Goal: Task Accomplishment & Management: Use online tool/utility

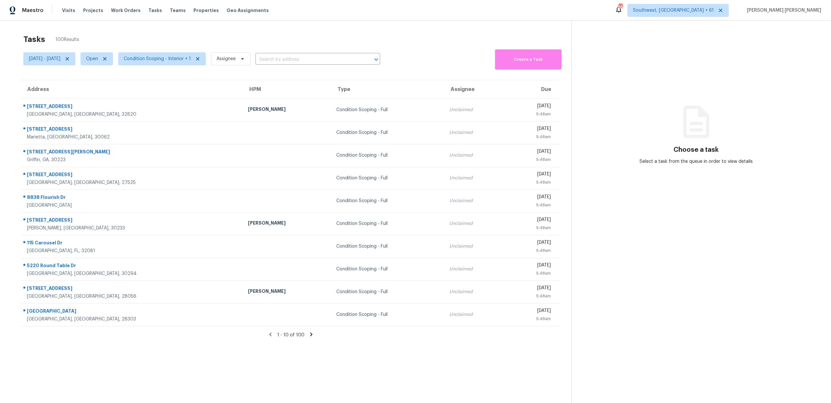
click at [198, 37] on div "Tasks 100 Results" at bounding box center [297, 39] width 548 height 17
click at [60, 61] on span "Tue, Sep 16 - Tue, Sep 16" at bounding box center [44, 59] width 31 height 6
select select "8"
select select "2025"
select select "9"
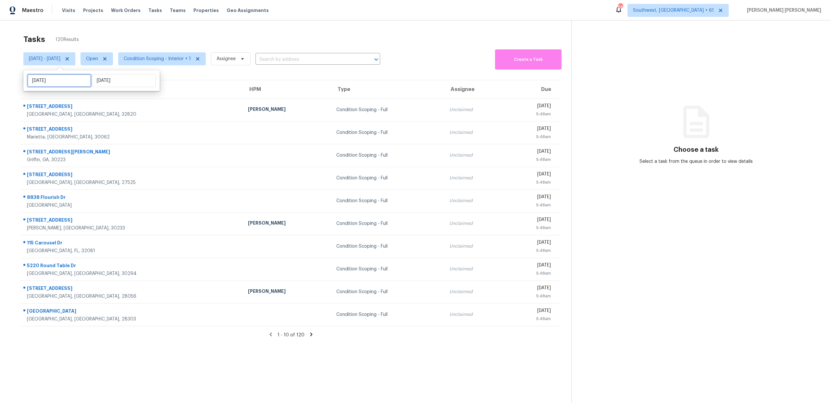
select select "2025"
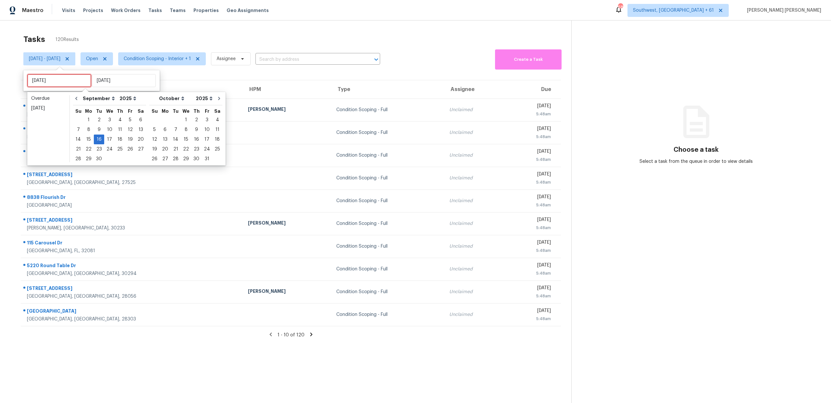
click at [61, 84] on input "Tue, Sep 16" at bounding box center [59, 80] width 64 height 13
type input "Mon, Sep 15"
type input "Tue, Sep 16"
click at [89, 140] on div "15" at bounding box center [88, 139] width 10 height 9
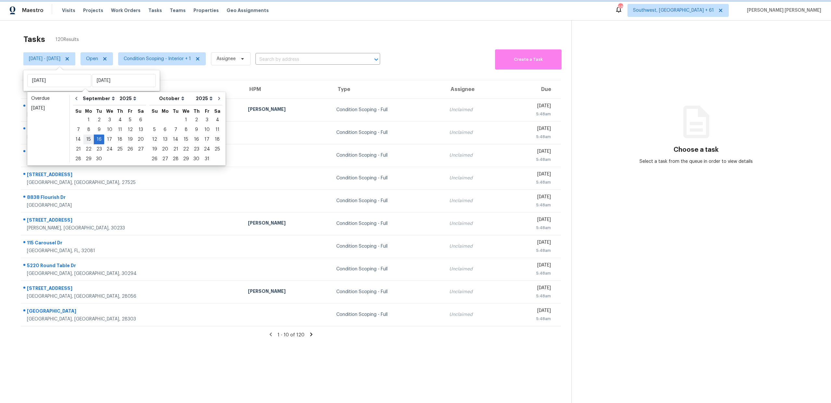
type input "Mon, Sep 15"
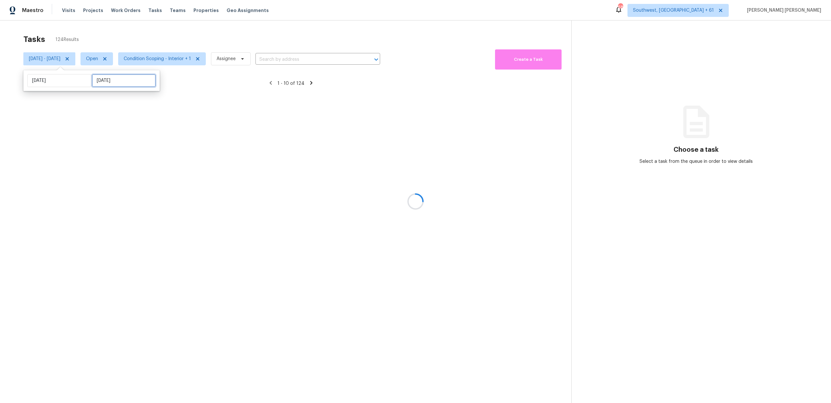
select select "8"
select select "2025"
select select "9"
select select "2025"
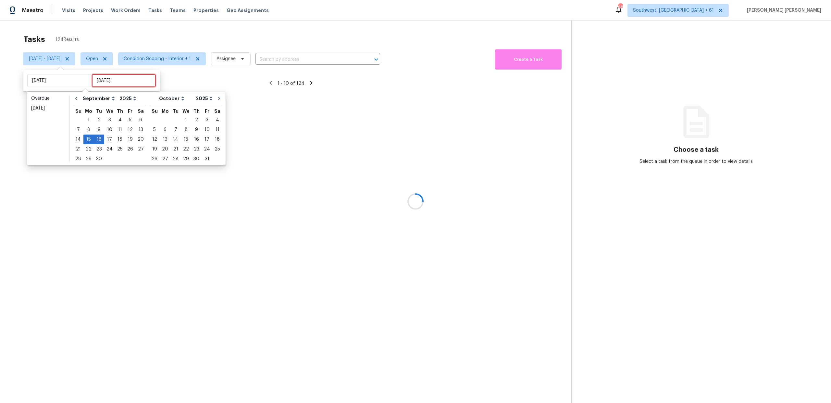
click at [101, 85] on input "Tue, Sep 16" at bounding box center [124, 80] width 64 height 13
type input "Tue, Sep 09"
type input "Mon, Sep 15"
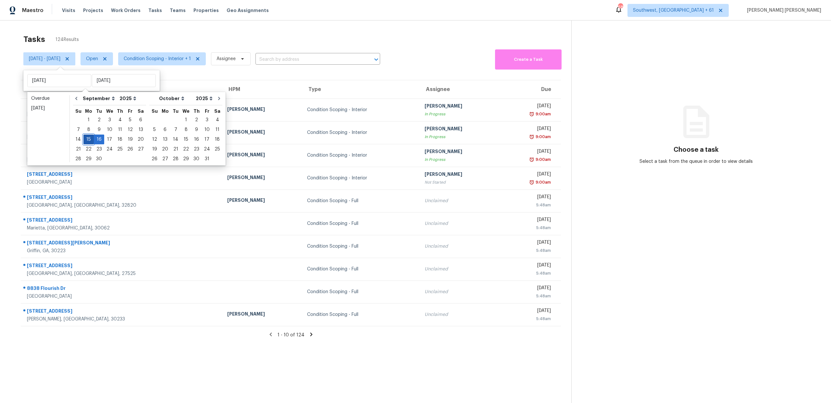
click at [90, 140] on div "15" at bounding box center [88, 139] width 10 height 9
type input "Mon, Sep 15"
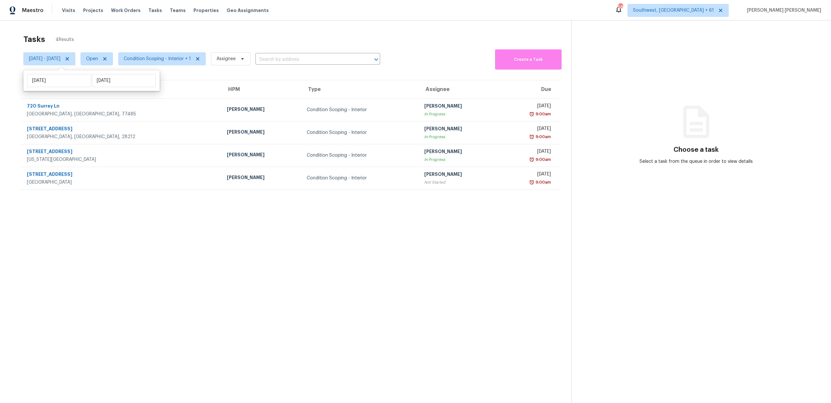
click at [212, 27] on div "Tasks 4 Results Mon, Sep 15 - Mon, Sep 15 Open Condition Scoping - Interior + 1…" at bounding box center [415, 221] width 831 height 403
click at [364, 42] on div "Tasks 4 Results" at bounding box center [297, 39] width 548 height 17
click at [169, 58] on span "Condition Scoping - Interior + 1" at bounding box center [157, 59] width 67 height 6
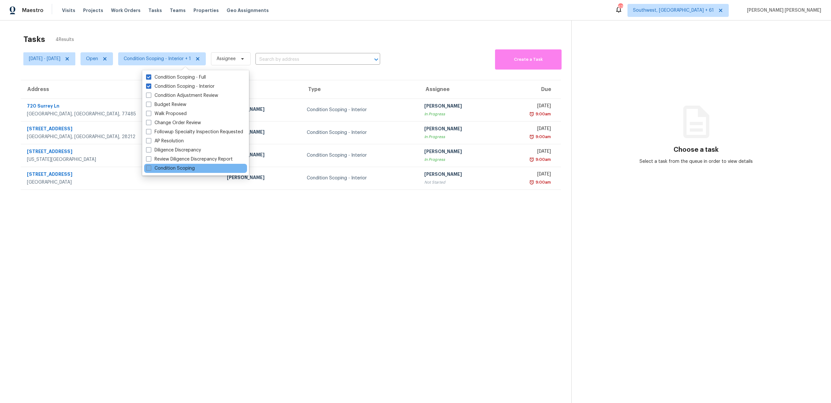
click at [167, 167] on label "Condition Scoping" at bounding box center [170, 168] width 49 height 6
click at [150, 167] on input "Condition Scoping" at bounding box center [148, 167] width 4 height 4
checkbox input "true"
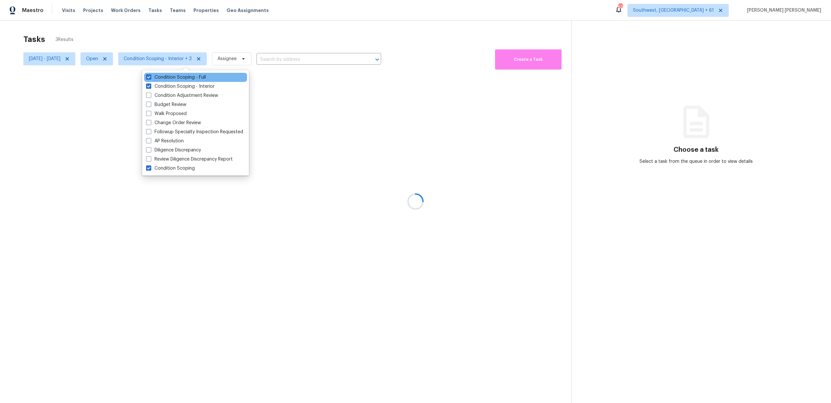
click at [182, 81] on div "Condition Scoping - Full" at bounding box center [195, 77] width 103 height 9
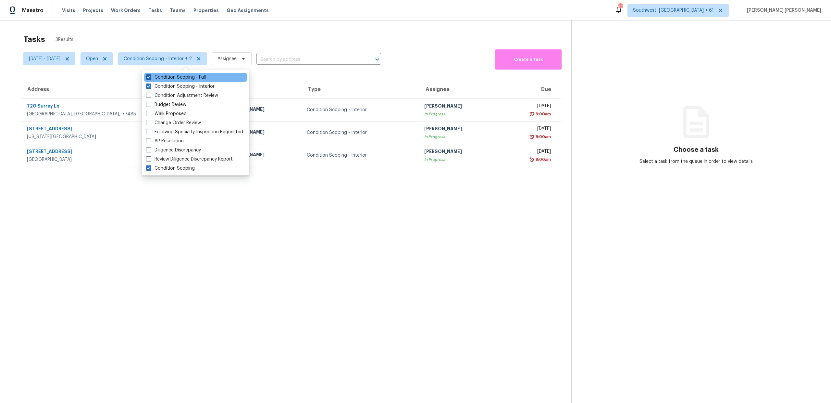
click at [179, 77] on label "Condition Scoping - Full" at bounding box center [176, 77] width 60 height 6
click at [150, 77] on input "Condition Scoping - Full" at bounding box center [148, 76] width 4 height 4
checkbox input "false"
click at [177, 83] on label "Condition Scoping - Interior" at bounding box center [180, 86] width 69 height 6
click at [150, 83] on input "Condition Scoping - Interior" at bounding box center [148, 85] width 4 height 4
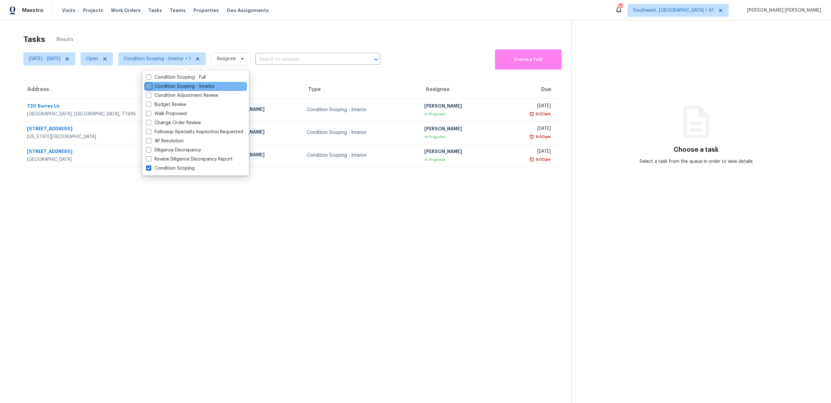
checkbox input "false"
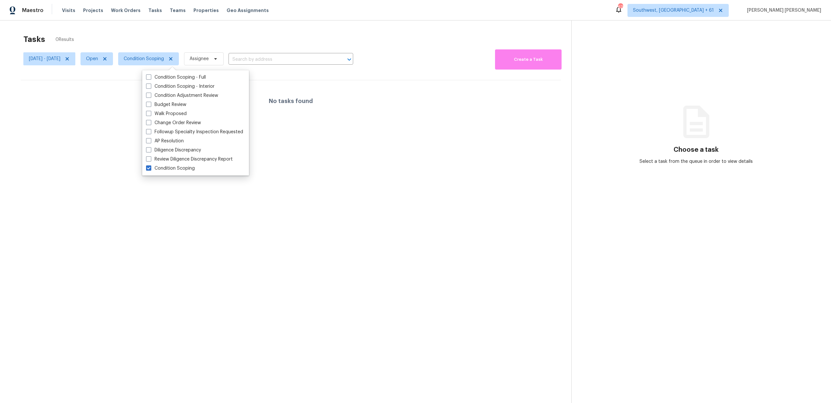
click at [211, 29] on div "Tasks 0 Results Mon, Sep 15 - Mon, Sep 15 Open Condition Scoping Assignee ​ Cre…" at bounding box center [415, 221] width 831 height 403
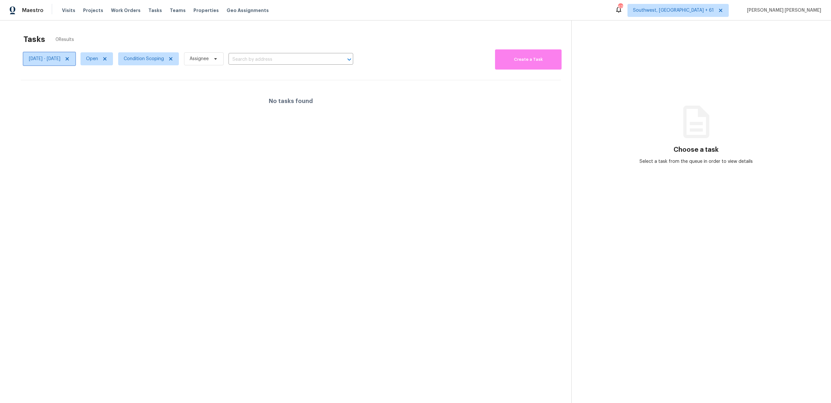
click at [69, 58] on icon at bounding box center [67, 58] width 3 height 3
click at [45, 61] on div at bounding box center [415, 201] width 831 height 403
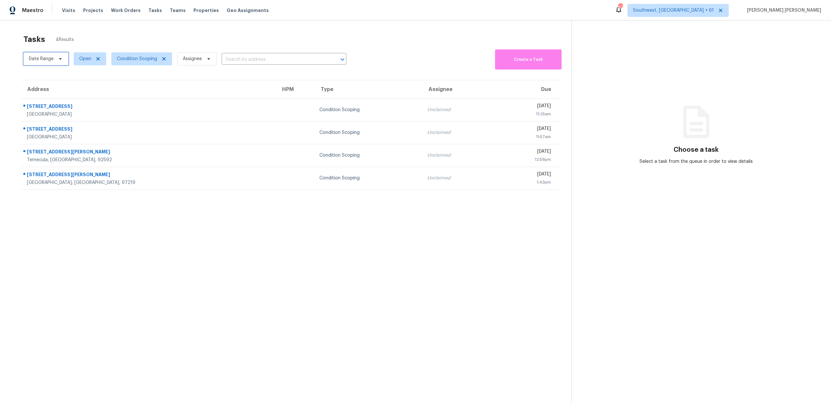
click at [36, 62] on span "Date Range" at bounding box center [41, 59] width 25 height 6
click at [38, 72] on div at bounding box center [91, 80] width 136 height 21
click at [38, 79] on input "text" at bounding box center [59, 80] width 64 height 13
select select "8"
select select "2025"
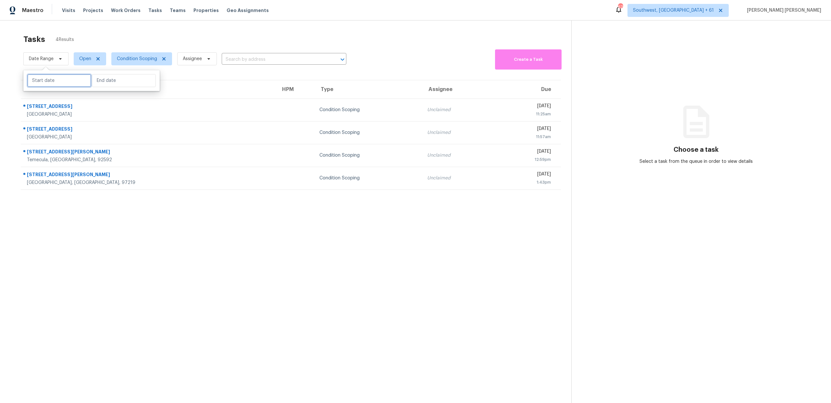
select select "9"
select select "2025"
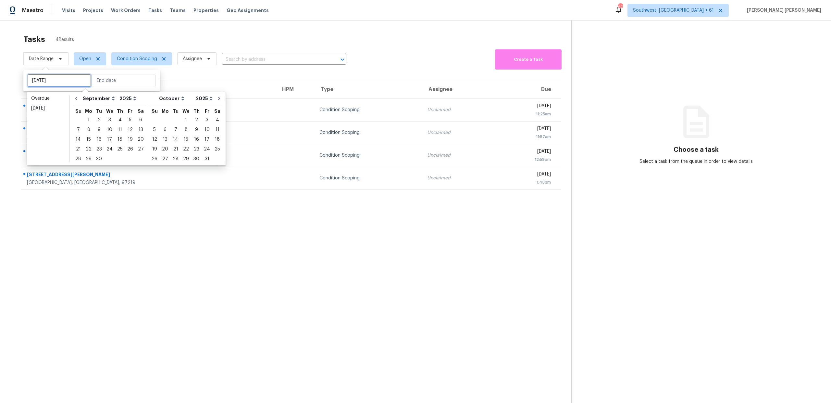
type input "[DATE]"
click at [100, 138] on div "16" at bounding box center [99, 139] width 10 height 9
type input "[DATE]"
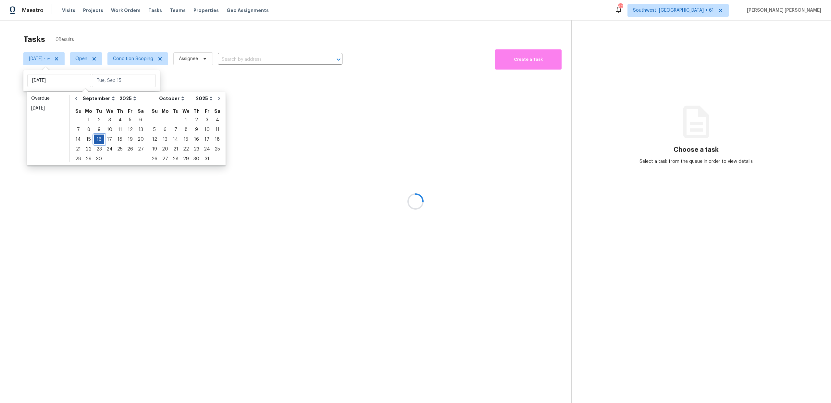
click at [100, 138] on div "16" at bounding box center [99, 139] width 10 height 9
type input "[DATE]"
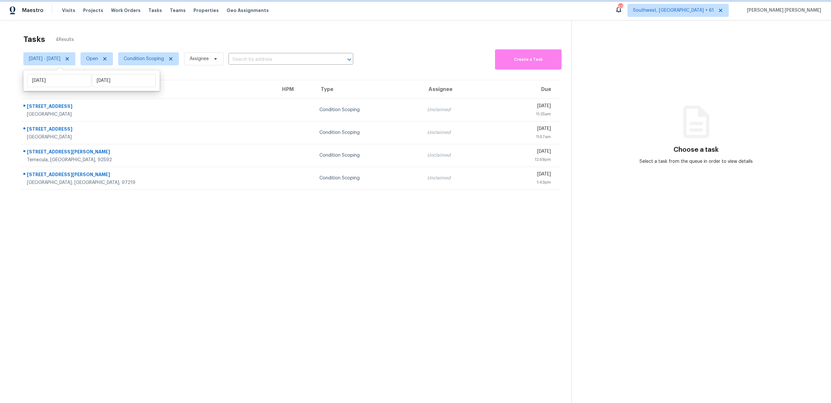
click at [54, 59] on span "Tue, Sep 16 - Tue, Sep 16" at bounding box center [44, 59] width 31 height 6
click at [59, 64] on span "Tue, Sep 16 - Tue, Sep 16" at bounding box center [49, 58] width 52 height 13
click at [56, 87] on div "Tue, Sep 16 Tue, Sep 16" at bounding box center [91, 80] width 136 height 21
click at [65, 78] on input "[DATE]" at bounding box center [59, 80] width 64 height 13
select select "8"
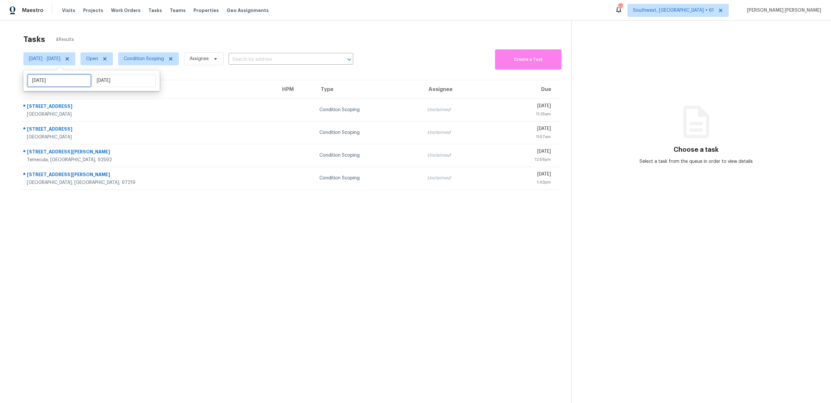
select select "2025"
select select "9"
select select "2025"
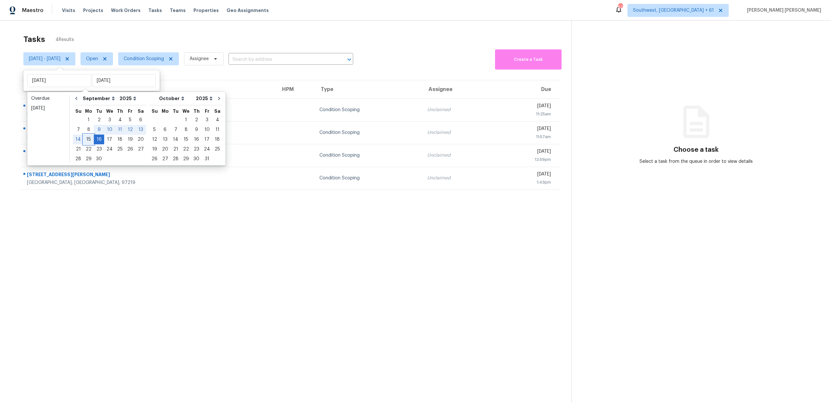
click at [87, 136] on div "15" at bounding box center [88, 139] width 10 height 9
type input "[DATE]"
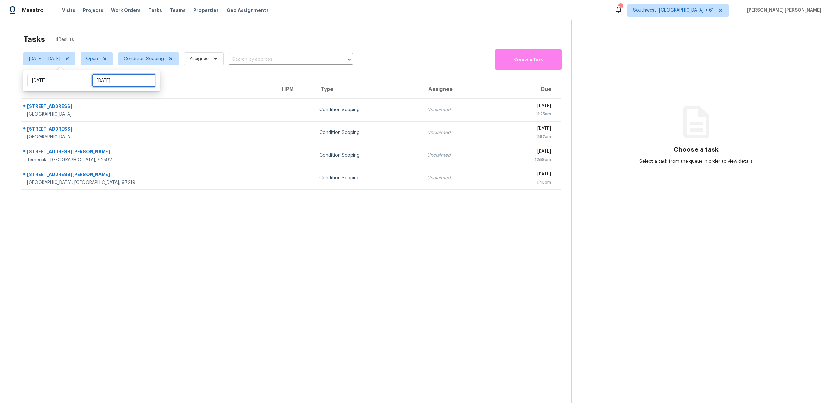
click at [95, 85] on input "[DATE]" at bounding box center [124, 80] width 64 height 13
select select "8"
select select "2025"
select select "9"
select select "2025"
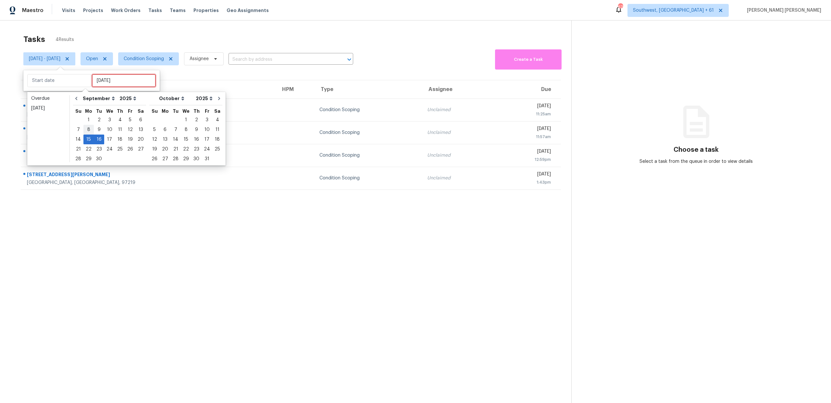
type input "[DATE]"
click at [88, 138] on div "15" at bounding box center [88, 139] width 10 height 9
type input "[DATE]"
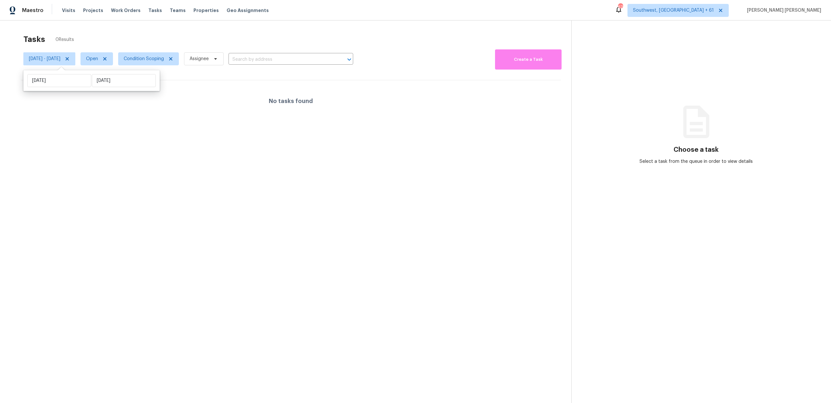
click at [180, 41] on div "Tasks 0 Results" at bounding box center [297, 39] width 548 height 17
click at [164, 61] on span "Condition Scoping" at bounding box center [144, 59] width 40 height 6
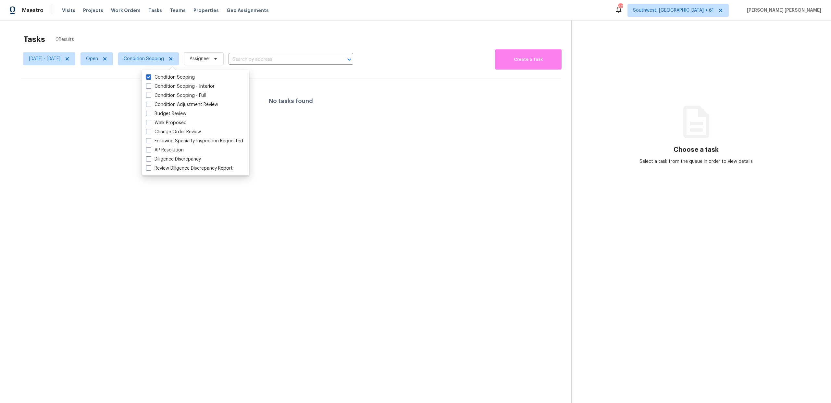
click at [113, 50] on span "Open" at bounding box center [94, 58] width 38 height 17
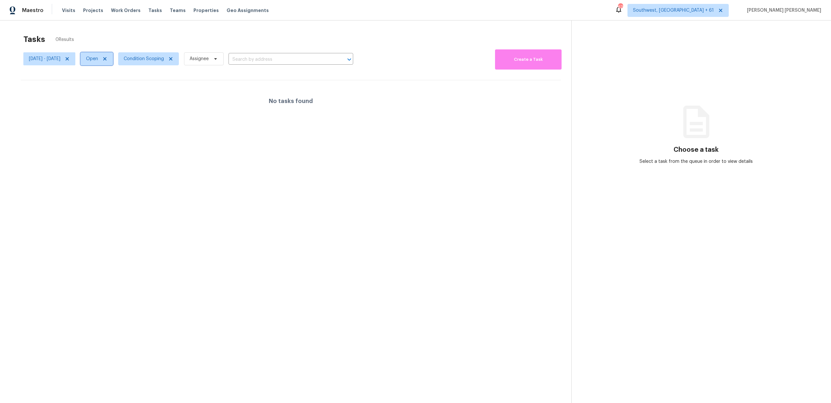
click at [98, 56] on span "Open" at bounding box center [92, 59] width 12 height 6
click at [120, 87] on label "Closed" at bounding box center [119, 86] width 23 height 6
click at [113, 87] on input "Closed" at bounding box center [110, 85] width 4 height 4
checkbox input "true"
click at [119, 73] on div "Open" at bounding box center [121, 77] width 31 height 9
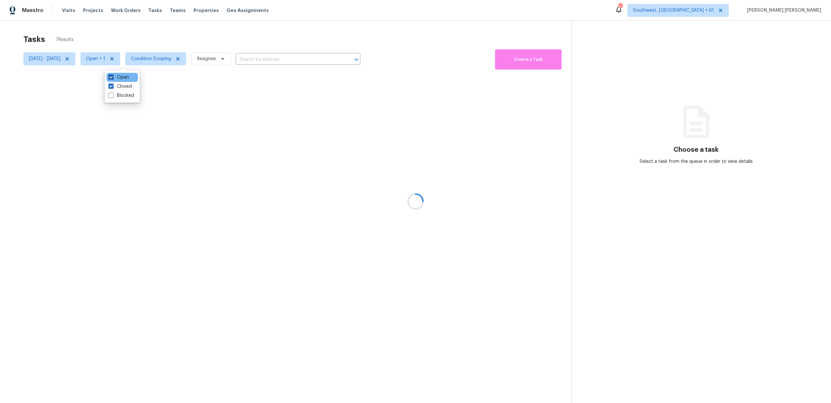
click at [118, 74] on label "Open" at bounding box center [118, 77] width 20 height 6
click at [113, 74] on input "Open" at bounding box center [110, 76] width 4 height 4
checkbox input "false"
click at [160, 41] on div "Tasks 7 Results" at bounding box center [297, 39] width 548 height 17
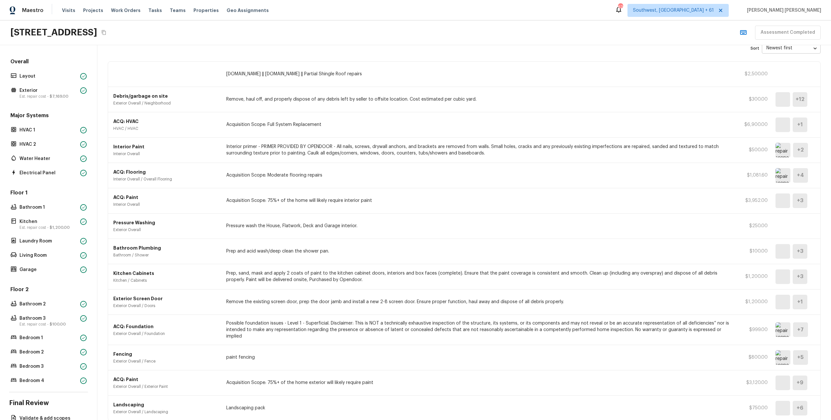
scroll to position [31, 0]
click at [780, 122] on img at bounding box center [783, 124] width 15 height 15
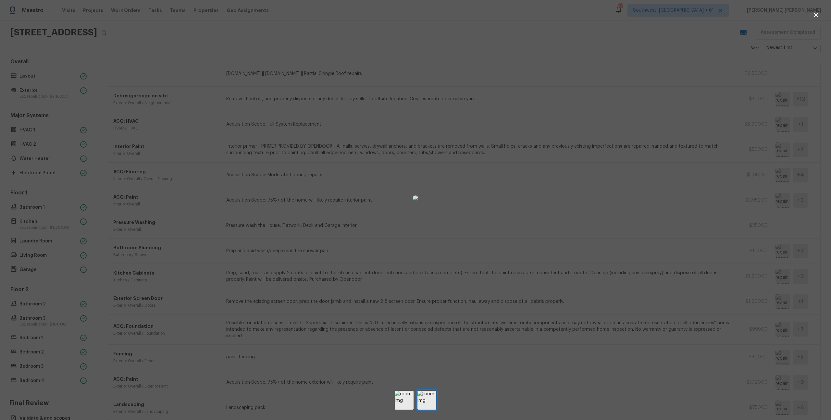
click at [673, 152] on div at bounding box center [415, 197] width 831 height 375
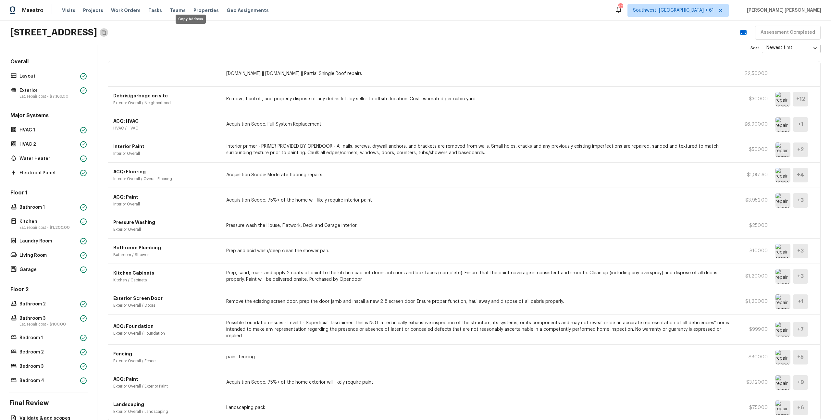
click at [108, 35] on button "Copy Address" at bounding box center [104, 32] width 8 height 8
click at [40, 132] on p "HVAC 1" at bounding box center [48, 130] width 58 height 6
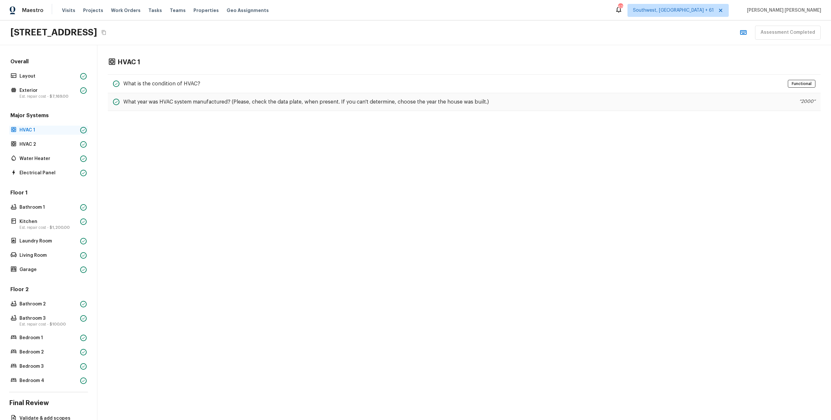
scroll to position [0, 0]
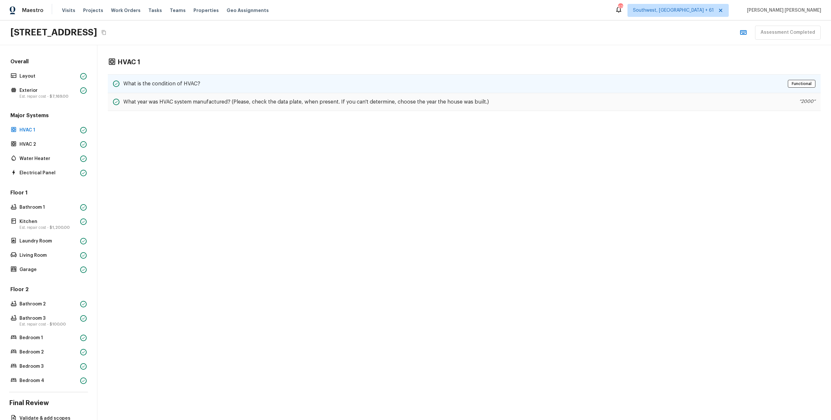
click at [199, 87] on div "What is the condition of HVAC? Functional" at bounding box center [464, 83] width 713 height 19
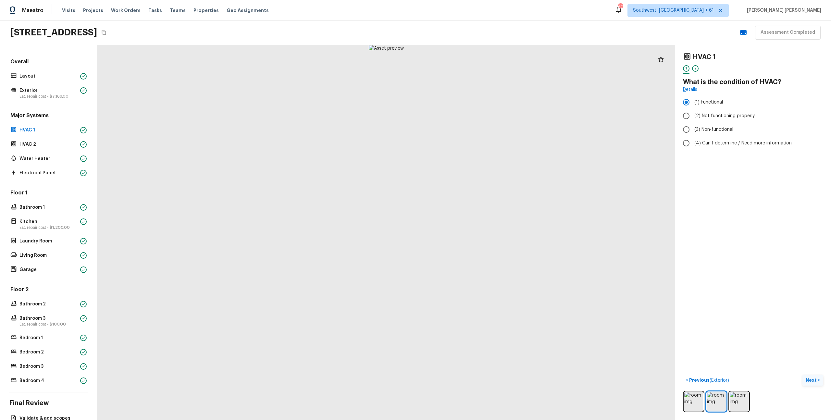
click at [811, 382] on p "Next" at bounding box center [812, 380] width 12 height 6
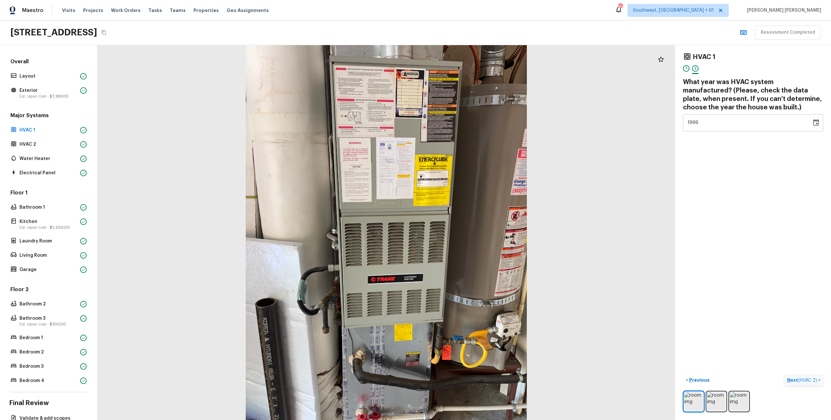
click at [801, 381] on span "( HVAC 2 )" at bounding box center [807, 380] width 19 height 5
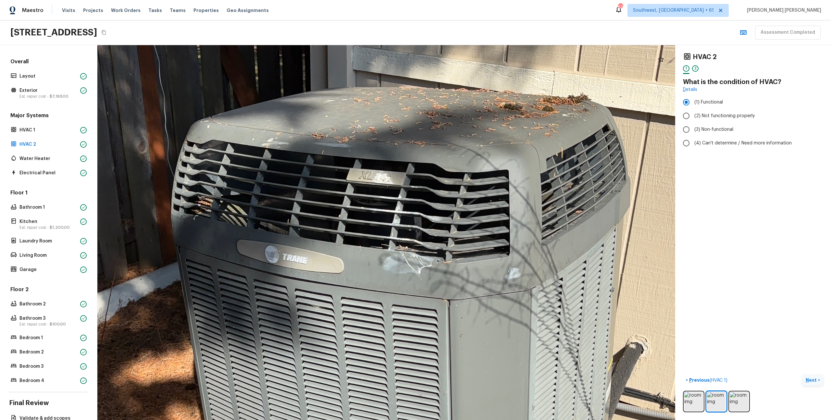
drag, startPoint x: 338, startPoint y: 140, endPoint x: 349, endPoint y: 195, distance: 56.7
click at [349, 194] on div at bounding box center [403, 326] width 1614 height 1047
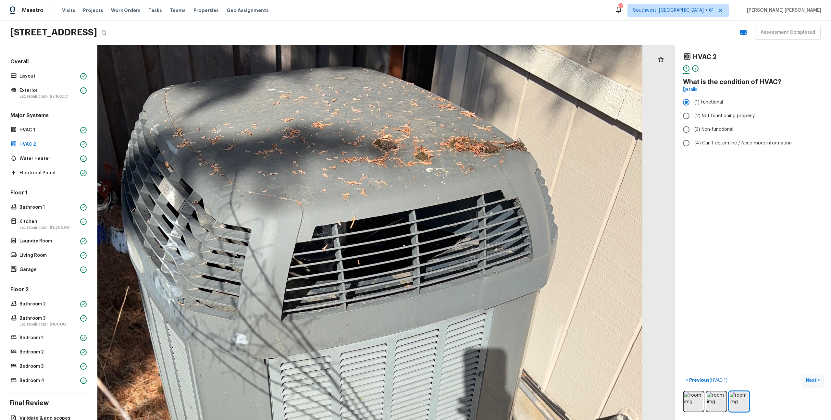
drag, startPoint x: 392, startPoint y: 145, endPoint x: 369, endPoint y: 268, distance: 124.2
click at [369, 268] on div at bounding box center [336, 367] width 1257 height 816
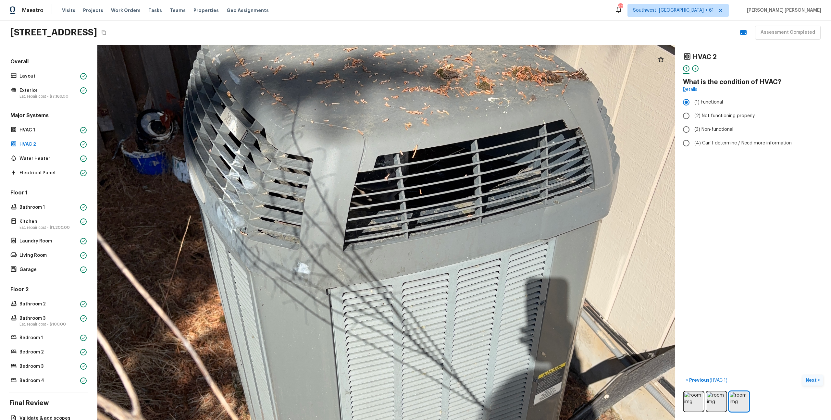
drag, startPoint x: 292, startPoint y: 291, endPoint x: 354, endPoint y: 220, distance: 93.9
click at [354, 220] on div at bounding box center [398, 297] width 1257 height 816
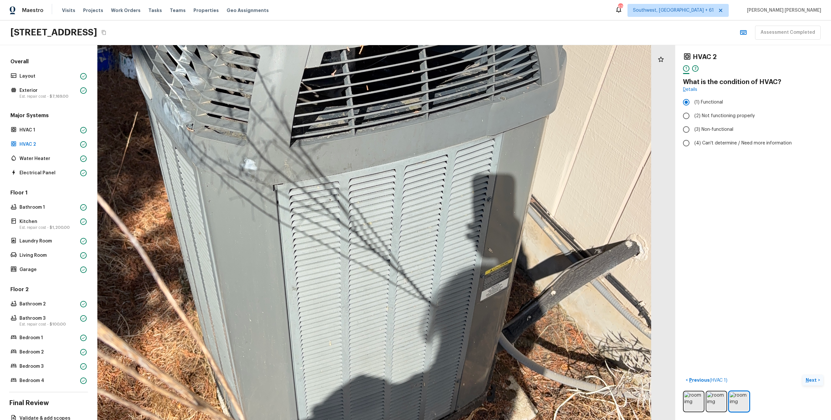
drag, startPoint x: 368, startPoint y: 294, endPoint x: 314, endPoint y: 190, distance: 117.0
click at [314, 190] on div at bounding box center [345, 193] width 1257 height 816
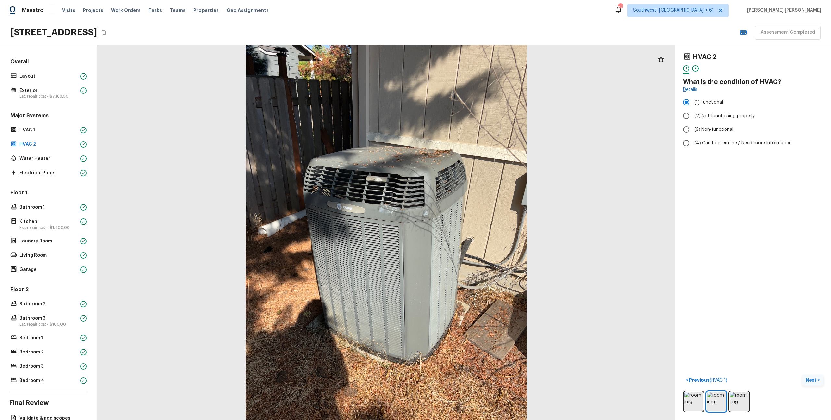
click at [501, 281] on div at bounding box center [386, 232] width 578 height 375
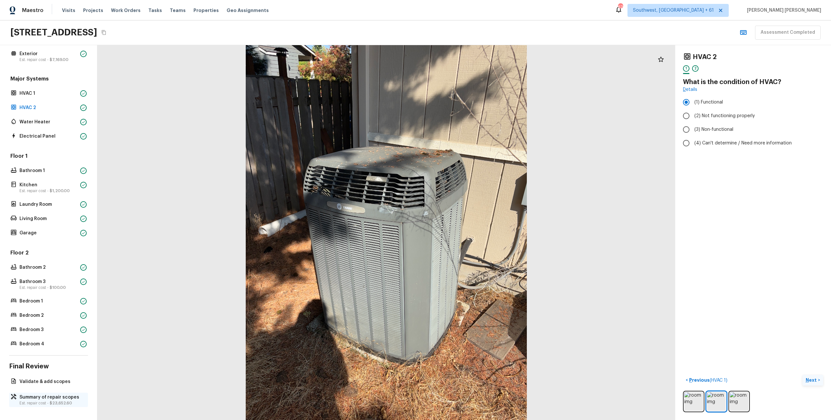
click at [44, 396] on p "Summary of repair scopes" at bounding box center [51, 397] width 65 height 6
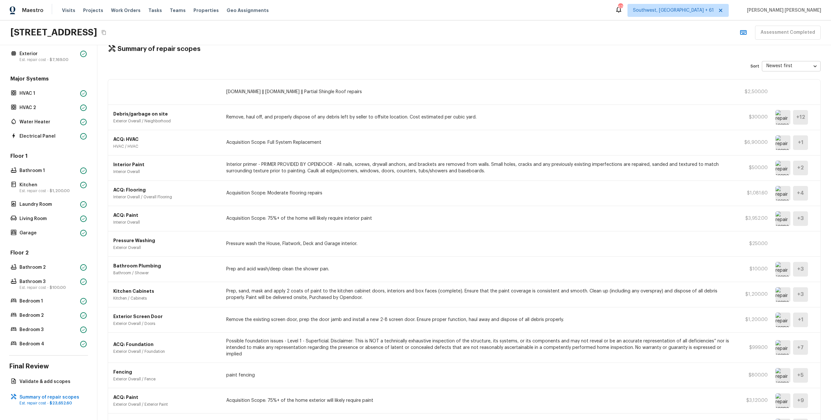
scroll to position [0, 0]
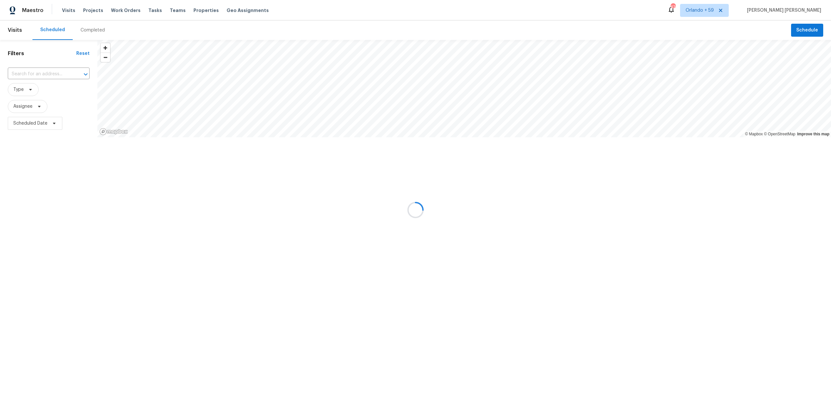
click at [143, 12] on div at bounding box center [415, 210] width 831 height 420
click at [148, 12] on span "Tasks" at bounding box center [155, 10] width 14 height 5
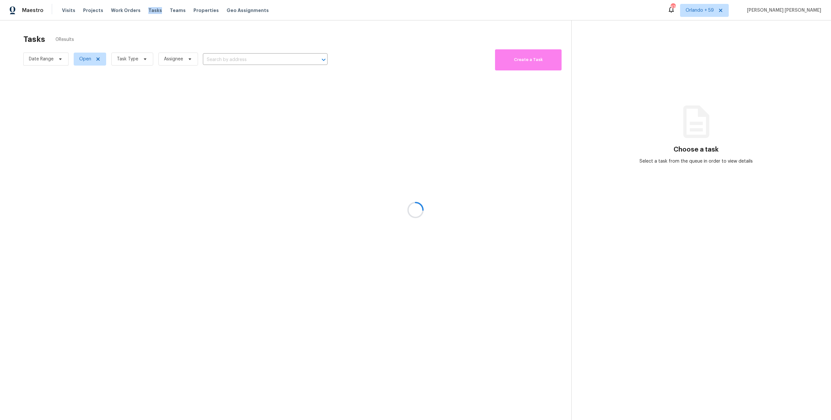
click at [143, 12] on div at bounding box center [415, 210] width 831 height 420
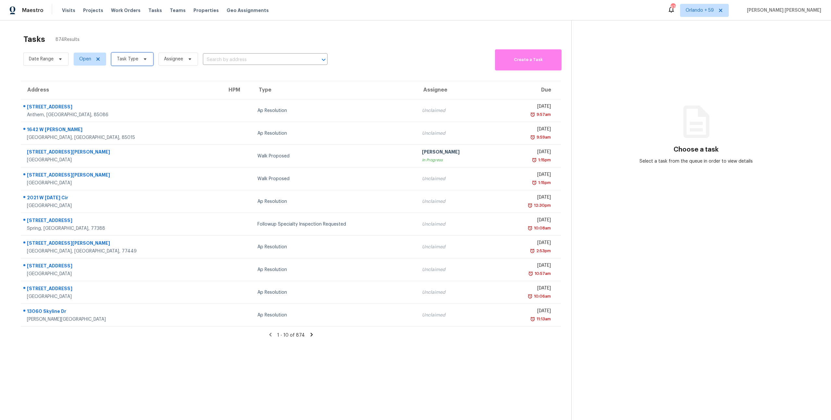
click at [124, 60] on span "Task Type" at bounding box center [127, 59] width 21 height 6
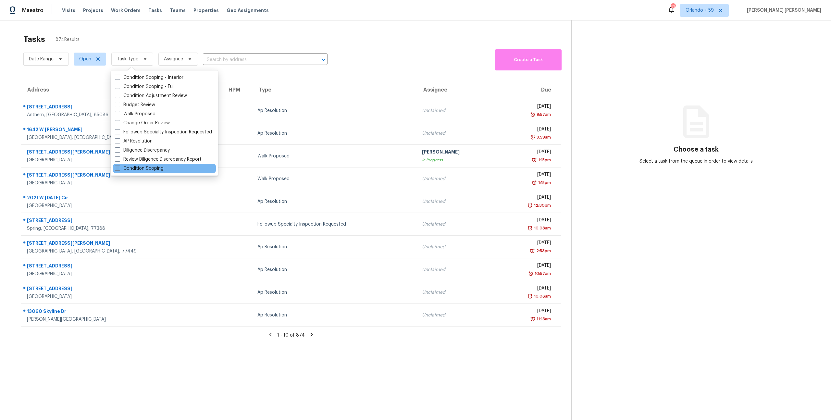
click at [154, 166] on label "Condition Scoping" at bounding box center [139, 168] width 49 height 6
click at [119, 166] on input "Condition Scoping" at bounding box center [117, 167] width 4 height 4
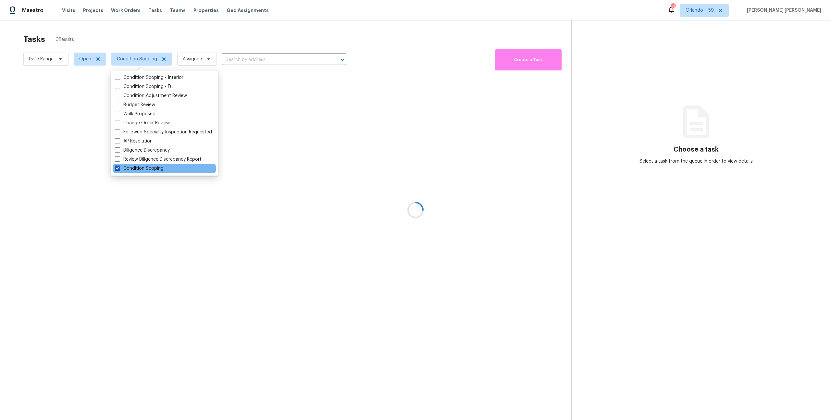
click at [140, 170] on label "Condition Scoping" at bounding box center [139, 168] width 49 height 6
click at [119, 169] on input "Condition Scoping" at bounding box center [117, 167] width 4 height 4
checkbox input "false"
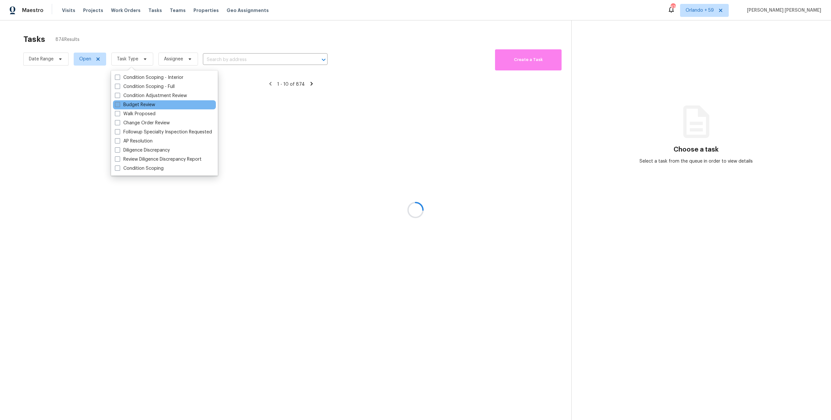
click at [134, 104] on label "Budget Review" at bounding box center [135, 105] width 40 height 6
click at [119, 104] on input "Budget Review" at bounding box center [117, 104] width 4 height 4
checkbox input "true"
click at [177, 40] on div at bounding box center [415, 210] width 831 height 420
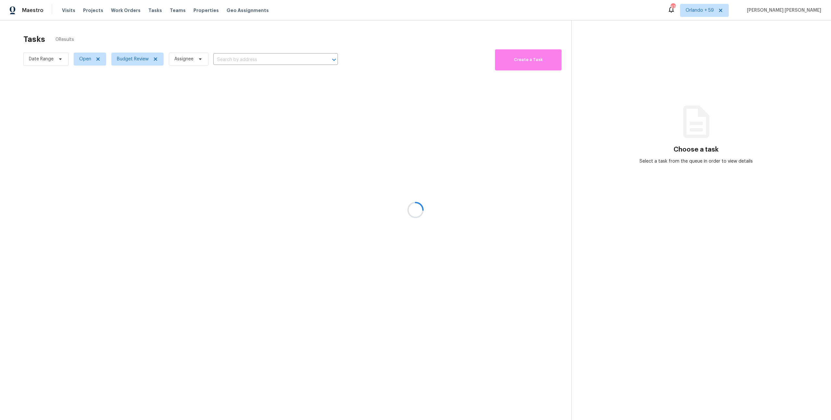
click at [235, 60] on div at bounding box center [415, 210] width 831 height 420
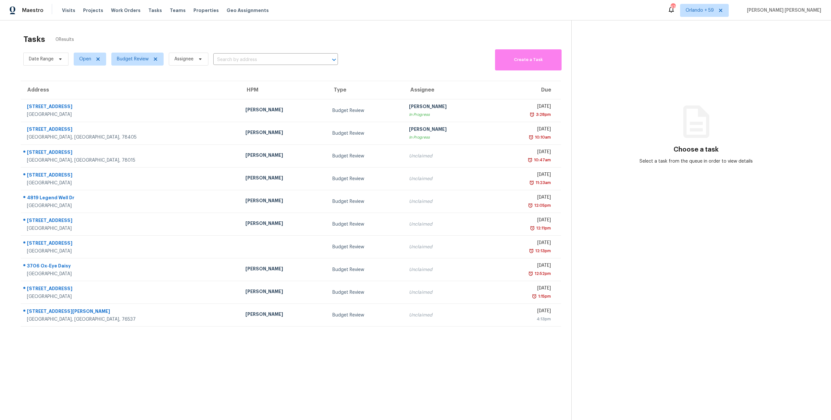
click at [235, 60] on input "text" at bounding box center [266, 60] width 106 height 10
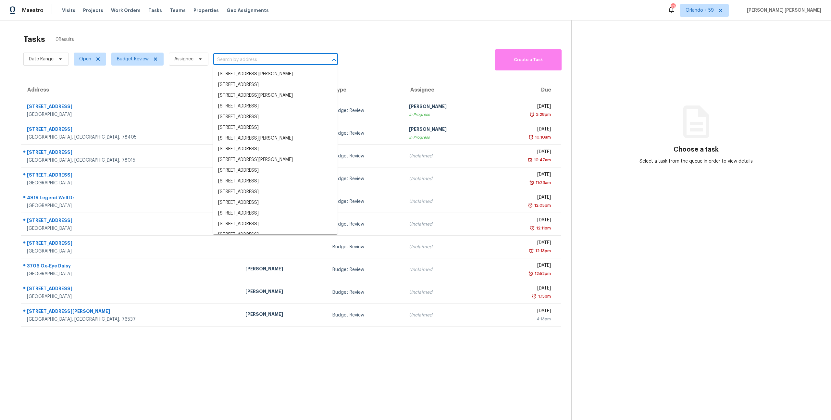
paste input "[STREET_ADDRESS]"
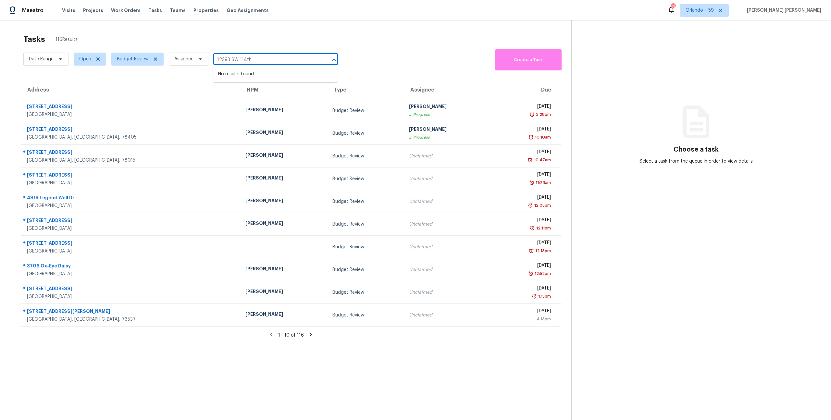
type input "12393 SW 114th"
click at [715, 14] on span "Orlando + 59" at bounding box center [704, 10] width 49 height 13
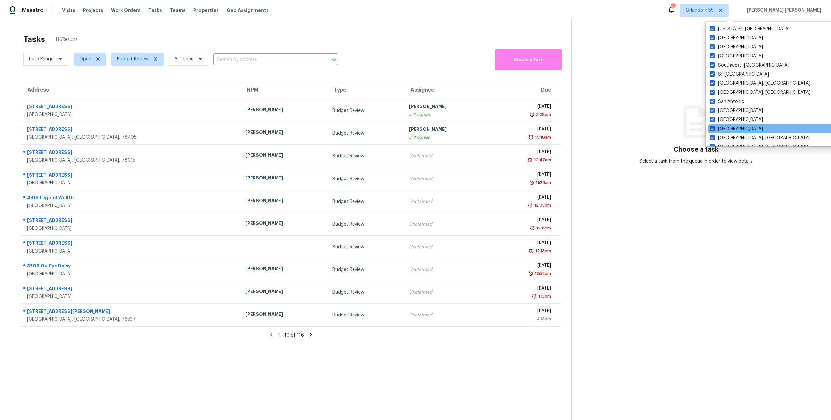
scroll to position [435, 0]
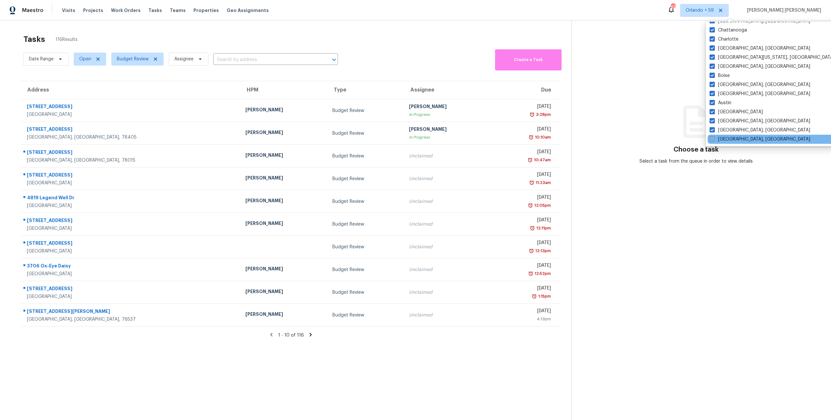
click at [723, 137] on label "Savannah, GA" at bounding box center [760, 139] width 101 height 6
click at [714, 137] on input "Savannah, GA" at bounding box center [712, 138] width 4 height 4
checkbox input "true"
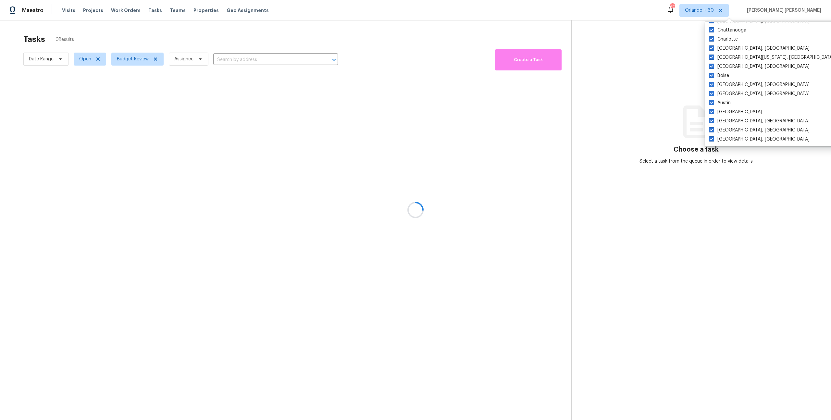
click at [395, 26] on div at bounding box center [415, 210] width 831 height 420
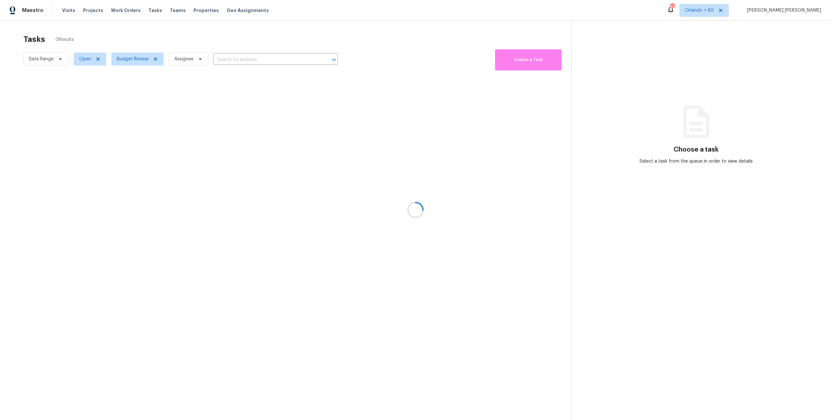
click at [82, 50] on div at bounding box center [415, 210] width 831 height 420
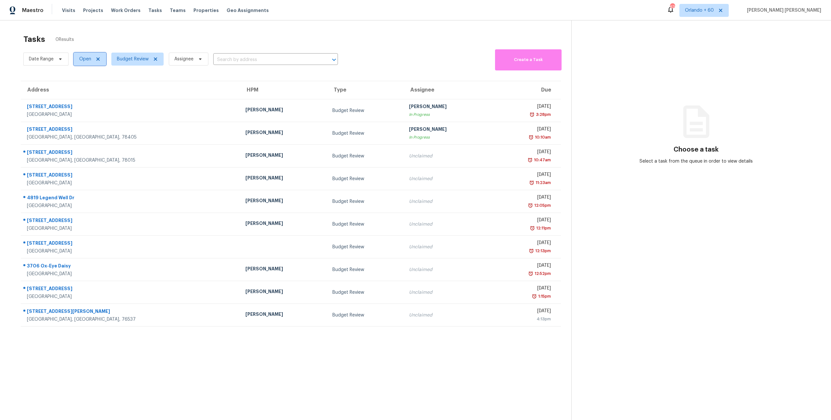
click at [84, 60] on span "Open" at bounding box center [85, 59] width 12 height 6
click at [82, 88] on span at bounding box center [79, 86] width 5 height 5
click at [81, 88] on input "Closed" at bounding box center [79, 85] width 4 height 4
checkbox input "true"
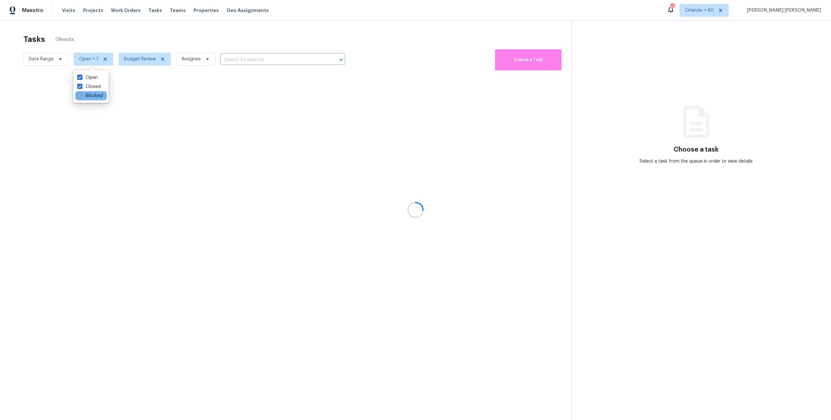
click at [81, 93] on span at bounding box center [79, 95] width 5 height 5
click at [81, 93] on input "Blocked" at bounding box center [79, 95] width 4 height 4
checkbox input "true"
click at [154, 50] on div at bounding box center [415, 210] width 831 height 420
click at [246, 62] on div at bounding box center [415, 210] width 831 height 420
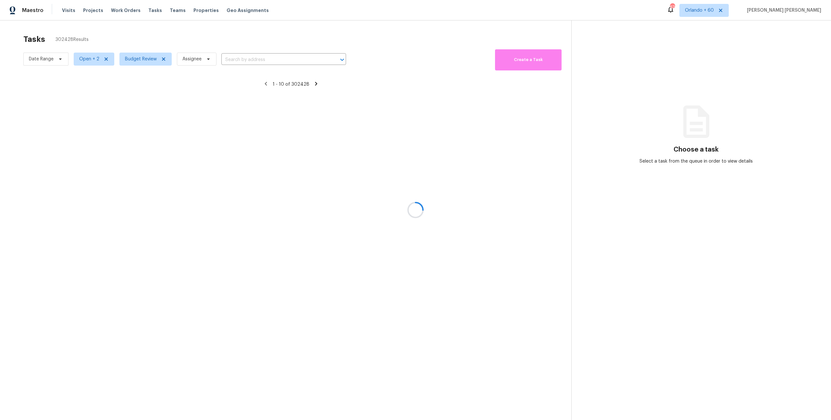
click at [247, 57] on div at bounding box center [415, 210] width 831 height 420
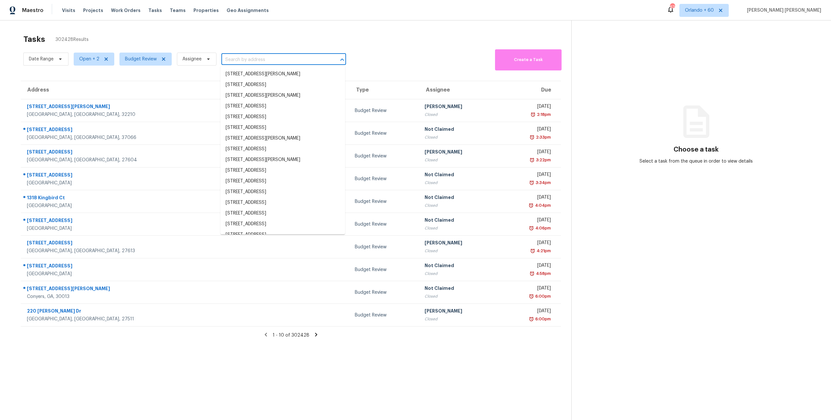
click at [247, 57] on input "text" at bounding box center [274, 60] width 106 height 10
click at [239, 60] on input "text" at bounding box center [274, 60] width 106 height 10
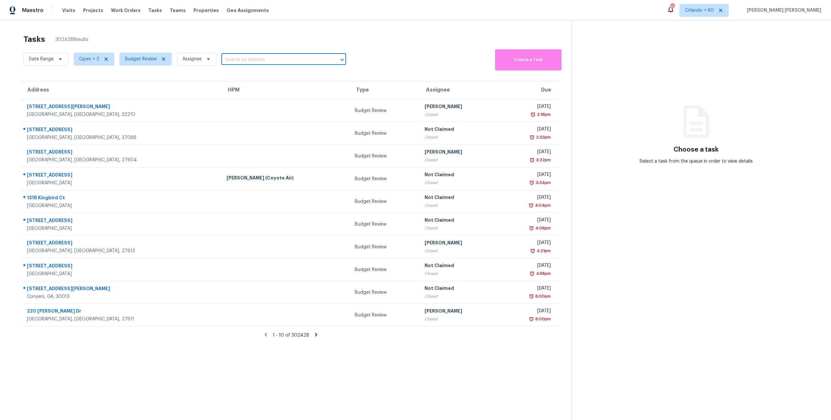
paste input "12393 SW 114th Ter, Portland, OR 97223"
type input "12393 SW 114th Ter"
click at [82, 57] on span "Open + 2" at bounding box center [89, 59] width 20 height 6
click at [139, 64] on span "Budget Review" at bounding box center [145, 59] width 52 height 13
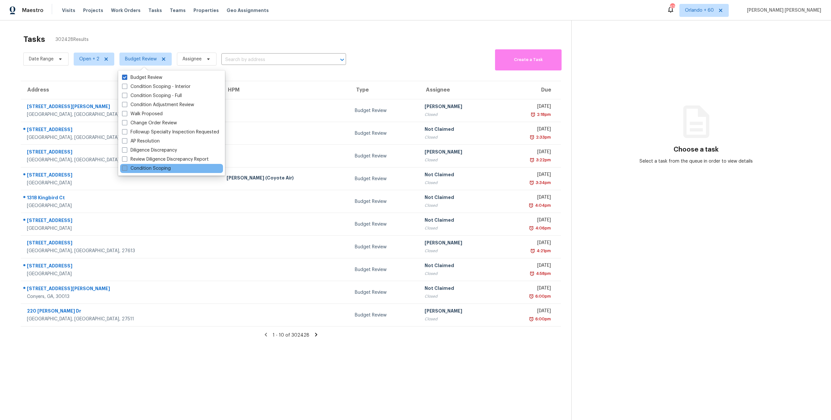
click at [134, 168] on label "Condition Scoping" at bounding box center [146, 168] width 49 height 6
click at [126, 168] on input "Condition Scoping" at bounding box center [124, 167] width 4 height 4
checkbox input "true"
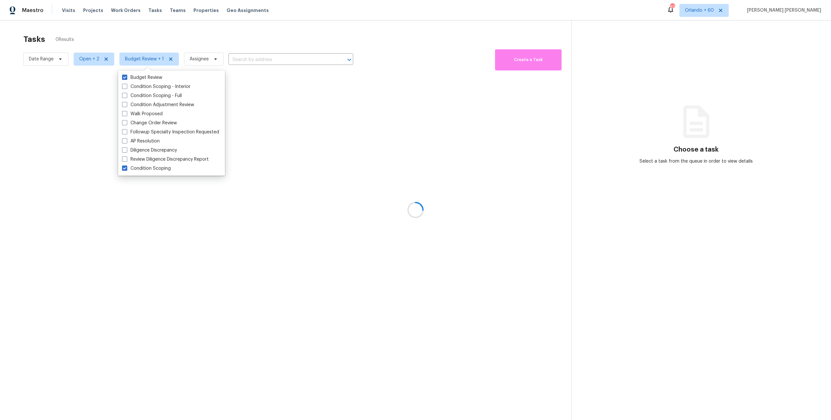
click at [237, 42] on div at bounding box center [415, 210] width 831 height 420
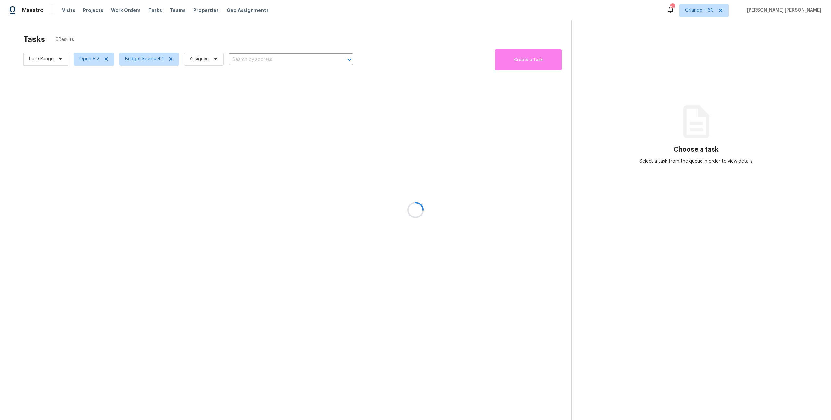
click at [236, 56] on div at bounding box center [415, 210] width 831 height 420
click at [236, 58] on div at bounding box center [415, 210] width 831 height 420
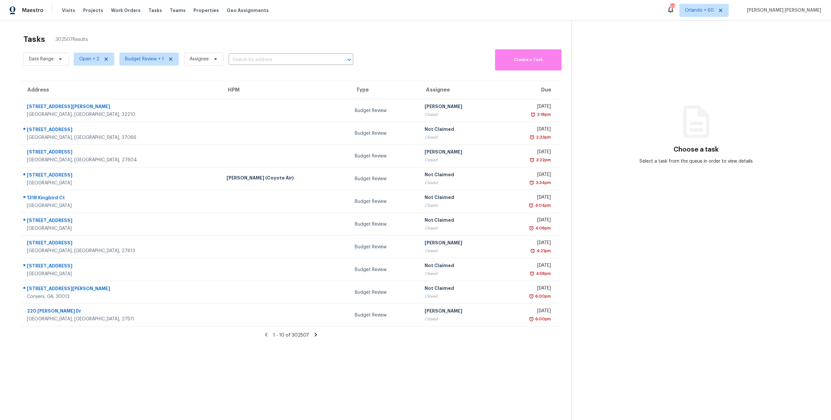
click at [236, 58] on input "text" at bounding box center [282, 60] width 106 height 10
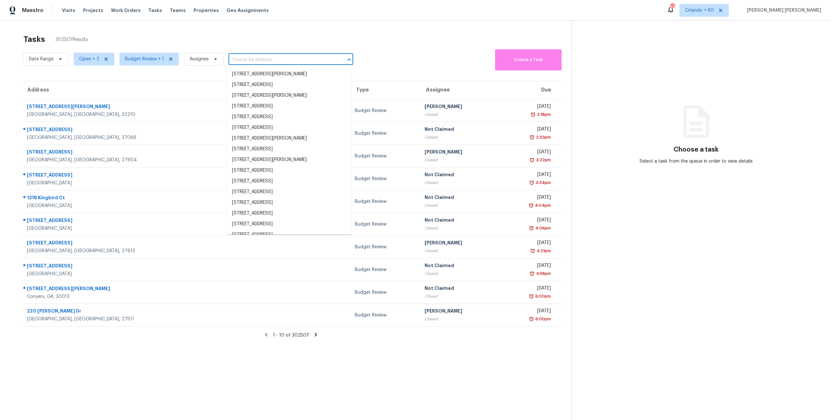
paste input "12393 SW 114th Ter, Portland, OR 97223"
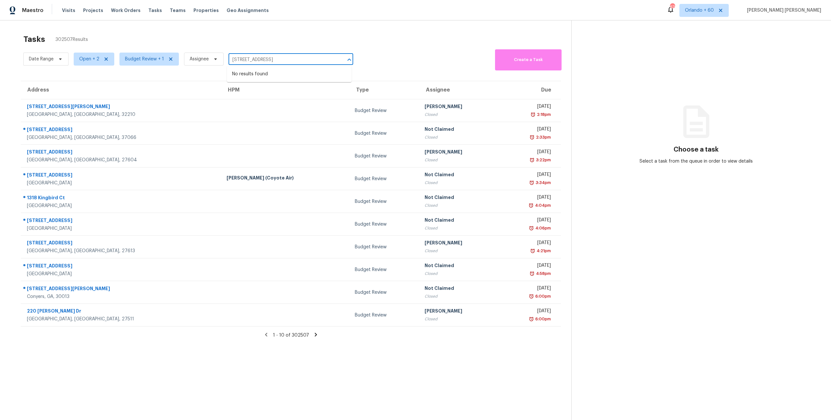
type input "12393 SW 114th Ter"
click at [406, 43] on div "Tasks 302507 Results" at bounding box center [297, 39] width 548 height 17
click at [144, 61] on span "Budget Review + 1" at bounding box center [144, 59] width 39 height 6
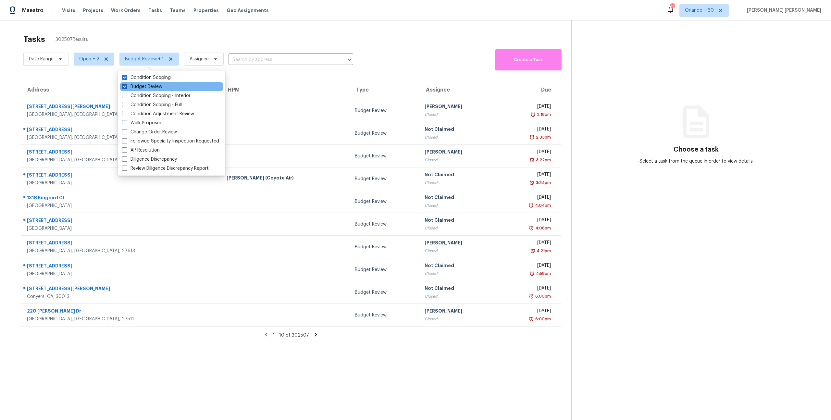
click at [142, 84] on label "Budget Review" at bounding box center [142, 86] width 40 height 6
click at [126, 84] on input "Budget Review" at bounding box center [124, 85] width 4 height 4
checkbox input "false"
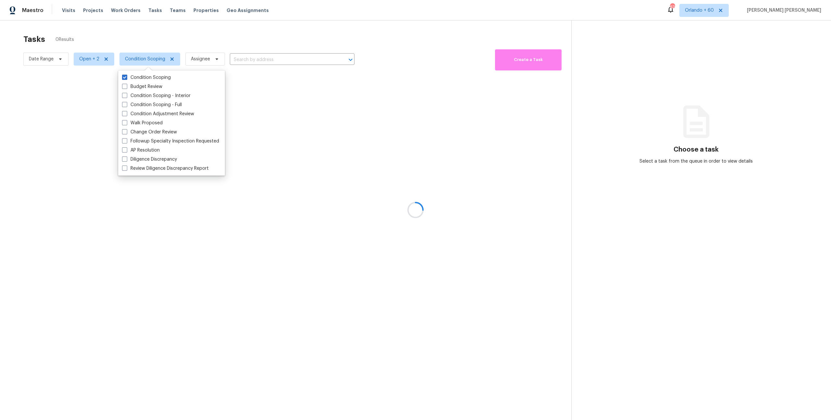
click at [91, 54] on div at bounding box center [415, 210] width 831 height 420
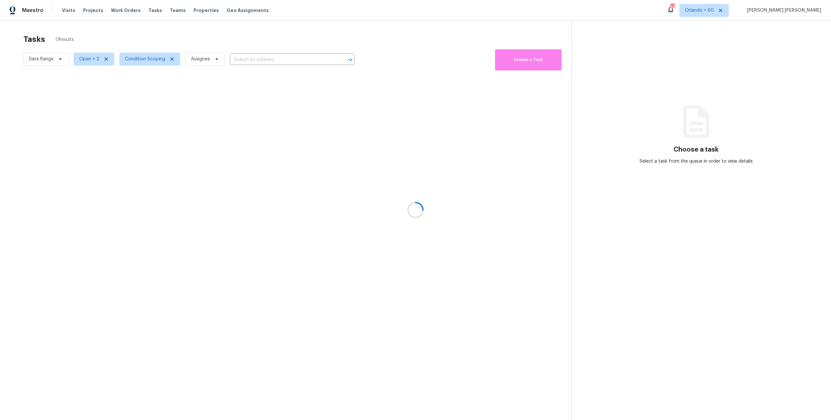
click at [91, 59] on div at bounding box center [415, 210] width 831 height 420
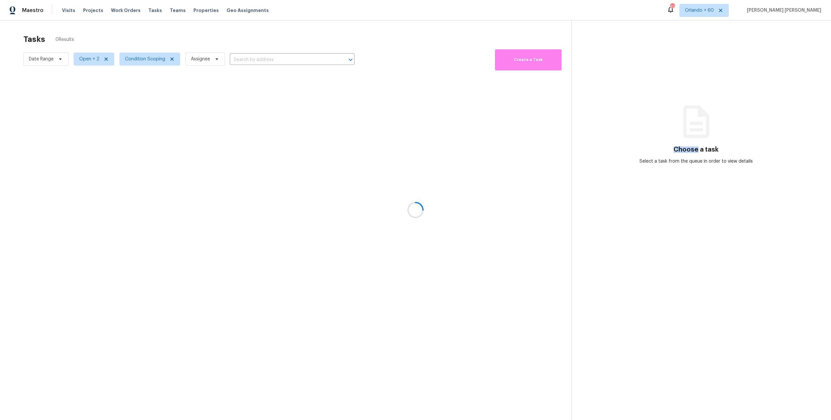
click at [91, 59] on div at bounding box center [415, 210] width 831 height 420
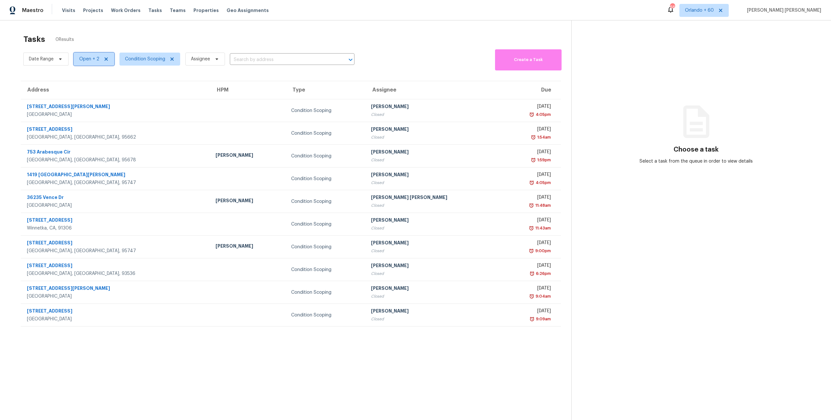
click at [84, 58] on span "Open + 2" at bounding box center [89, 59] width 20 height 6
click at [94, 79] on label "Blocked" at bounding box center [90, 77] width 26 height 6
click at [81, 79] on input "Blocked" at bounding box center [79, 76] width 4 height 4
checkbox input "false"
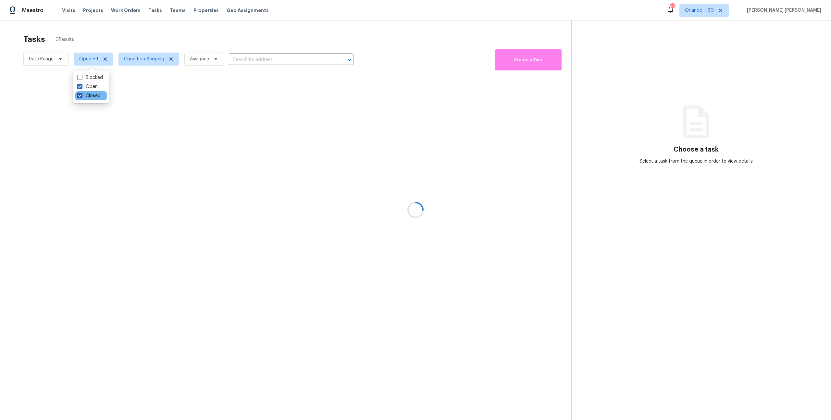
click at [89, 94] on label "Closed" at bounding box center [88, 96] width 23 height 6
click at [81, 94] on input "Closed" at bounding box center [79, 95] width 4 height 4
checkbox input "false"
click at [142, 43] on div at bounding box center [415, 210] width 831 height 420
click at [89, 60] on div at bounding box center [415, 210] width 831 height 420
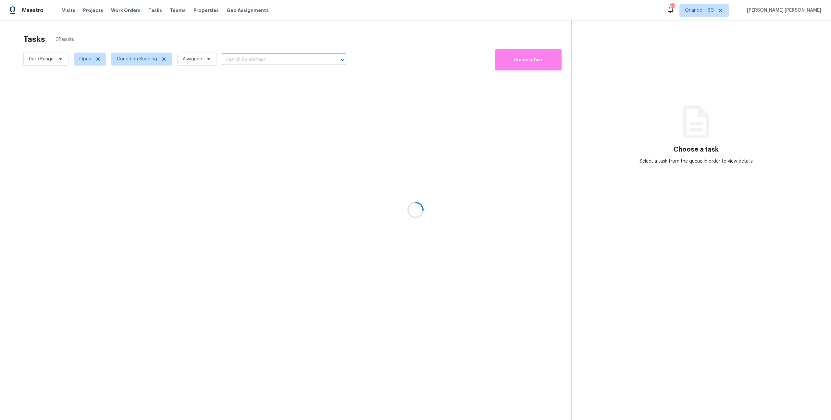
click at [126, 61] on div at bounding box center [415, 210] width 831 height 420
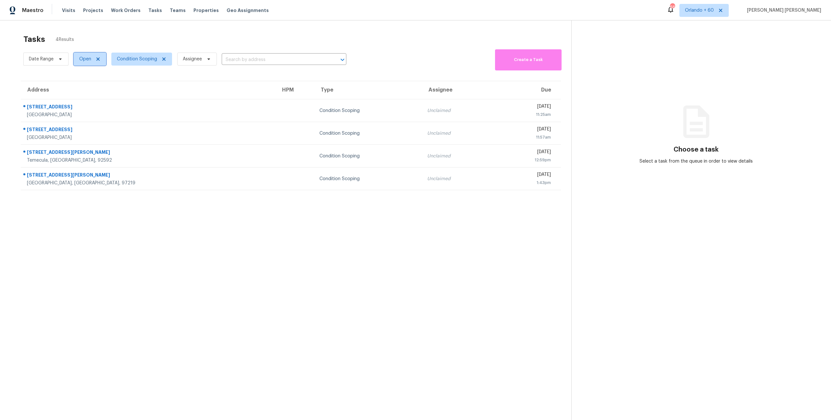
click at [79, 61] on span "Open" at bounding box center [85, 59] width 12 height 6
click at [84, 87] on label "Closed" at bounding box center [88, 86] width 23 height 6
click at [81, 87] on input "Closed" at bounding box center [79, 85] width 4 height 4
checkbox input "true"
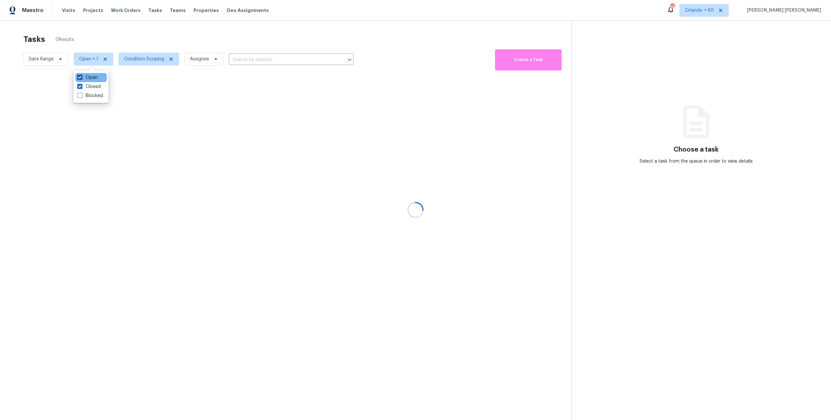
click at [90, 81] on label "Open" at bounding box center [87, 77] width 20 height 6
click at [81, 79] on input "Open" at bounding box center [79, 76] width 4 height 4
checkbox input "false"
click at [145, 29] on div at bounding box center [415, 210] width 831 height 420
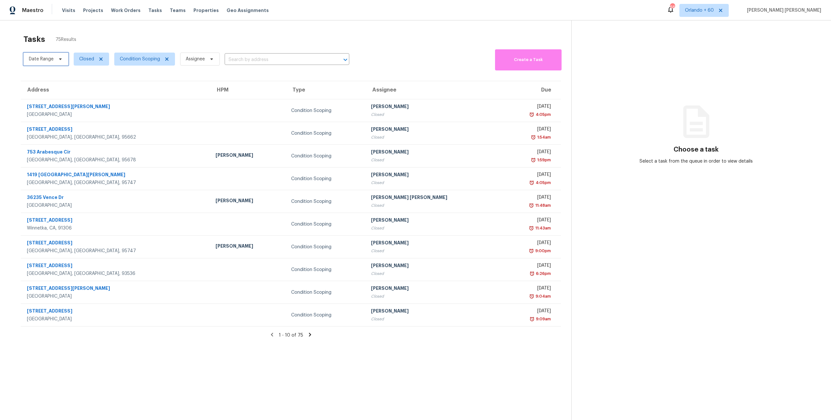
click at [54, 65] on span "Date Range" at bounding box center [45, 59] width 45 height 13
click at [53, 86] on input "text" at bounding box center [59, 80] width 64 height 13
select select "8"
select select "2025"
select select "9"
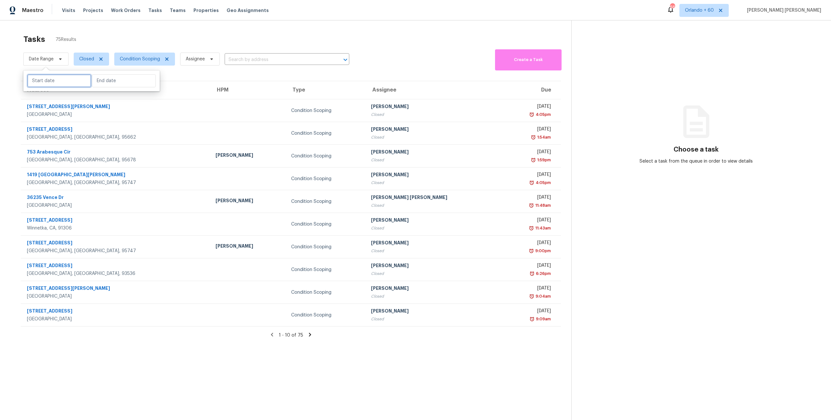
select select "2025"
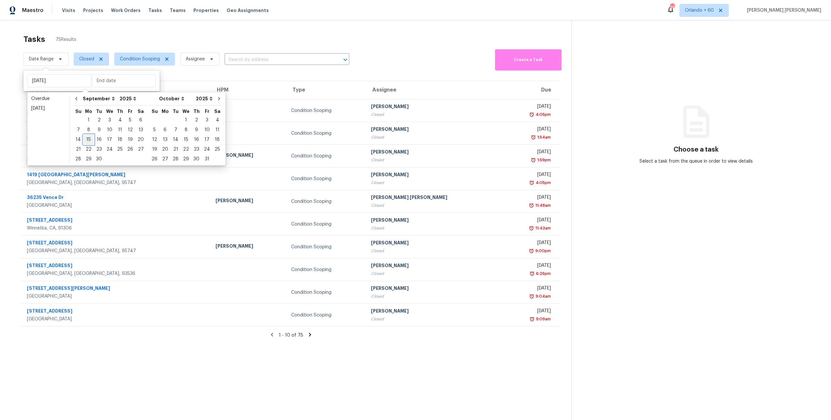
click at [91, 135] on div "15" at bounding box center [88, 139] width 10 height 9
type input "Mon, Sep 15"
click at [91, 135] on div "15" at bounding box center [88, 139] width 10 height 9
type input "Mon, Sep 15"
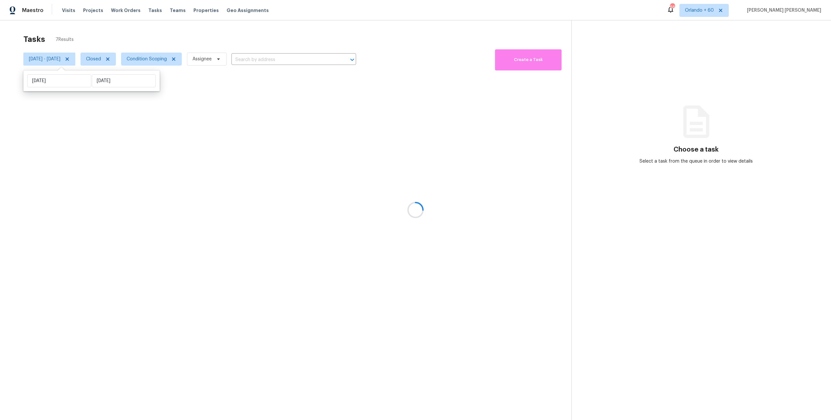
click at [213, 43] on div at bounding box center [415, 210] width 831 height 420
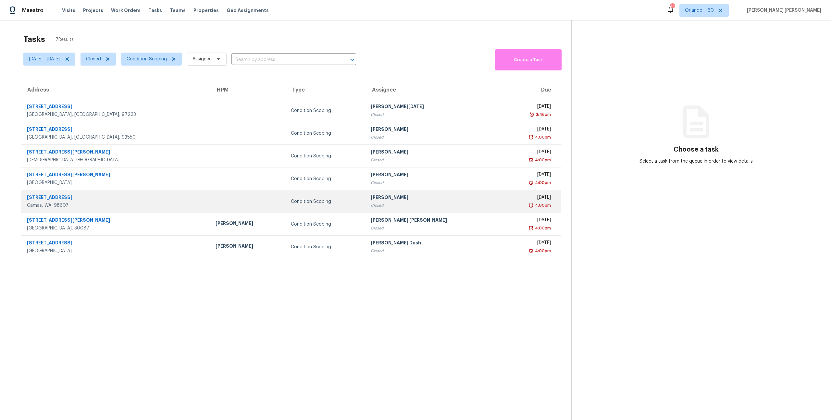
click at [210, 198] on td at bounding box center [248, 201] width 76 height 23
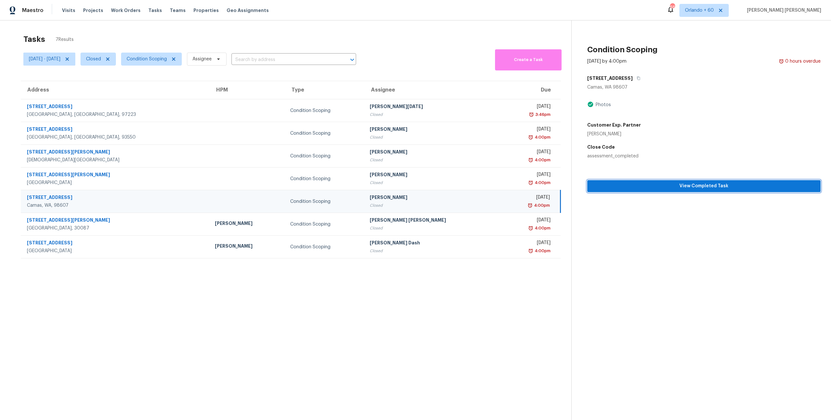
click at [621, 183] on span "View Completed Task" at bounding box center [704, 186] width 223 height 8
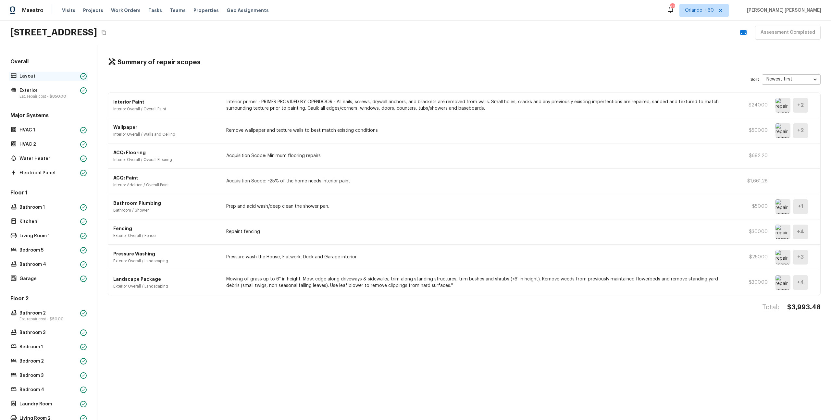
click at [53, 79] on p "Layout" at bounding box center [48, 76] width 58 height 6
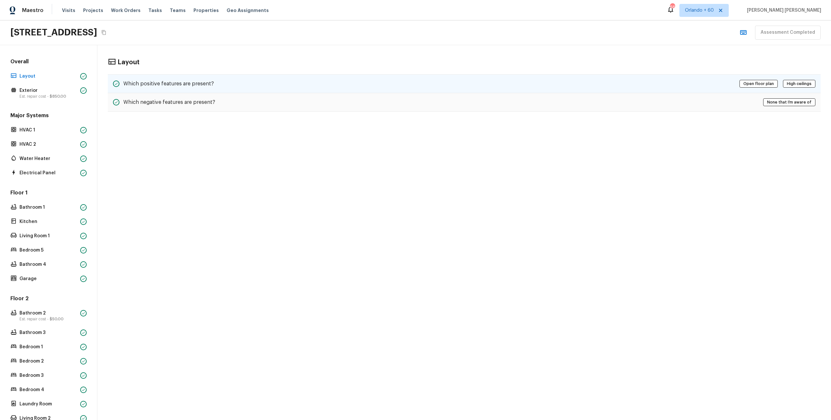
click at [438, 83] on div "Which positive features are present? Open floor plan High ceilings" at bounding box center [464, 83] width 713 height 19
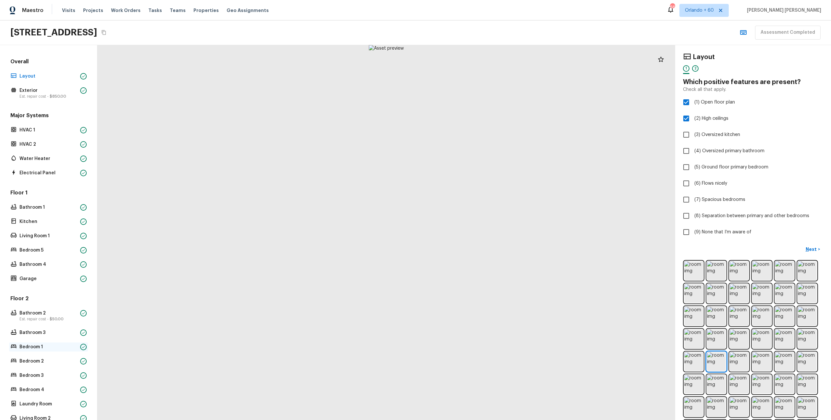
scroll to position [74, 0]
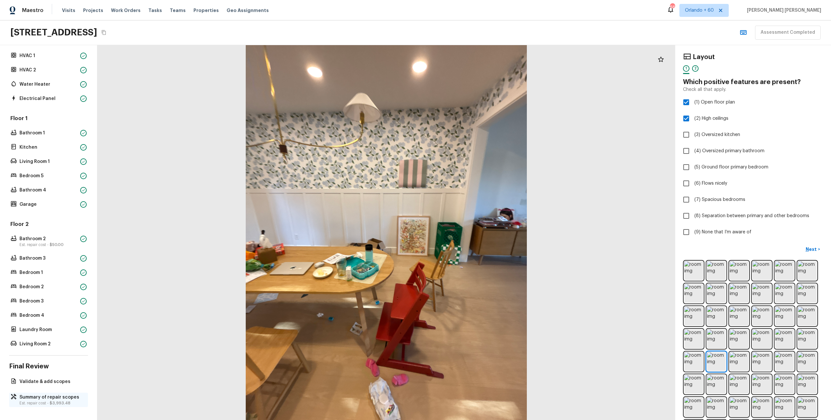
click at [29, 396] on p "Summary of repair scopes" at bounding box center [51, 397] width 65 height 6
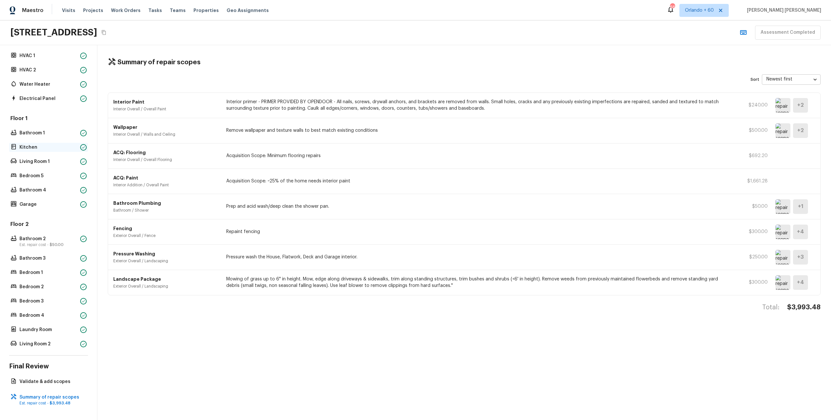
scroll to position [0, 0]
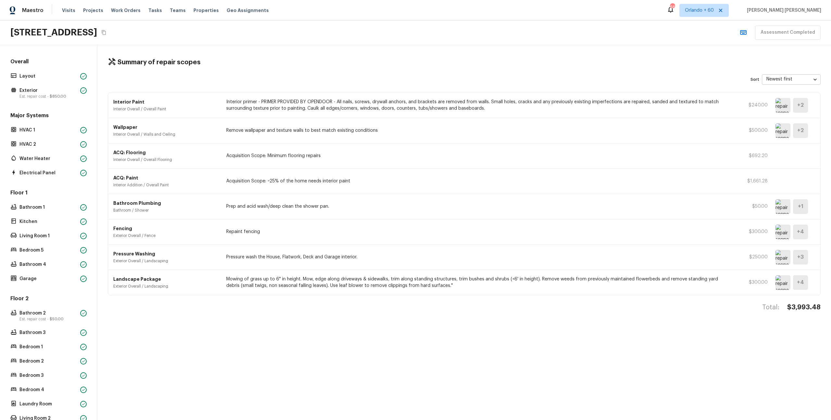
click at [45, 71] on div "Overall Layout Exterior Est. repair cost - $850.00" at bounding box center [48, 79] width 79 height 42
click at [43, 78] on p "Layout" at bounding box center [48, 76] width 58 height 6
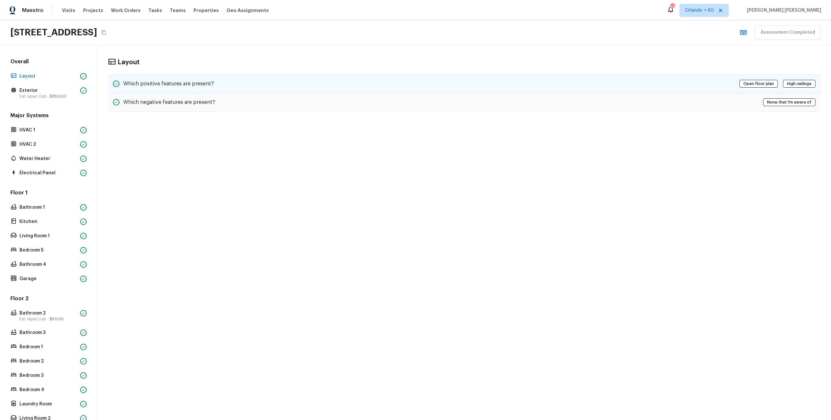
click at [612, 82] on div "Which positive features are present? Open floor plan High ceilings" at bounding box center [464, 83] width 713 height 19
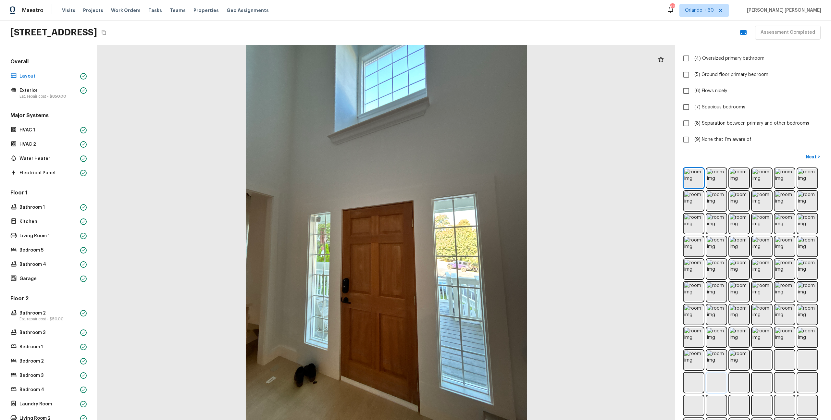
scroll to position [142, 0]
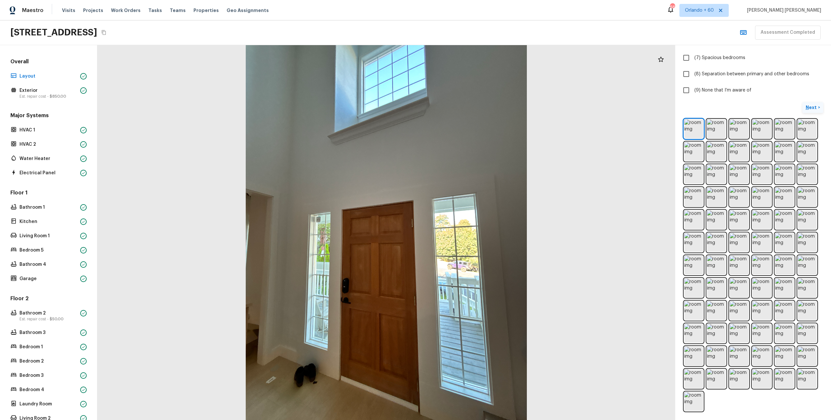
click at [810, 106] on p "Next" at bounding box center [812, 107] width 12 height 6
click at [810, 106] on span "( Exterior )" at bounding box center [807, 108] width 19 height 5
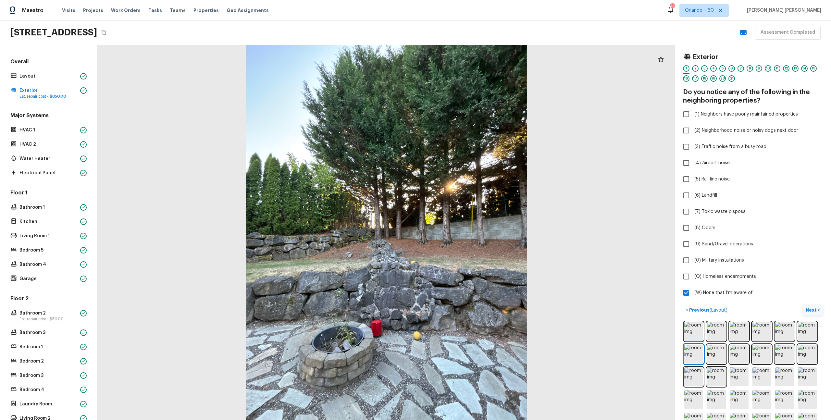
click at [807, 307] on p "Next" at bounding box center [812, 310] width 12 height 6
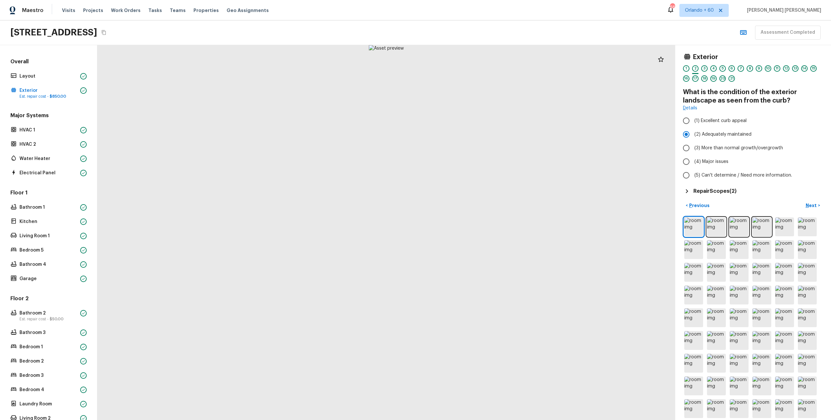
click at [793, 92] on h4 "What is the condition of the exterior landscape as seen from the curb?" at bounding box center [753, 96] width 140 height 17
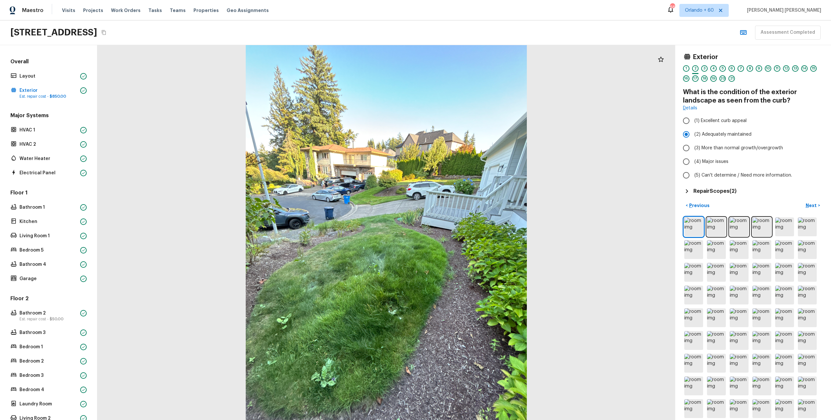
click at [704, 186] on div "Exterior 1 2 3 4 5 6 7 8 9 10 11 12 13 14 15 16 17 18 19 20 21 What is the cond…" at bounding box center [753, 124] width 140 height 142
click at [704, 190] on h5 "Repair Scopes ( 2 )" at bounding box center [715, 191] width 43 height 7
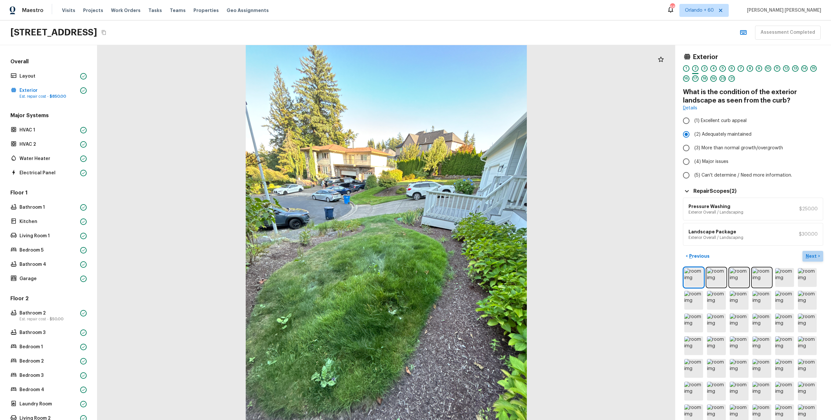
click at [817, 257] on button "Next >" at bounding box center [813, 256] width 21 height 11
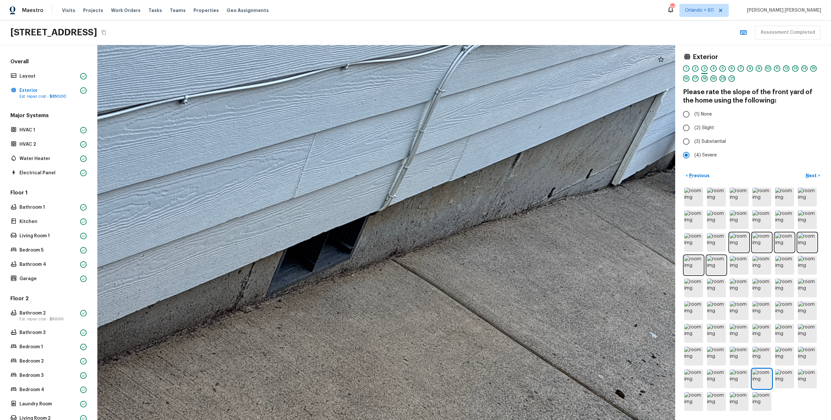
drag, startPoint x: 347, startPoint y: 262, endPoint x: 440, endPoint y: 233, distance: 97.4
click at [440, 233] on div at bounding box center [420, 225] width 934 height 606
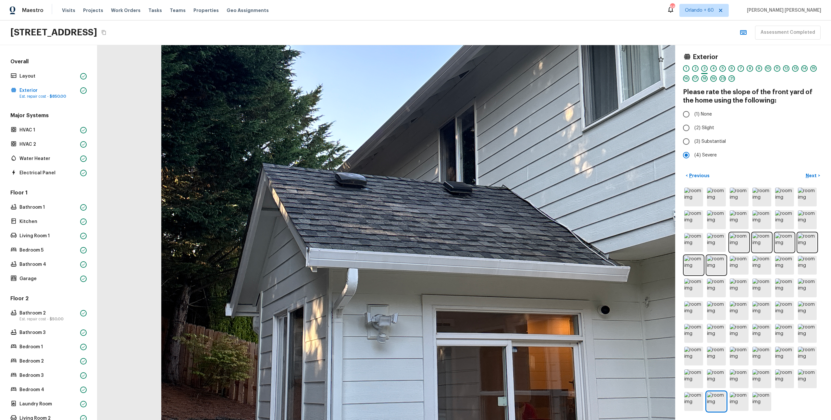
drag, startPoint x: 447, startPoint y: 232, endPoint x: 416, endPoint y: 257, distance: 40.4
click at [416, 257] on div at bounding box center [436, 231] width 1133 height 735
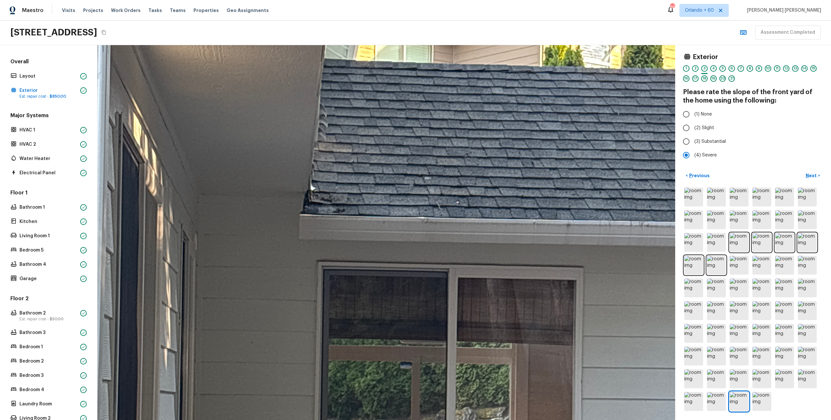
drag, startPoint x: 412, startPoint y: 212, endPoint x: 320, endPoint y: 188, distance: 94.7
click at [320, 188] on div at bounding box center [481, 284] width 1974 height 1281
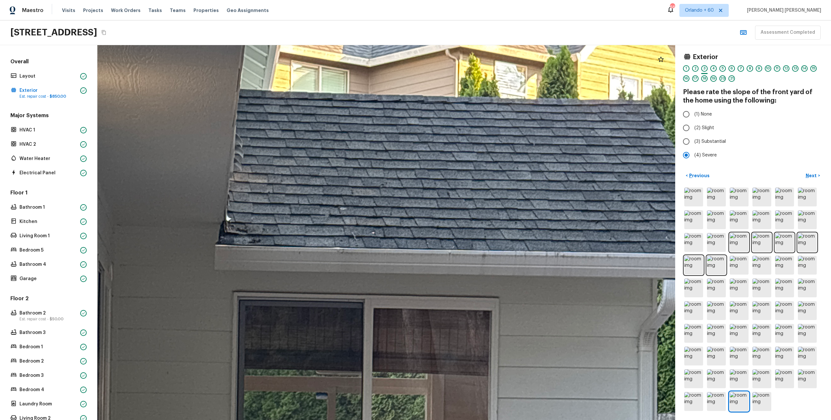
drag, startPoint x: 396, startPoint y: 175, endPoint x: 312, endPoint y: 205, distance: 89.8
click at [312, 205] on div at bounding box center [397, 314] width 1974 height 1281
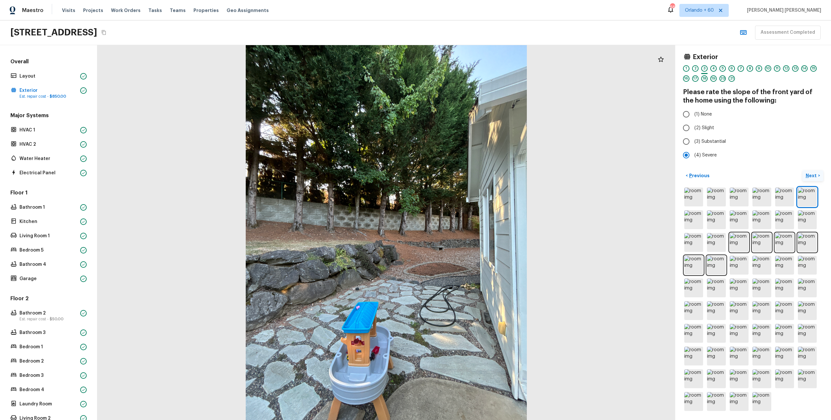
click at [807, 170] on button "Next >" at bounding box center [813, 175] width 21 height 11
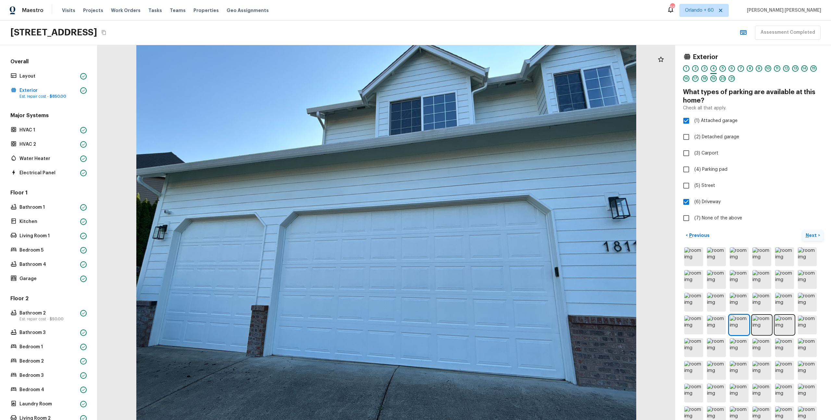
click at [819, 233] on button "Next >" at bounding box center [813, 235] width 21 height 11
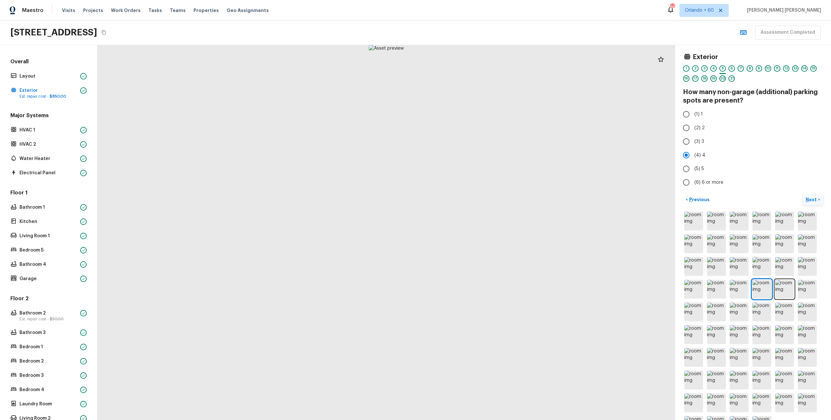
click at [816, 197] on p "Next" at bounding box center [812, 199] width 12 height 6
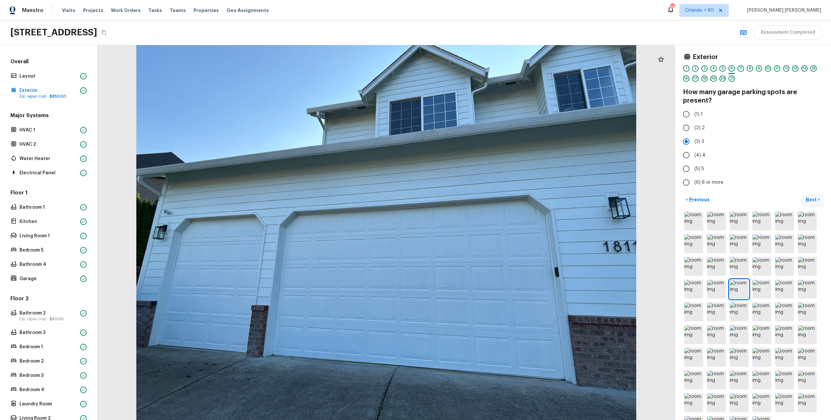
click at [816, 197] on p "Next" at bounding box center [812, 199] width 12 height 6
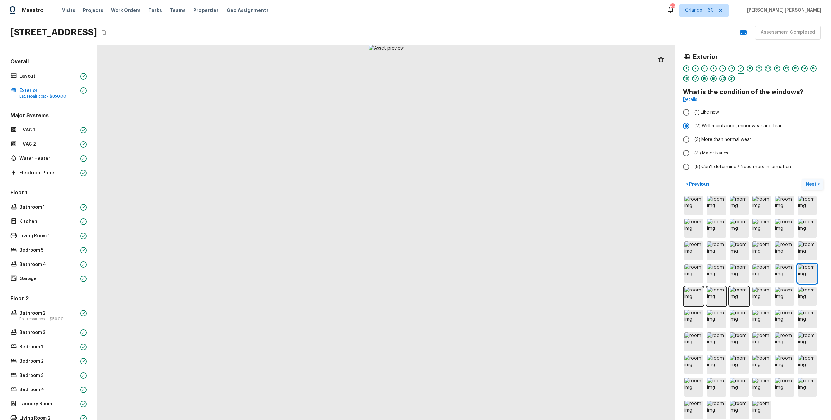
click at [816, 197] on img at bounding box center [807, 205] width 19 height 19
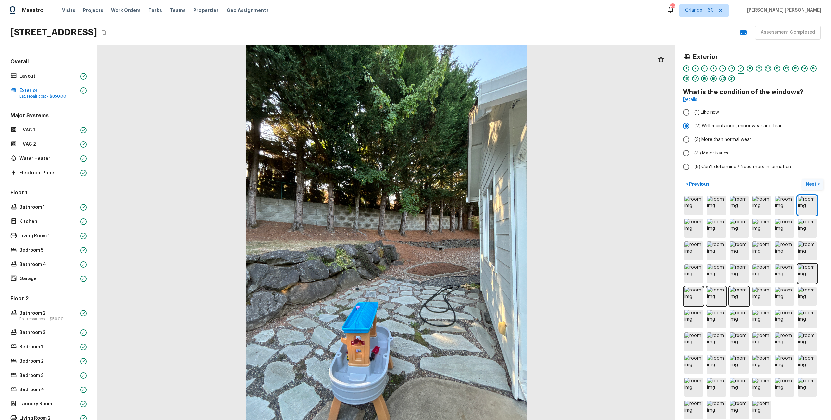
click at [810, 181] on p "Next" at bounding box center [812, 184] width 12 height 6
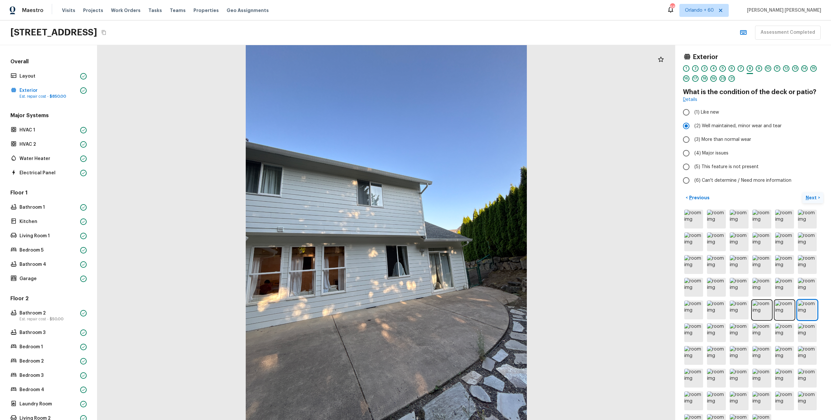
click at [809, 193] on button "Next >" at bounding box center [813, 198] width 21 height 11
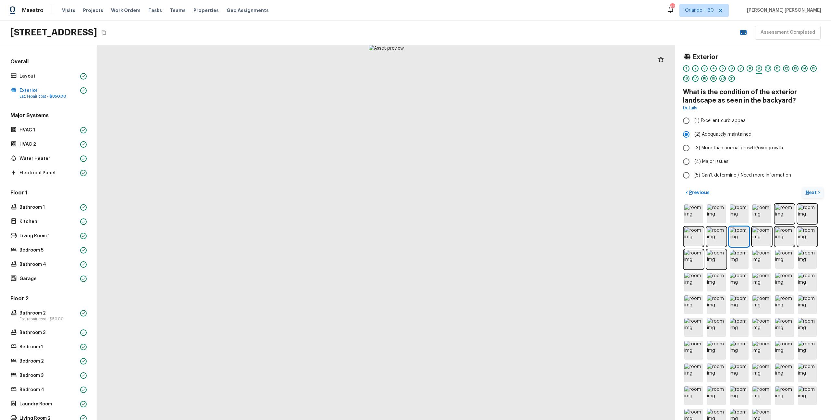
click at [813, 193] on p "Next" at bounding box center [812, 192] width 12 height 6
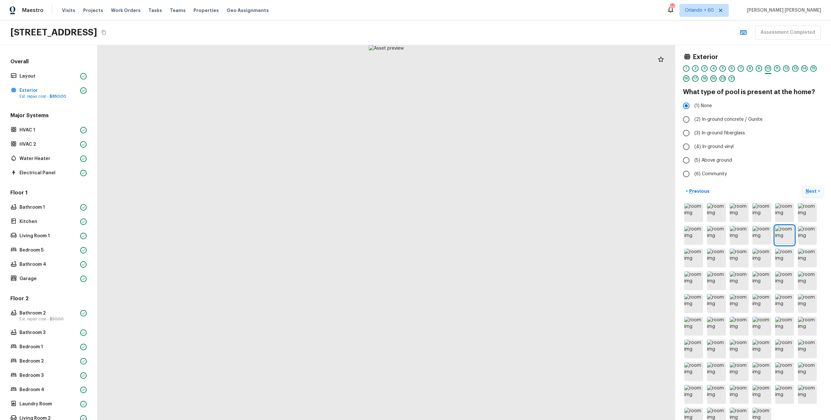
click at [815, 188] on p "Next" at bounding box center [812, 191] width 12 height 6
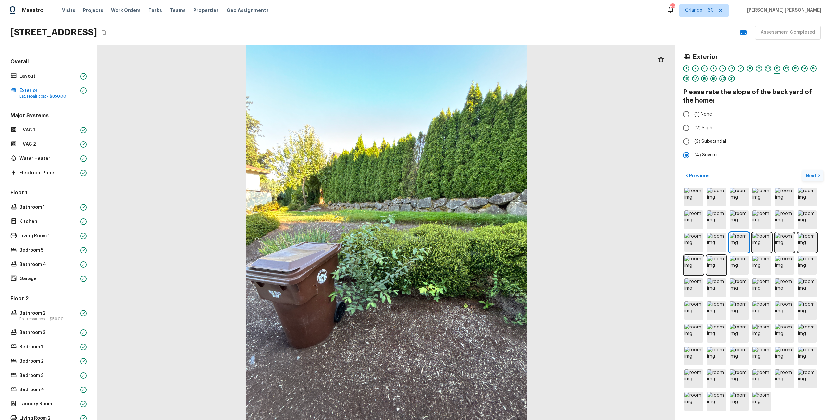
click at [808, 174] on p "Next" at bounding box center [812, 175] width 12 height 6
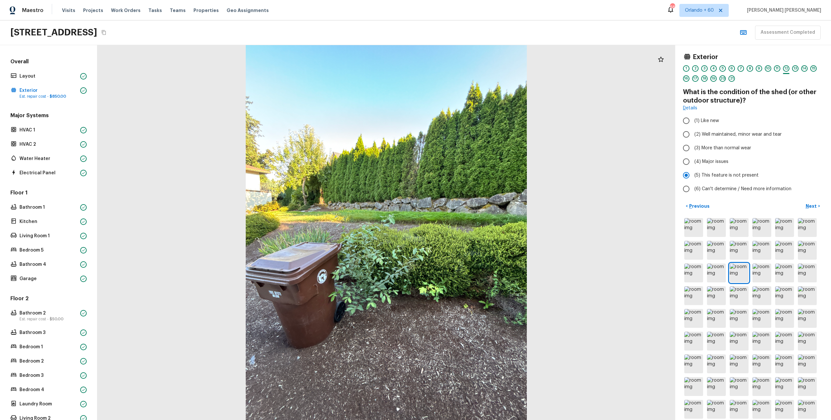
click at [813, 197] on div "Exterior 1 2 3 4 5 6 7 8 9 10 11 12 13 14 15 16 17 18 19 20 21 What is the cond…" at bounding box center [753, 232] width 156 height 375
click at [811, 208] on p "Next" at bounding box center [812, 206] width 12 height 6
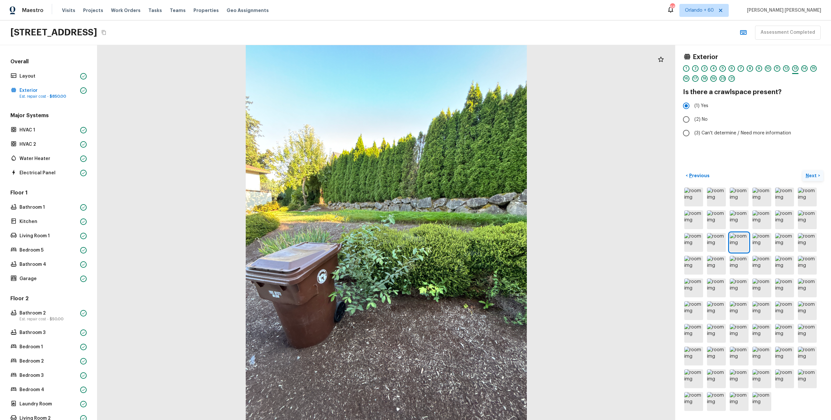
click at [811, 177] on p "Next" at bounding box center [812, 175] width 12 height 6
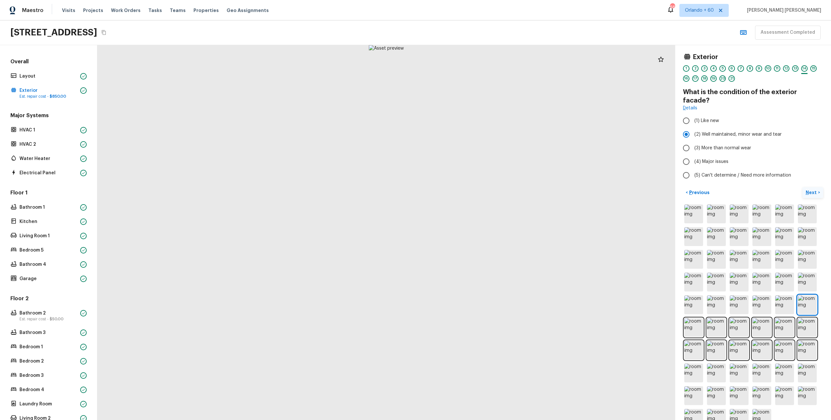
click at [807, 189] on p "Next" at bounding box center [812, 192] width 12 height 6
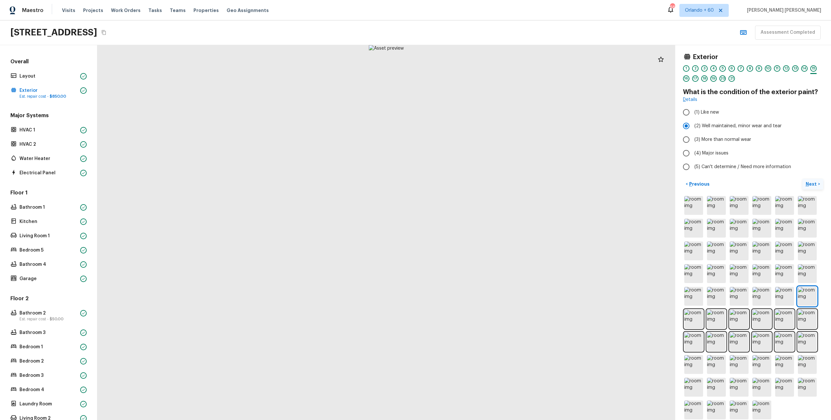
click at [819, 185] on button "Next >" at bounding box center [813, 184] width 21 height 11
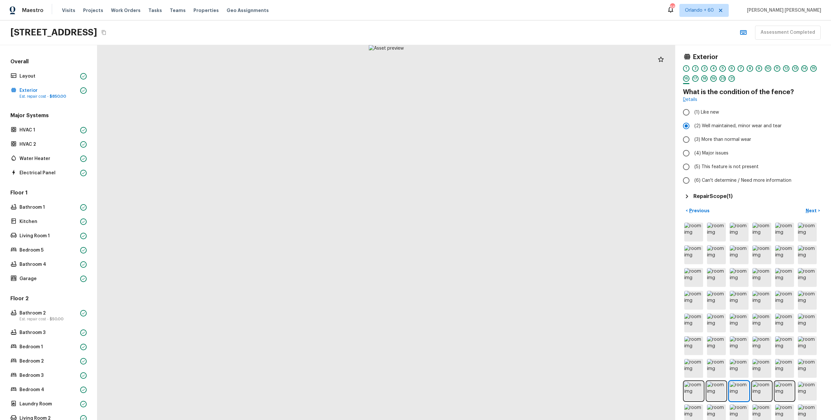
click at [731, 197] on h5 "Repair Scope ( 1 )" at bounding box center [713, 196] width 39 height 7
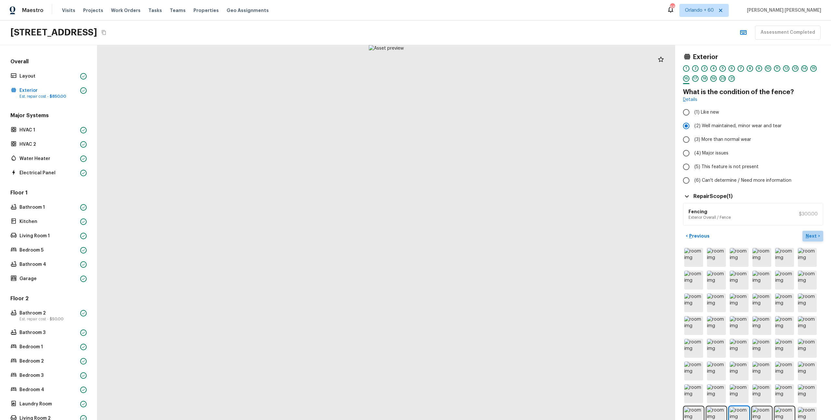
click at [815, 238] on p "Next" at bounding box center [812, 236] width 12 height 6
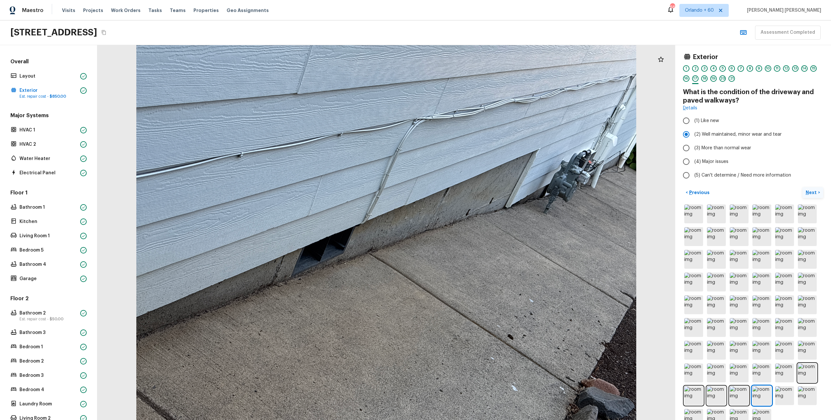
click at [813, 195] on p "Next" at bounding box center [812, 192] width 12 height 6
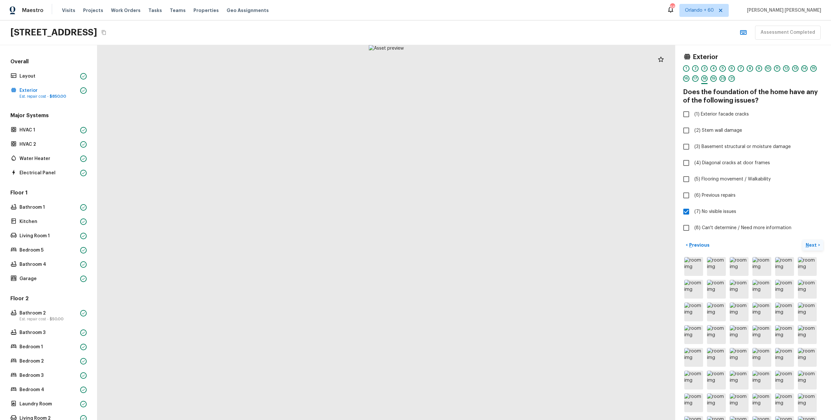
click at [813, 244] on p "Next" at bounding box center [812, 245] width 12 height 6
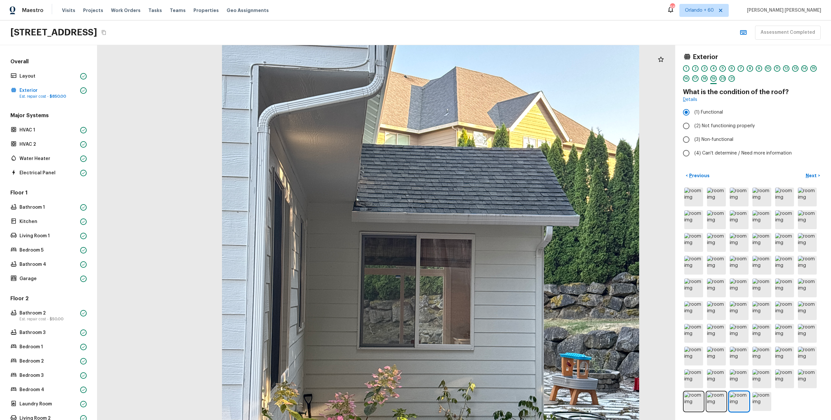
scroll to position [74, 0]
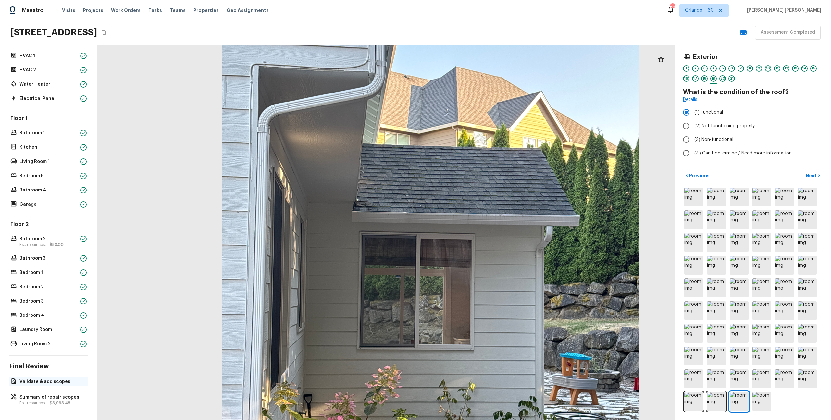
click at [49, 378] on div "Validate & add scopes" at bounding box center [48, 381] width 79 height 9
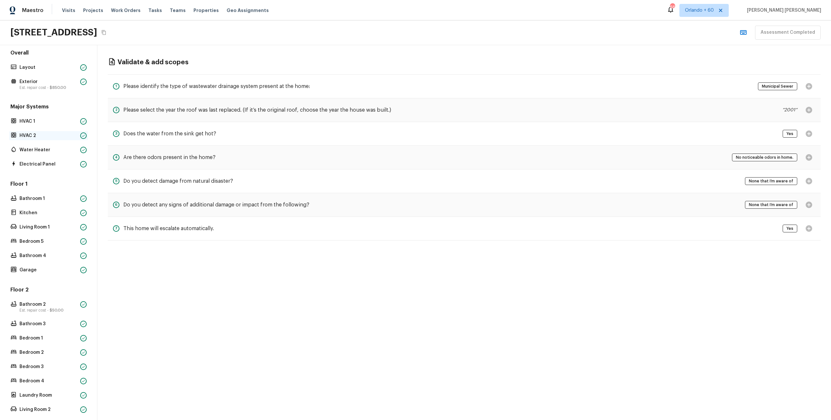
scroll to position [0, 0]
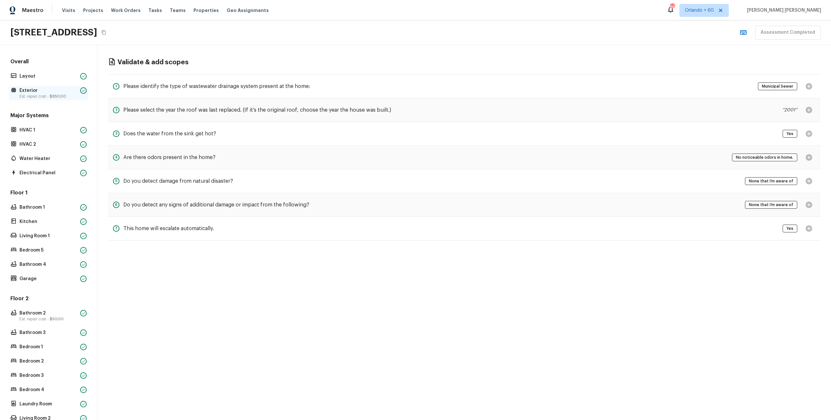
click at [44, 94] on p "Est. repair cost - $850.00" at bounding box center [48, 96] width 58 height 5
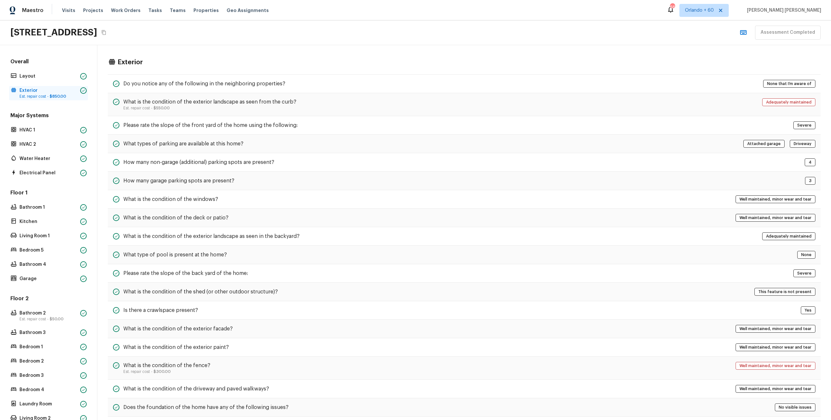
scroll to position [81, 0]
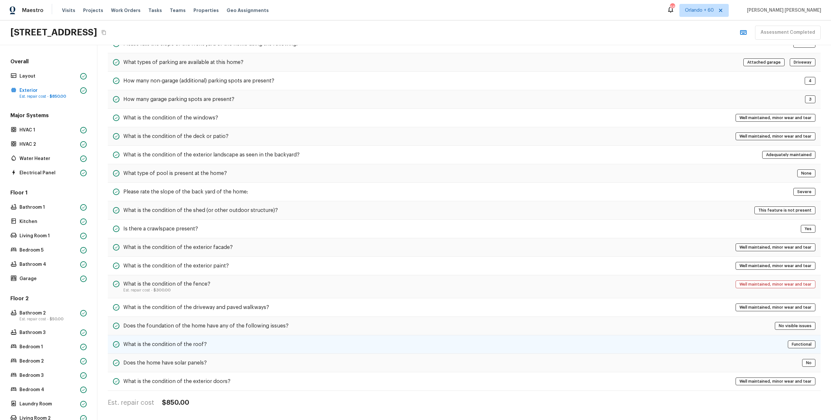
click at [142, 343] on h5 "What is the condition of the roof?" at bounding box center [164, 344] width 83 height 7
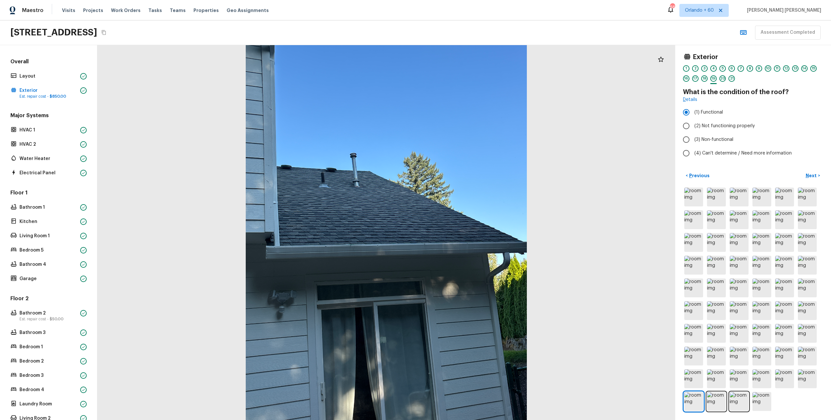
scroll to position [0, 0]
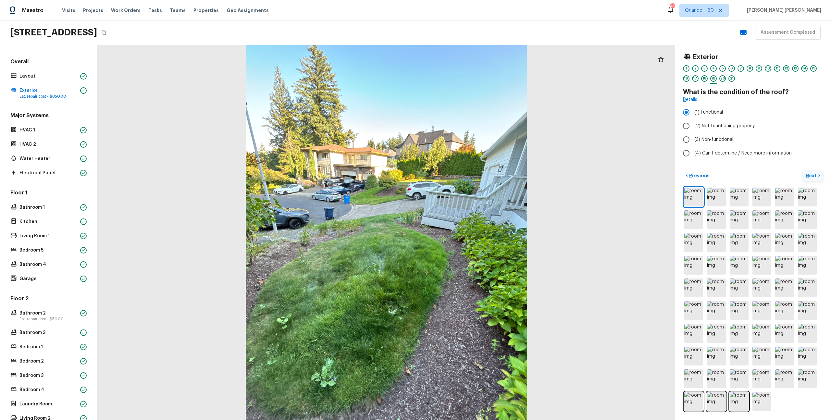
click at [813, 172] on p "Next" at bounding box center [812, 175] width 12 height 6
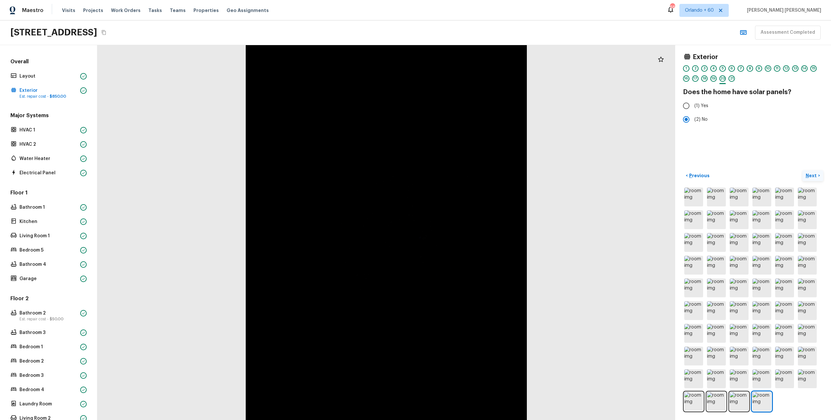
click at [807, 177] on p "Next" at bounding box center [812, 175] width 12 height 6
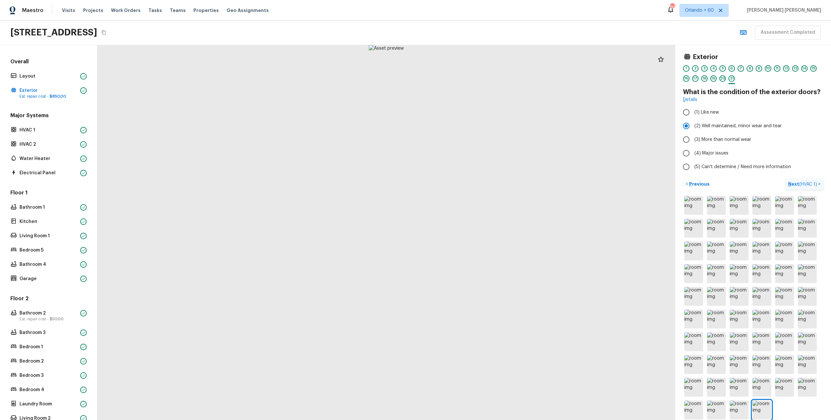
click at [808, 187] on p "Next ( HVAC 1 )" at bounding box center [803, 184] width 30 height 7
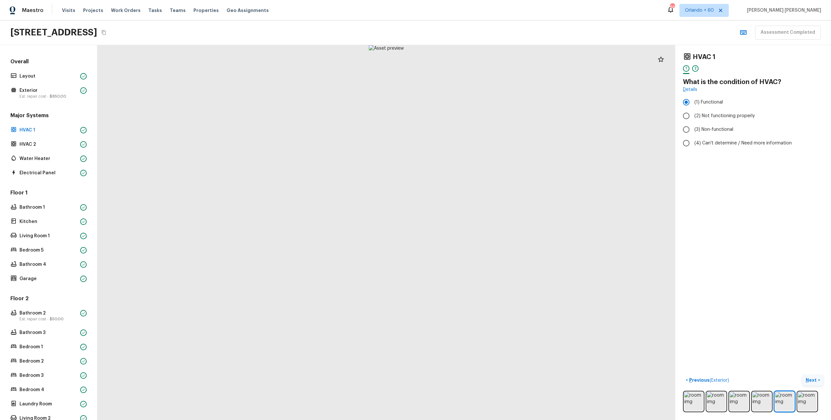
click at [807, 380] on p "Next" at bounding box center [812, 380] width 12 height 6
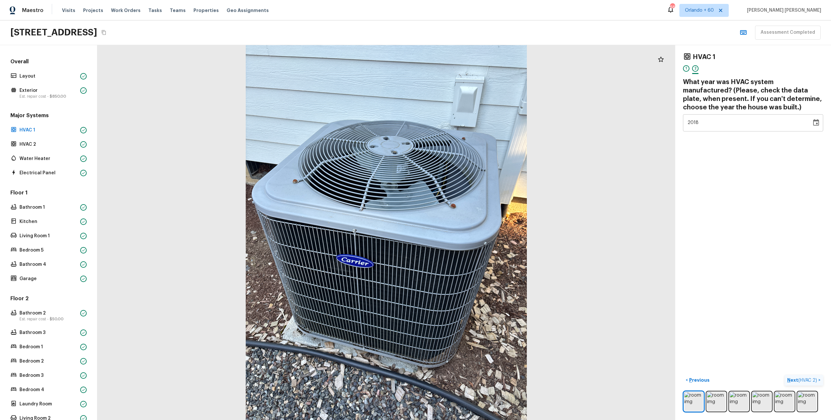
click at [805, 375] on button "Next ( HVAC 2 ) >" at bounding box center [804, 380] width 39 height 11
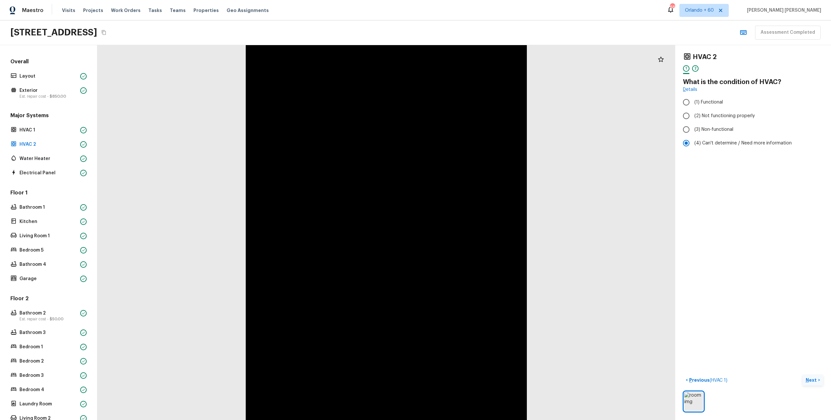
click at [812, 380] on p "Next" at bounding box center [812, 380] width 12 height 6
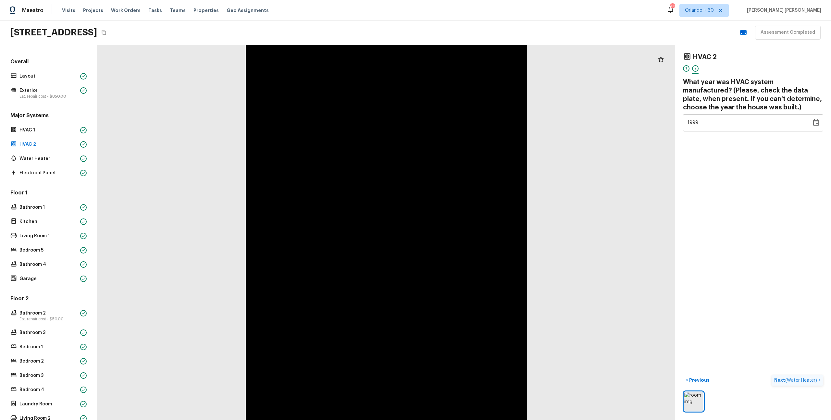
click at [812, 380] on span "( Water Heater )" at bounding box center [801, 380] width 32 height 5
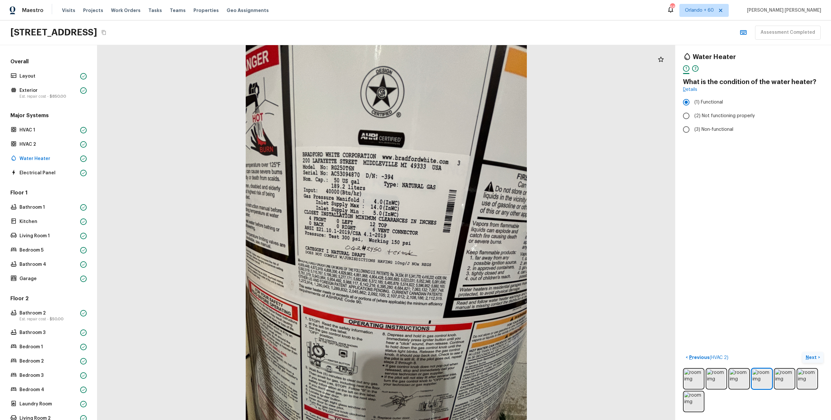
click at [812, 359] on p "Next" at bounding box center [812, 357] width 12 height 6
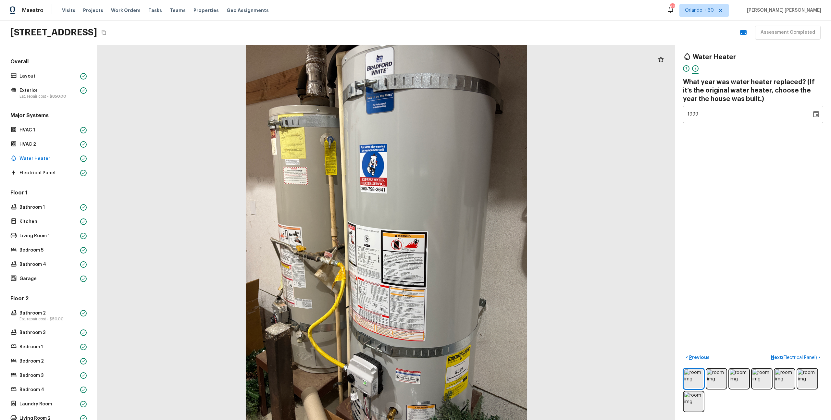
click at [725, 268] on div "Water Heater 1 2 What year was water heater replaced? (If it’s the original wat…" at bounding box center [753, 232] width 156 height 375
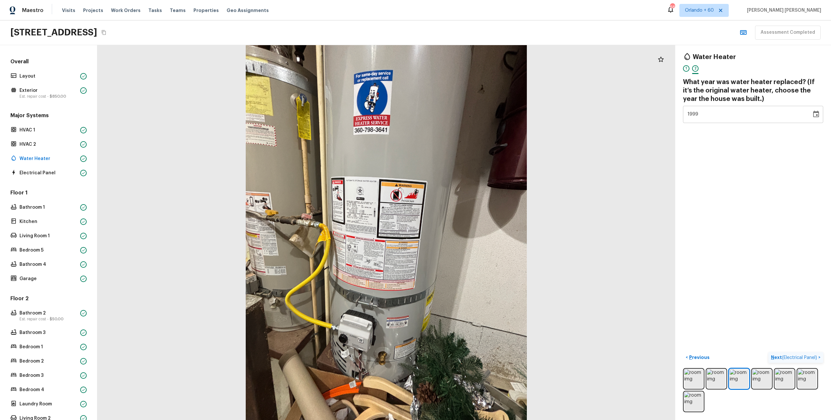
click at [784, 357] on span "( Electrical Panel )" at bounding box center [799, 358] width 35 height 5
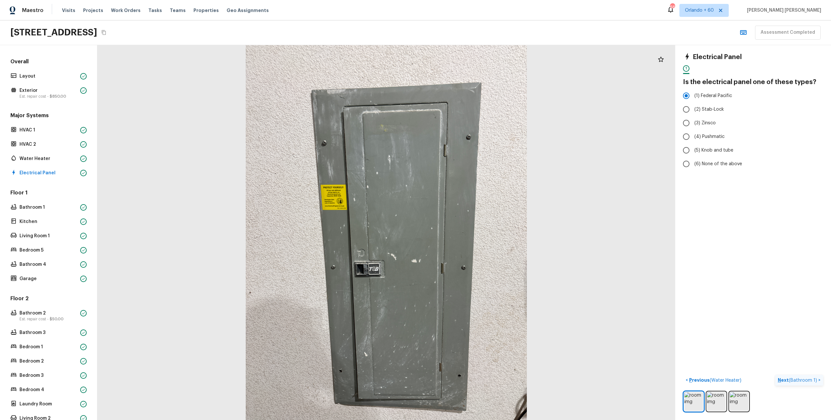
click at [784, 379] on p "Next ( Bathroom 1 )" at bounding box center [798, 380] width 41 height 7
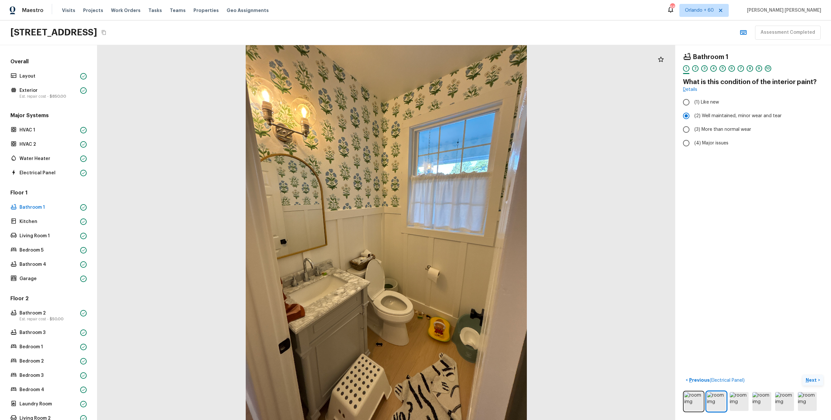
click at [812, 381] on p "Next" at bounding box center [812, 380] width 12 height 6
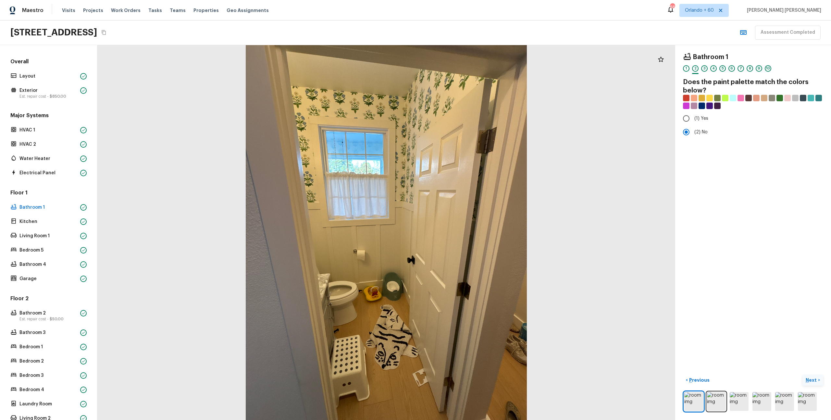
click at [812, 381] on p "Next" at bounding box center [812, 380] width 12 height 6
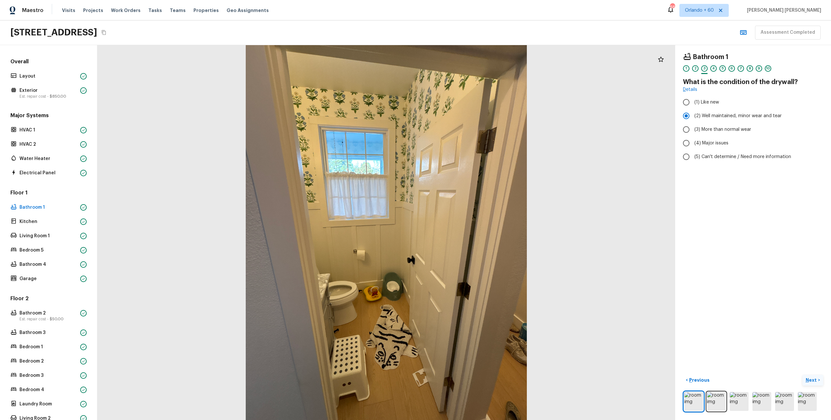
click at [812, 381] on p "Next" at bounding box center [812, 380] width 12 height 6
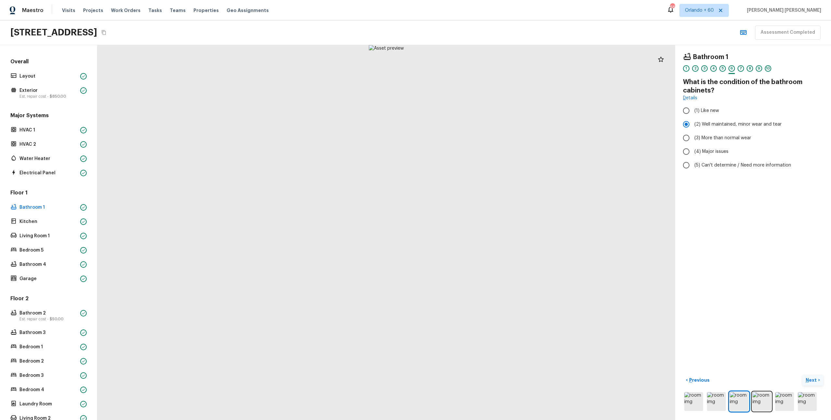
click at [812, 381] on p "Next" at bounding box center [812, 380] width 12 height 6
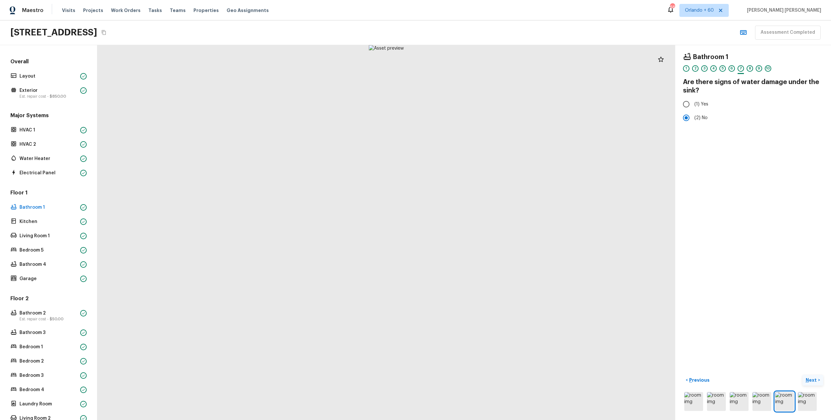
click at [812, 381] on p "Next" at bounding box center [812, 380] width 12 height 6
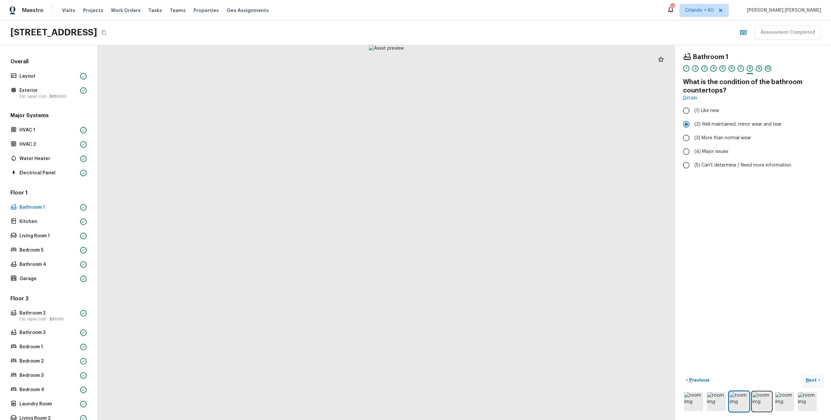
click at [812, 381] on p "Next" at bounding box center [812, 380] width 12 height 6
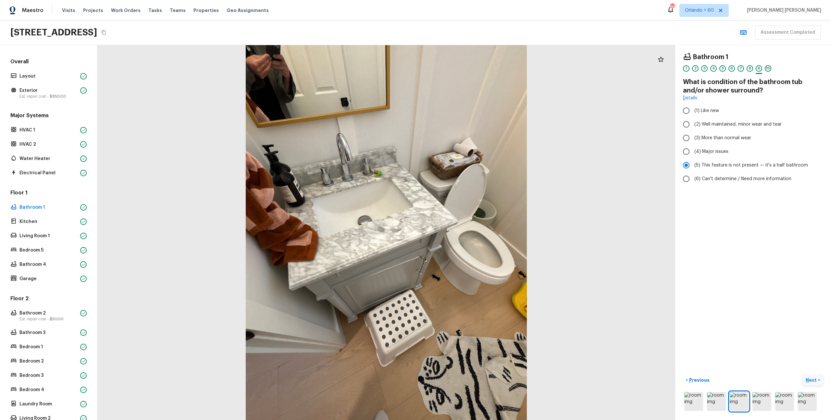
click at [812, 381] on p "Next" at bounding box center [812, 380] width 12 height 6
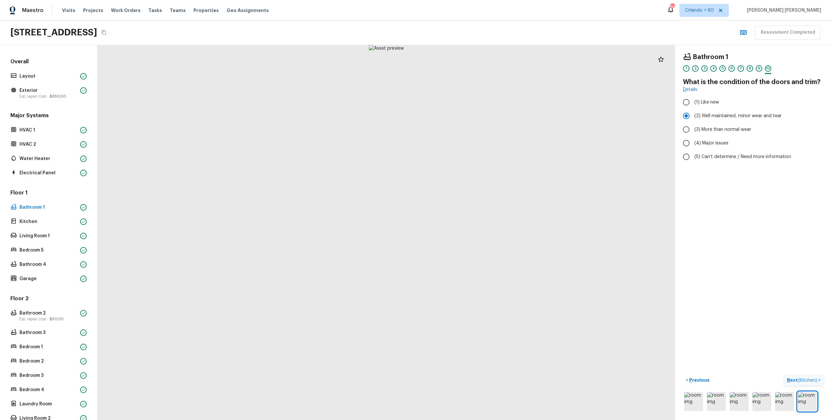
click at [812, 381] on span "( Kitchen )" at bounding box center [807, 380] width 19 height 5
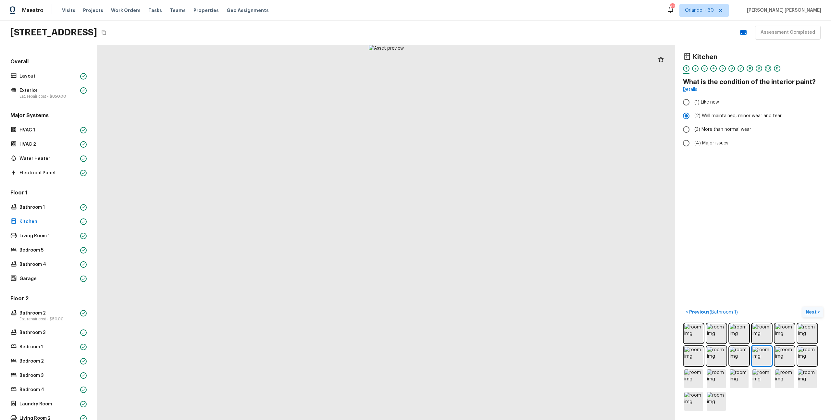
click at [812, 315] on p "Next" at bounding box center [812, 312] width 12 height 6
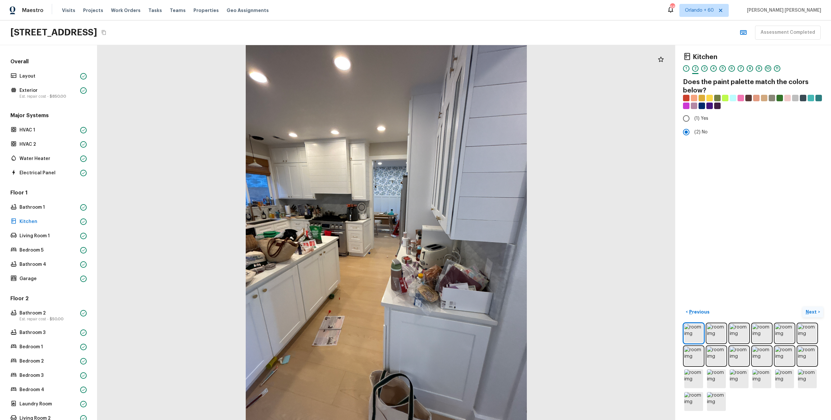
click at [812, 315] on p "Next" at bounding box center [812, 312] width 12 height 6
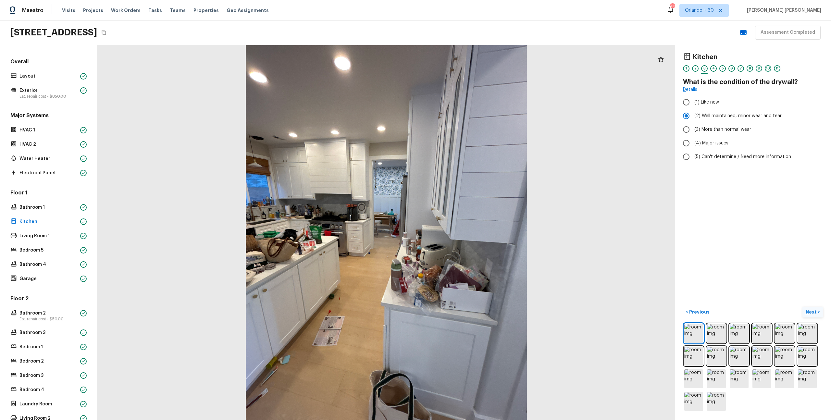
click at [812, 315] on p "Next" at bounding box center [812, 312] width 12 height 6
click at [814, 314] on p "Next" at bounding box center [812, 312] width 12 height 6
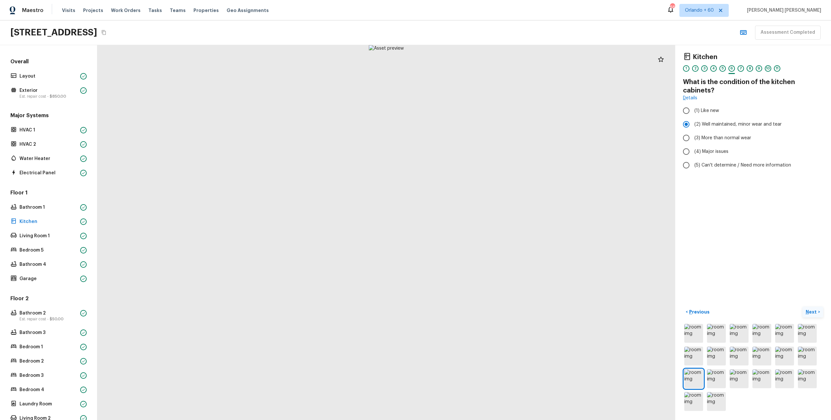
click at [814, 314] on p "Next" at bounding box center [812, 312] width 12 height 6
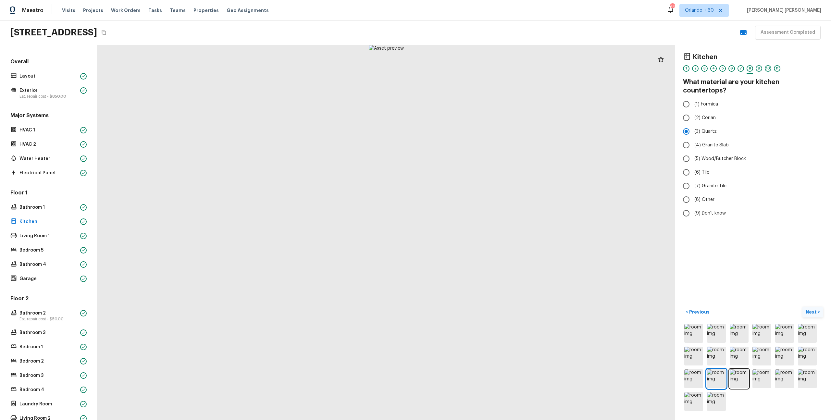
click at [814, 314] on p "Next" at bounding box center [812, 312] width 12 height 6
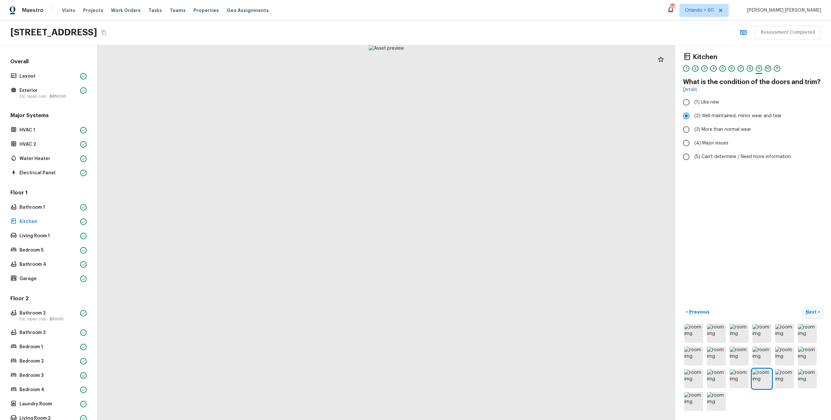
click at [814, 314] on p "Next" at bounding box center [812, 312] width 12 height 6
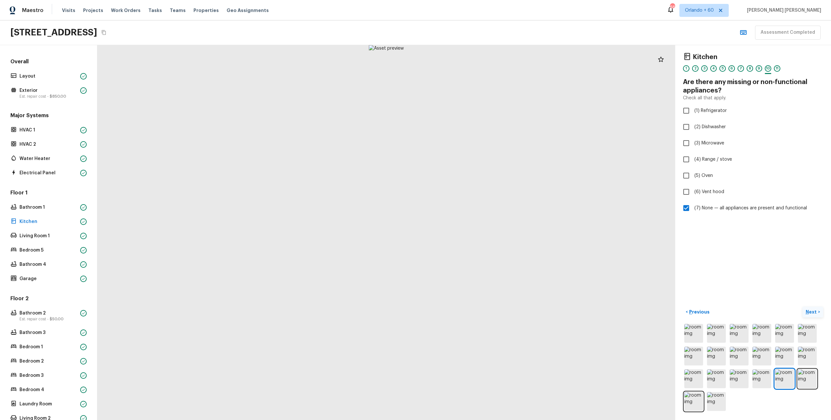
click at [814, 314] on p "Next" at bounding box center [812, 312] width 12 height 6
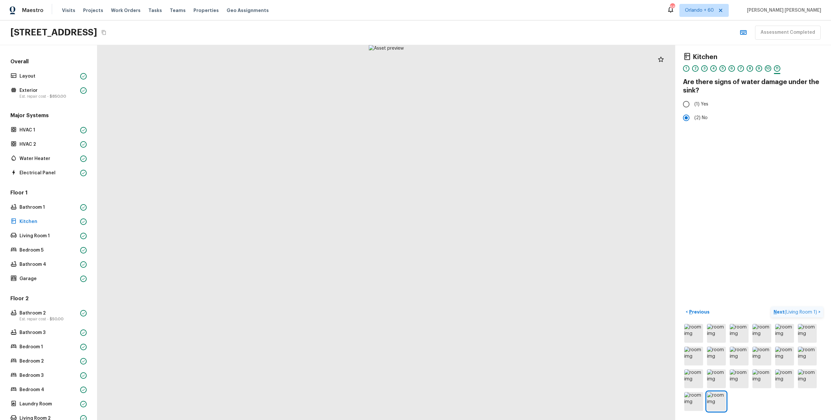
click at [814, 314] on span "( Living Room 1 )" at bounding box center [801, 312] width 32 height 5
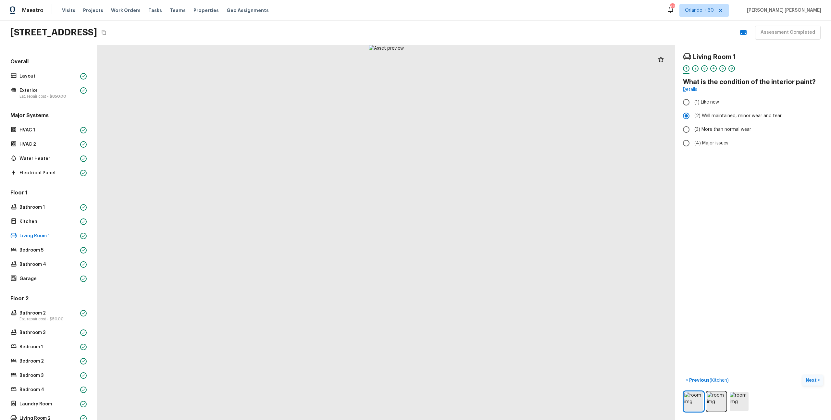
click at [814, 314] on div "Living Room 1 1 2 3 4 5 6 What is the condition of the interior paint? Details …" at bounding box center [753, 232] width 156 height 375
click at [813, 377] on p "Next" at bounding box center [812, 380] width 12 height 6
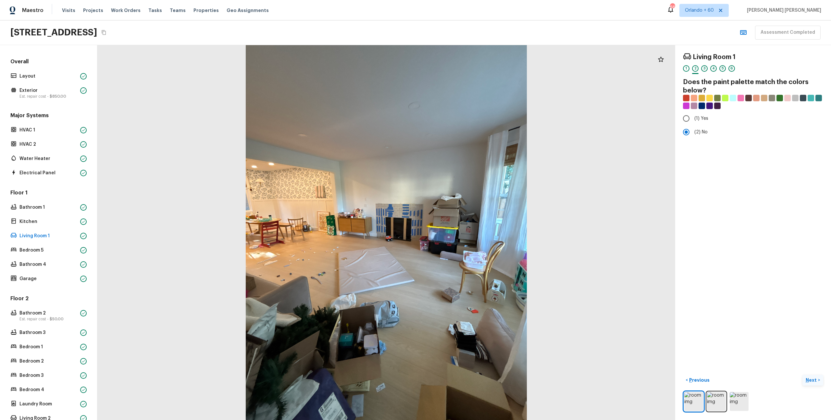
click at [813, 377] on p "Next" at bounding box center [812, 380] width 12 height 6
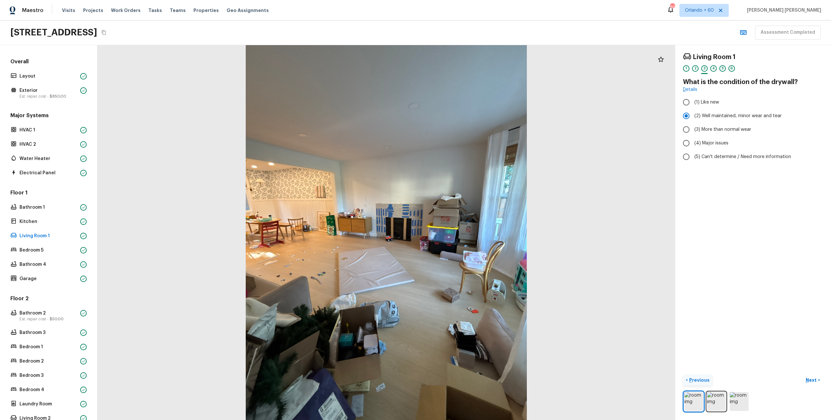
click at [702, 383] on button "< Previous" at bounding box center [697, 380] width 29 height 11
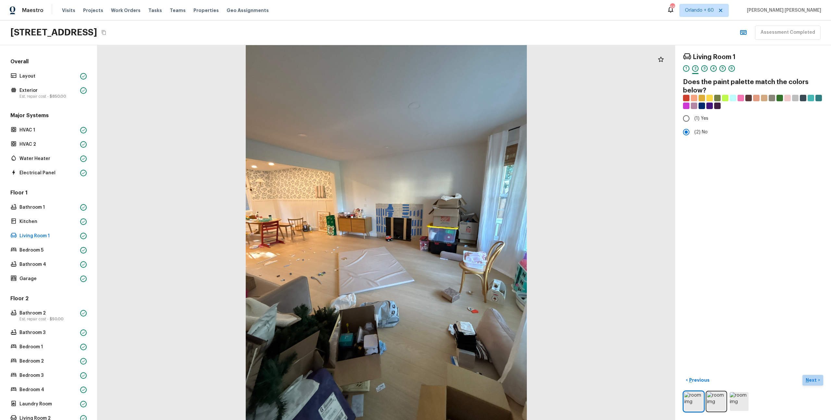
click at [806, 381] on button "Next >" at bounding box center [813, 380] width 21 height 11
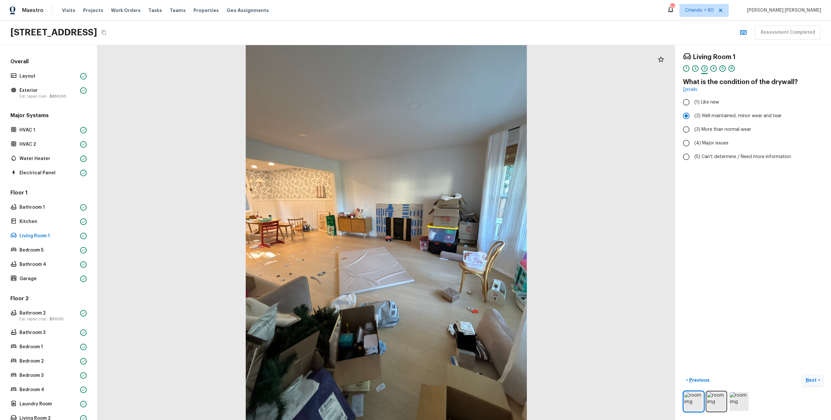
click at [815, 382] on p "Next" at bounding box center [812, 380] width 12 height 6
click at [812, 380] on p "Next" at bounding box center [812, 380] width 12 height 6
click at [814, 383] on p "Next" at bounding box center [812, 380] width 12 height 6
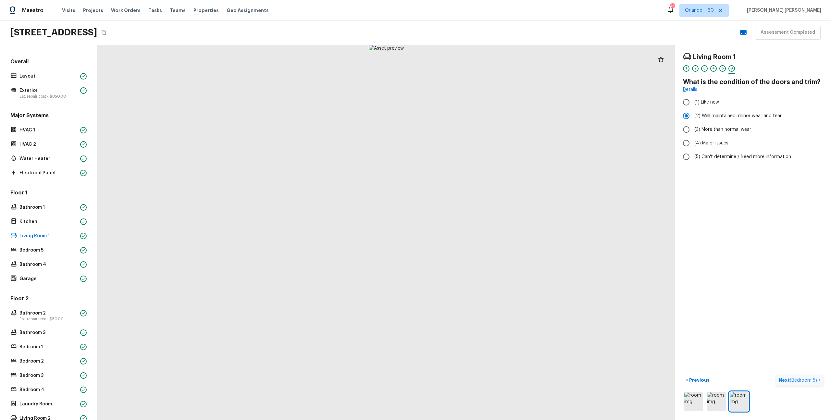
click at [814, 383] on p "Next ( Bedroom 5 )" at bounding box center [799, 380] width 40 height 7
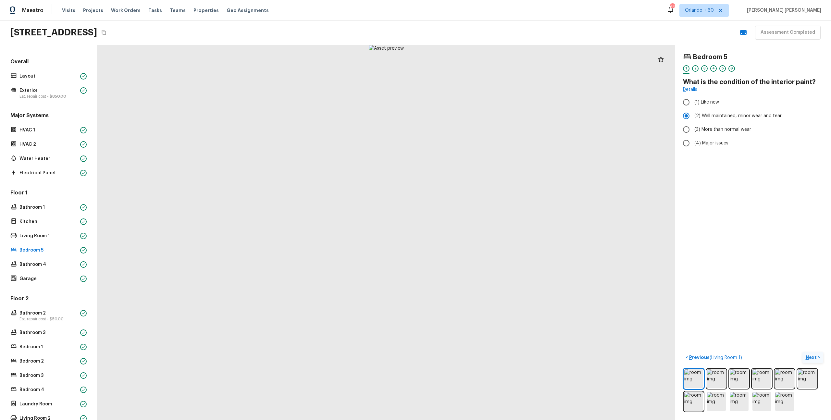
click at [810, 357] on p "Next" at bounding box center [812, 357] width 12 height 6
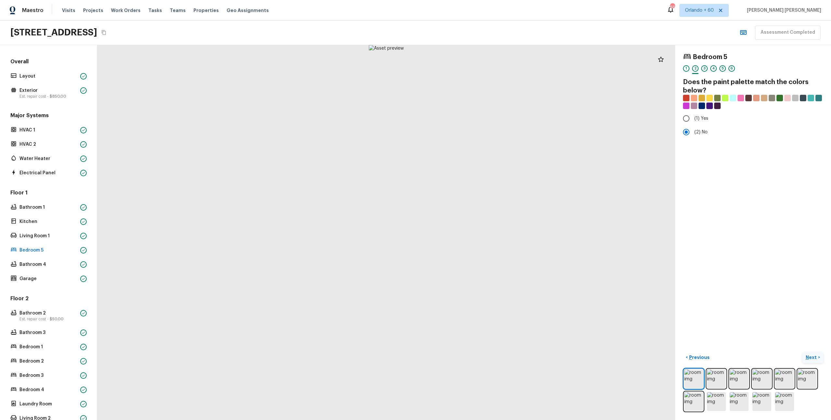
click at [810, 357] on p "Next" at bounding box center [812, 357] width 12 height 6
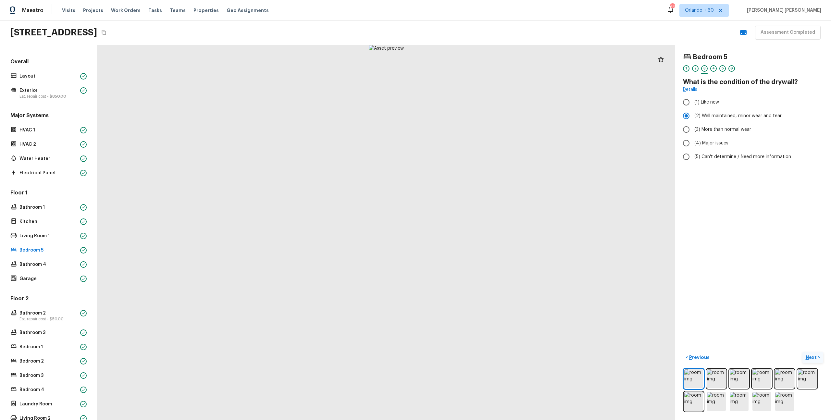
click at [810, 357] on p "Next" at bounding box center [812, 357] width 12 height 6
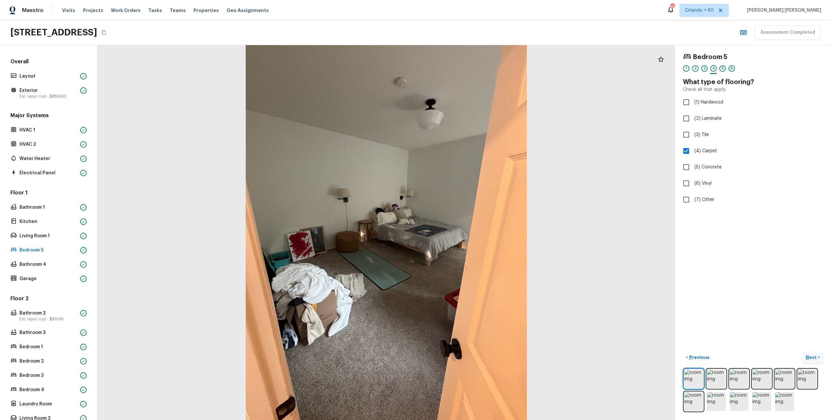
click at [810, 357] on p "Next" at bounding box center [812, 357] width 12 height 6
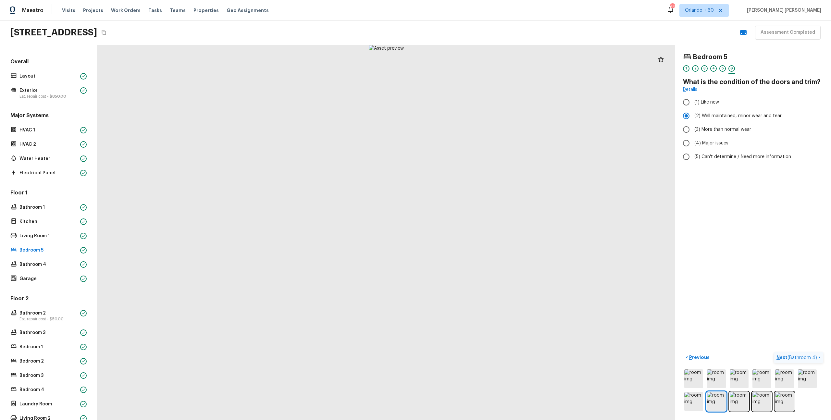
click at [810, 357] on span "( Bathroom 4 )" at bounding box center [803, 358] width 30 height 5
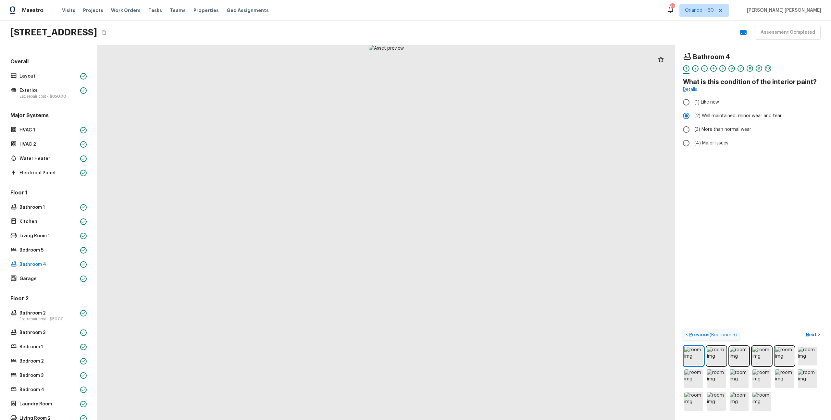
click at [699, 333] on p "Previous ( Bedroom 5 )" at bounding box center [712, 334] width 49 height 7
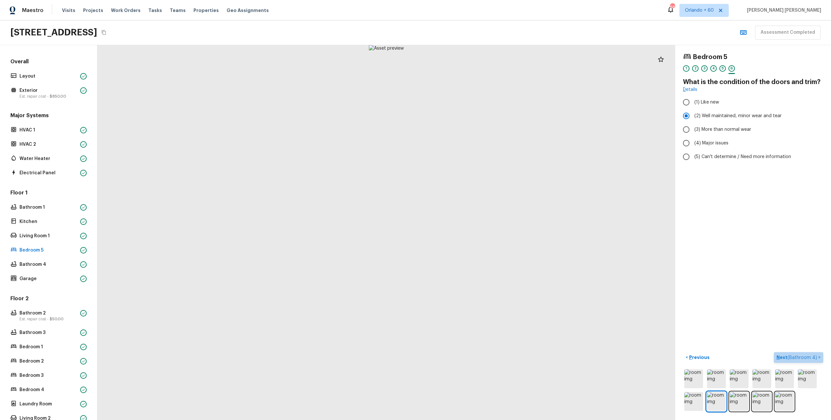
click at [807, 356] on span "( Bathroom 4 )" at bounding box center [803, 358] width 30 height 5
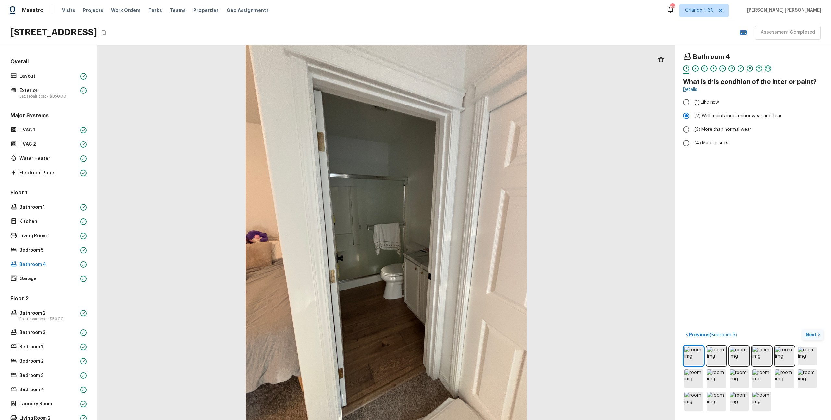
click at [807, 356] on img at bounding box center [807, 356] width 19 height 19
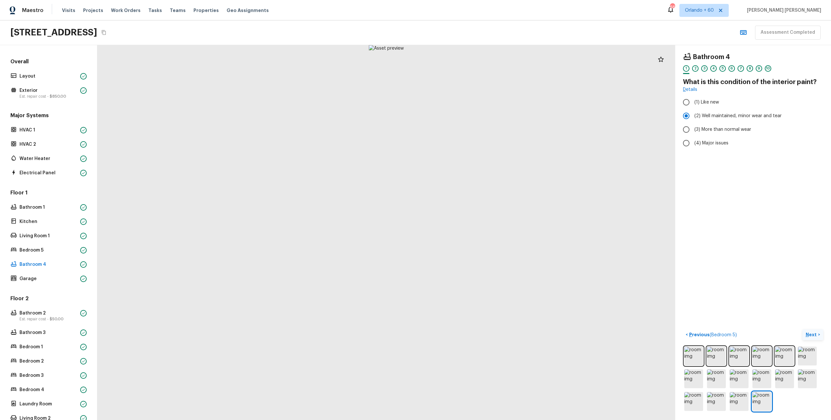
click at [815, 330] on button "Next >" at bounding box center [813, 335] width 21 height 11
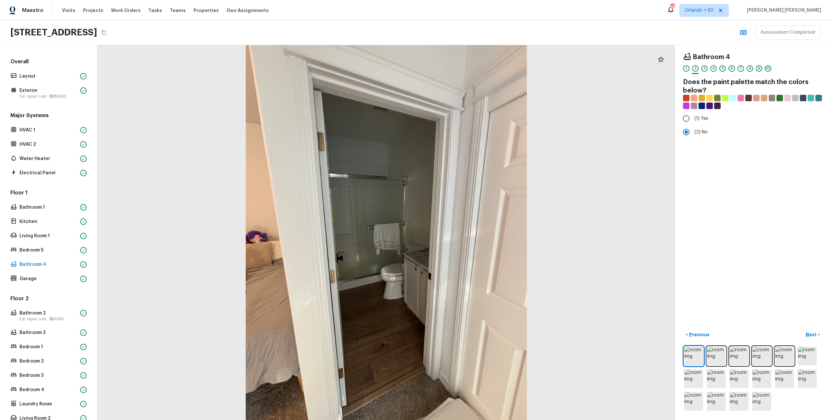
click at [814, 335] on p "Next" at bounding box center [812, 334] width 12 height 6
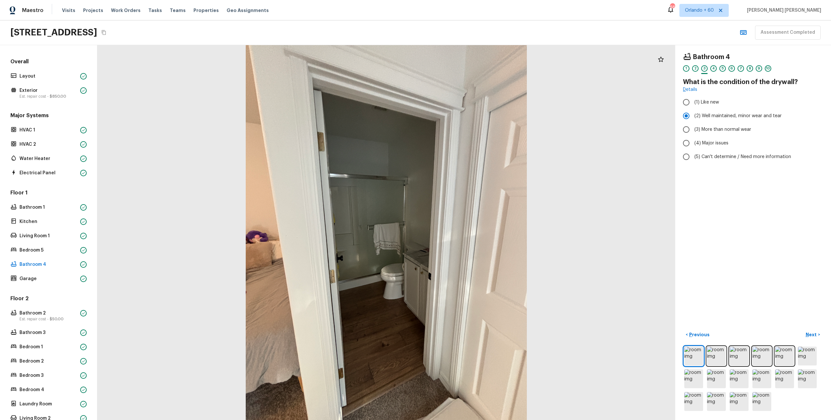
click at [811, 336] on p "Next" at bounding box center [812, 334] width 12 height 6
click at [700, 332] on p "Previous" at bounding box center [699, 334] width 22 height 6
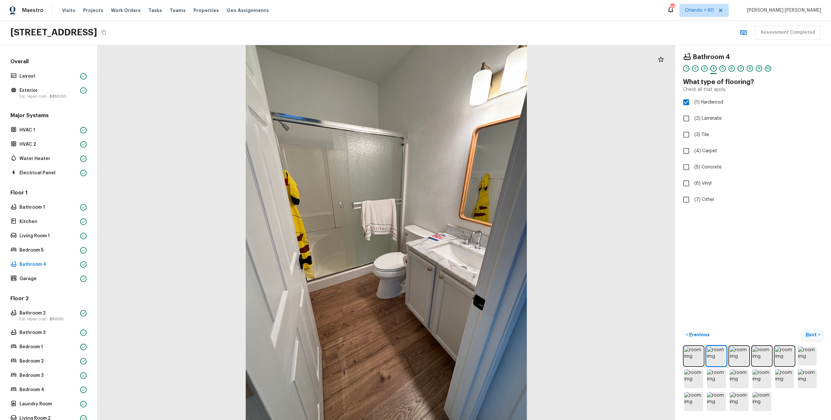
click at [811, 340] on button "Next >" at bounding box center [813, 335] width 21 height 11
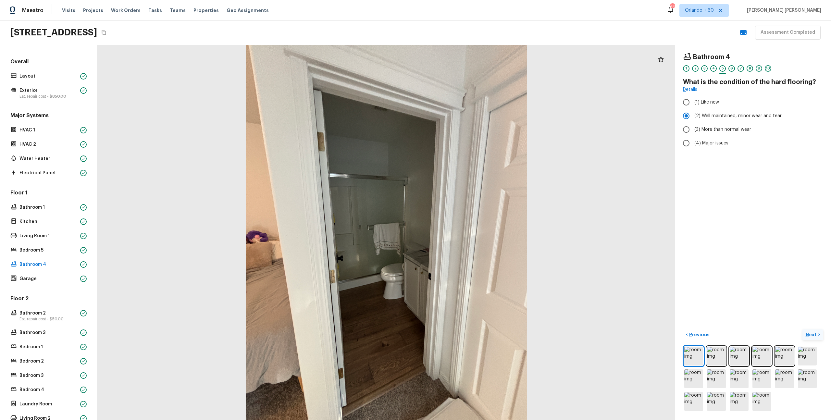
click at [811, 340] on button "Next >" at bounding box center [813, 335] width 21 height 11
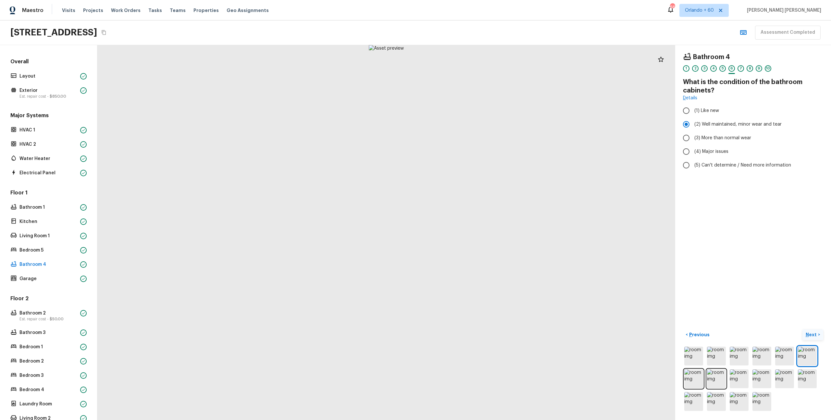
click at [811, 340] on button "Next >" at bounding box center [813, 335] width 21 height 11
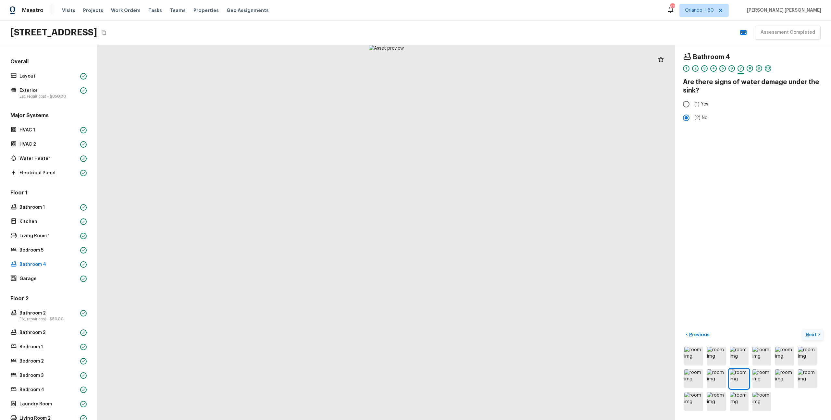
click at [811, 340] on button "Next >" at bounding box center [813, 335] width 21 height 11
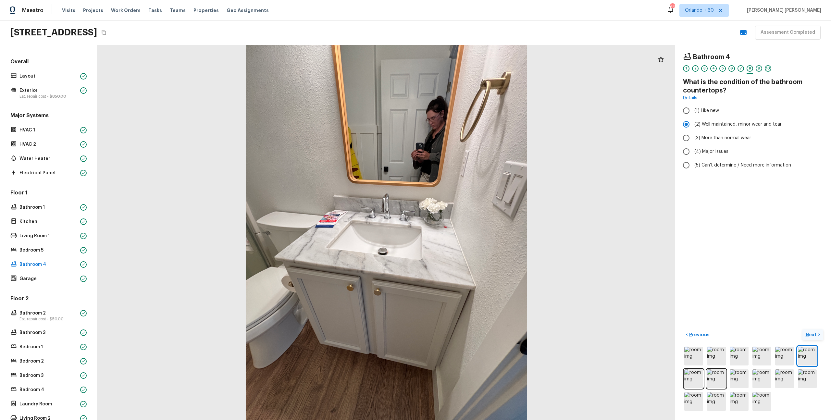
click at [815, 331] on button "Next >" at bounding box center [813, 335] width 21 height 11
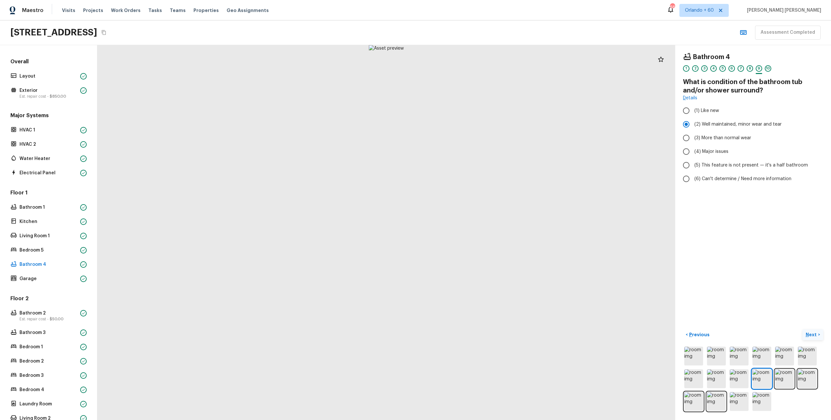
click at [815, 331] on button "Next >" at bounding box center [813, 335] width 21 height 11
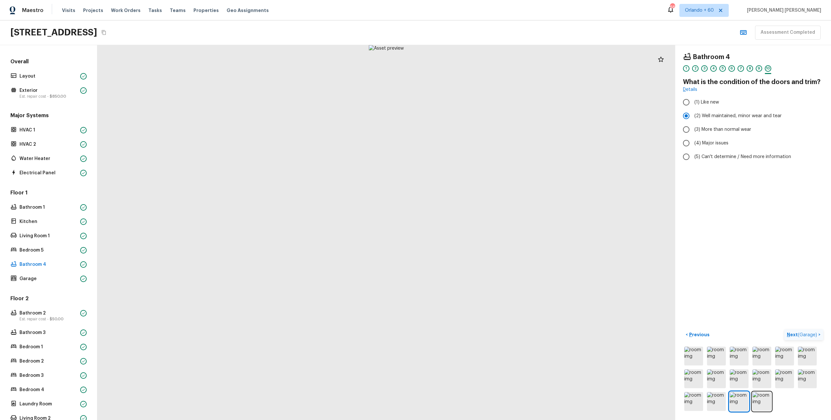
click at [815, 331] on button "Next ( Garage ) >" at bounding box center [803, 335] width 39 height 11
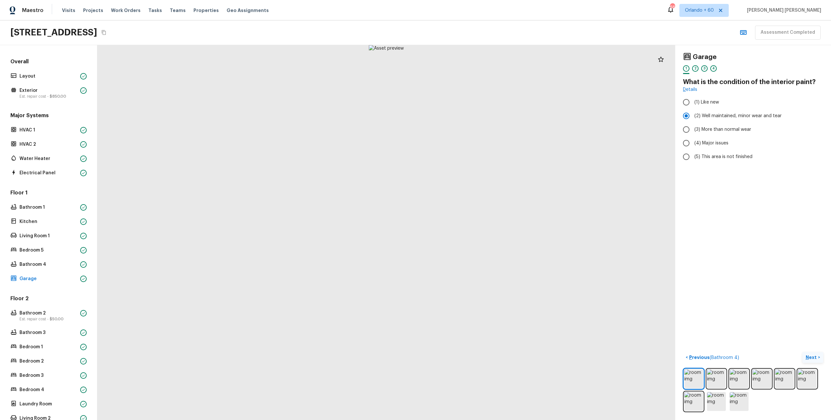
click at [809, 357] on p "Next" at bounding box center [812, 357] width 12 height 6
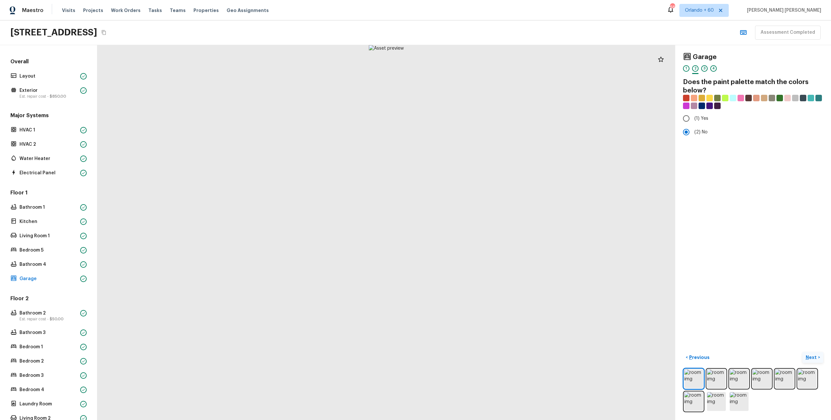
click at [809, 357] on p "Next" at bounding box center [812, 357] width 12 height 6
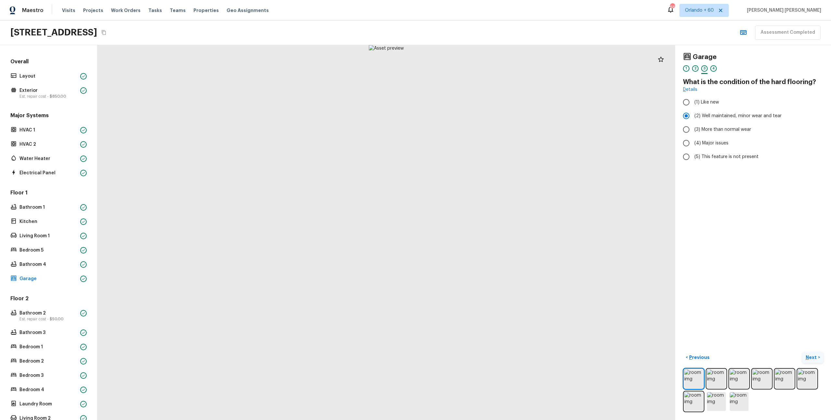
click at [809, 357] on p "Next" at bounding box center [812, 357] width 12 height 6
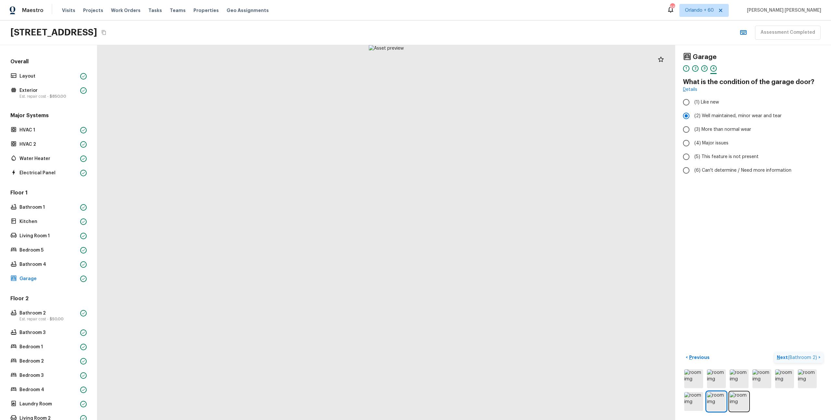
click at [809, 357] on span "( Bathroom 2 )" at bounding box center [802, 358] width 29 height 5
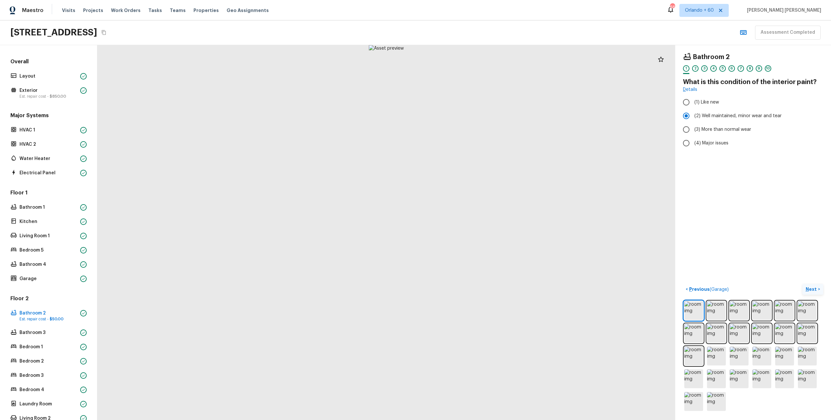
click at [808, 292] on p "Next" at bounding box center [812, 289] width 12 height 6
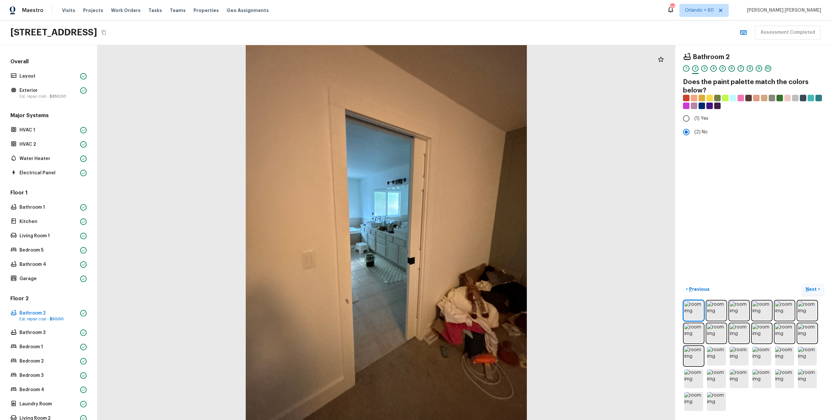
click at [808, 292] on p "Next" at bounding box center [812, 289] width 12 height 6
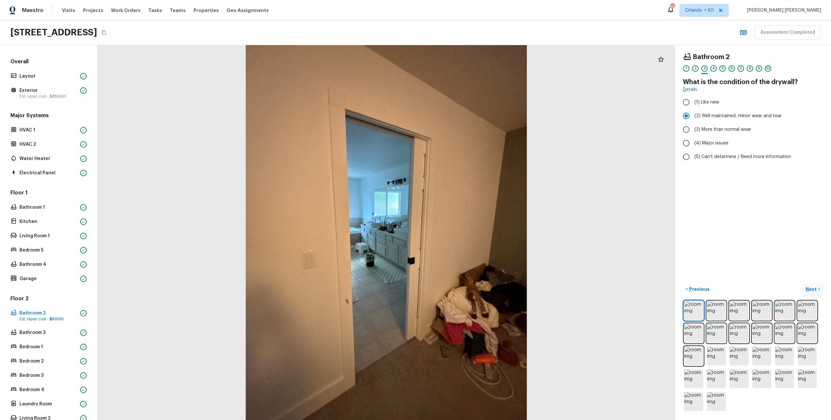
click at [808, 292] on p "Next" at bounding box center [812, 289] width 12 height 6
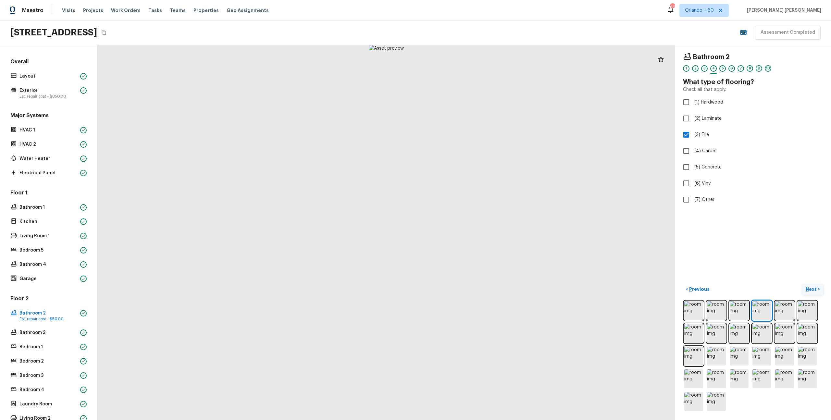
click at [809, 289] on p "Next" at bounding box center [812, 289] width 12 height 6
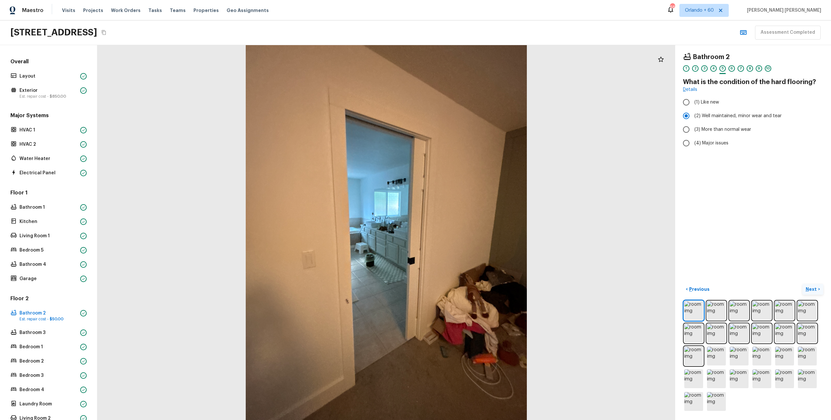
click at [809, 289] on p "Next" at bounding box center [812, 289] width 12 height 6
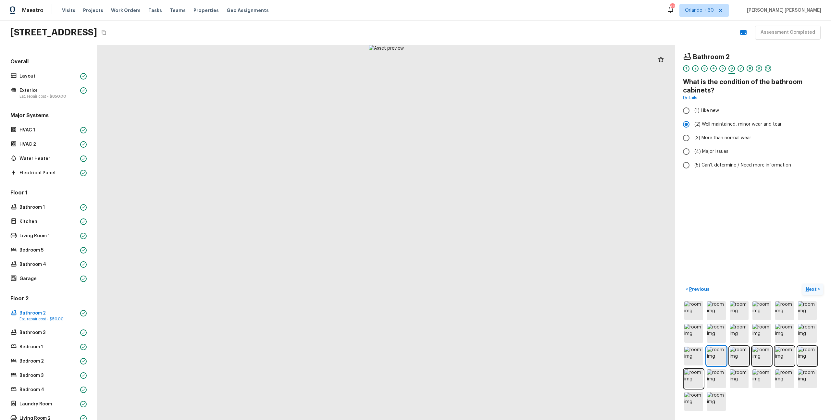
click at [809, 289] on p "Next" at bounding box center [812, 289] width 12 height 6
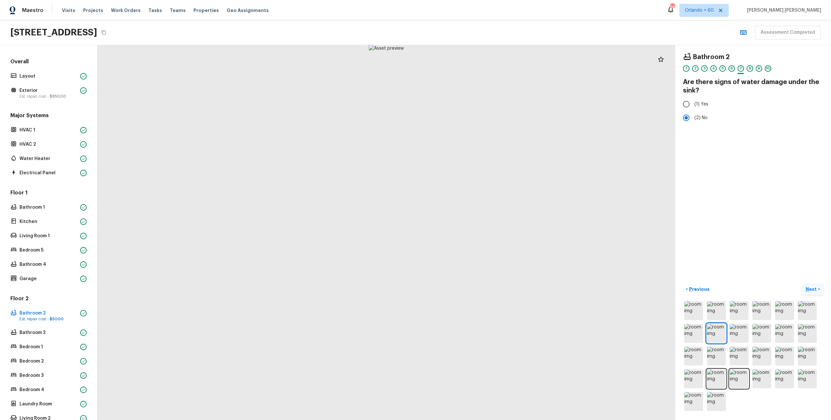
click at [810, 288] on p "Next" at bounding box center [812, 289] width 12 height 6
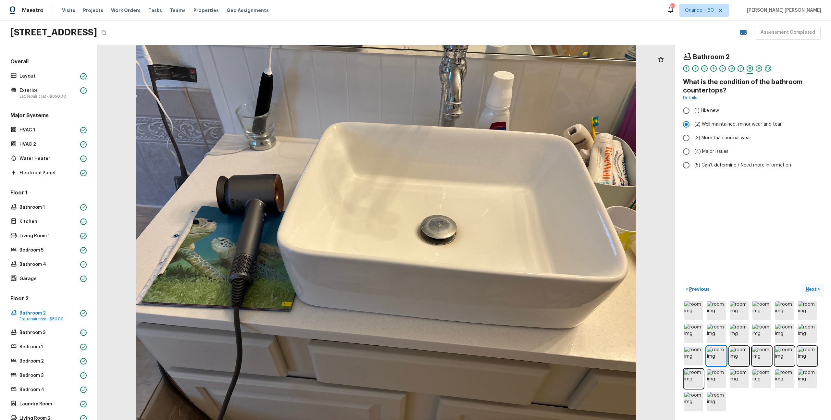
click at [810, 288] on p "Next" at bounding box center [812, 289] width 12 height 6
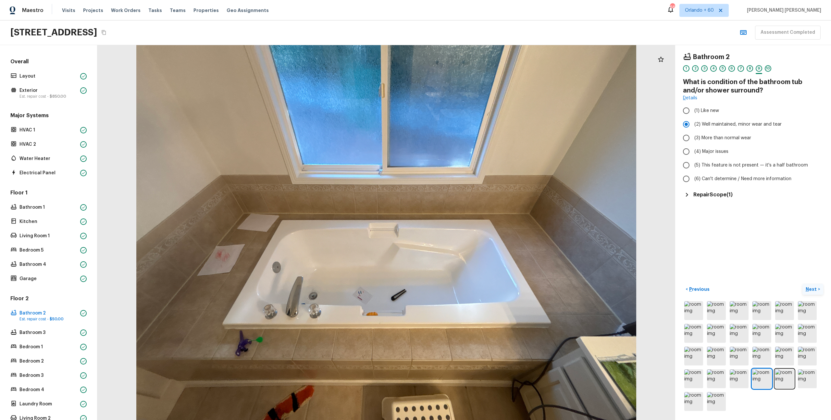
click at [810, 288] on p "Next" at bounding box center [812, 289] width 12 height 6
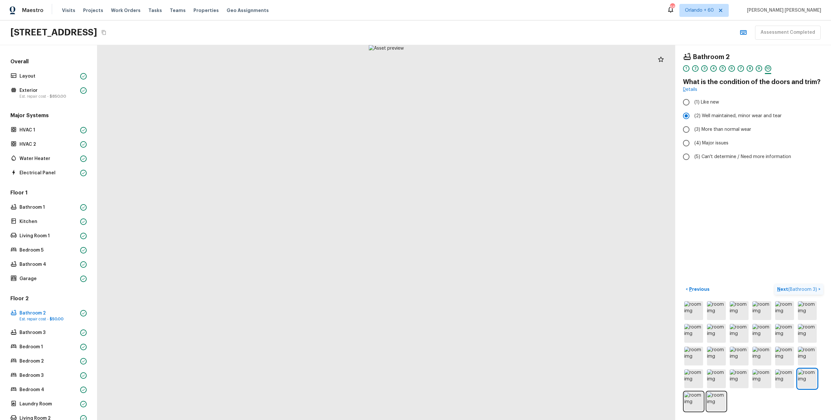
click at [810, 288] on span "( Bathroom 3 )" at bounding box center [802, 289] width 29 height 5
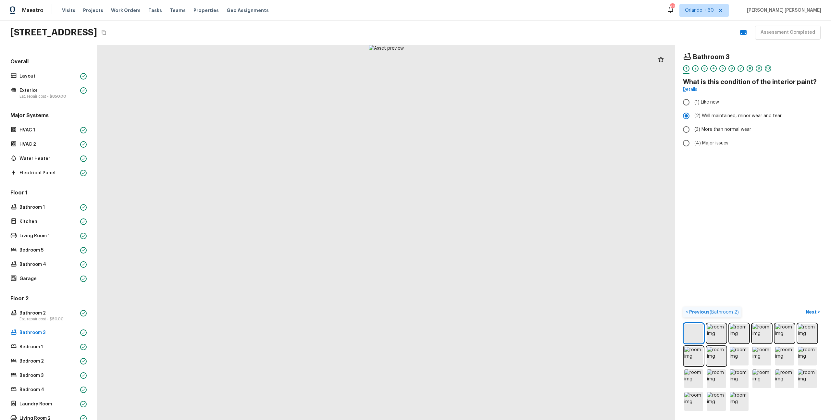
click at [711, 309] on p "Previous ( Bathroom 2 )" at bounding box center [713, 312] width 51 height 7
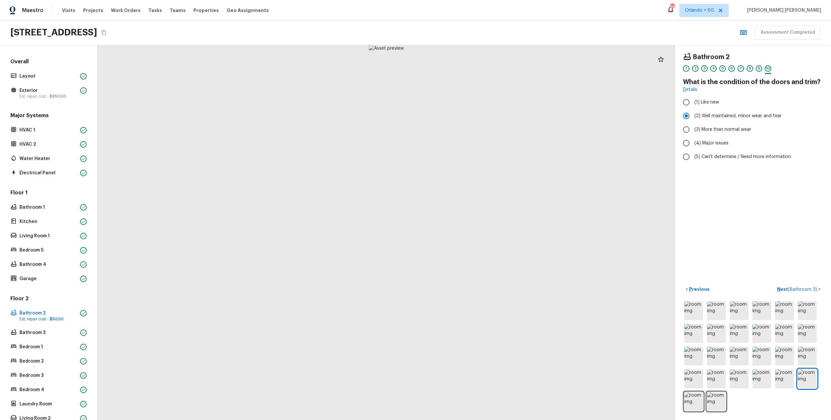
click at [810, 283] on div "Bathroom 2 1 2 3 4 5 6 7 8 9 10 What is the condition of the doors and trim? De…" at bounding box center [753, 232] width 156 height 375
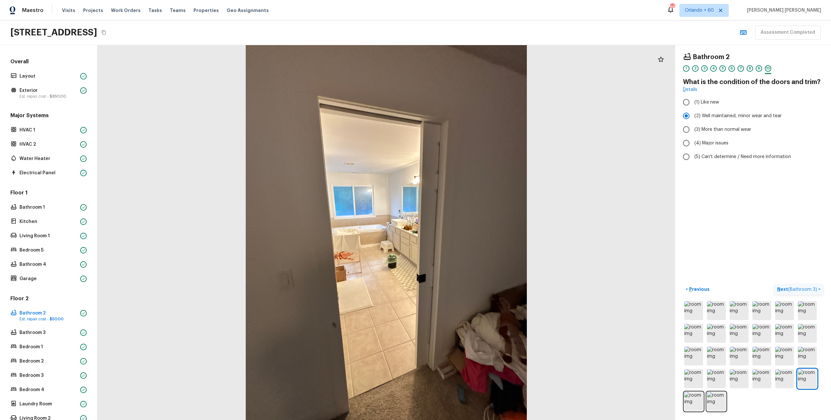
click at [807, 288] on span "( Bathroom 3 )" at bounding box center [802, 289] width 29 height 5
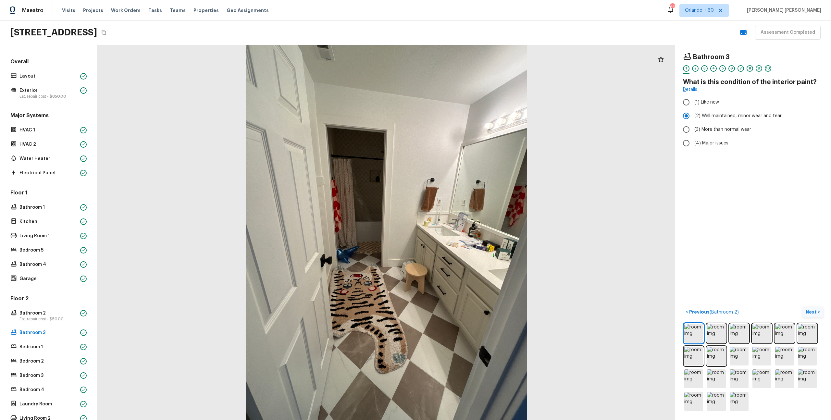
click at [817, 319] on div "< Previous ( Bathroom 2 ) Next >" at bounding box center [753, 360] width 140 height 106
click at [805, 308] on button "Next >" at bounding box center [813, 312] width 21 height 11
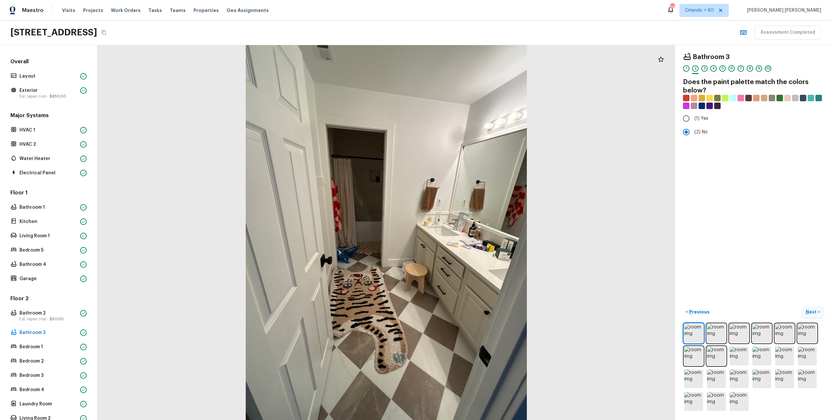
click at [805, 308] on button "Next >" at bounding box center [813, 312] width 21 height 11
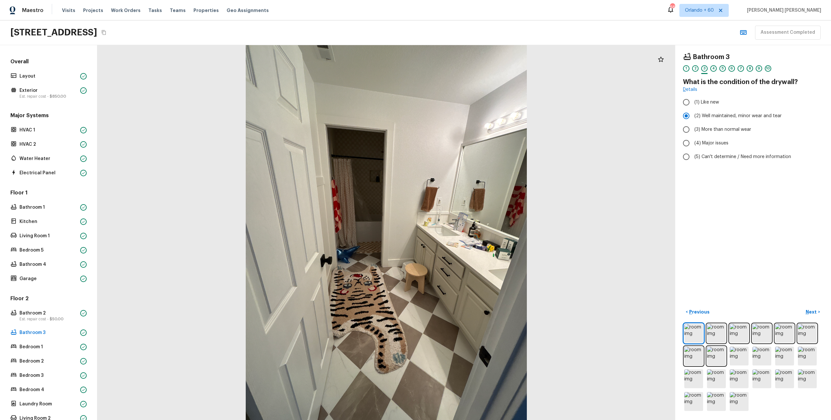
click at [809, 309] on p "Next" at bounding box center [812, 312] width 12 height 6
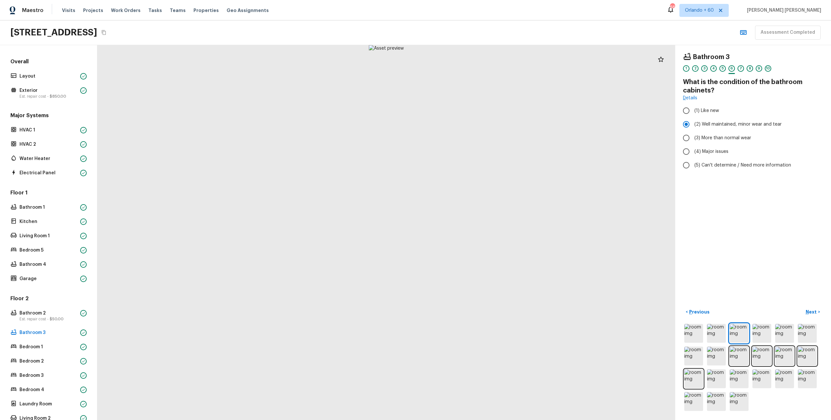
click at [817, 309] on p "Next" at bounding box center [812, 312] width 12 height 6
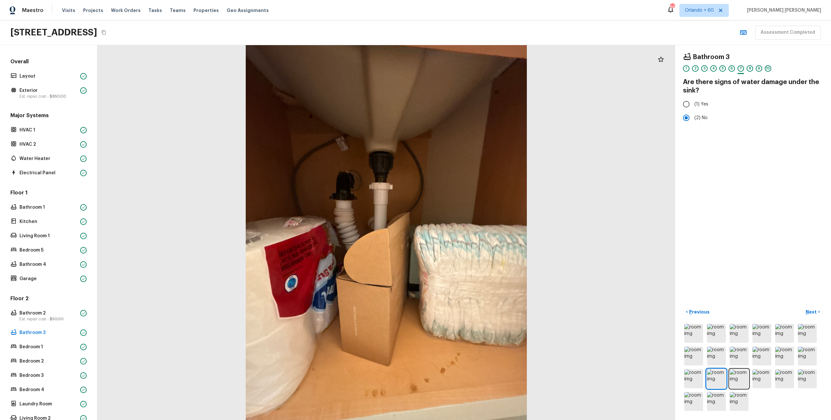
click at [817, 309] on p "Next" at bounding box center [812, 312] width 12 height 6
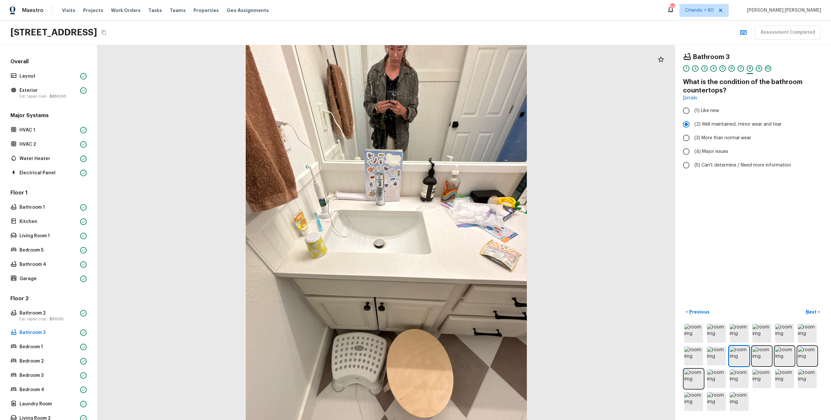
click at [817, 309] on p "Next" at bounding box center [812, 312] width 12 height 6
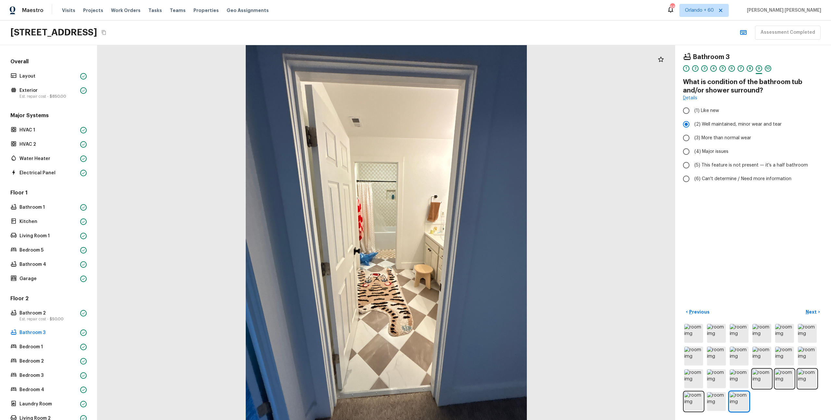
click at [813, 307] on button "Next >" at bounding box center [813, 312] width 21 height 11
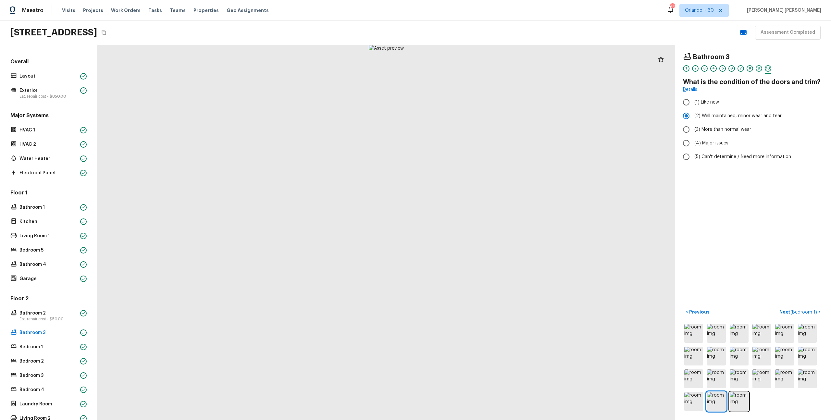
click at [813, 307] on button "Next ( Bedroom 1 ) >" at bounding box center [800, 312] width 46 height 11
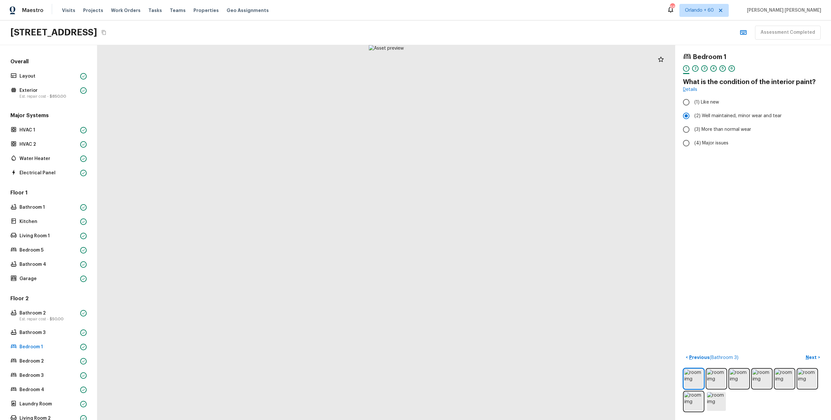
click at [808, 355] on p "Next" at bounding box center [812, 357] width 12 height 6
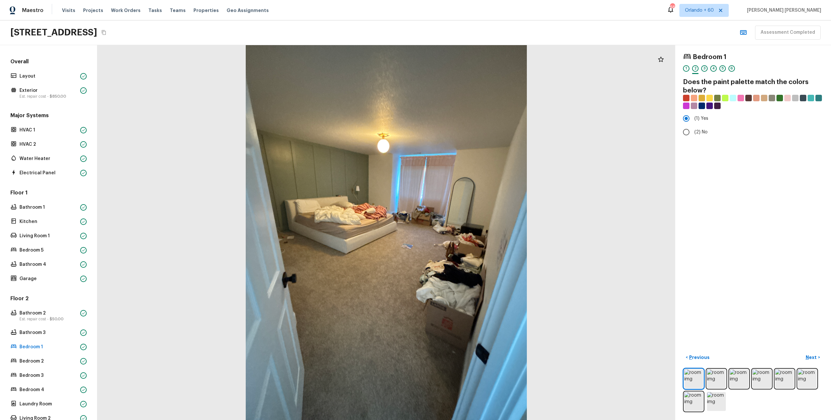
scroll to position [74, 0]
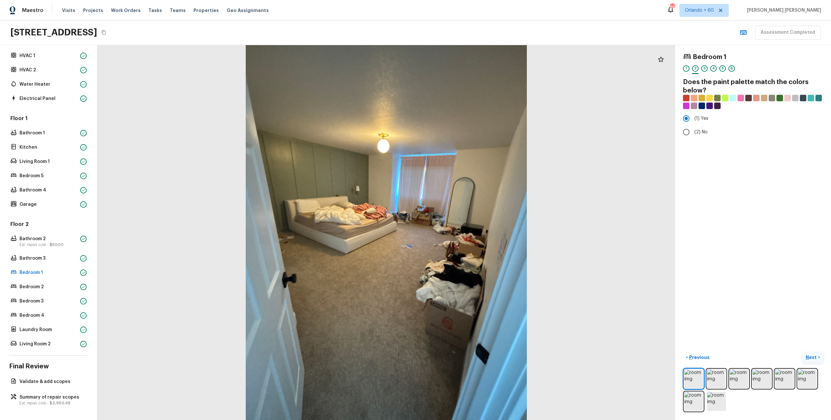
click at [813, 356] on p "Next" at bounding box center [812, 357] width 12 height 6
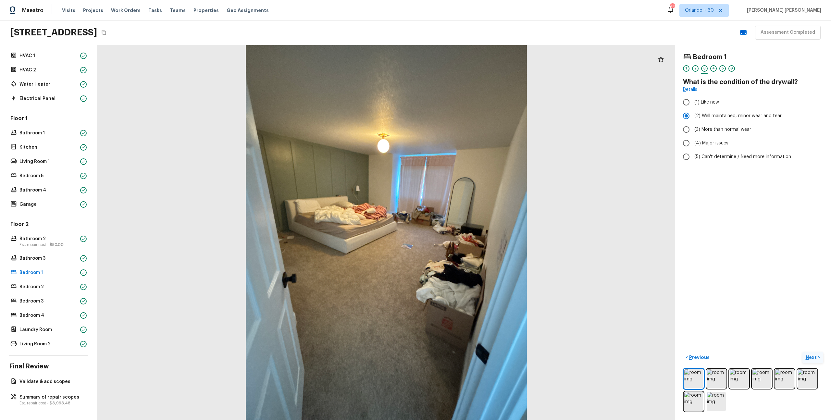
click at [813, 356] on p "Next" at bounding box center [812, 357] width 12 height 6
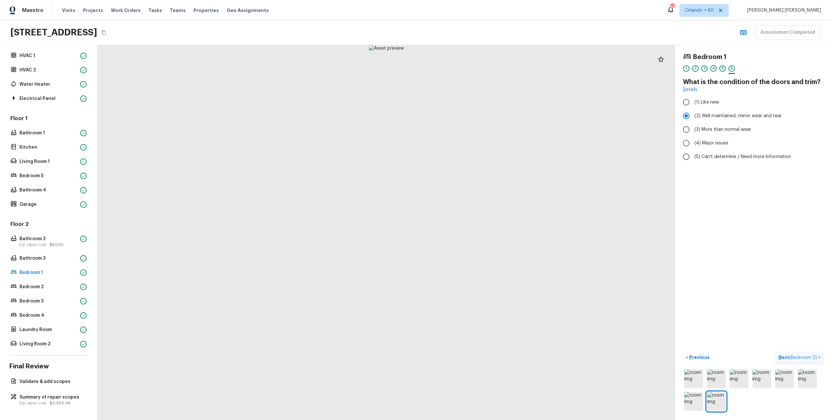
click at [813, 356] on span "( Bedroom 2 )" at bounding box center [804, 358] width 28 height 5
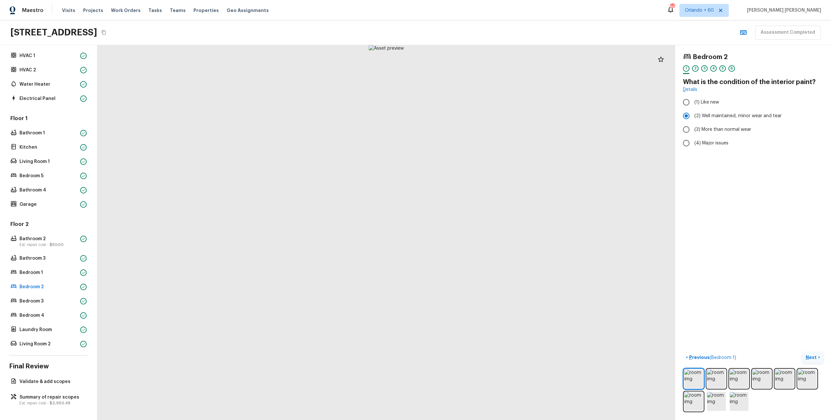
click at [813, 356] on p "Next" at bounding box center [812, 357] width 12 height 6
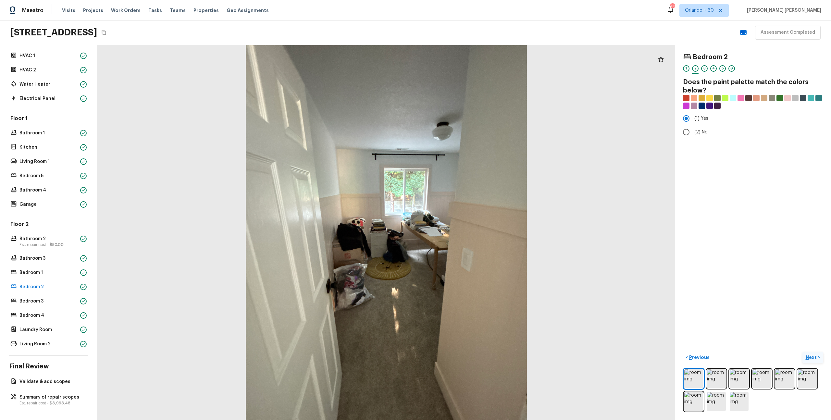
click at [813, 356] on p "Next" at bounding box center [812, 357] width 12 height 6
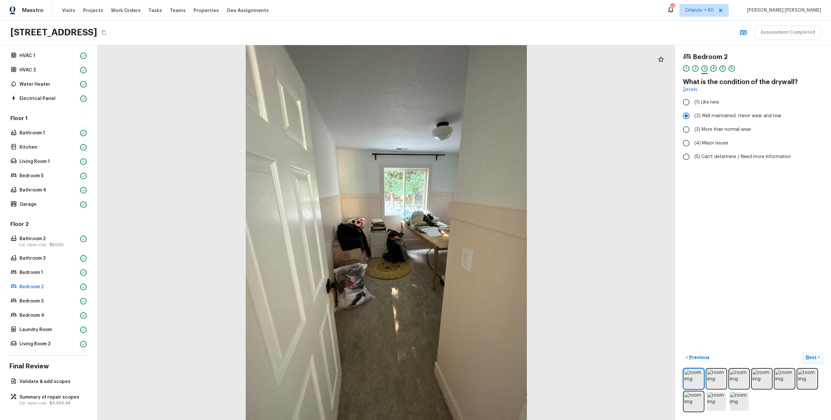
click at [813, 356] on p "Next" at bounding box center [812, 357] width 12 height 6
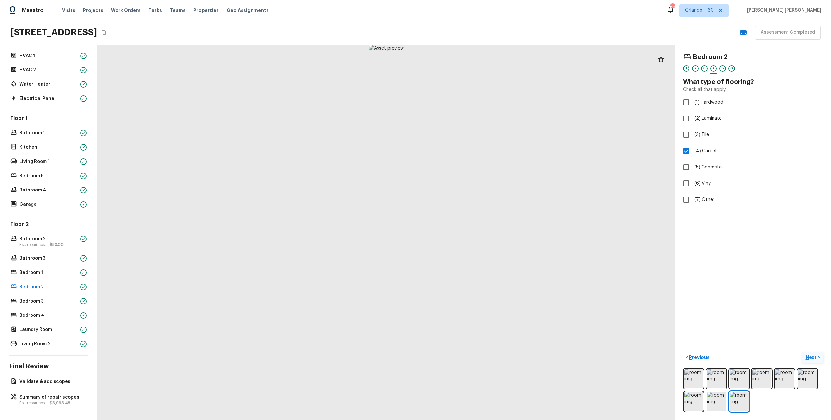
click at [813, 356] on p "Next" at bounding box center [812, 357] width 12 height 6
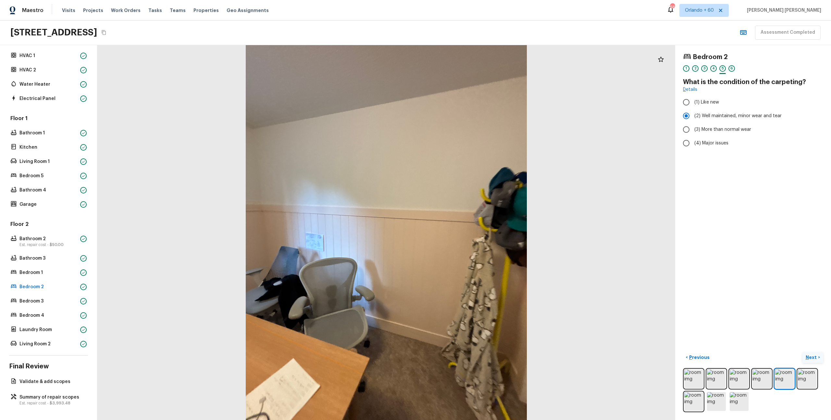
click at [815, 356] on p "Next" at bounding box center [812, 357] width 12 height 6
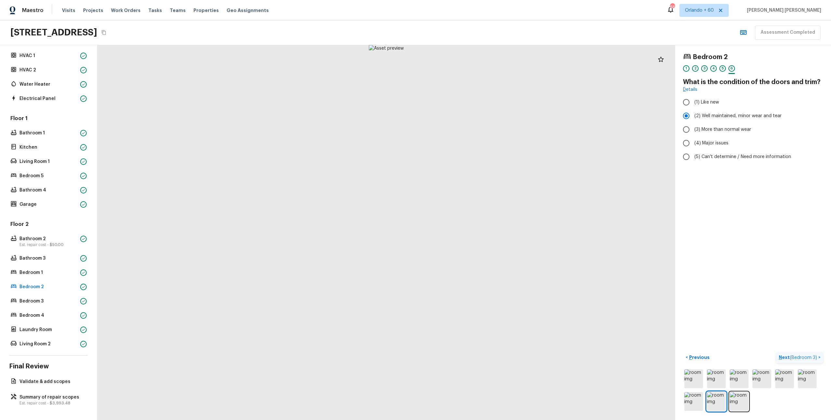
click at [815, 356] on span "( Bedroom 3 )" at bounding box center [803, 358] width 27 height 5
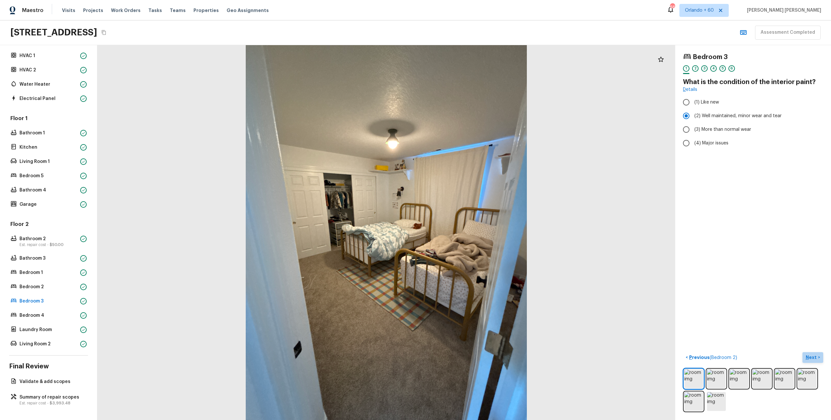
click at [812, 360] on p "Next" at bounding box center [812, 357] width 12 height 6
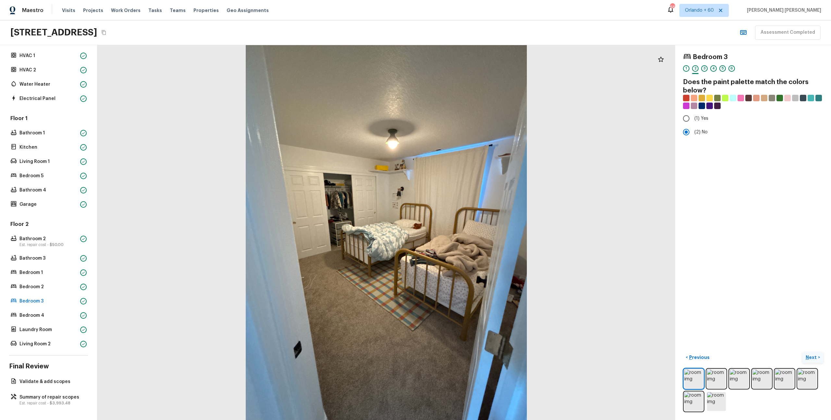
click at [812, 360] on p "Next" at bounding box center [812, 357] width 12 height 6
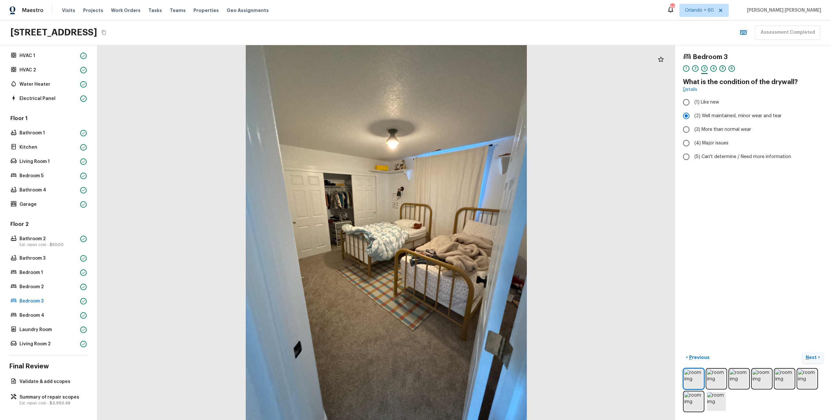
click at [812, 360] on p "Next" at bounding box center [812, 357] width 12 height 6
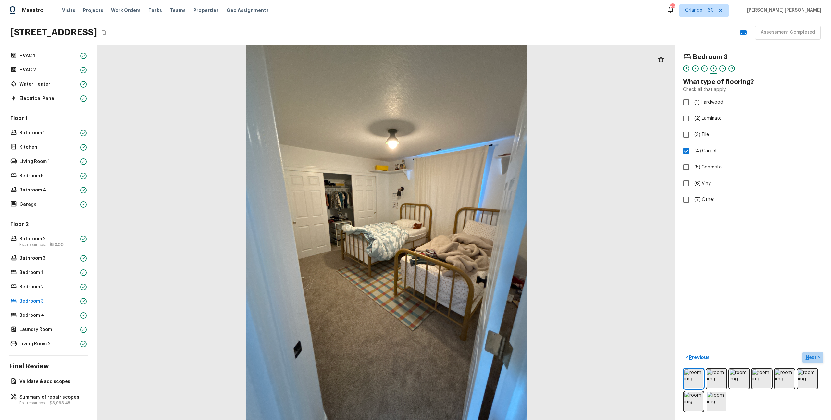
click at [812, 360] on p "Next" at bounding box center [812, 357] width 12 height 6
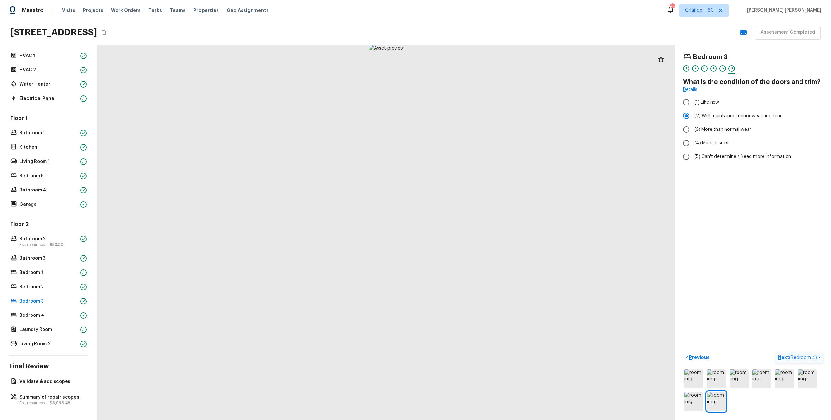
click at [812, 360] on p "Next ( Bedroom 4 )" at bounding box center [798, 357] width 40 height 7
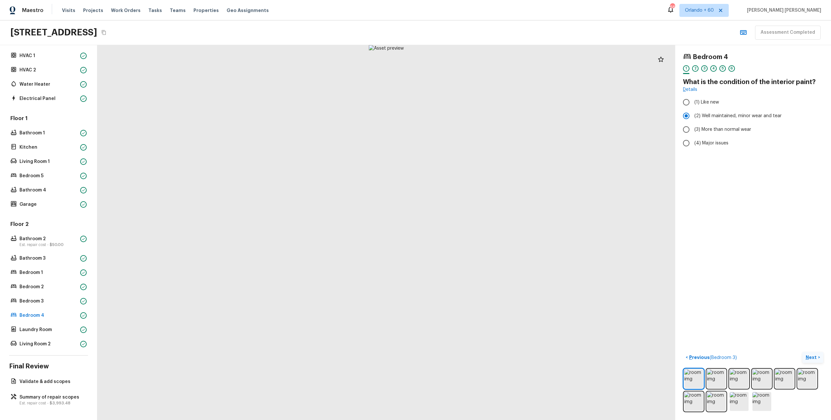
click at [812, 360] on p "Next" at bounding box center [812, 357] width 12 height 6
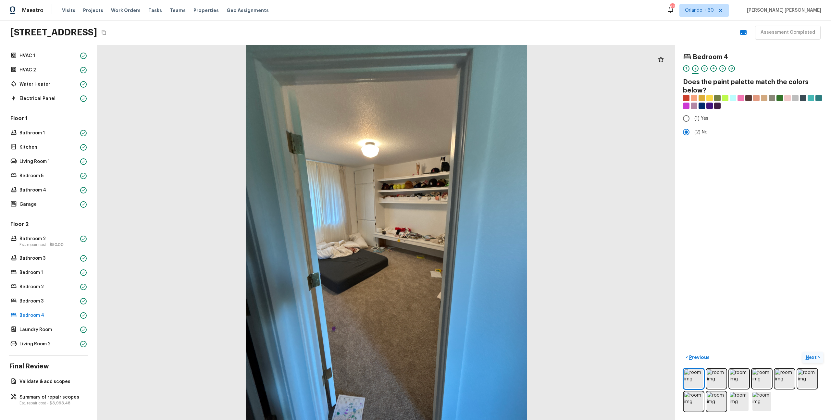
click at [812, 360] on p "Next" at bounding box center [812, 357] width 12 height 6
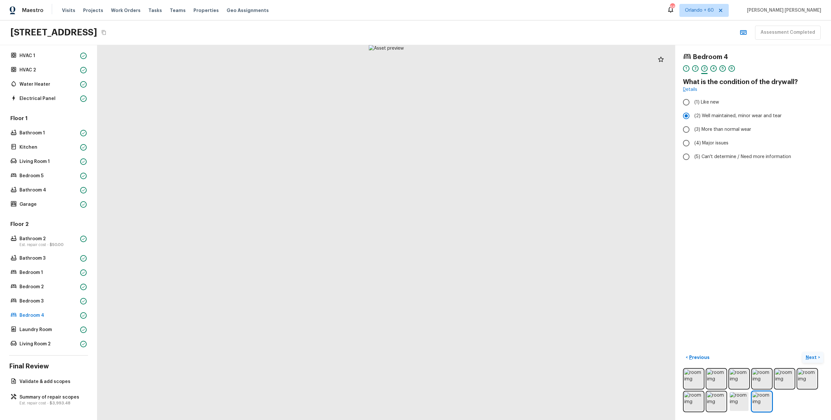
click at [812, 360] on p "Next" at bounding box center [812, 357] width 12 height 6
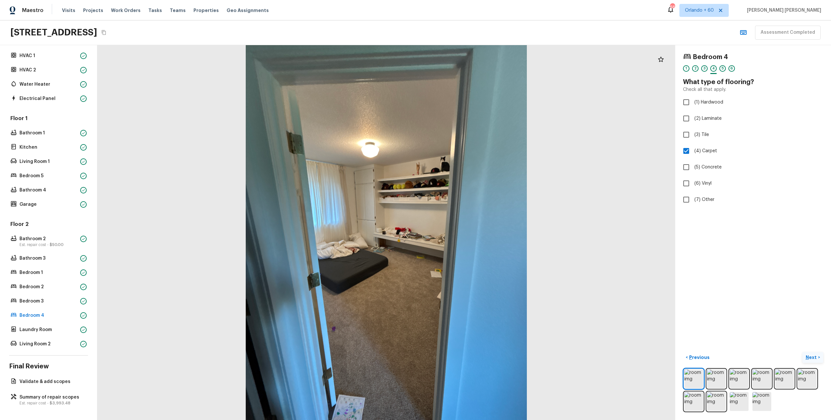
click at [812, 360] on p "Next" at bounding box center [812, 357] width 12 height 6
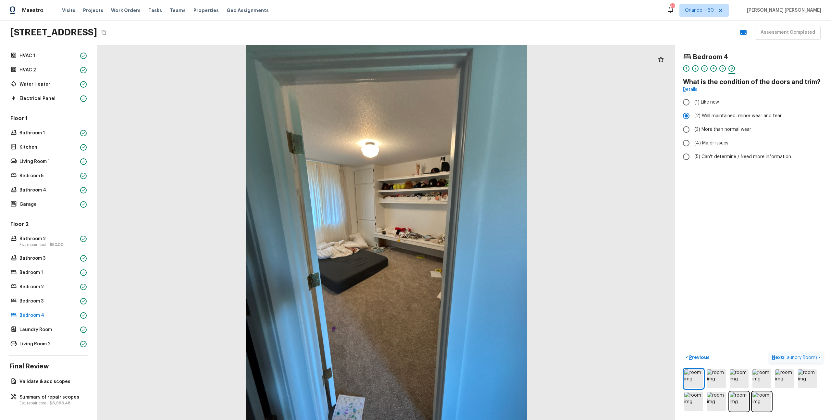
click at [808, 356] on span "( Laundry Room )" at bounding box center [800, 358] width 34 height 5
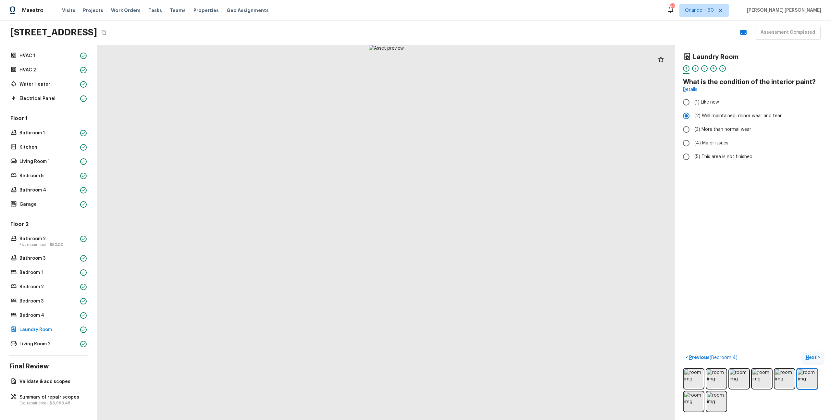
click at [812, 358] on p "Next" at bounding box center [812, 357] width 12 height 6
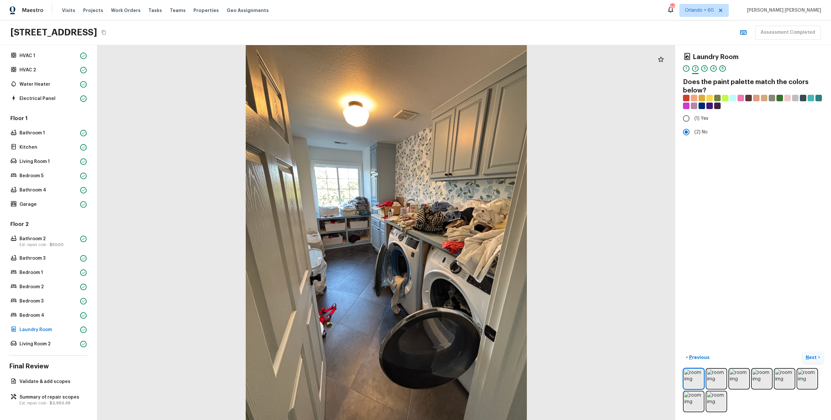
click at [812, 358] on p "Next" at bounding box center [812, 357] width 12 height 6
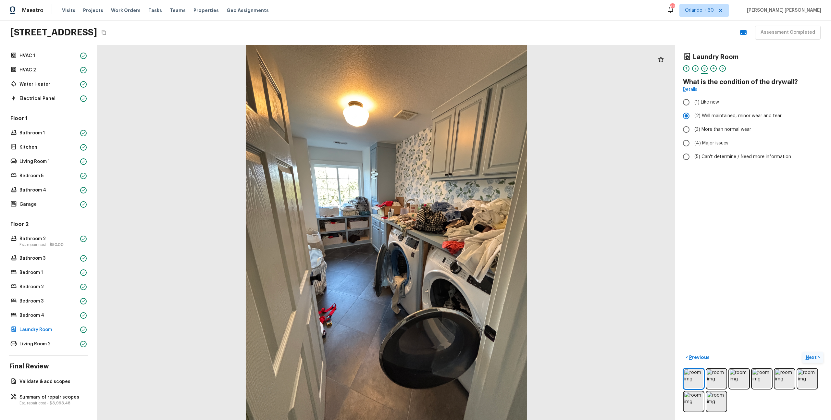
click at [812, 358] on p "Next" at bounding box center [812, 357] width 12 height 6
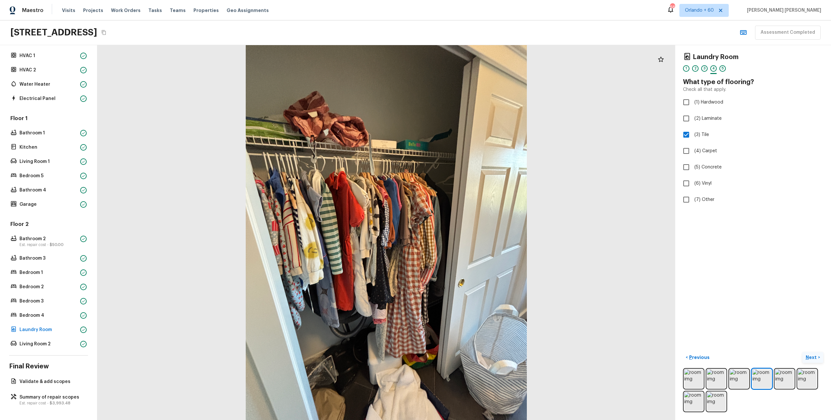
click at [819, 353] on button "Next >" at bounding box center [813, 357] width 21 height 11
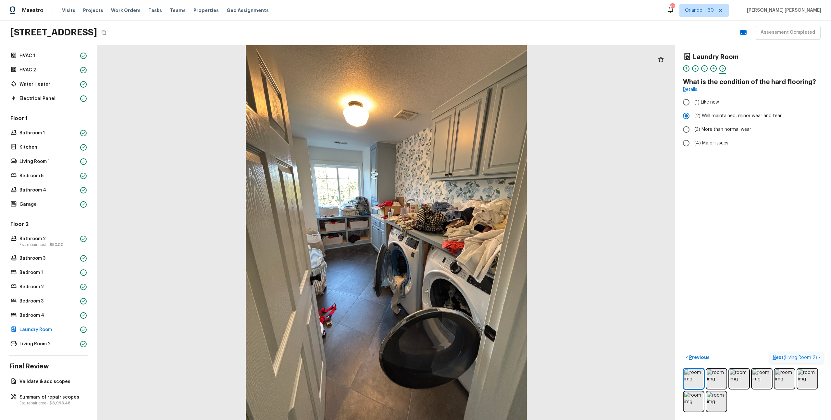
click at [819, 353] on button "Next ( Living Room 2 ) >" at bounding box center [796, 357] width 53 height 11
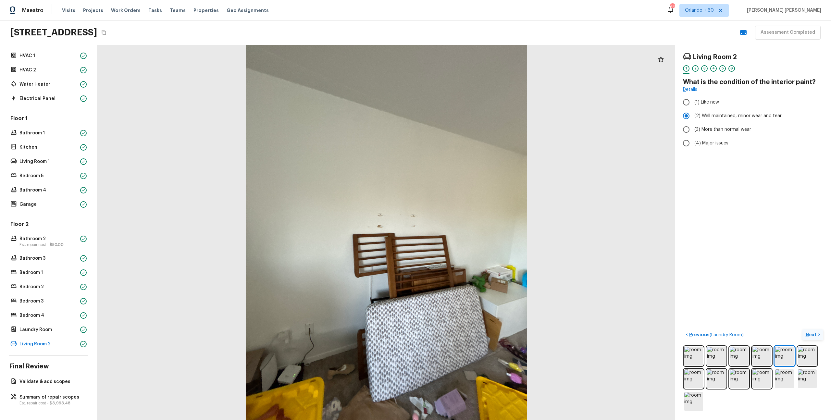
click at [809, 333] on p "Next" at bounding box center [812, 334] width 12 height 6
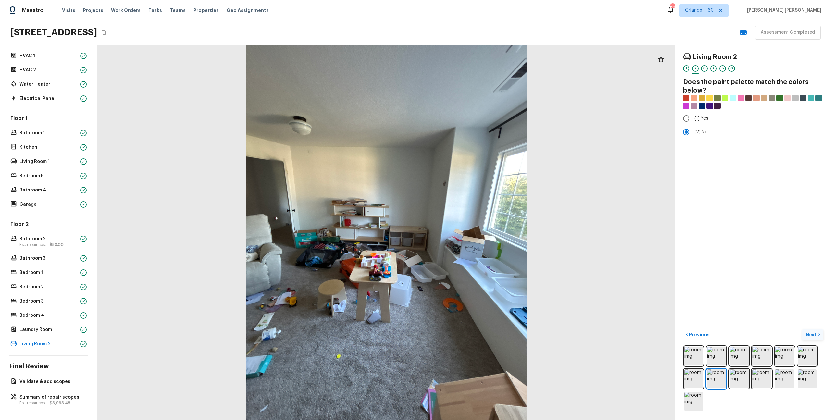
click at [817, 333] on p "Next" at bounding box center [812, 334] width 12 height 6
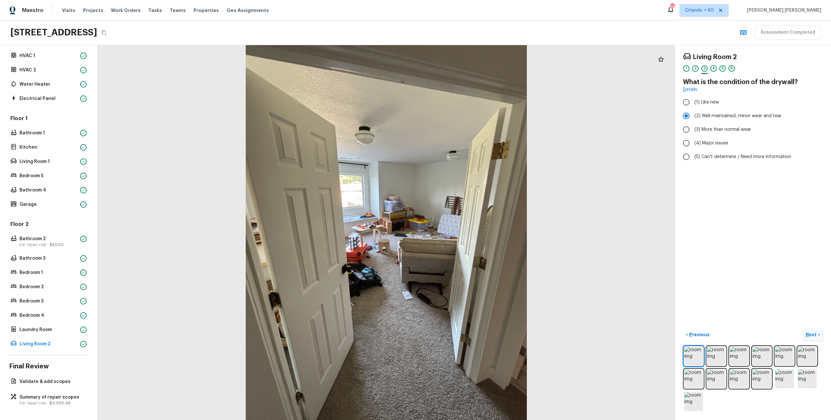
click at [817, 333] on p "Next" at bounding box center [812, 334] width 12 height 6
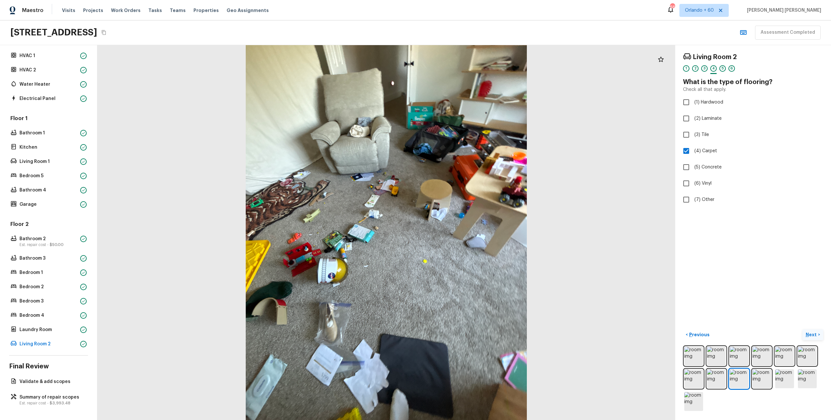
click at [814, 333] on p "Next" at bounding box center [812, 334] width 12 height 6
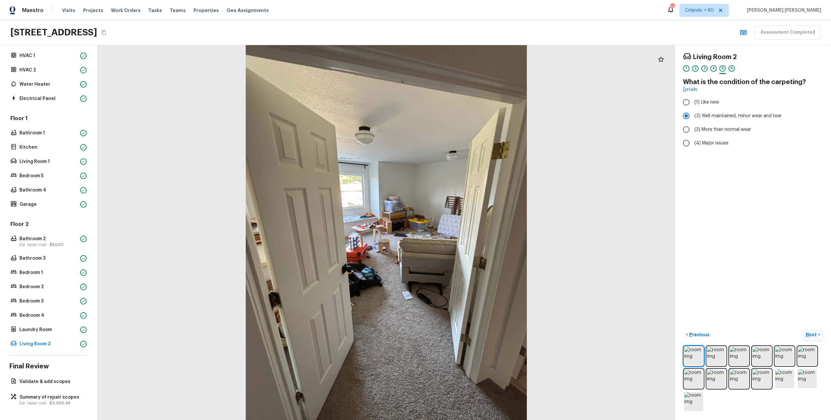
click at [814, 333] on p "Next" at bounding box center [812, 334] width 12 height 6
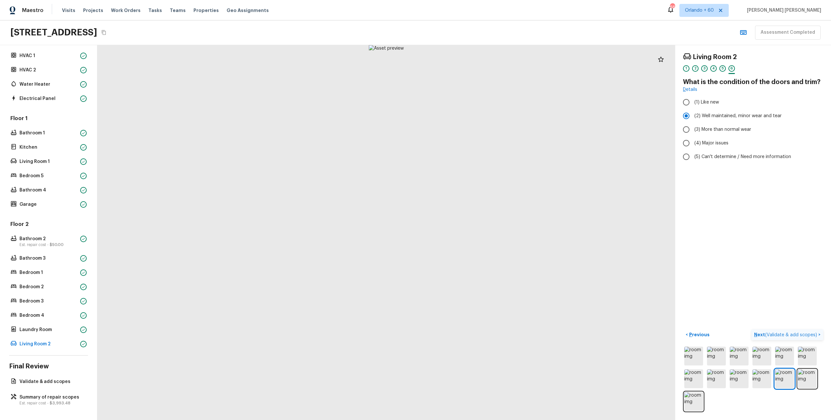
click at [814, 333] on span "( Validate & add scopes )" at bounding box center [791, 335] width 52 height 5
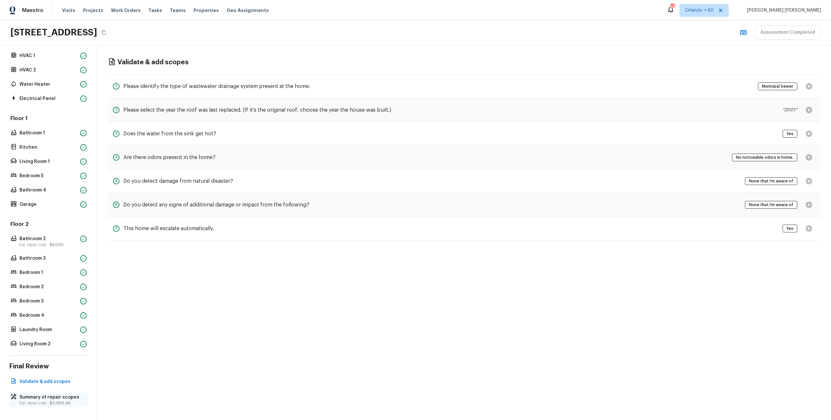
click at [28, 394] on p "Summary of repair scopes" at bounding box center [51, 397] width 65 height 6
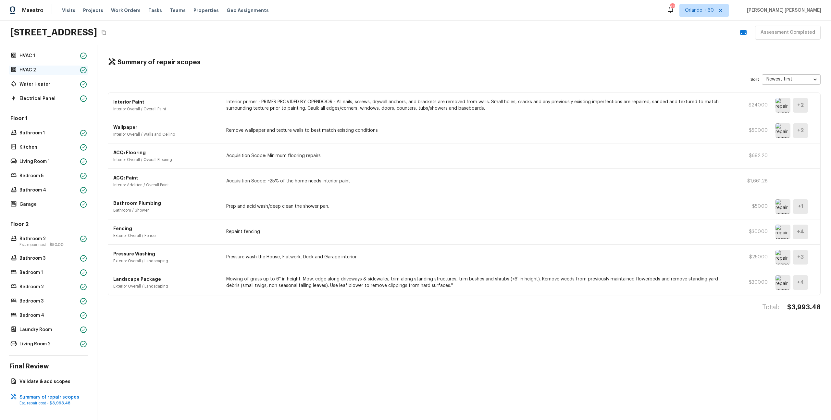
click at [43, 70] on p "HVAC 2" at bounding box center [48, 70] width 58 height 6
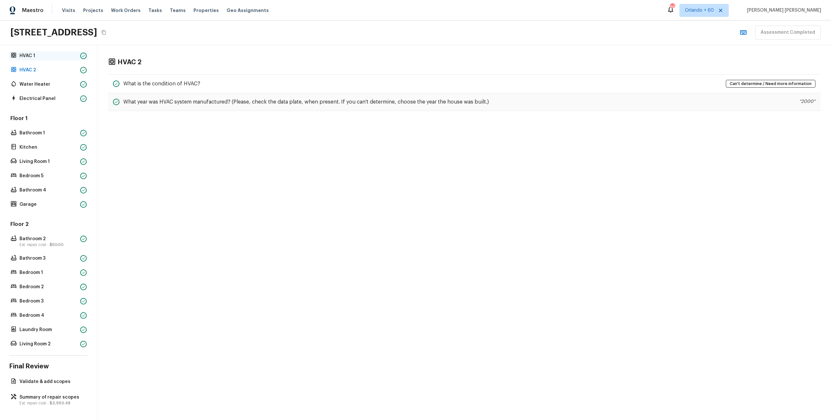
click at [47, 58] on p "HVAC 1" at bounding box center [48, 56] width 58 height 6
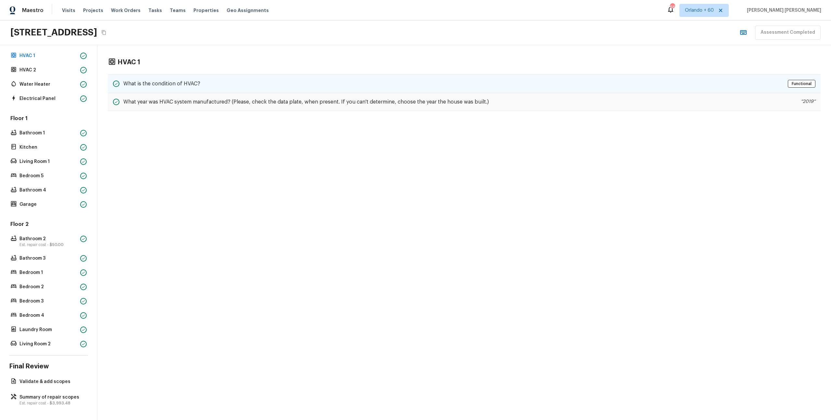
click at [121, 80] on div "What is the condition of HVAC?" at bounding box center [156, 84] width 87 height 8
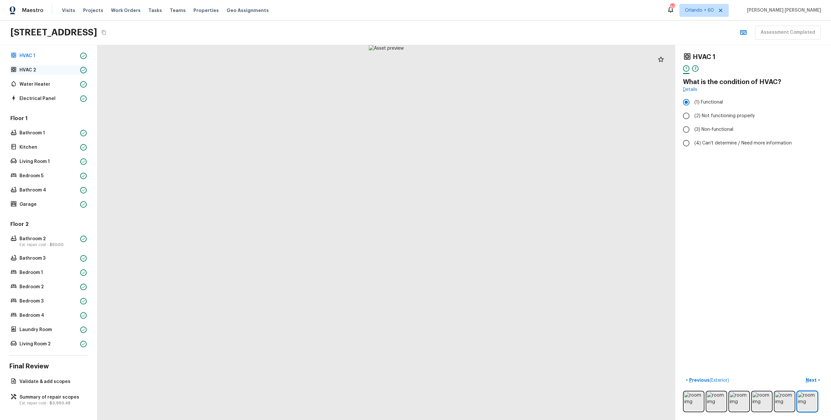
click at [45, 70] on p "HVAC 2" at bounding box center [48, 70] width 58 height 6
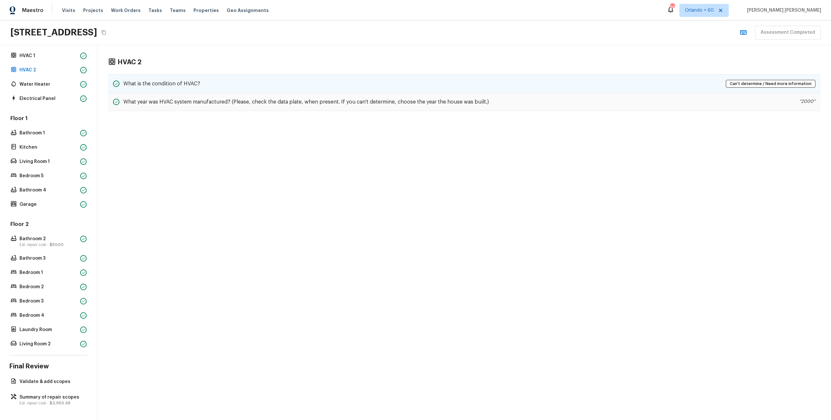
click at [185, 89] on div "What is the condition of HVAC? Can't determine / Need more information" at bounding box center [464, 83] width 713 height 19
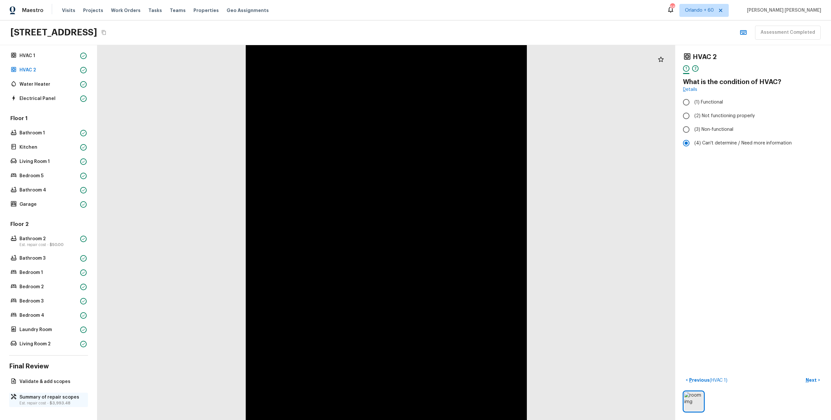
click at [33, 404] on p "Est. repair cost - $3,993.48" at bounding box center [51, 403] width 65 height 5
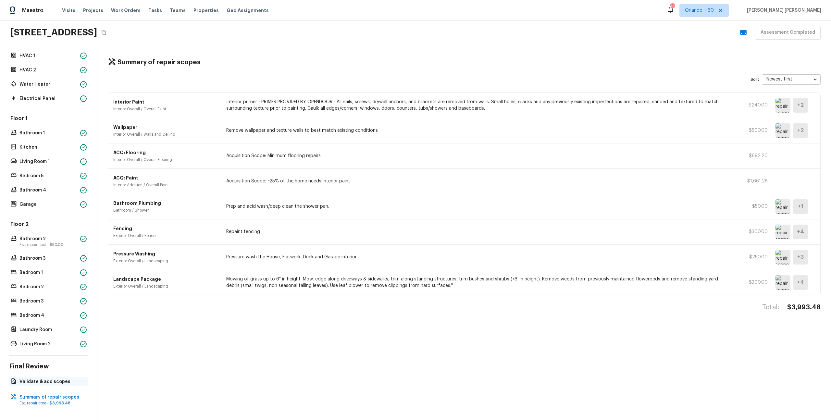
click at [44, 383] on p "Validate & add scopes" at bounding box center [51, 382] width 65 height 6
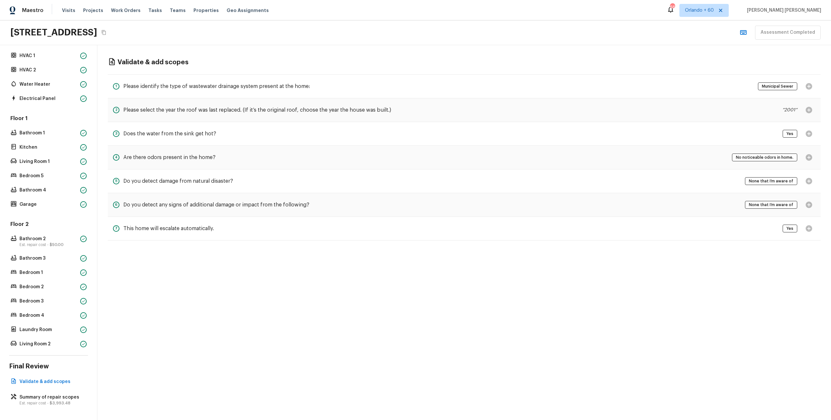
scroll to position [0, 0]
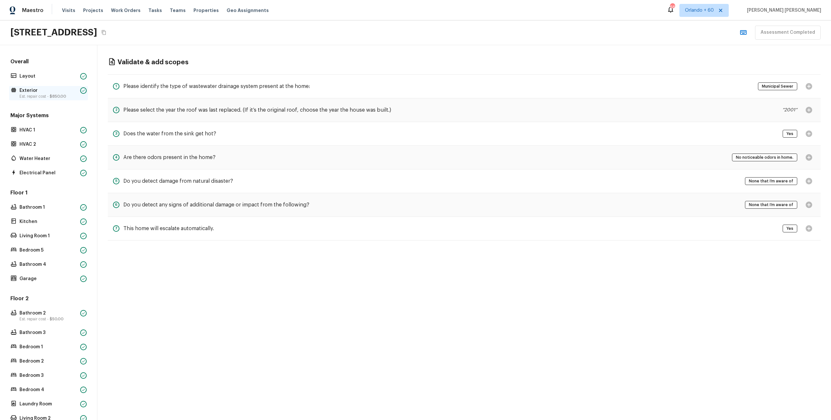
click at [37, 97] on p "Est. repair cost - $850.00" at bounding box center [48, 96] width 58 height 5
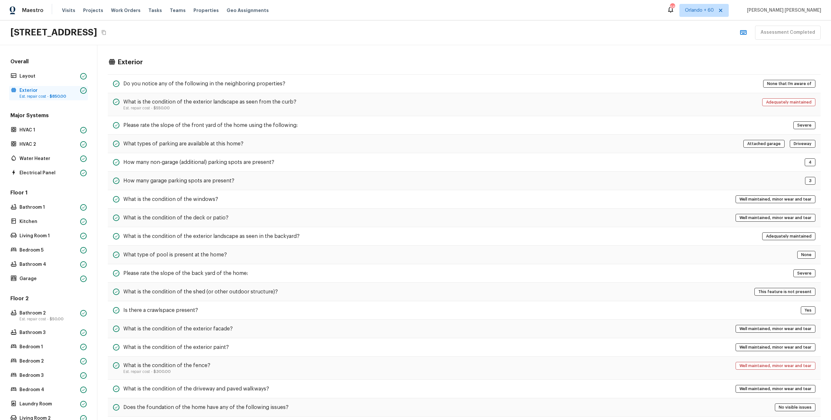
scroll to position [81, 0]
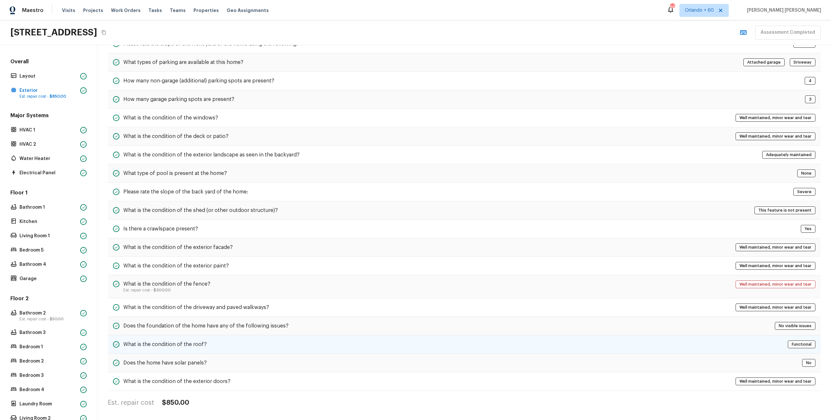
click at [184, 349] on div "What is the condition of the roof? Functional" at bounding box center [464, 344] width 713 height 19
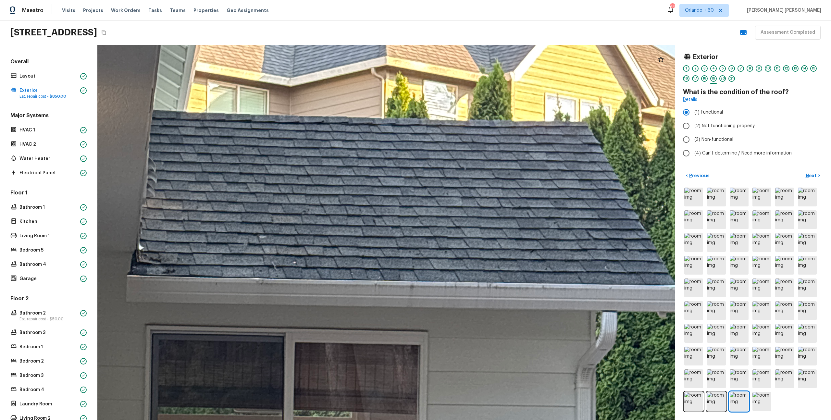
drag, startPoint x: 434, startPoint y: 199, endPoint x: 293, endPoint y: 240, distance: 146.9
click at [293, 240] on div at bounding box center [319, 349] width 2093 height 1358
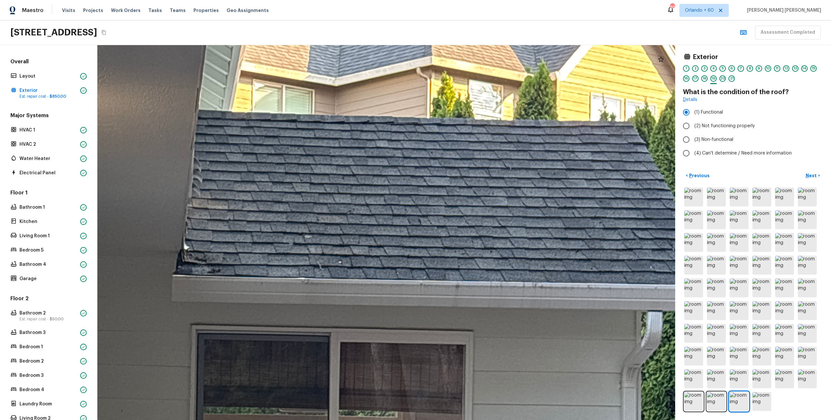
drag, startPoint x: 162, startPoint y: 268, endPoint x: 284, endPoint y: 266, distance: 122.7
click at [284, 266] on div at bounding box center [364, 348] width 2093 height 1358
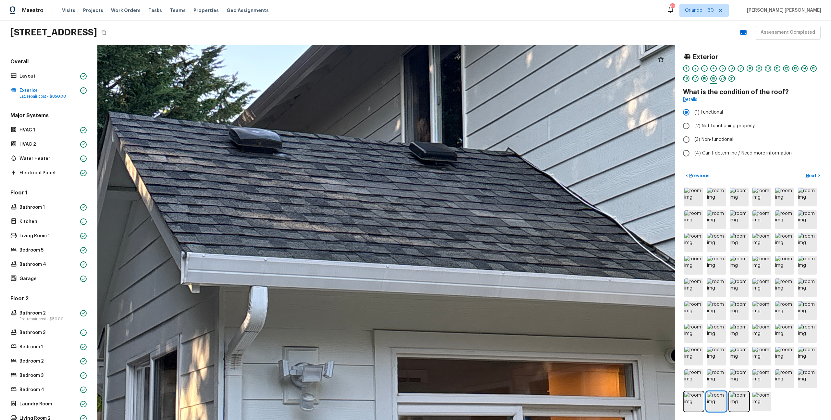
drag, startPoint x: 418, startPoint y: 237, endPoint x: 292, endPoint y: 242, distance: 126.7
click at [291, 242] on div at bounding box center [399, 224] width 1882 height 1221
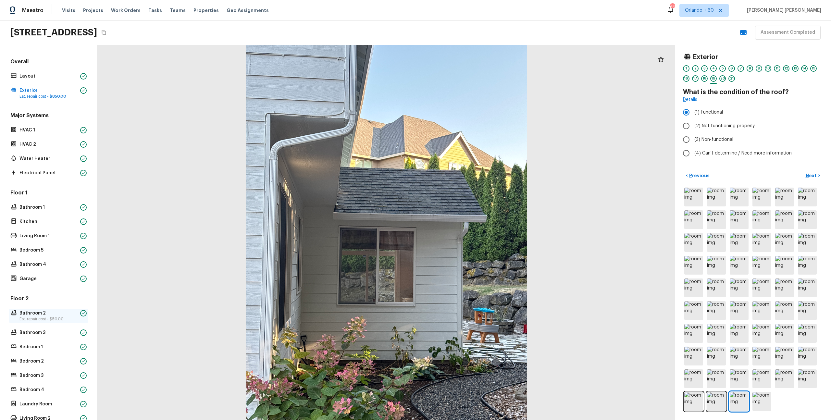
scroll to position [74, 0]
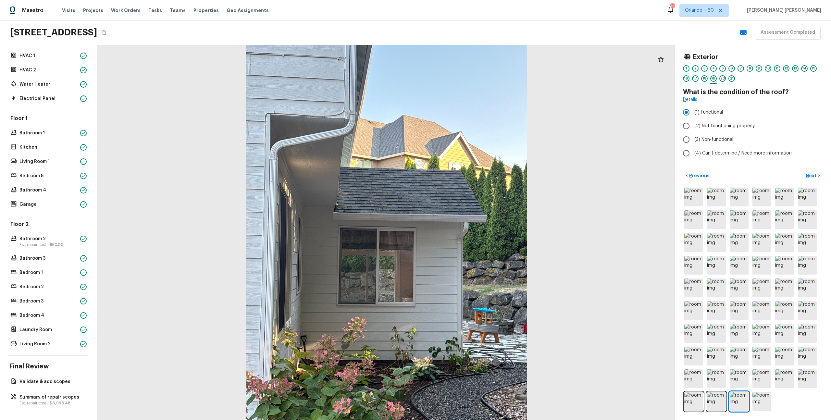
click at [43, 407] on div "Overall Layout Exterior Est. repair cost - $850.00 Major Systems HVAC 1 HVAC 2 …" at bounding box center [48, 232] width 97 height 375
click at [44, 396] on p "Summary of repair scopes" at bounding box center [51, 397] width 65 height 6
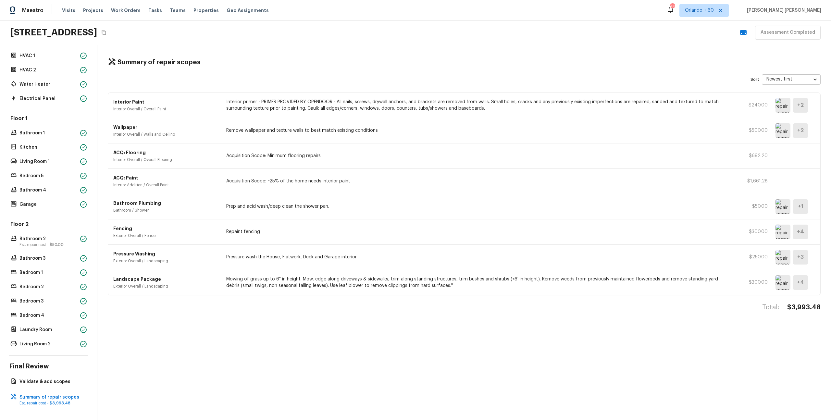
click at [739, 176] on div "ACQ: Paint Interior Addition / Overall Paint Acquisition Scope: ~25% of the hom…" at bounding box center [464, 181] width 712 height 25
click at [758, 181] on p "$1,661.28" at bounding box center [753, 181] width 29 height 6
click at [818, 225] on div "Fencing Exterior Overall / Fence Repaint fencing $300.00 + 4" at bounding box center [464, 231] width 712 height 25
click at [770, 279] on div "Landscape Package Exterior Overall / Landscaping Mowing of grass up to 6" in he…" at bounding box center [464, 282] width 712 height 25
click at [782, 37] on div "Assessment Completed" at bounding box center [779, 33] width 84 height 14
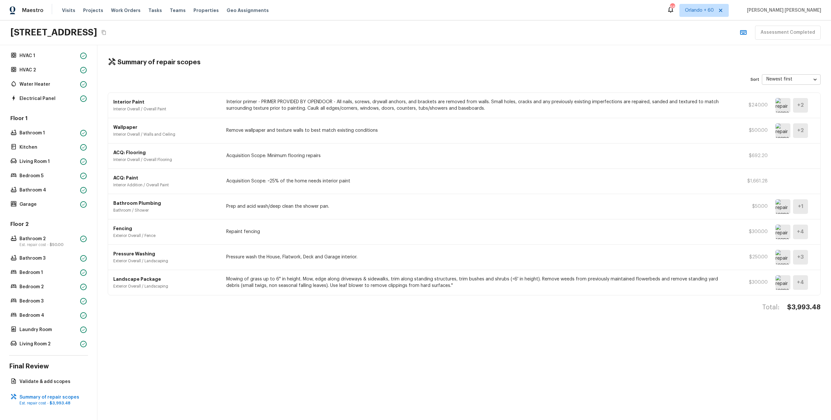
click at [769, 96] on div "Interior Paint Interior Overall / Overall Paint Interior primer - PRIMER PROVID…" at bounding box center [464, 105] width 712 height 25
click at [776, 86] on body "Maestro Visits Projects Work Orders Tasks Teams Properties Geo Assignments 663 …" at bounding box center [415, 210] width 831 height 420
click at [725, 124] on div at bounding box center [415, 210] width 831 height 420
click at [795, 106] on div "+ 2" at bounding box center [800, 105] width 15 height 15
click at [753, 109] on div "Interior Paint Interior Overall / Overall Paint Interior primer - PRIMER PROVID…" at bounding box center [464, 105] width 712 height 25
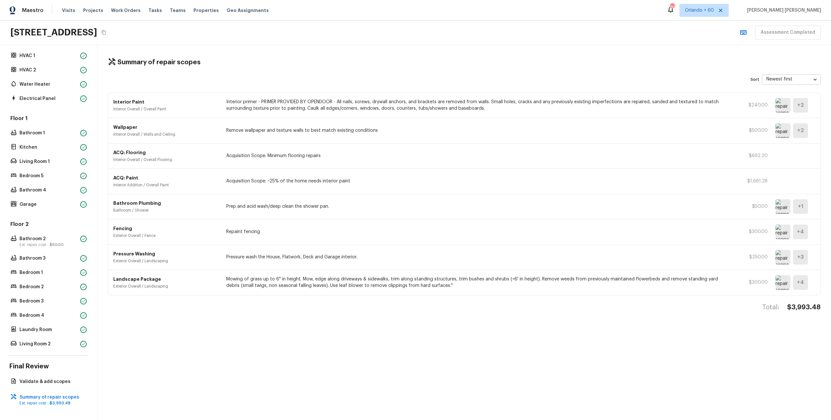
click at [600, 125] on div "Wallpaper Interior Overall / Walls and Ceiling Remove wallpaper and texture wal…" at bounding box center [464, 130] width 712 height 25
click at [557, 199] on div "Bathroom Plumbing Bathroom / Shower Prep and acid wash/deep clean the shower pa…" at bounding box center [464, 206] width 712 height 25
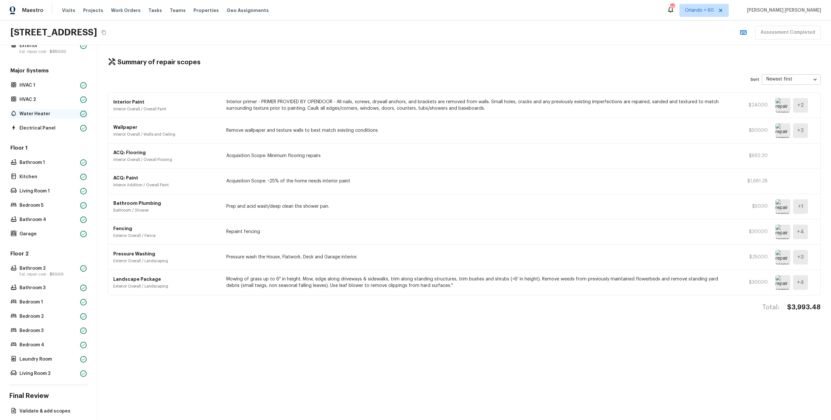
scroll to position [36, 0]
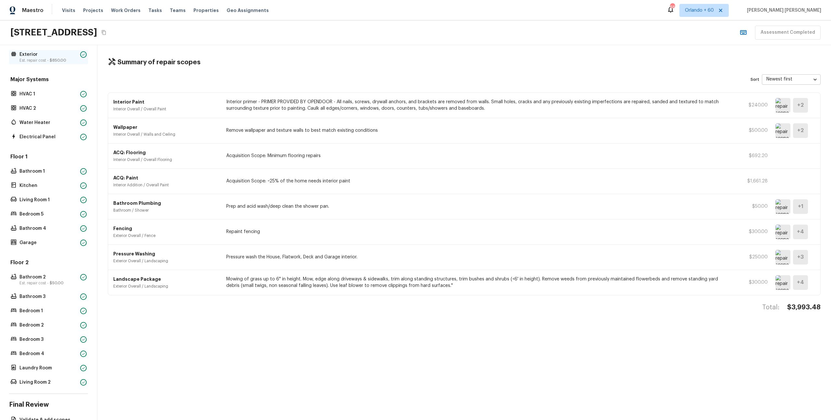
click at [57, 50] on div "Exterior Est. repair cost - $850.00" at bounding box center [48, 57] width 79 height 14
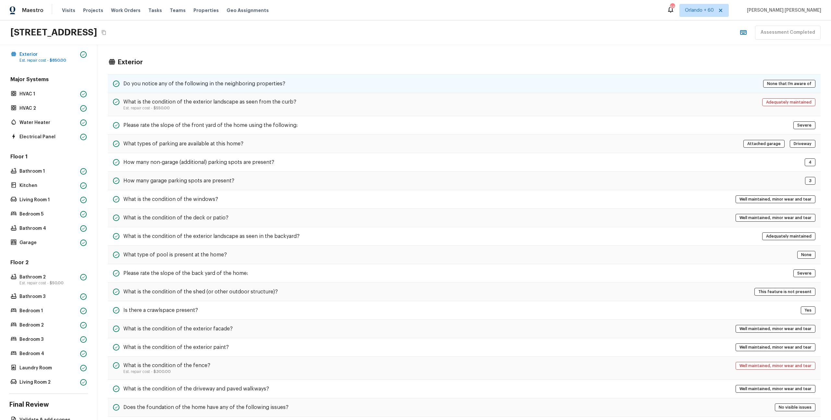
click at [243, 83] on h5 "Do you notice any of the following in the neighboring properties?" at bounding box center [204, 83] width 162 height 7
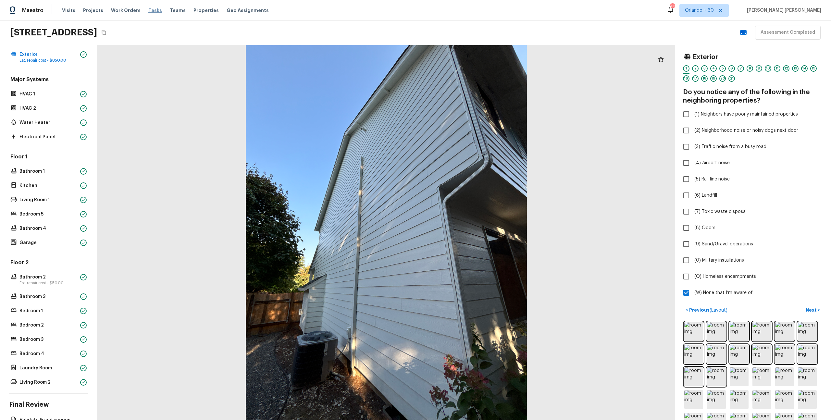
click at [148, 11] on span "Tasks" at bounding box center [155, 10] width 14 height 5
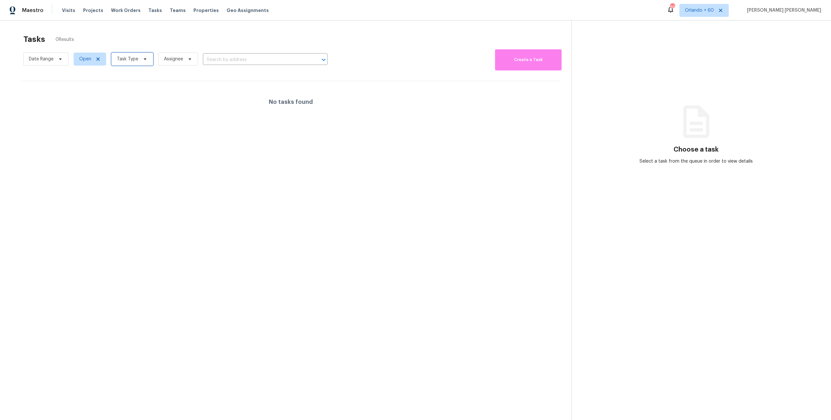
click at [126, 57] on span "Task Type" at bounding box center [127, 59] width 21 height 6
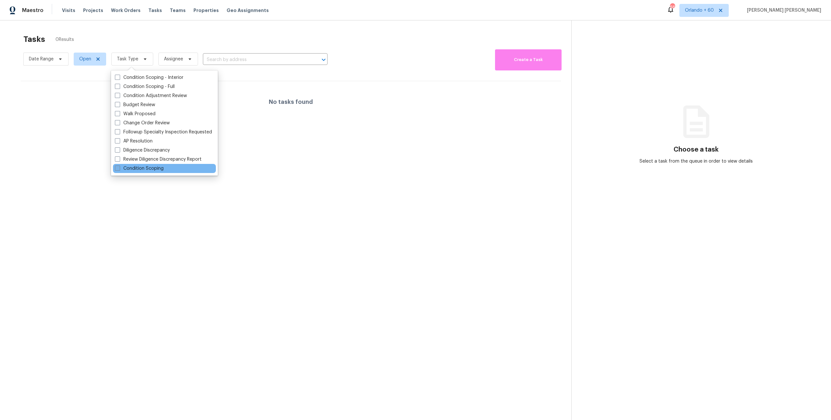
click at [134, 169] on label "Condition Scoping" at bounding box center [139, 168] width 49 height 6
click at [119, 169] on input "Condition Scoping" at bounding box center [117, 167] width 4 height 4
checkbox input "true"
click at [46, 57] on span "Date Range" at bounding box center [41, 59] width 25 height 6
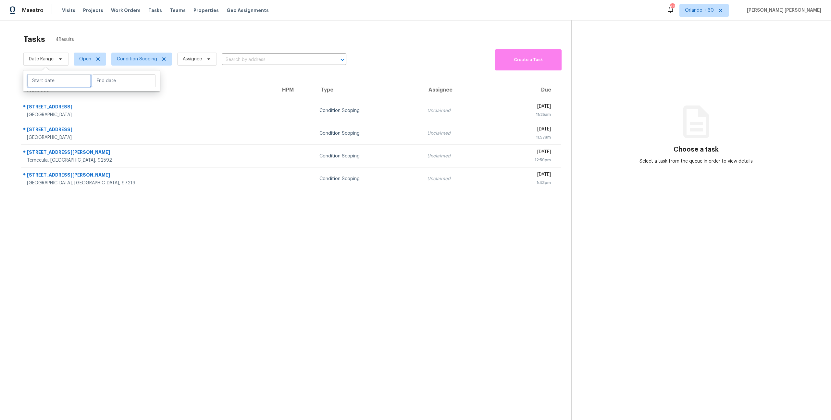
click at [52, 81] on input "text" at bounding box center [59, 80] width 64 height 13
select select "8"
select select "2025"
select select "9"
select select "2025"
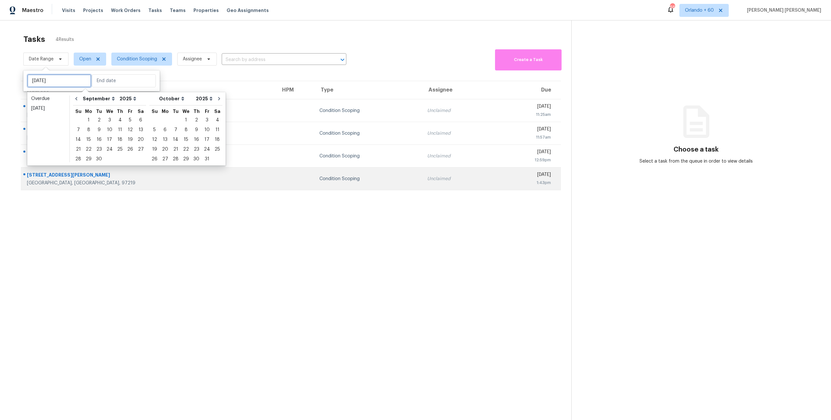
type input "Wed, Sep 24"
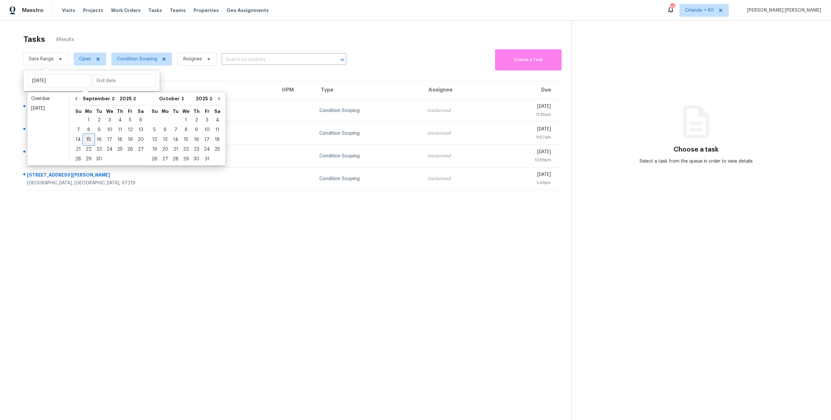
click at [91, 137] on div "15" at bounding box center [88, 139] width 10 height 9
type input "Mon, Sep 15"
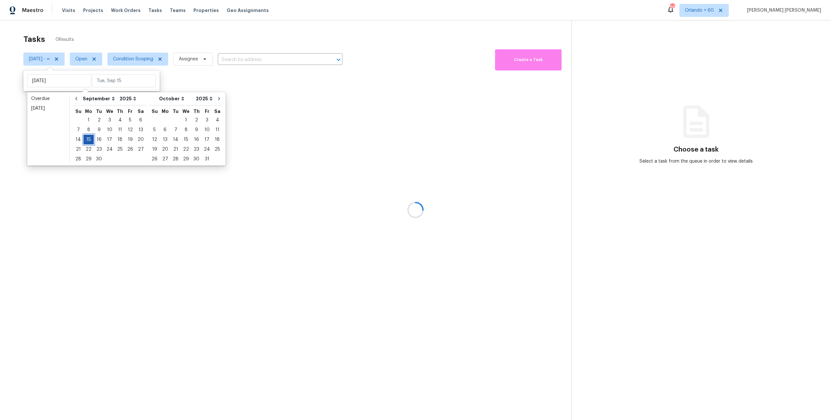
click at [91, 137] on div "15" at bounding box center [88, 139] width 10 height 9
type input "Mon, Sep 15"
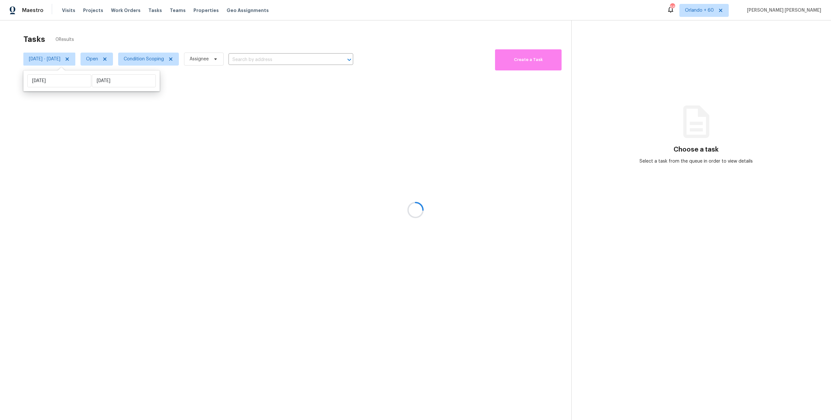
click at [118, 57] on div at bounding box center [415, 210] width 831 height 420
click at [98, 57] on span "Open" at bounding box center [92, 59] width 12 height 6
click at [116, 87] on label "Closed" at bounding box center [119, 86] width 23 height 6
click at [113, 87] on input "Closed" at bounding box center [110, 85] width 4 height 4
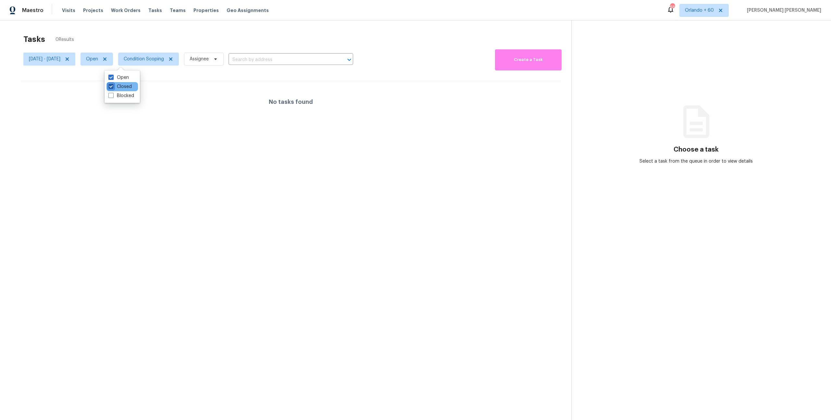
checkbox input "true"
click at [113, 79] on span at bounding box center [110, 77] width 5 height 5
click at [113, 79] on input "Open" at bounding box center [110, 76] width 4 height 4
checkbox input "false"
click at [171, 34] on div at bounding box center [415, 210] width 831 height 420
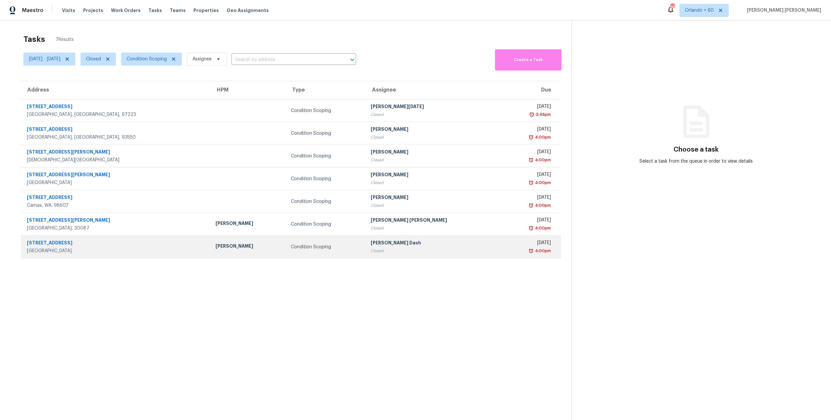
click at [121, 242] on div "6131 NW 32nd Way" at bounding box center [116, 244] width 178 height 8
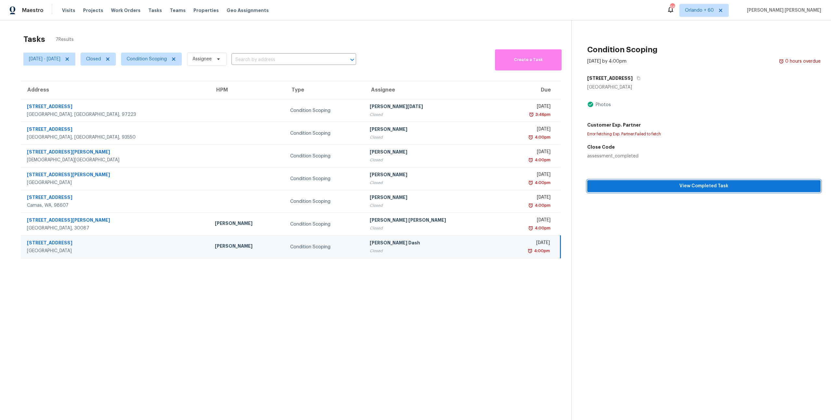
click at [655, 184] on span "View Completed Task" at bounding box center [704, 186] width 223 height 8
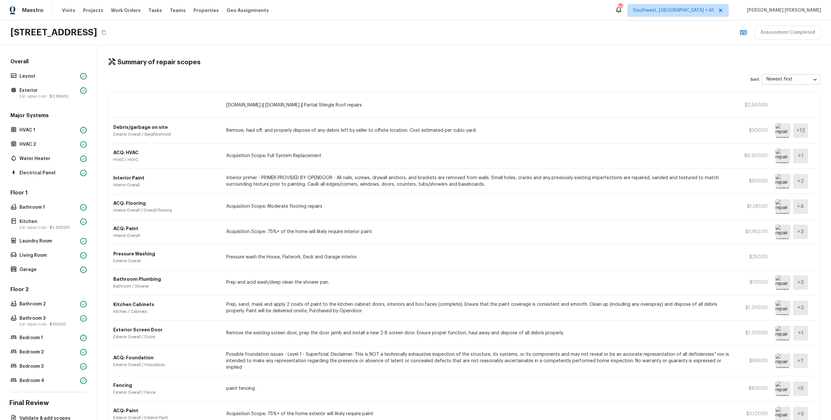
scroll to position [37, 0]
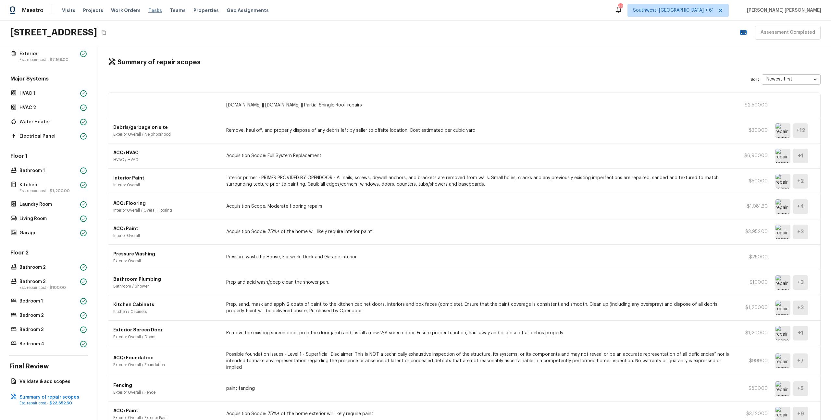
click at [148, 9] on span "Tasks" at bounding box center [155, 10] width 14 height 5
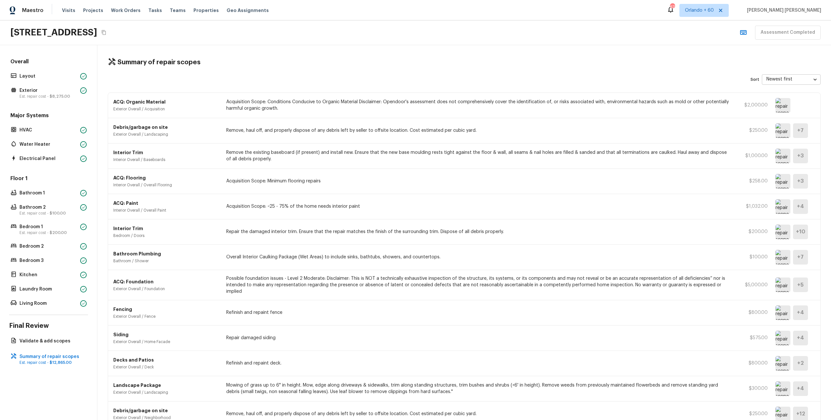
scroll to position [56, 0]
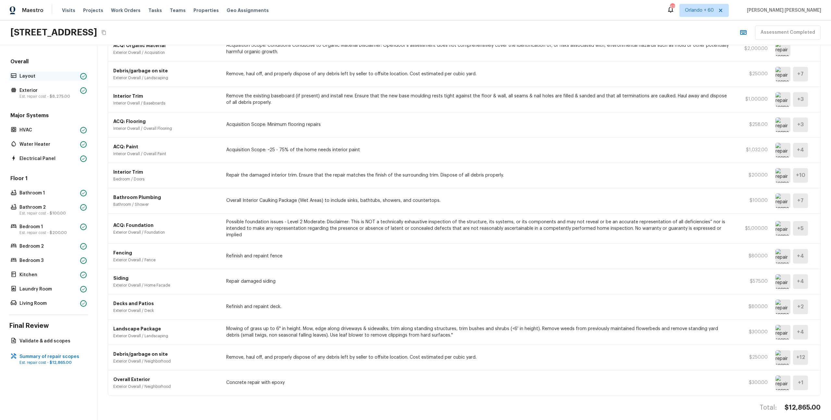
click at [44, 81] on div "Layout" at bounding box center [48, 76] width 79 height 9
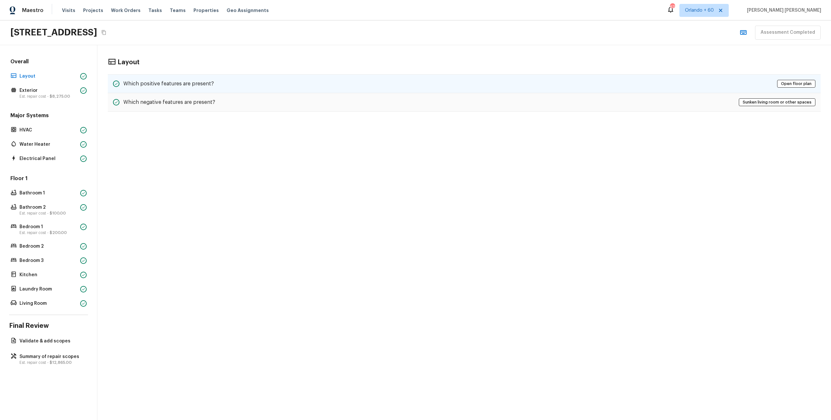
click at [169, 80] on h5 "Which positive features are present?" at bounding box center [168, 83] width 91 height 7
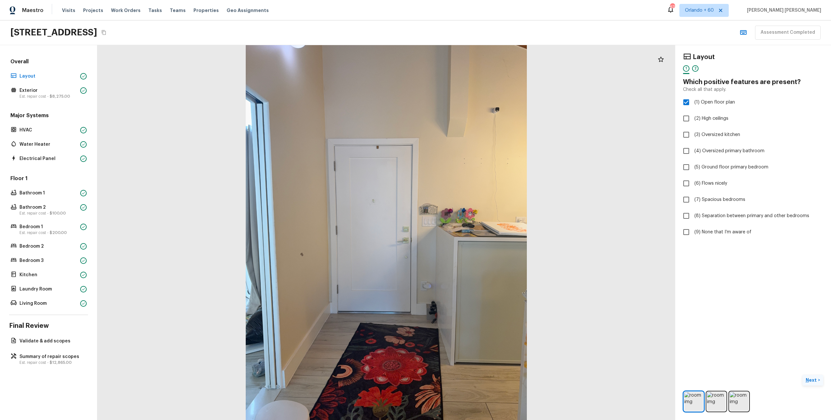
click at [809, 382] on p "Next" at bounding box center [812, 380] width 12 height 6
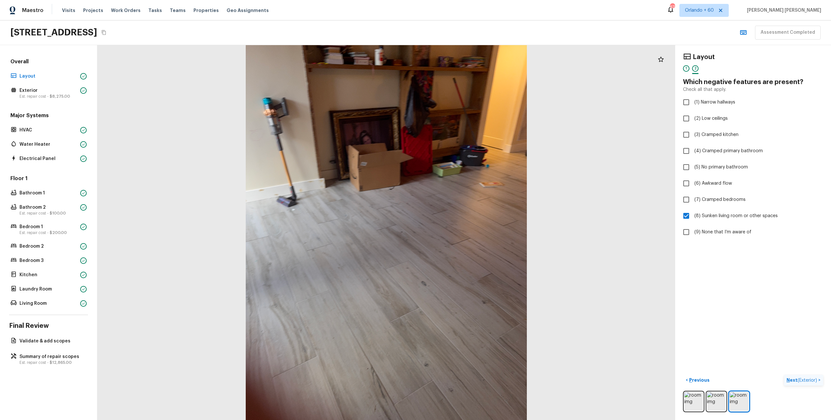
click at [809, 382] on span "( Exterior )" at bounding box center [807, 380] width 19 height 5
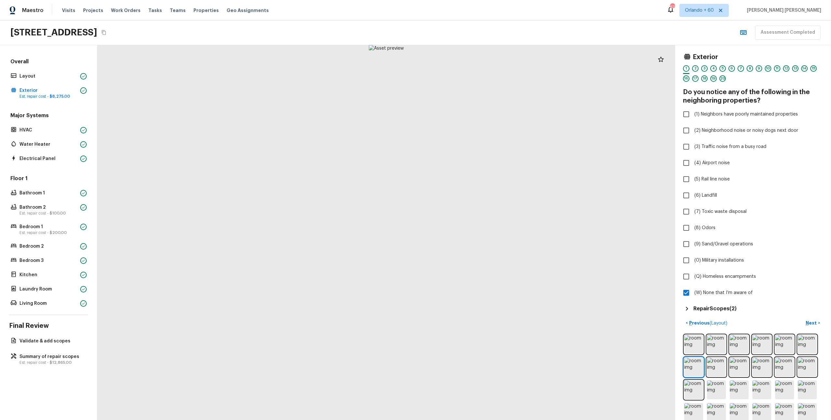
click at [722, 310] on h5 "Repair Scopes ( 2 )" at bounding box center [715, 308] width 43 height 7
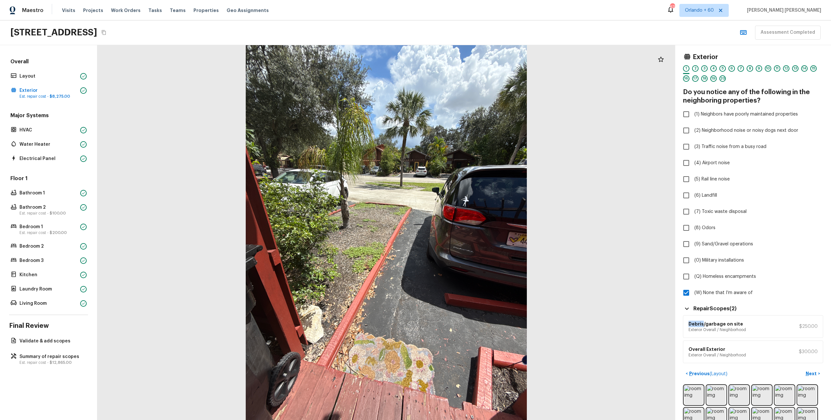
drag, startPoint x: 689, startPoint y: 324, endPoint x: 703, endPoint y: 325, distance: 14.0
click at [703, 325] on h6 "Debris/garbage on site" at bounding box center [717, 324] width 57 height 6
copy h6 "Debris"
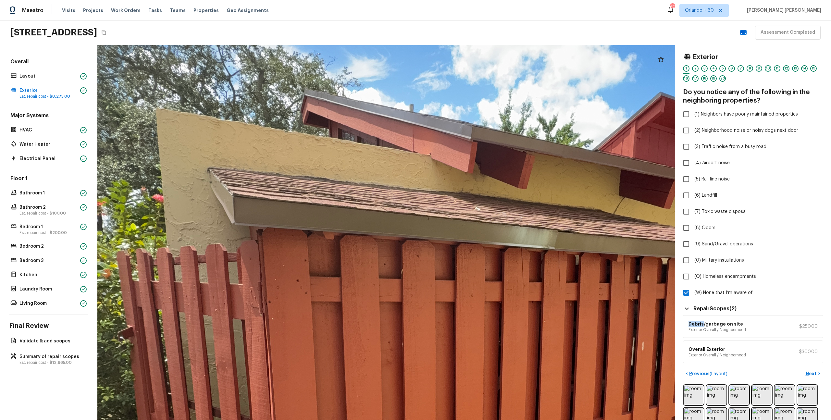
click at [382, 253] on div at bounding box center [466, 348] width 1706 height 1107
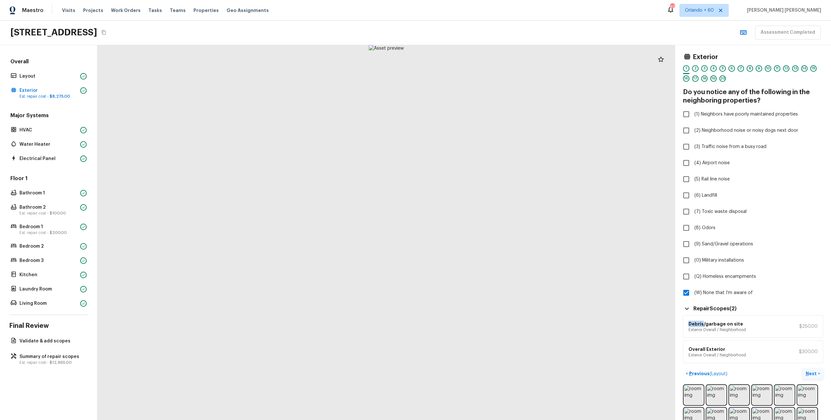
click at [807, 371] on p "Next" at bounding box center [812, 373] width 12 height 6
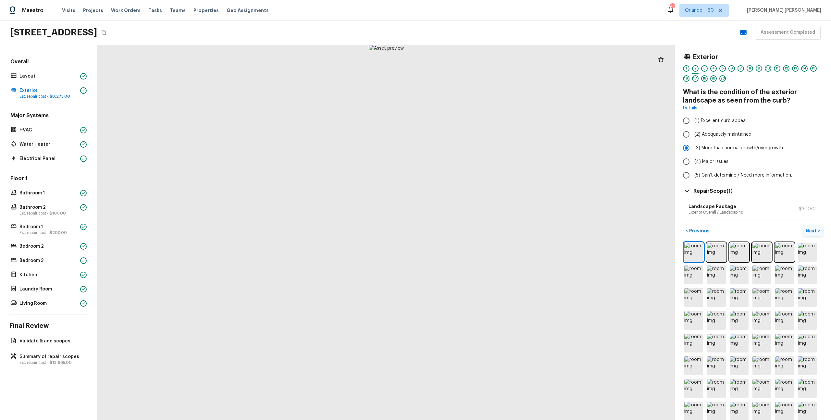
click at [811, 231] on p "Next" at bounding box center [812, 231] width 12 height 6
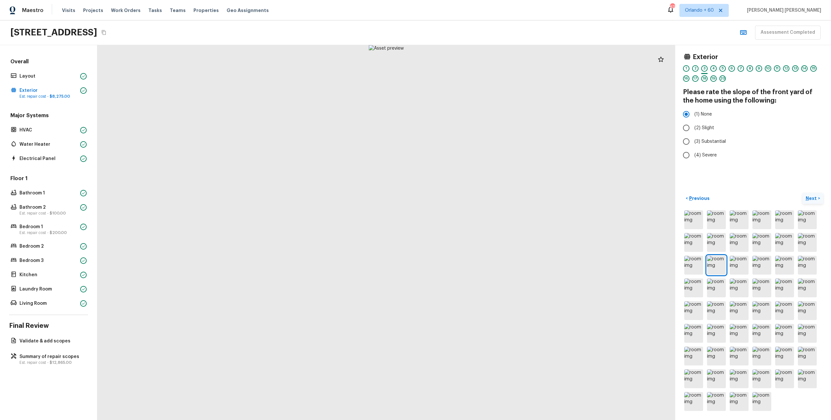
click at [807, 198] on p "Next" at bounding box center [812, 198] width 12 height 6
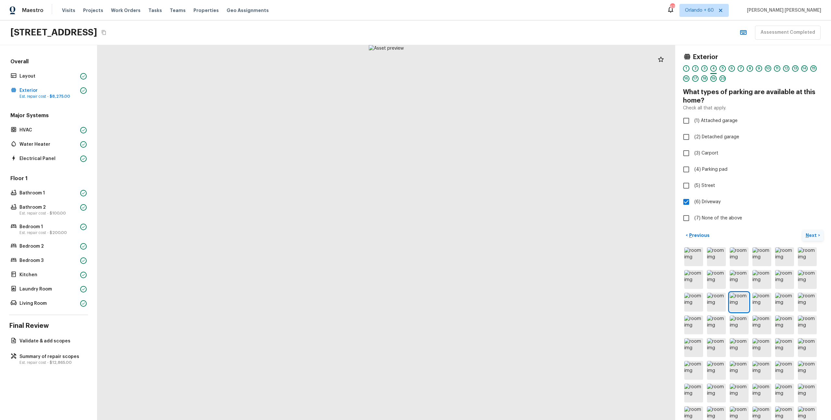
click at [813, 237] on p "Next" at bounding box center [812, 235] width 12 height 6
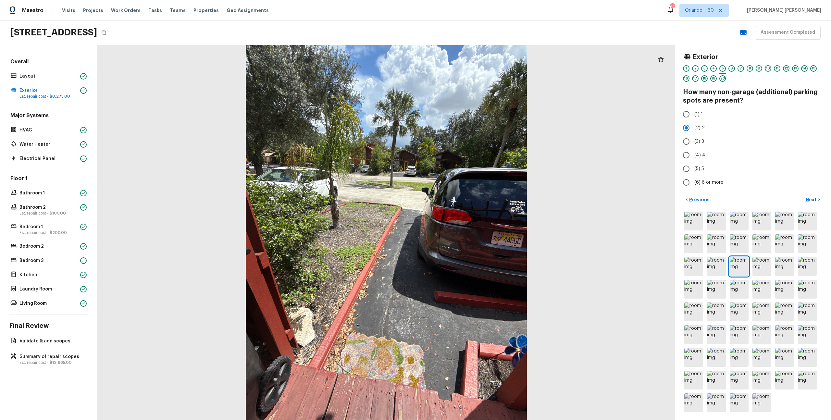
click at [746, 79] on div "1 2 3 4 5 6 7 8 9 10 11 12 13 14 15 16 17 18 19 20" at bounding box center [753, 75] width 140 height 20
click at [815, 199] on p "Next" at bounding box center [812, 199] width 12 height 6
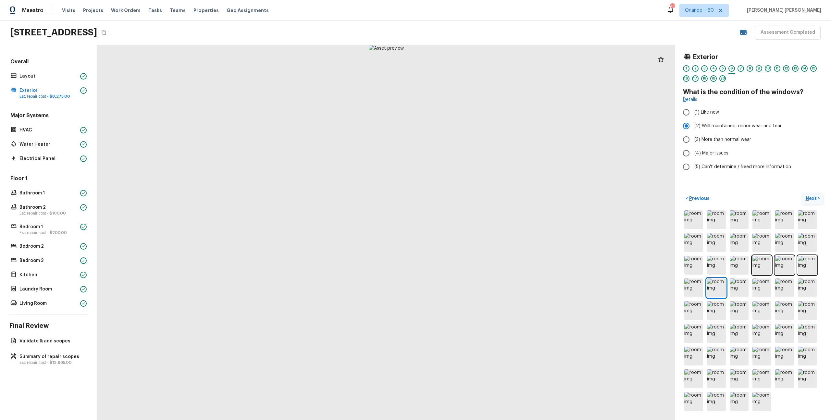
click at [815, 199] on p "Next" at bounding box center [812, 198] width 12 height 6
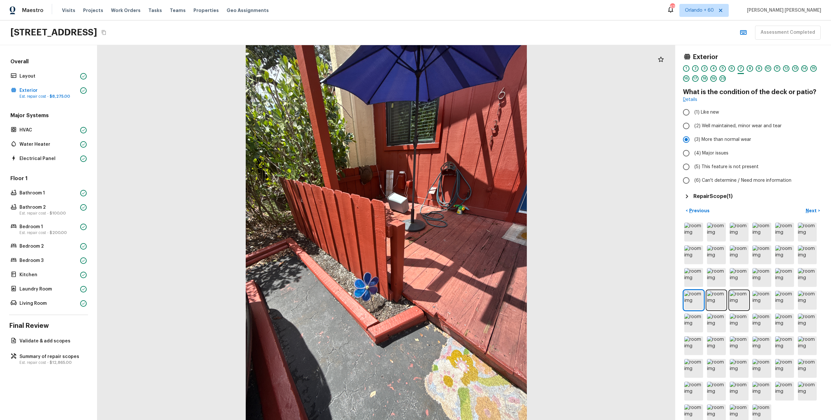
click at [725, 196] on h5 "Repair Scope ( 1 )" at bounding box center [713, 196] width 39 height 7
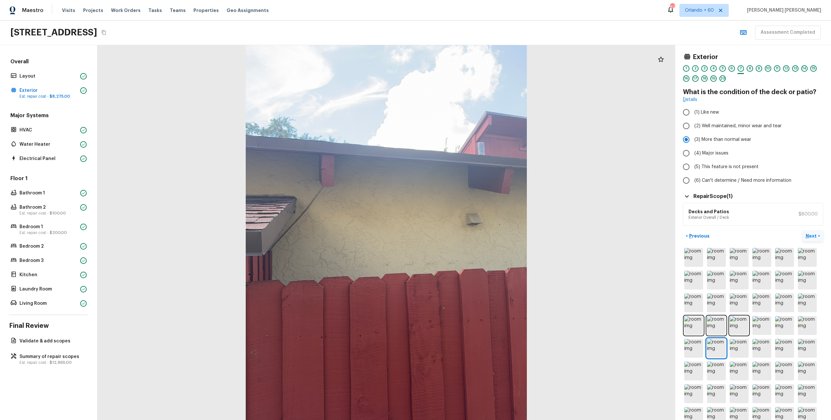
click at [814, 238] on p "Next" at bounding box center [812, 236] width 12 height 6
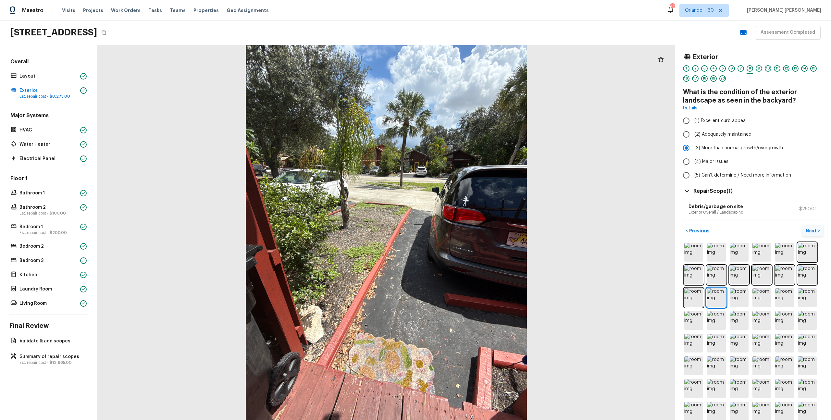
click at [810, 229] on p "Next" at bounding box center [812, 231] width 12 height 6
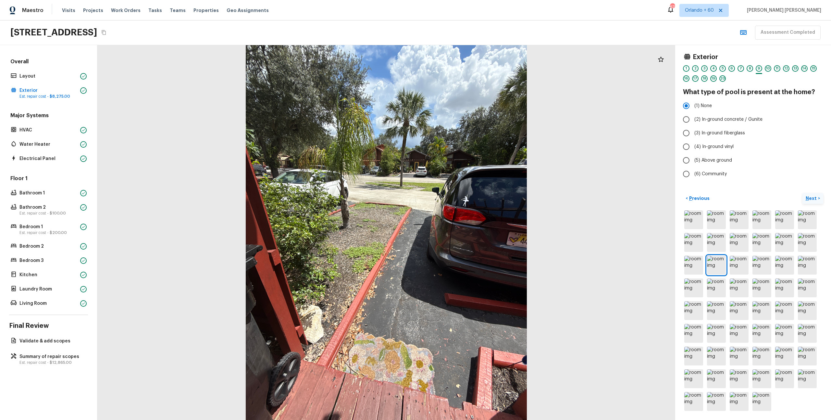
click at [817, 197] on p "Next" at bounding box center [812, 198] width 12 height 6
click at [816, 199] on p "Next" at bounding box center [812, 198] width 12 height 6
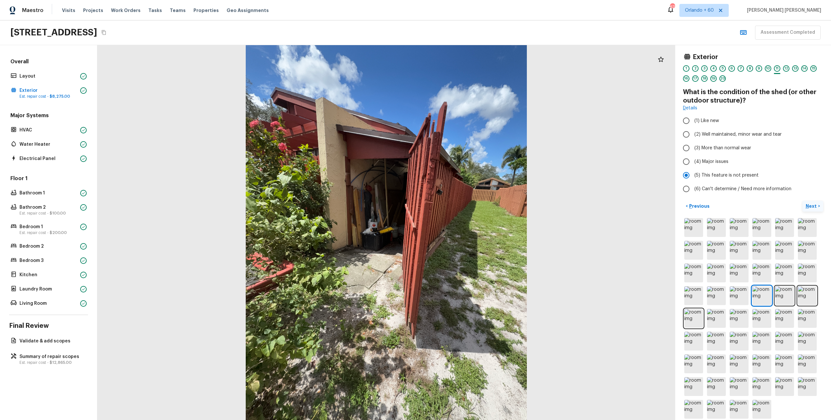
click at [814, 204] on p "Next" at bounding box center [812, 206] width 12 height 6
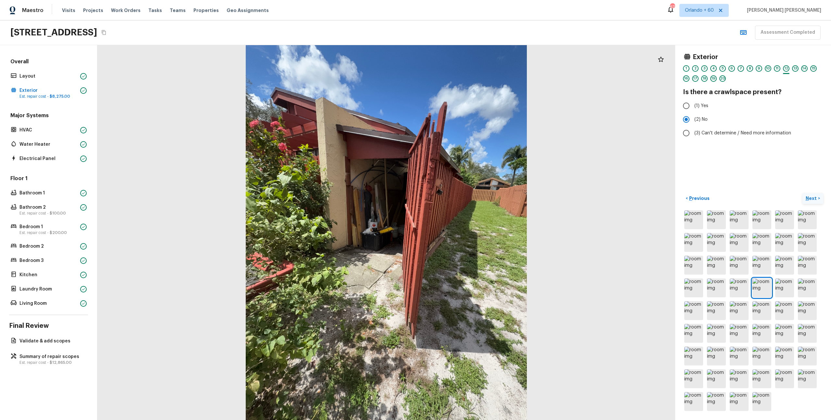
click at [814, 204] on button "Next >" at bounding box center [813, 198] width 21 height 11
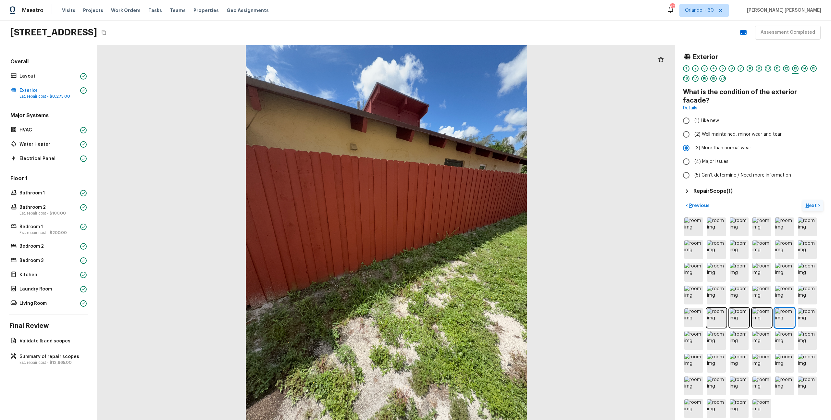
click at [815, 202] on p "Next" at bounding box center [812, 205] width 12 height 6
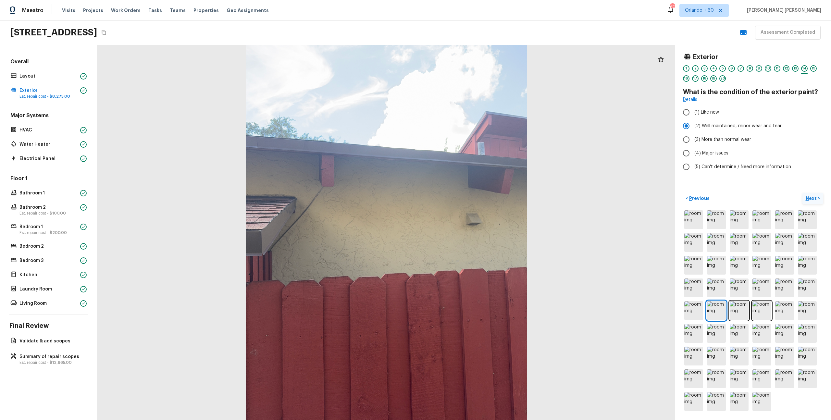
click at [815, 198] on p "Next" at bounding box center [812, 198] width 12 height 6
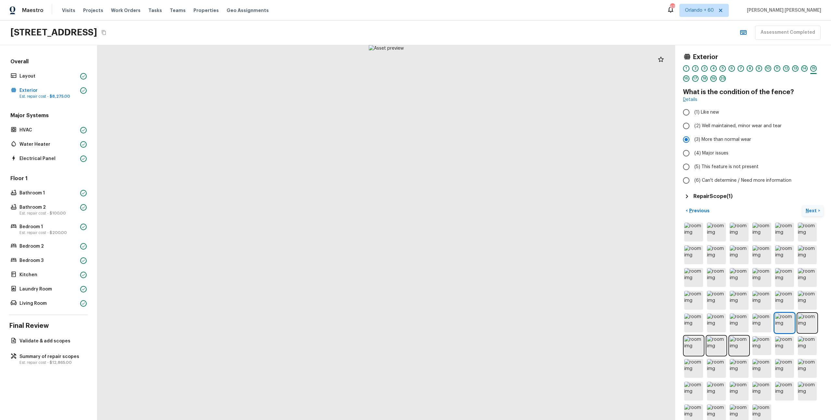
click at [815, 198] on div "Repair Scope ( 1 )" at bounding box center [753, 197] width 140 height 8
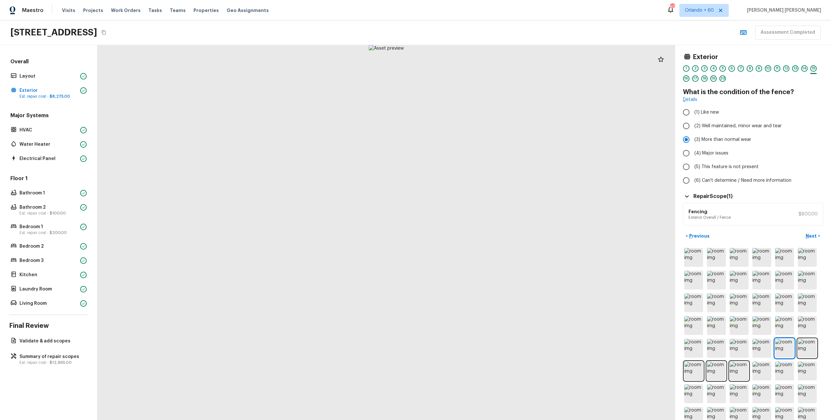
click at [797, 215] on div "Fencing Exterior Overall / Fence $800.00" at bounding box center [753, 214] width 140 height 23
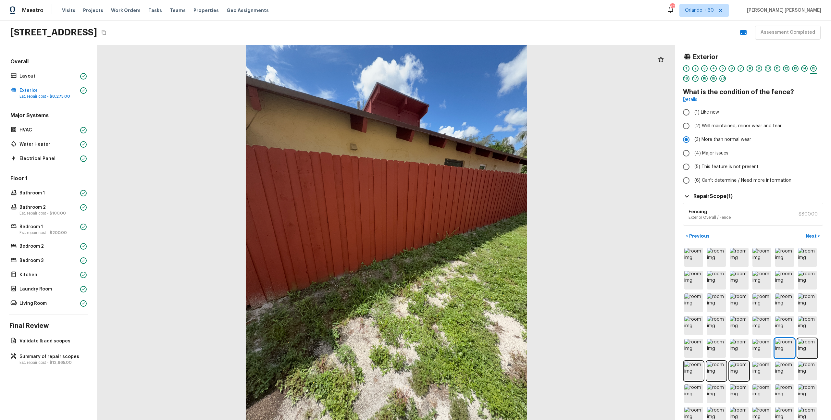
click at [689, 214] on h6 "Fencing" at bounding box center [710, 211] width 42 height 6
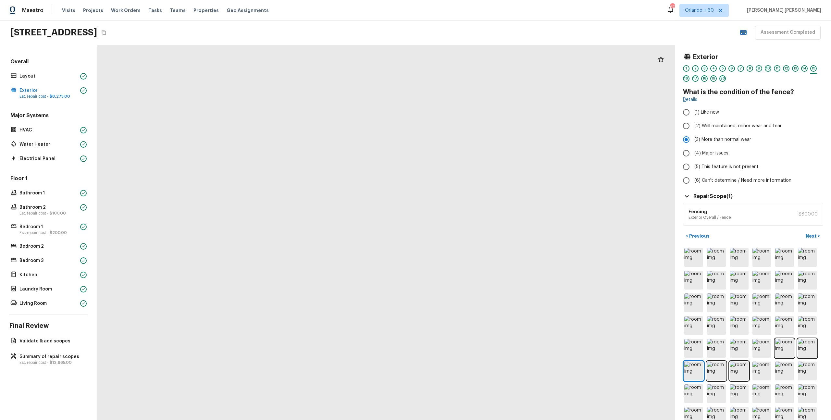
drag, startPoint x: 463, startPoint y: 222, endPoint x: 268, endPoint y: 224, distance: 195.1
click at [268, 224] on div at bounding box center [407, 250] width 1539 height 999
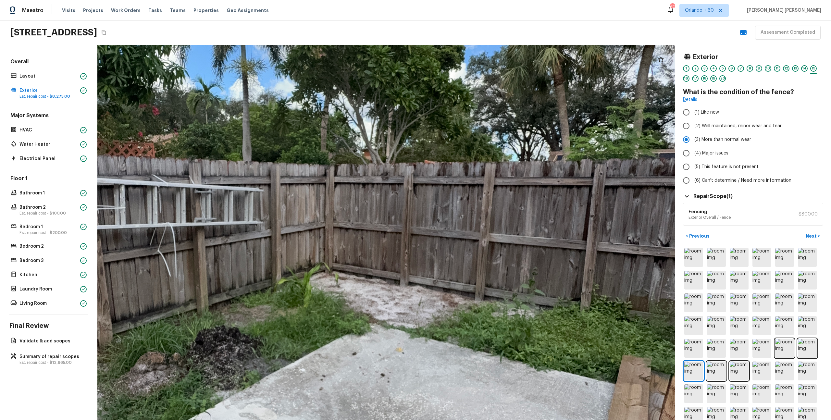
drag, startPoint x: 478, startPoint y: 203, endPoint x: 414, endPoint y: 210, distance: 64.7
click at [414, 210] on div at bounding box center [338, 256] width 1539 height 999
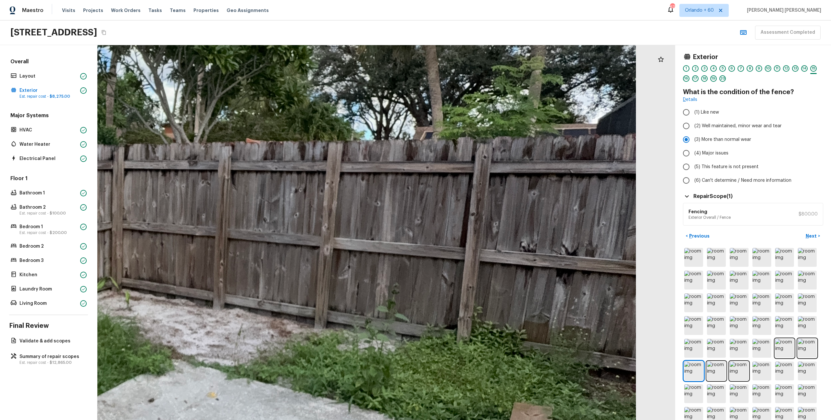
drag, startPoint x: 557, startPoint y: 208, endPoint x: 407, endPoint y: 191, distance: 150.7
click at [407, 191] on div at bounding box center [129, 268] width 2081 height 1350
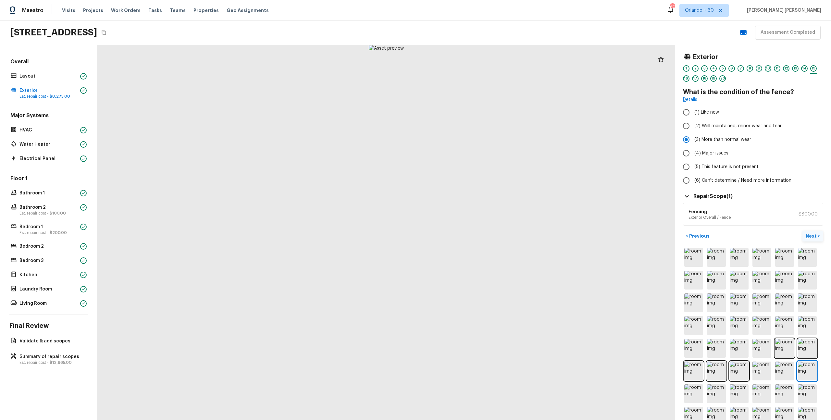
click at [813, 238] on p "Next" at bounding box center [812, 236] width 12 height 6
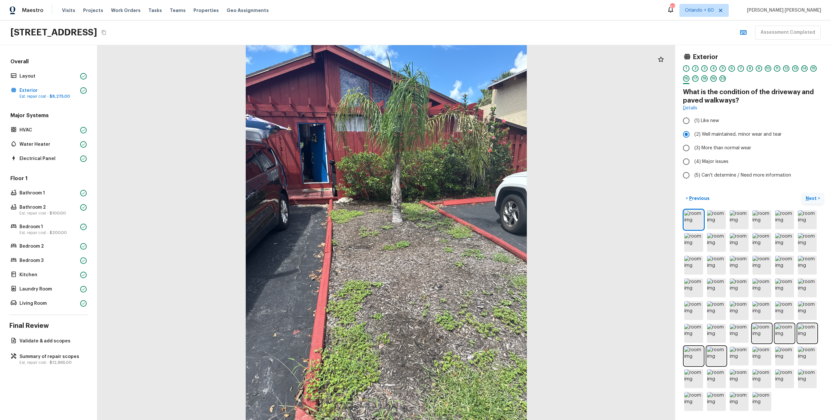
click at [818, 199] on button "Next >" at bounding box center [813, 198] width 21 height 11
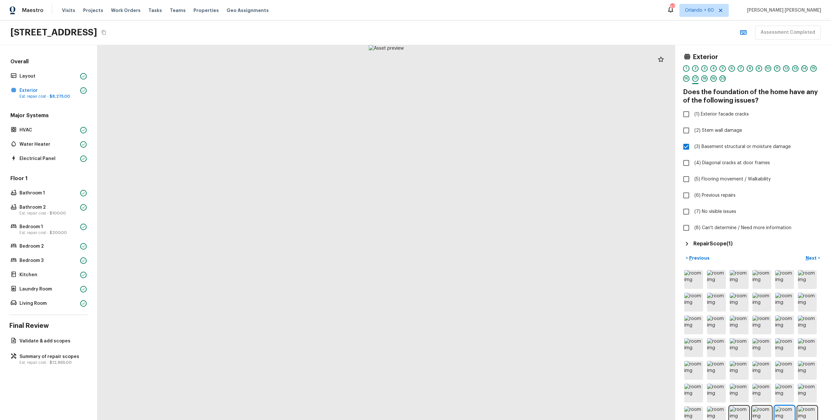
click at [721, 242] on h5 "Repair Scope ( 1 )" at bounding box center [713, 243] width 39 height 7
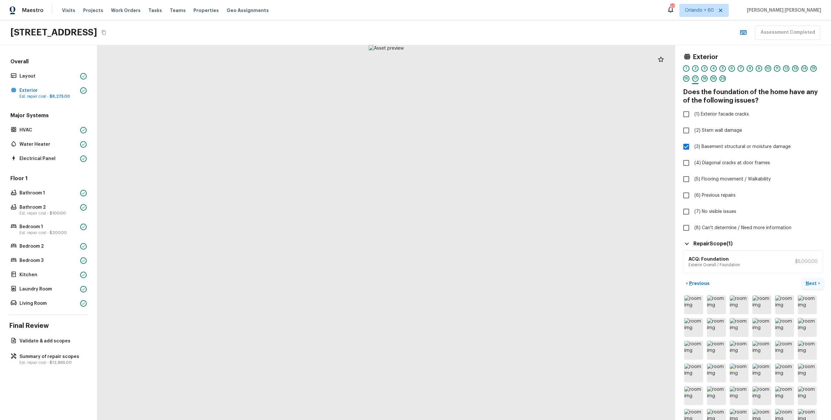
click at [809, 283] on p "Next" at bounding box center [812, 283] width 12 height 6
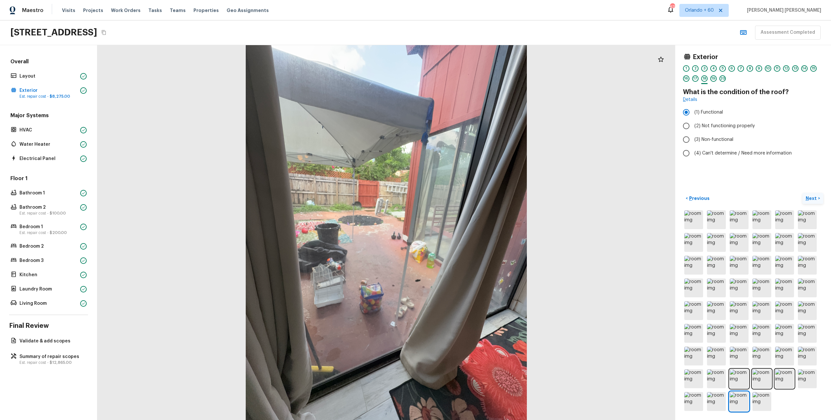
click at [813, 199] on p "Next" at bounding box center [812, 198] width 12 height 6
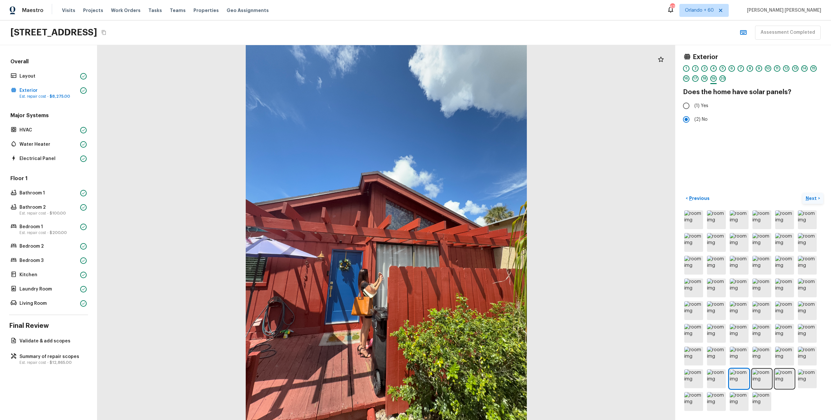
click at [813, 199] on p "Next" at bounding box center [812, 198] width 12 height 6
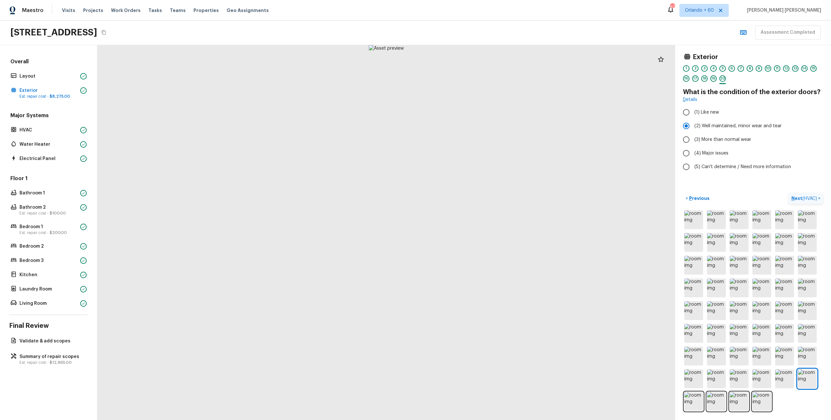
click at [813, 199] on span "( HVAC )" at bounding box center [810, 198] width 15 height 5
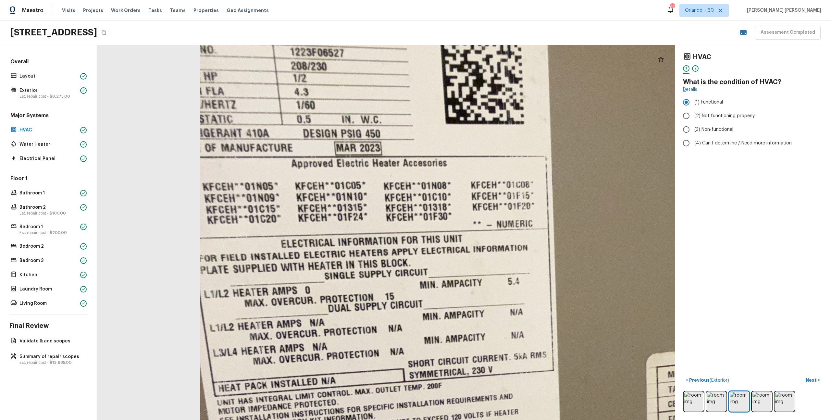
drag, startPoint x: 291, startPoint y: 117, endPoint x: 291, endPoint y: 127, distance: 10.1
click at [291, 127] on div at bounding box center [588, 411] width 1596 height 1036
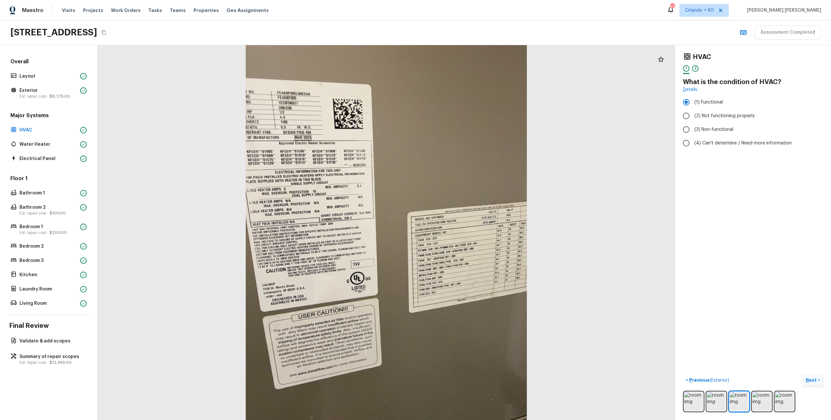
click at [813, 382] on p "Next" at bounding box center [812, 380] width 12 height 6
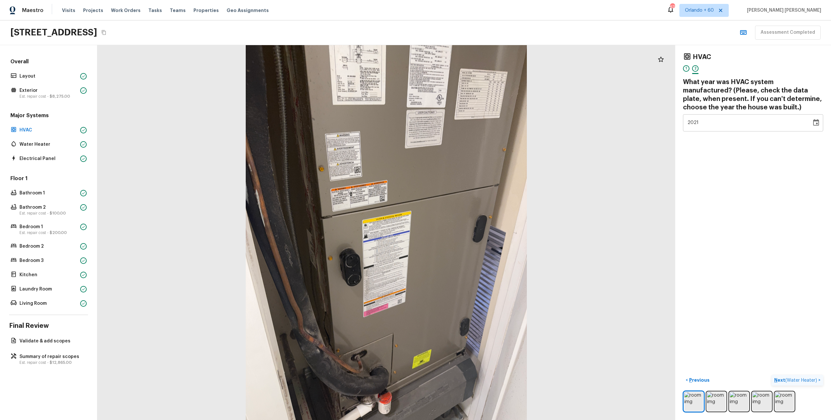
click at [813, 382] on span "( Water Heater )" at bounding box center [801, 380] width 32 height 5
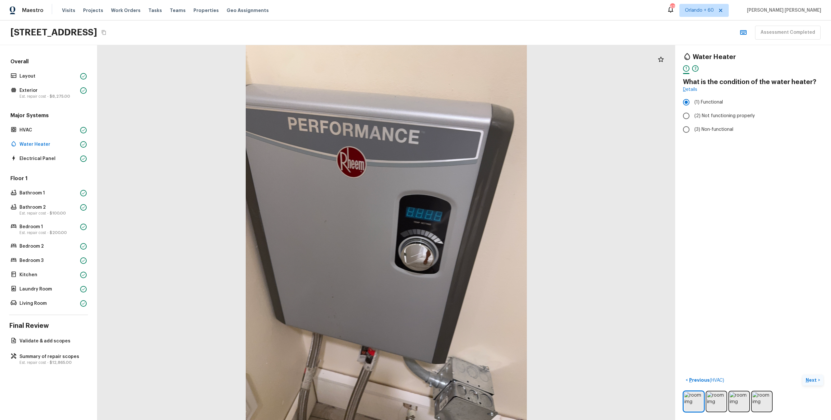
click at [814, 381] on p "Next" at bounding box center [812, 380] width 12 height 6
click at [814, 381] on span "( Electrical Panel )" at bounding box center [799, 380] width 35 height 5
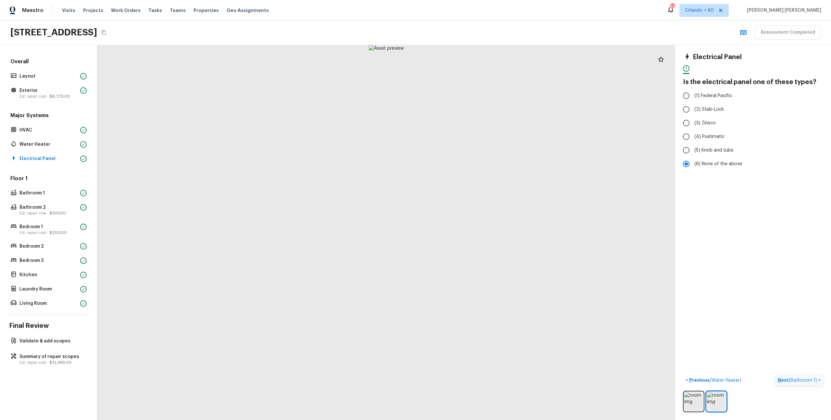
click at [814, 381] on span "( Bathroom 1 )" at bounding box center [803, 380] width 28 height 5
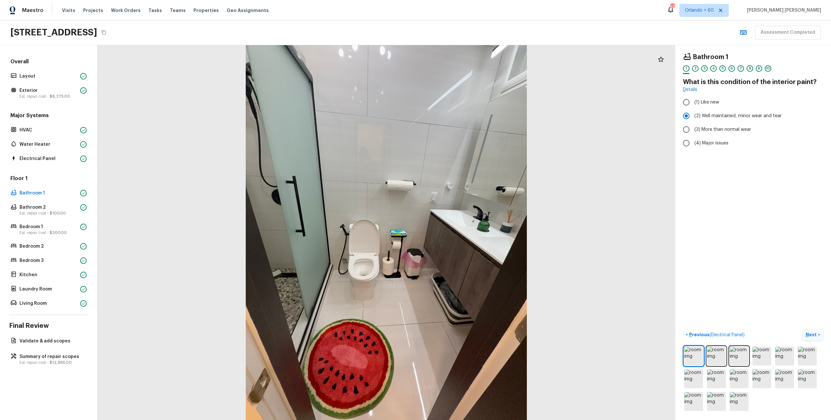
click at [812, 333] on p "Next" at bounding box center [812, 334] width 12 height 6
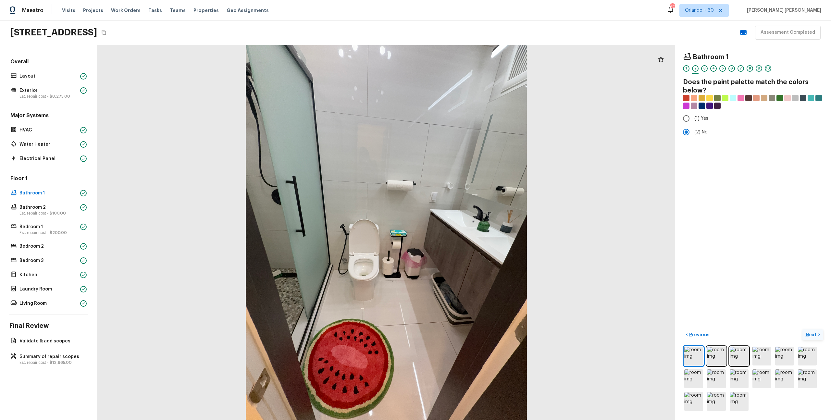
click at [812, 333] on p "Next" at bounding box center [812, 334] width 12 height 6
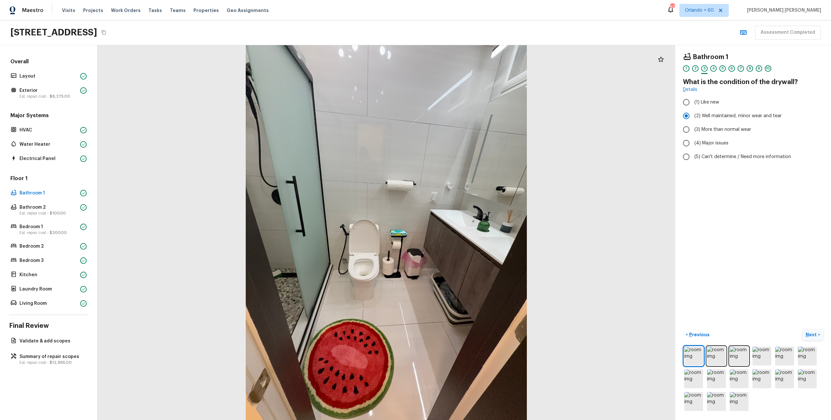
click at [812, 333] on p "Next" at bounding box center [812, 334] width 12 height 6
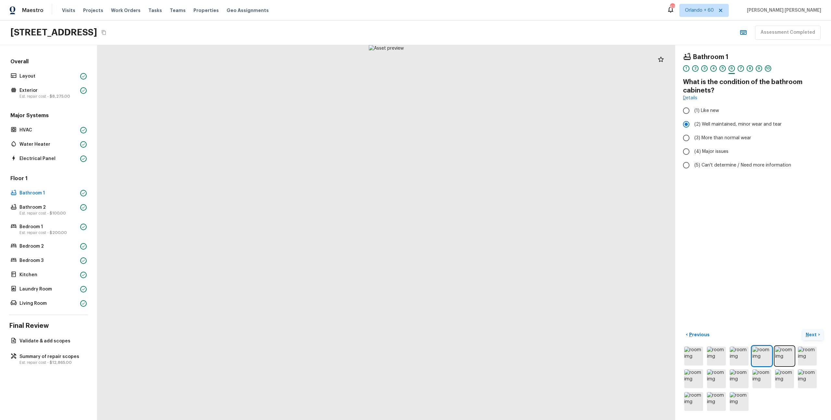
click at [812, 333] on p "Next" at bounding box center [812, 334] width 12 height 6
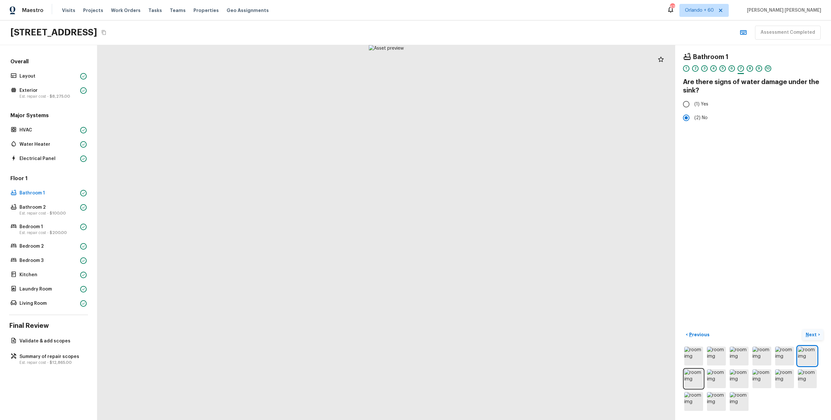
click at [812, 333] on p "Next" at bounding box center [812, 334] width 12 height 6
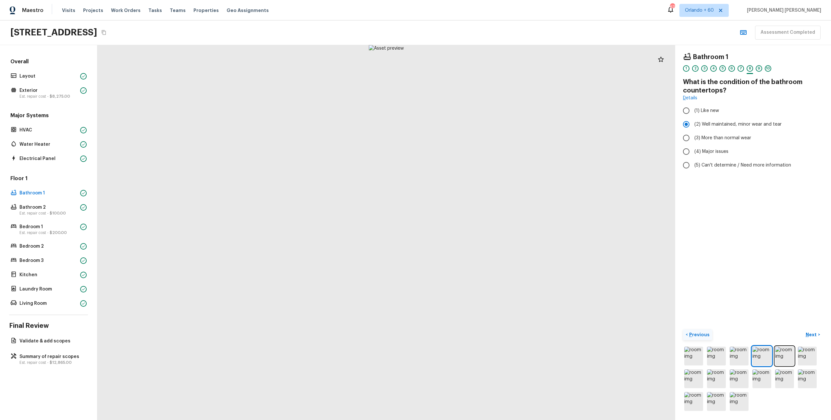
click at [696, 332] on p "Previous" at bounding box center [699, 334] width 22 height 6
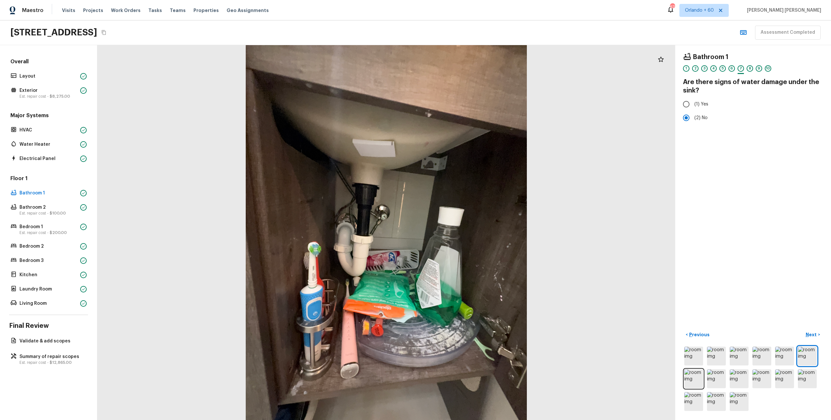
click at [801, 331] on div "< Previous Next >" at bounding box center [753, 335] width 140 height 11
click at [812, 334] on p "Next" at bounding box center [812, 334] width 12 height 6
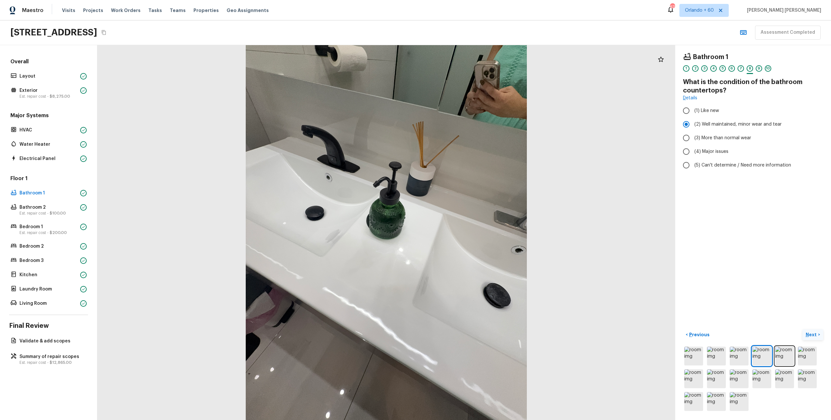
click at [812, 334] on p "Next" at bounding box center [812, 334] width 12 height 6
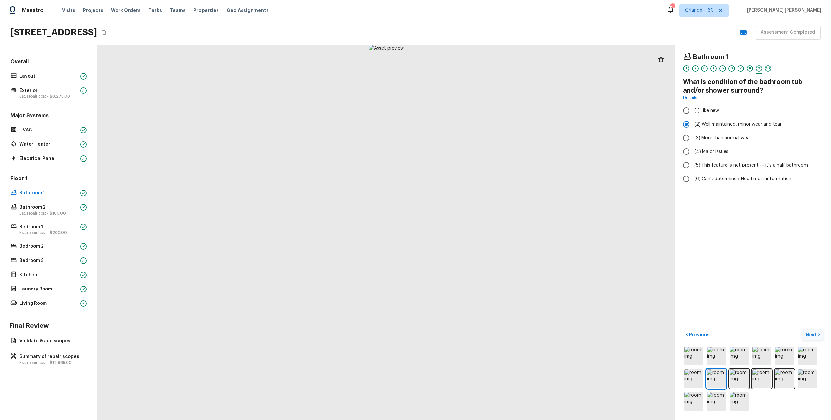
click at [812, 334] on p "Next" at bounding box center [812, 334] width 12 height 6
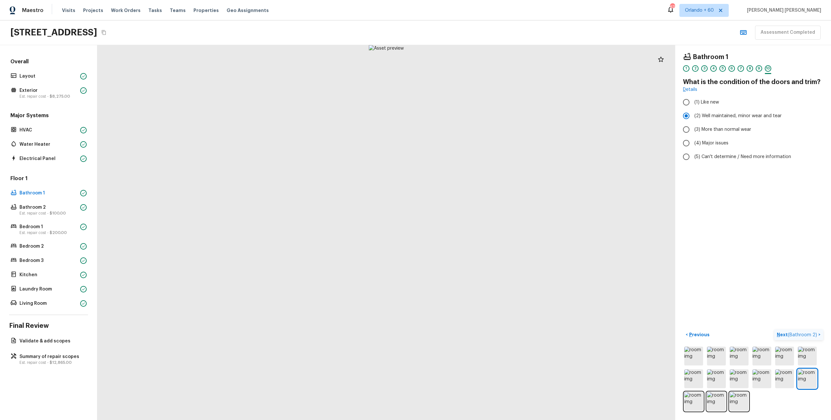
click at [812, 334] on span "( Bathroom 2 )" at bounding box center [802, 335] width 29 height 5
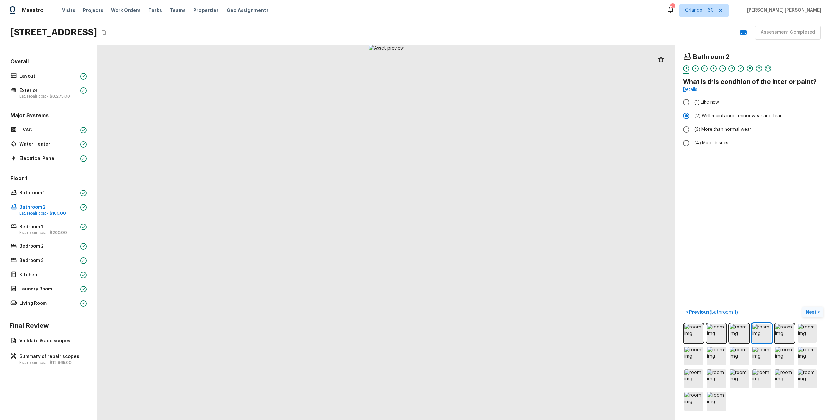
click at [814, 307] on button "Next >" at bounding box center [813, 312] width 21 height 11
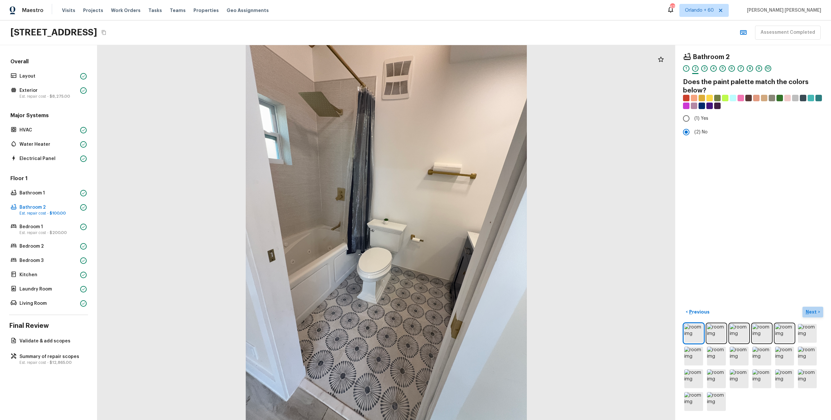
click at [814, 307] on button "Next >" at bounding box center [813, 312] width 21 height 11
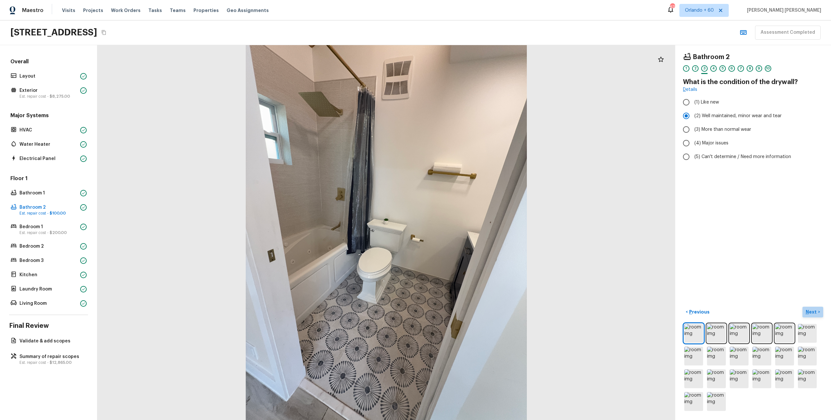
click at [813, 310] on p "Next" at bounding box center [812, 312] width 12 height 6
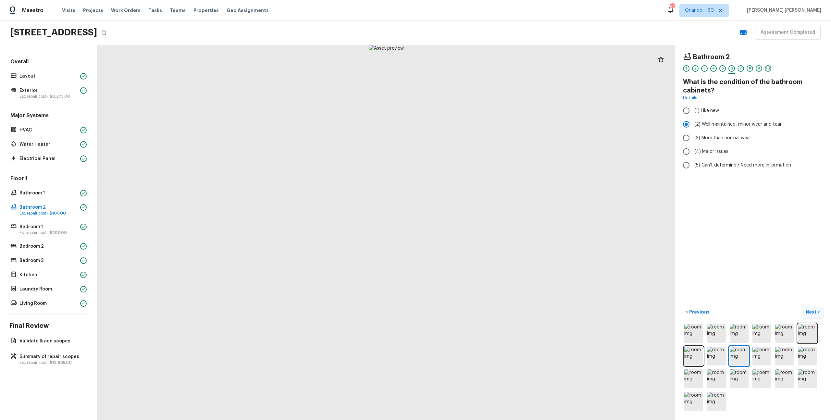
click at [811, 311] on p "Next" at bounding box center [812, 312] width 12 height 6
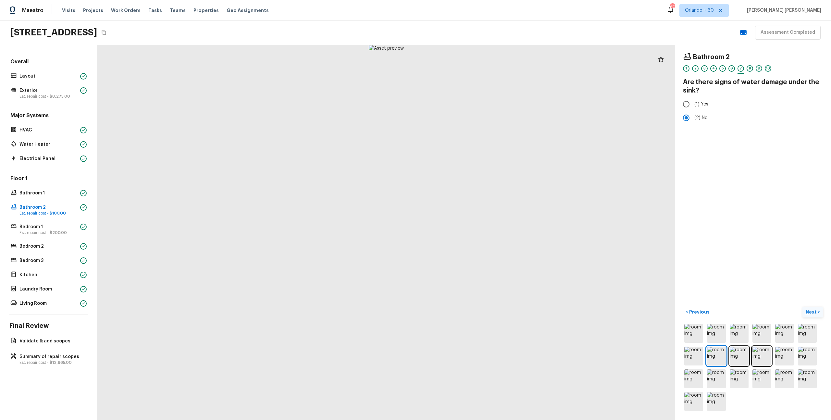
click at [811, 311] on p "Next" at bounding box center [812, 312] width 12 height 6
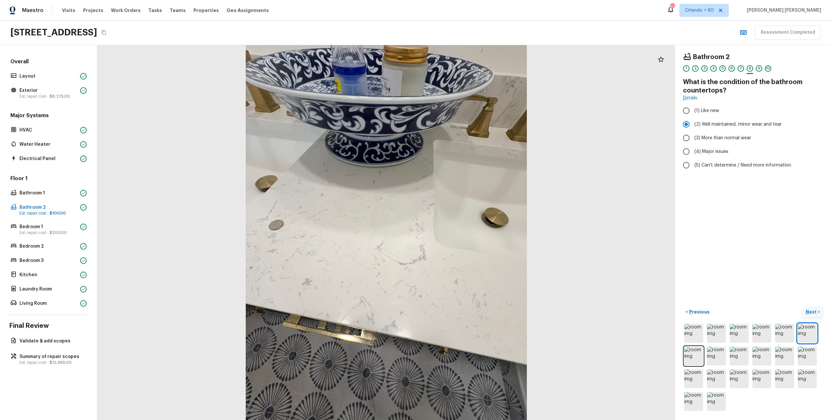
click at [811, 311] on p "Next" at bounding box center [812, 312] width 12 height 6
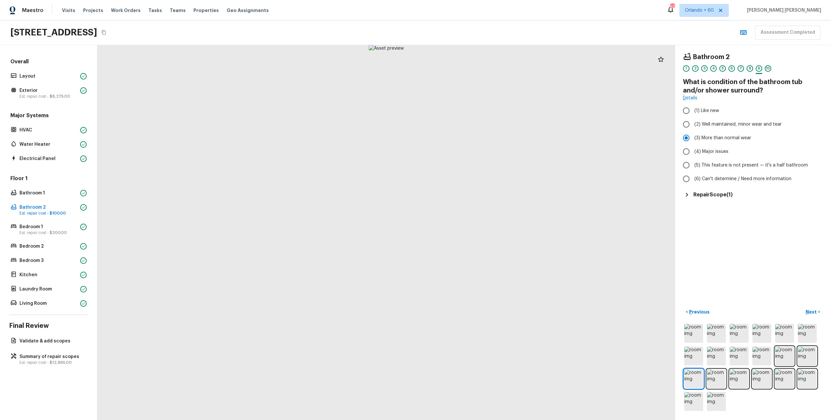
click at [721, 198] on div "Bathroom 2 1 2 3 4 5 6 7 8 9 10 What is condition of the bathroom tub and/or sh…" at bounding box center [753, 232] width 156 height 375
click at [719, 192] on h5 "Repair Scope ( 1 )" at bounding box center [713, 194] width 39 height 7
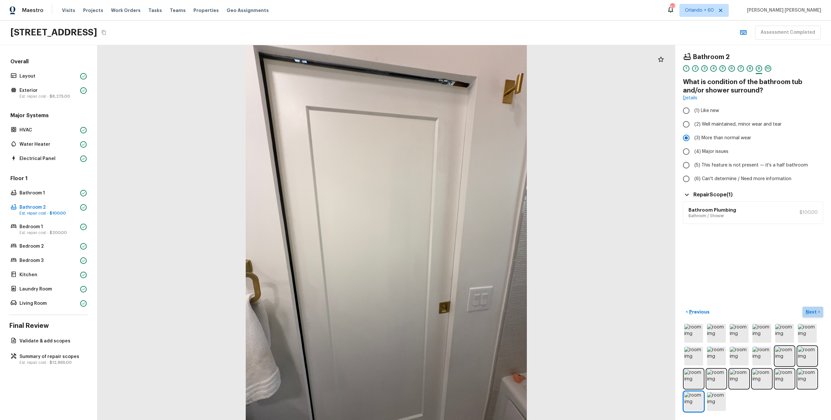
click at [808, 310] on p "Next" at bounding box center [812, 312] width 12 height 6
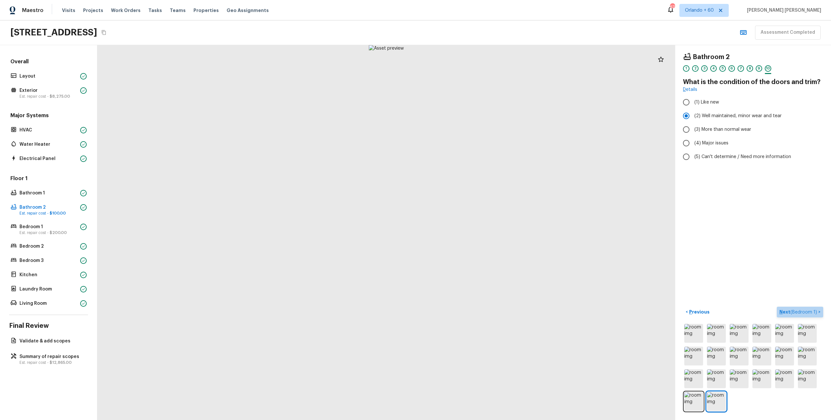
click at [808, 310] on span "( Bedroom 1 )" at bounding box center [804, 312] width 27 height 5
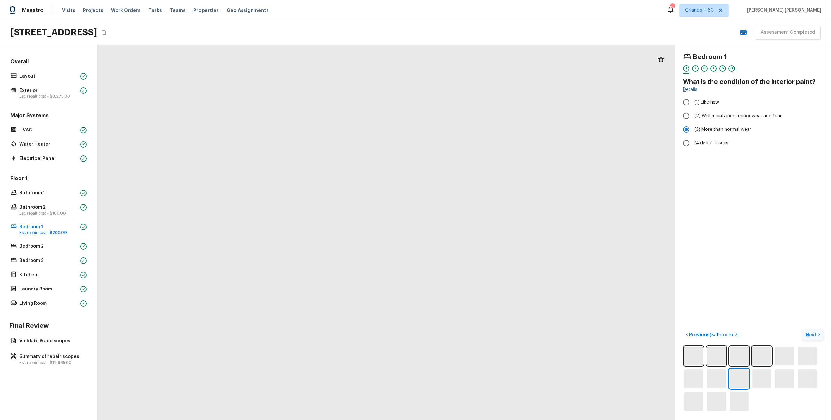
click at [808, 339] on button "Next >" at bounding box center [813, 335] width 21 height 11
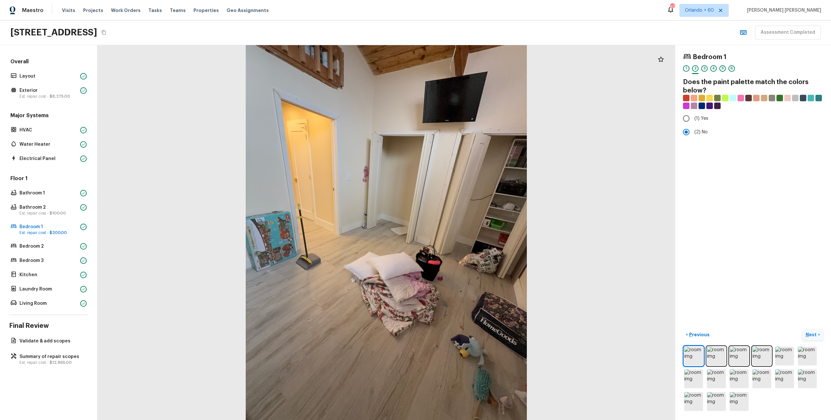
click at [808, 339] on button "Next >" at bounding box center [813, 335] width 21 height 11
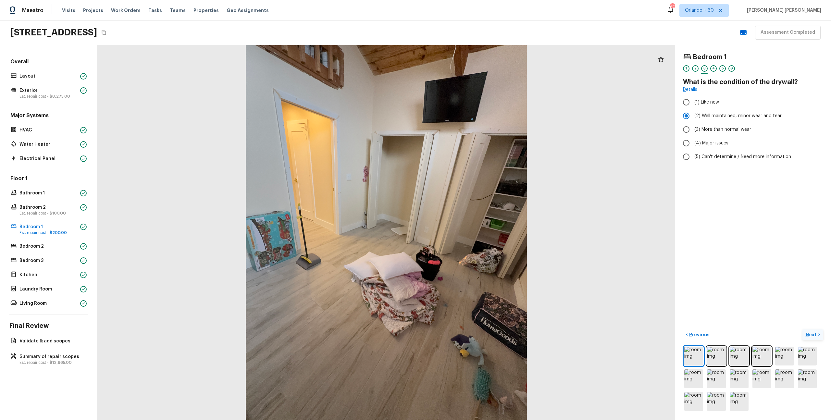
click at [808, 339] on button "Next >" at bounding box center [813, 335] width 21 height 11
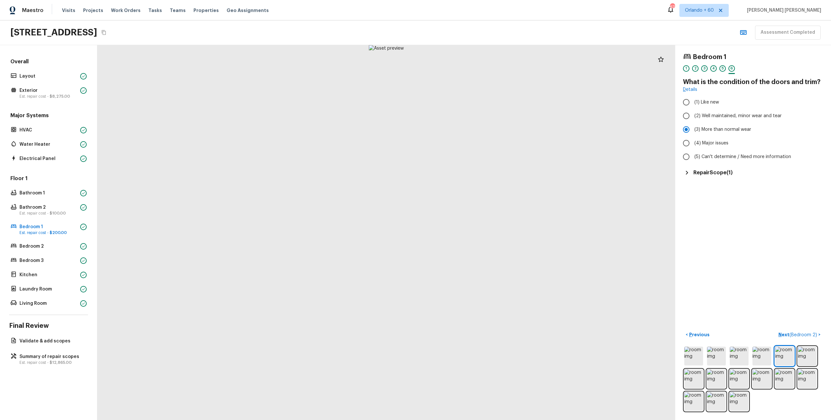
click at [710, 171] on h5 "Repair Scope ( 1 )" at bounding box center [713, 172] width 39 height 7
click at [792, 336] on span "( Bedroom 2 )" at bounding box center [804, 335] width 28 height 5
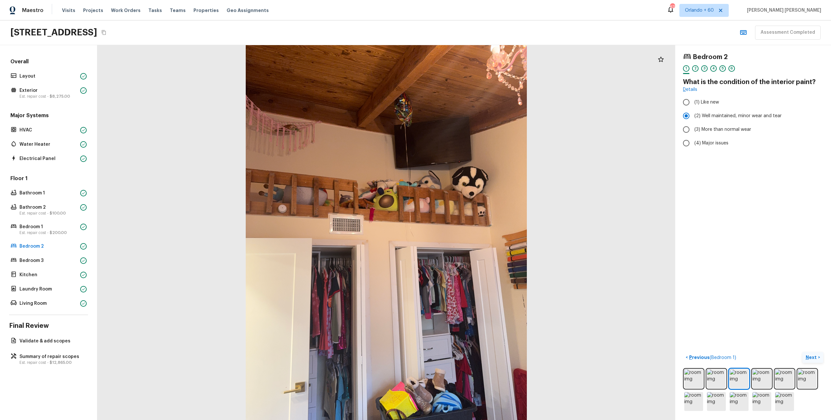
click at [814, 359] on p "Next" at bounding box center [812, 357] width 12 height 6
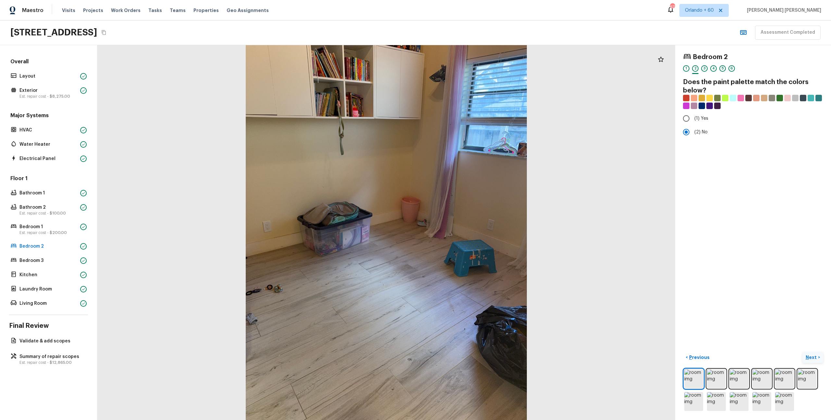
click at [814, 359] on p "Next" at bounding box center [812, 357] width 12 height 6
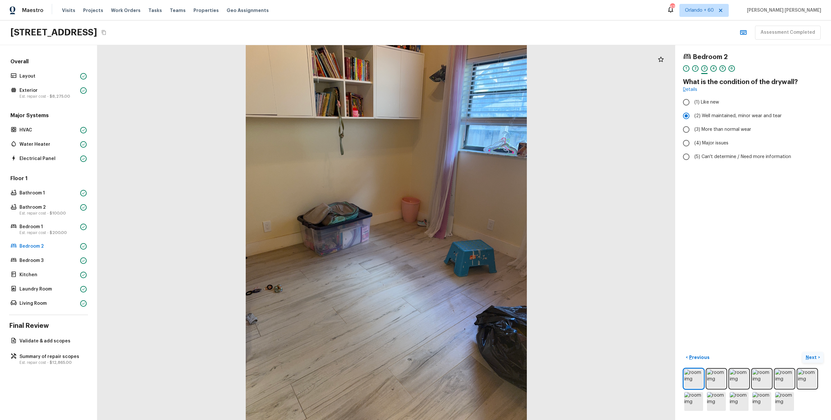
click at [814, 359] on p "Next" at bounding box center [812, 357] width 12 height 6
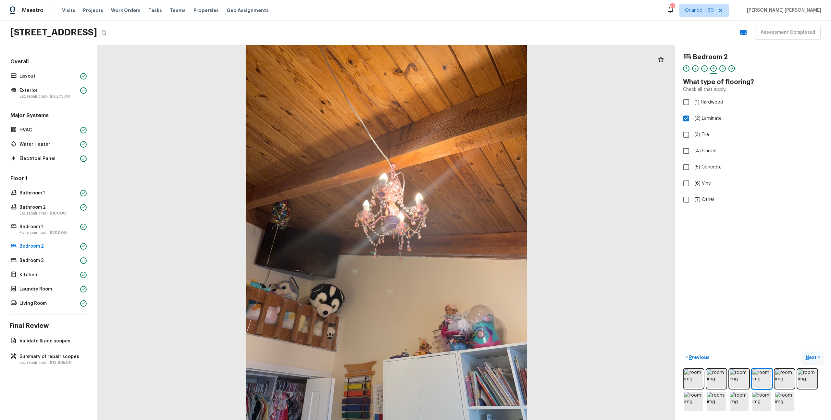
click at [814, 359] on p "Next" at bounding box center [812, 357] width 12 height 6
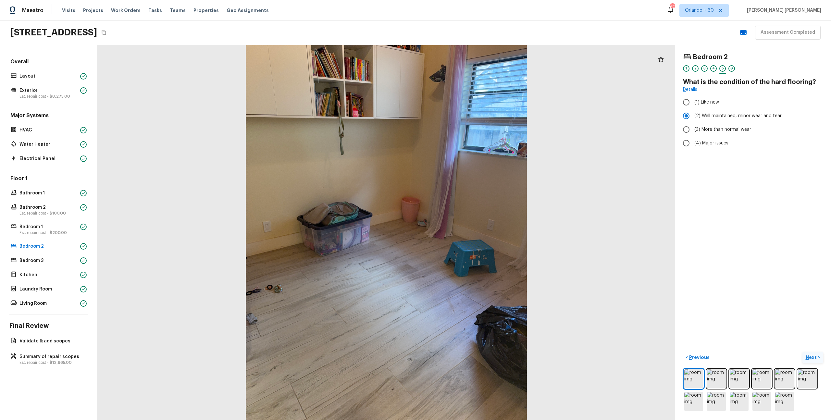
click at [814, 359] on p "Next" at bounding box center [812, 357] width 12 height 6
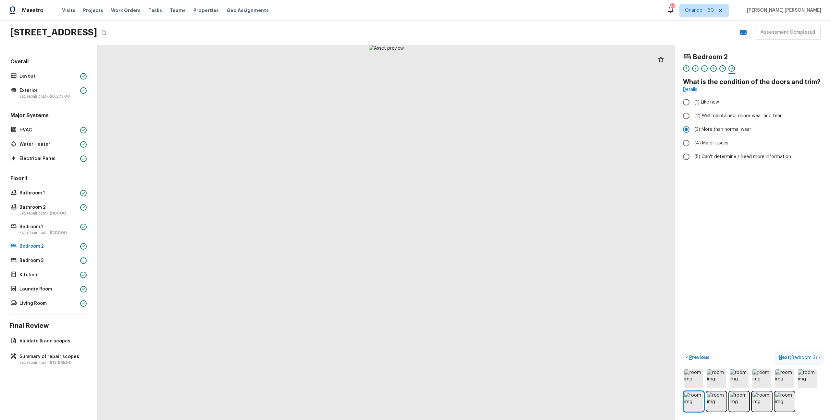
click at [814, 359] on span "( Bedroom 3 )" at bounding box center [803, 358] width 27 height 5
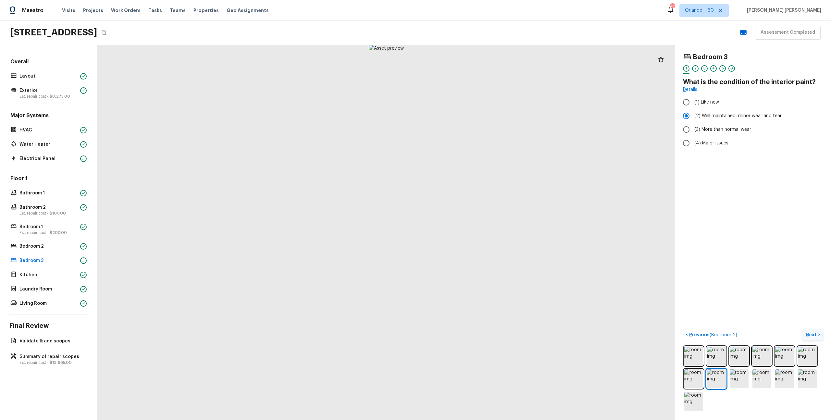
click at [809, 333] on p "Next" at bounding box center [812, 334] width 12 height 6
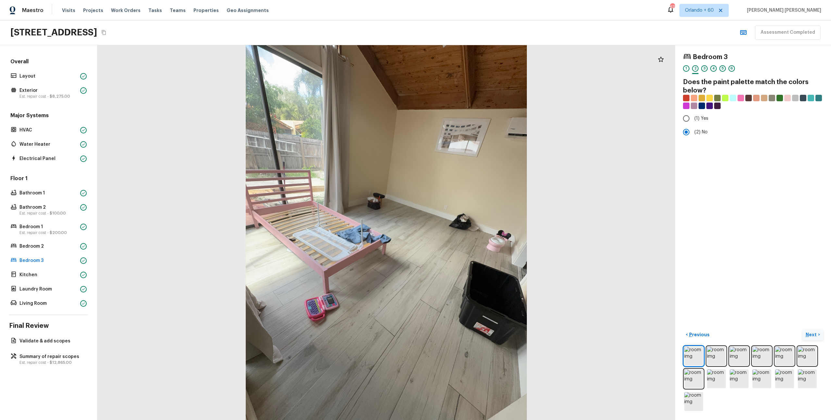
click at [817, 331] on p "Next" at bounding box center [812, 334] width 12 height 6
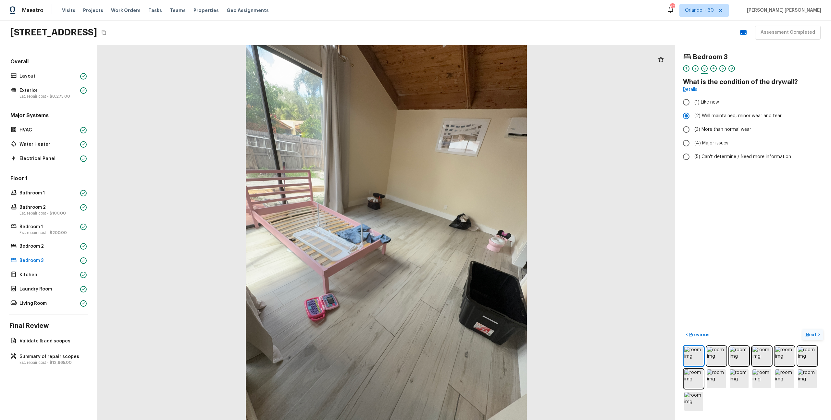
click at [817, 331] on p "Next" at bounding box center [812, 334] width 12 height 6
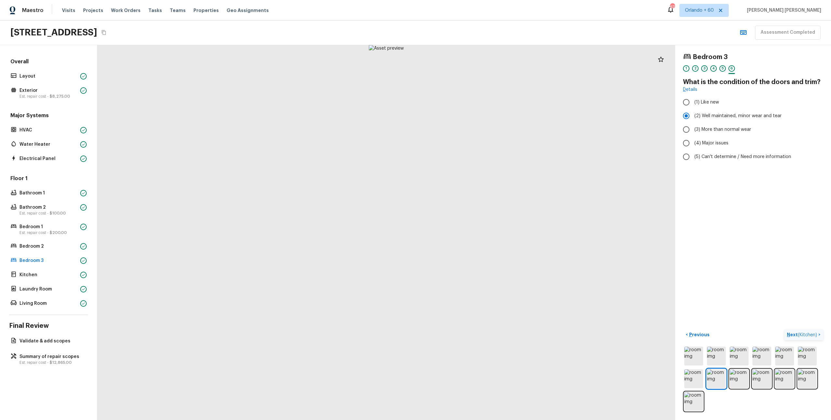
click at [817, 331] on p "Next ( Kitchen )" at bounding box center [802, 334] width 31 height 7
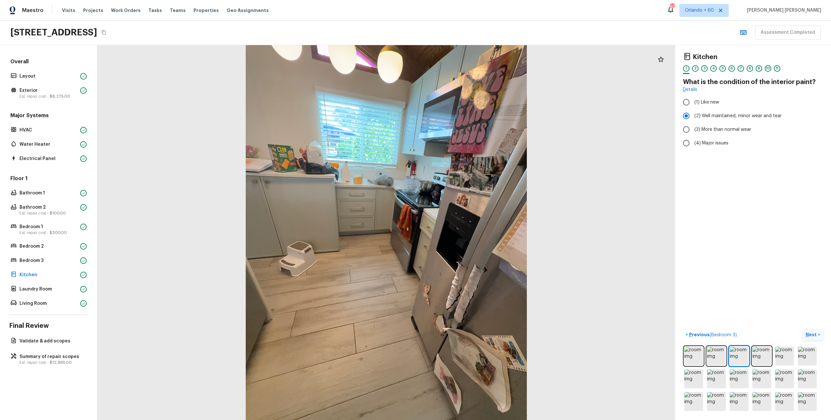
click at [809, 332] on p "Next" at bounding box center [812, 334] width 12 height 6
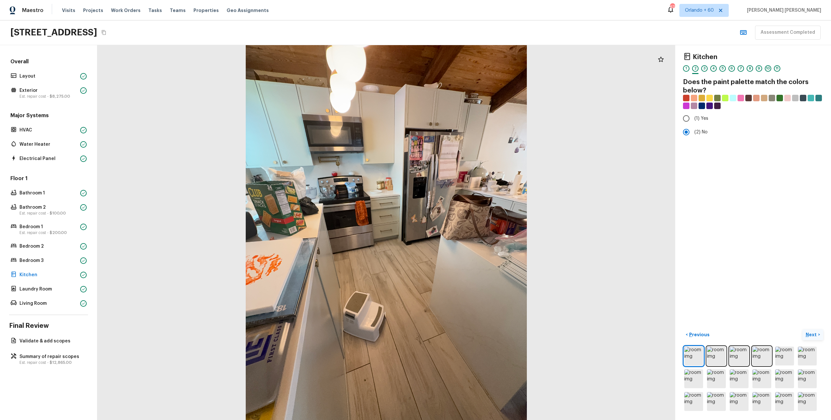
click at [809, 332] on p "Next" at bounding box center [812, 334] width 12 height 6
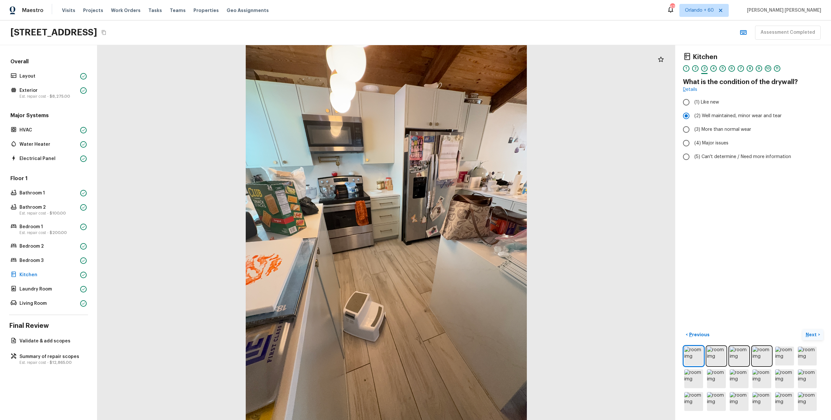
click at [809, 332] on p "Next" at bounding box center [812, 334] width 12 height 6
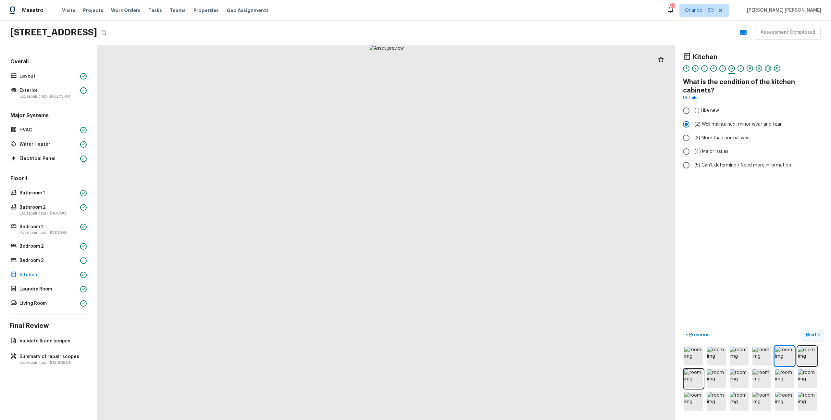
click at [809, 332] on p "Next" at bounding box center [812, 334] width 12 height 6
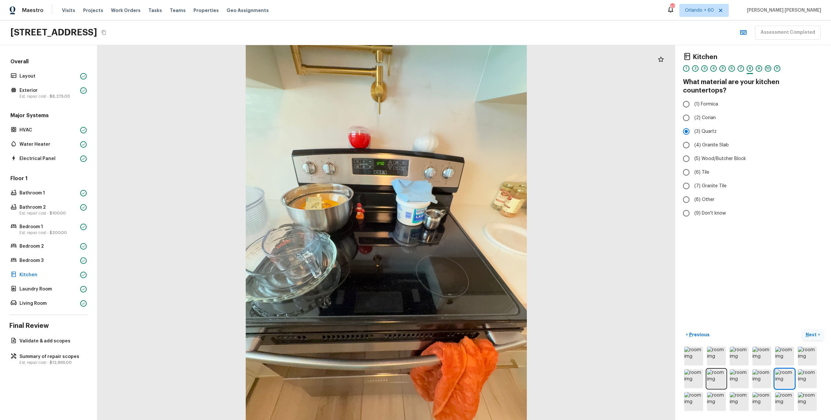
click at [809, 332] on p "Next" at bounding box center [812, 334] width 12 height 6
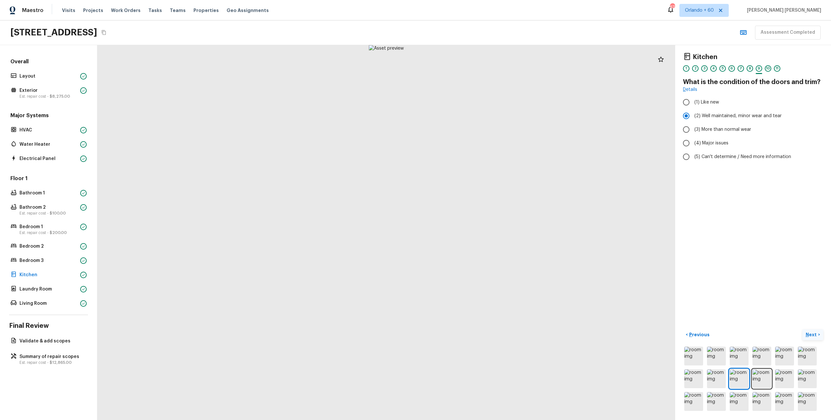
click at [809, 332] on p "Next" at bounding box center [812, 334] width 12 height 6
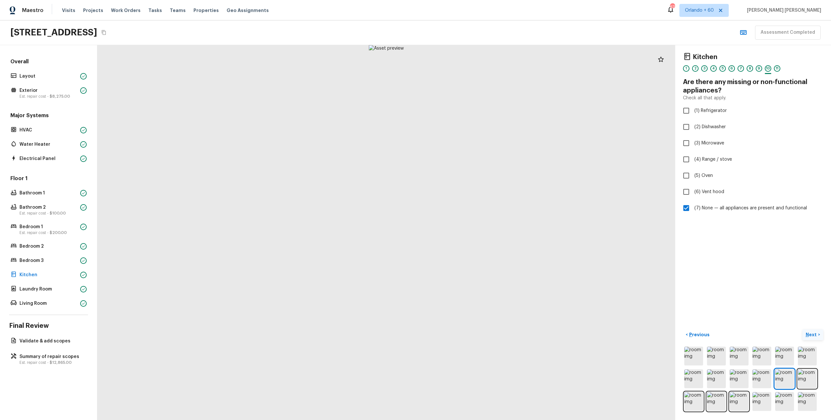
click at [809, 332] on p "Next" at bounding box center [812, 334] width 12 height 6
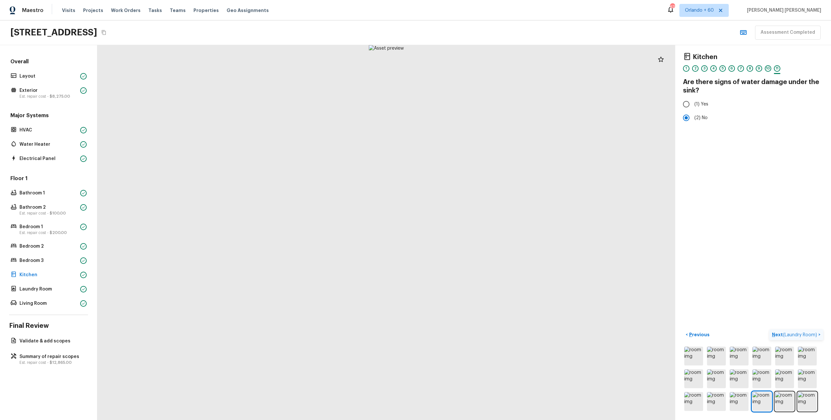
click at [809, 333] on span "( Laundry Room )" at bounding box center [800, 335] width 34 height 5
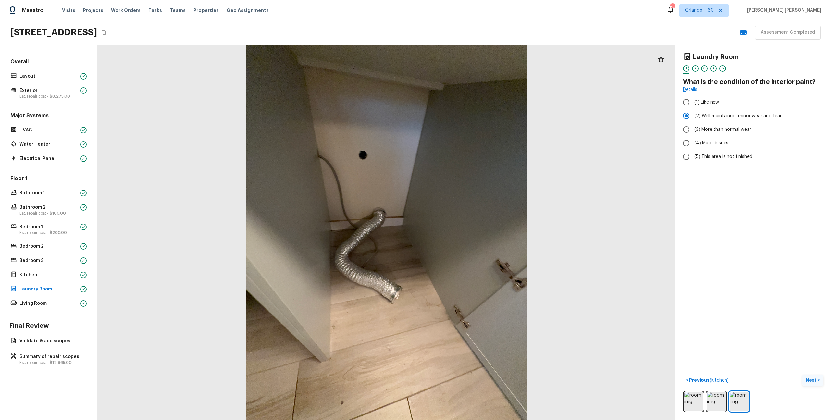
click at [812, 379] on p "Next" at bounding box center [812, 380] width 12 height 6
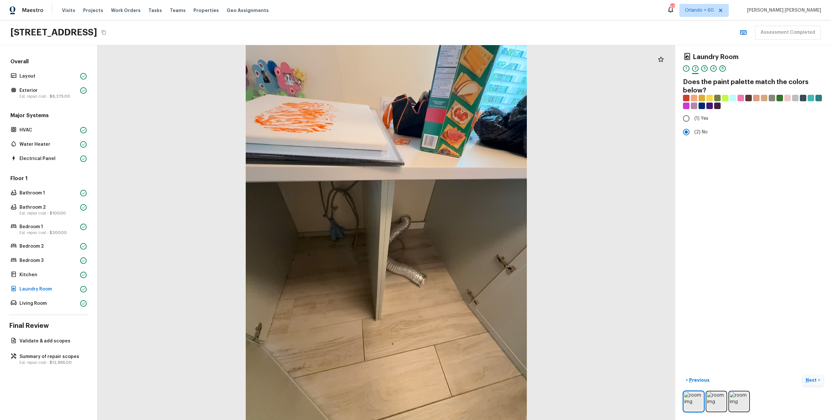
click at [812, 379] on p "Next" at bounding box center [812, 380] width 12 height 6
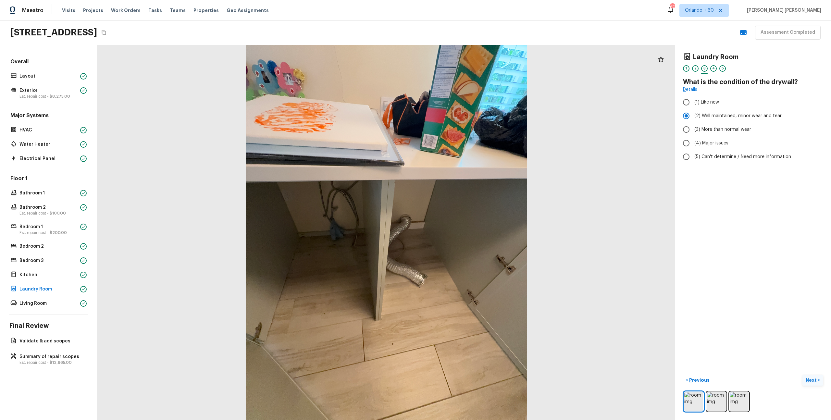
click at [812, 379] on p "Next" at bounding box center [812, 380] width 12 height 6
click at [812, 379] on span "( Living Room )" at bounding box center [802, 380] width 29 height 5
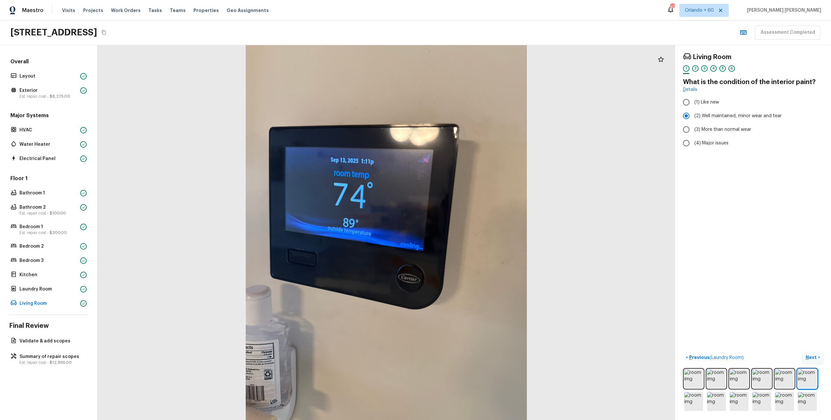
click at [818, 356] on button "Next >" at bounding box center [813, 357] width 21 height 11
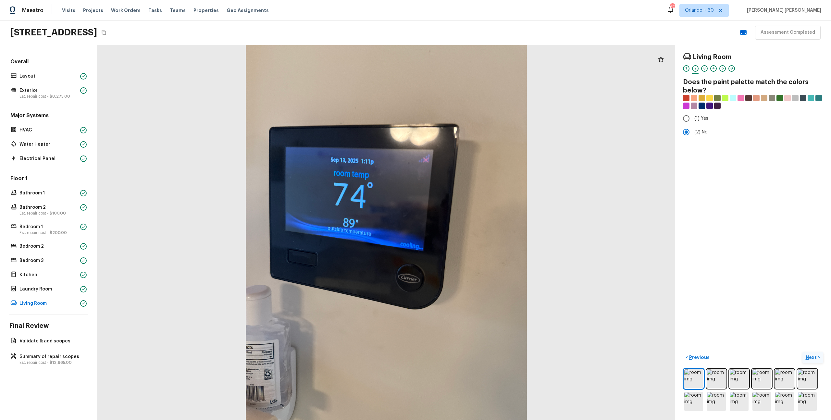
click at [818, 356] on button "Next >" at bounding box center [813, 357] width 21 height 11
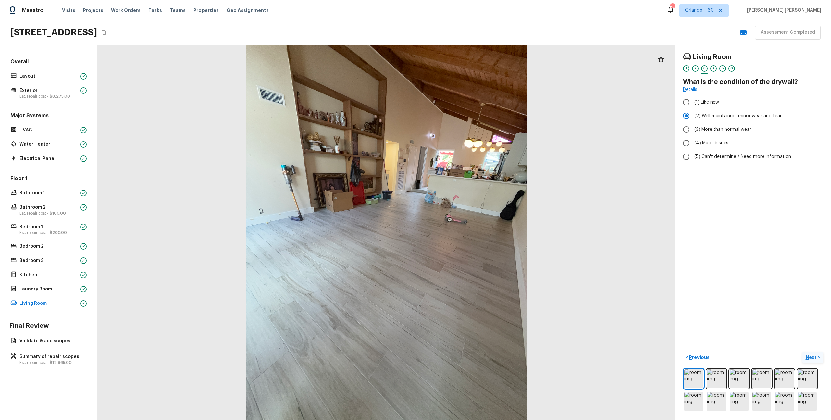
click at [818, 356] on button "Next >" at bounding box center [813, 357] width 21 height 11
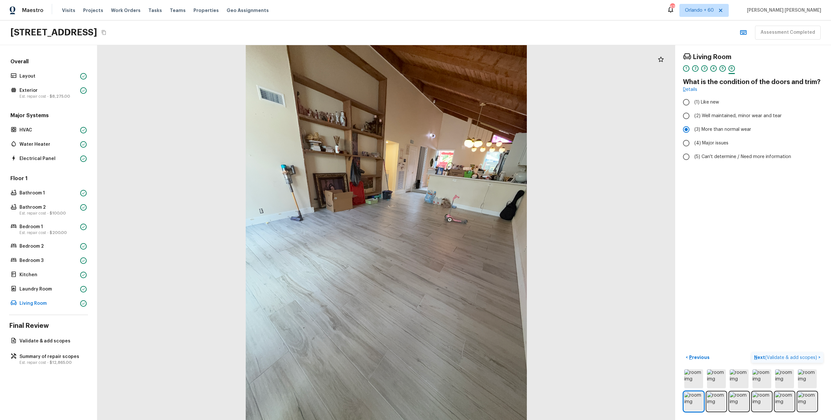
click at [818, 356] on p "Next ( Validate & add scopes )" at bounding box center [786, 357] width 64 height 7
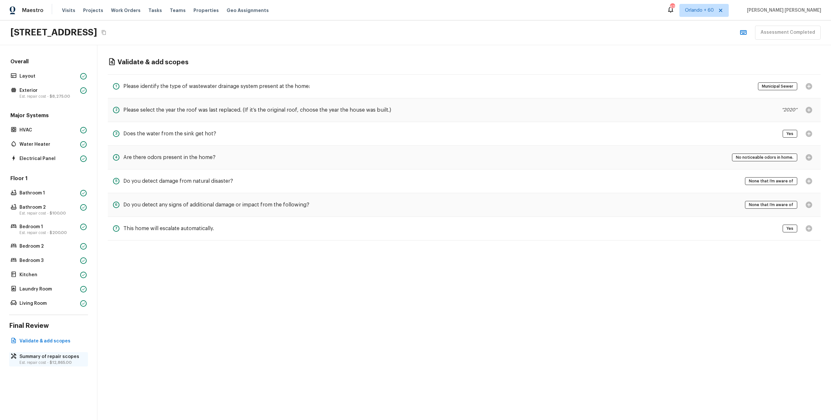
click at [33, 355] on p "Summary of repair scopes" at bounding box center [51, 357] width 65 height 6
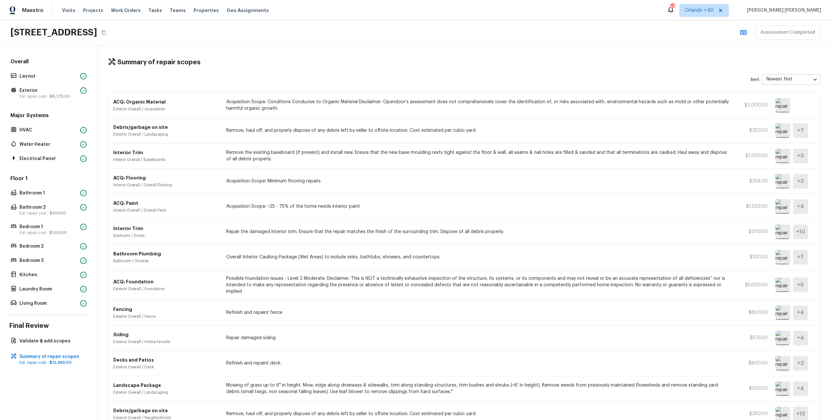
click at [778, 102] on img at bounding box center [783, 105] width 15 height 15
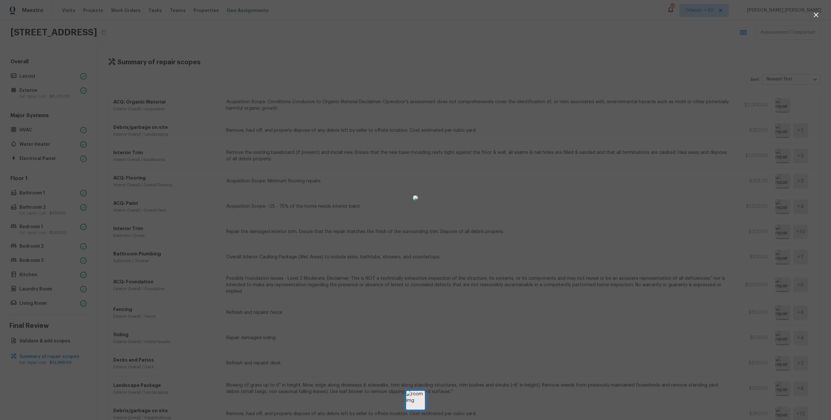
click at [641, 228] on div at bounding box center [415, 197] width 831 height 375
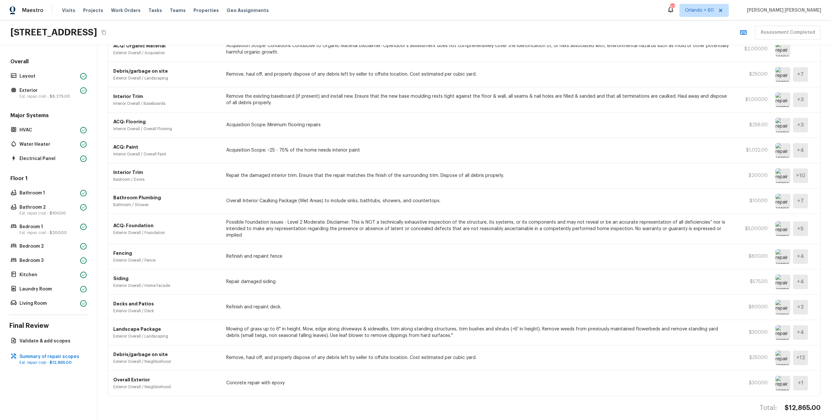
scroll to position [56, 0]
click at [33, 129] on p "HVAC" at bounding box center [48, 130] width 58 height 6
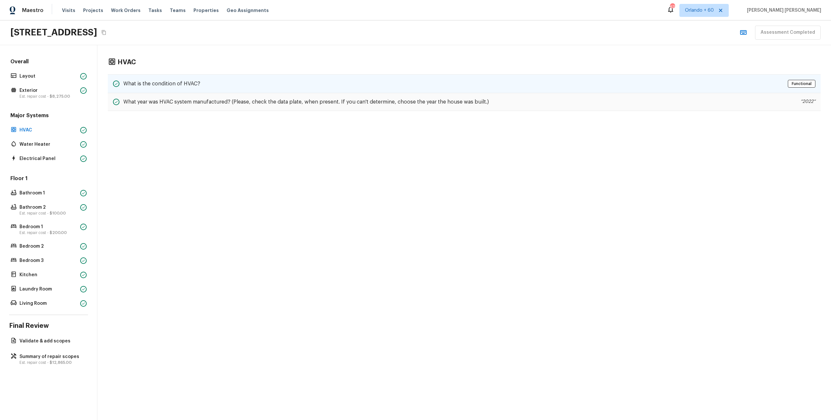
click at [154, 84] on h5 "What is the condition of HVAC?" at bounding box center [161, 83] width 77 height 7
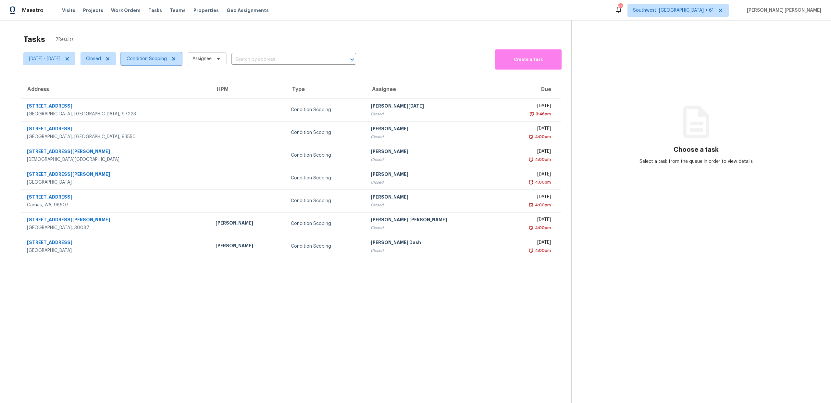
click at [173, 64] on span "Condition Scoping" at bounding box center [151, 58] width 61 height 13
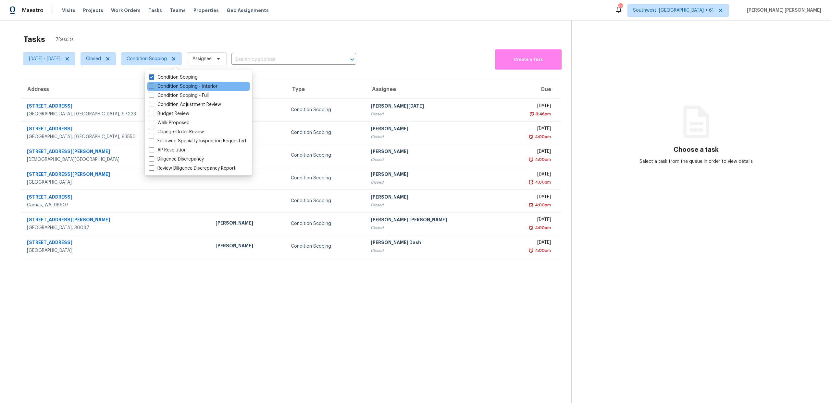
click at [173, 85] on label "Condition Scoping - Interior" at bounding box center [183, 86] width 69 height 6
click at [153, 85] on input "Condition Scoping - Interior" at bounding box center [151, 85] width 4 height 4
checkbox input "true"
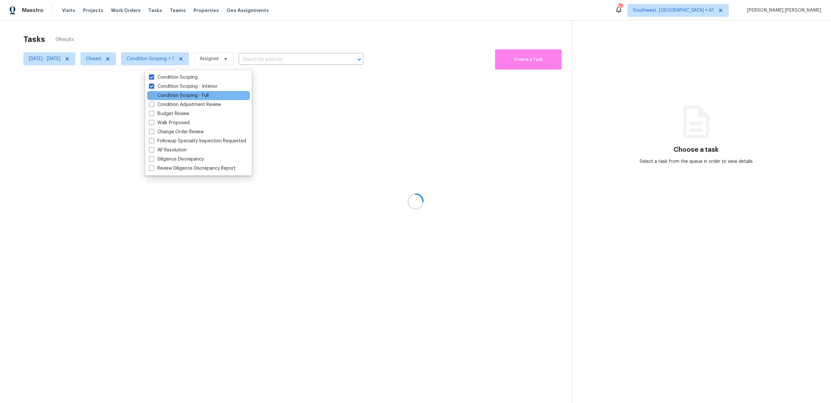
click at [168, 97] on label "Condition Scoping - Full" at bounding box center [179, 95] width 60 height 6
click at [153, 96] on input "Condition Scoping - Full" at bounding box center [151, 94] width 4 height 4
checkbox input "true"
click at [177, 77] on label "Condition Scoping" at bounding box center [173, 77] width 49 height 6
click at [153, 77] on input "Condition Scoping" at bounding box center [151, 76] width 4 height 4
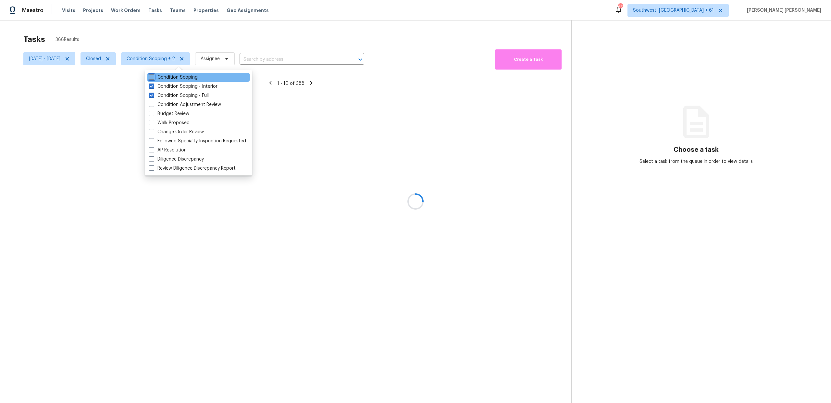
checkbox input "false"
click at [73, 59] on div at bounding box center [415, 201] width 831 height 403
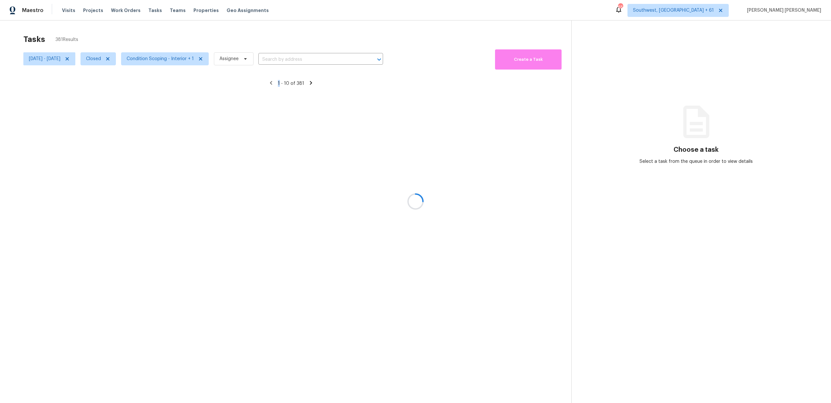
click at [73, 59] on div at bounding box center [415, 201] width 831 height 403
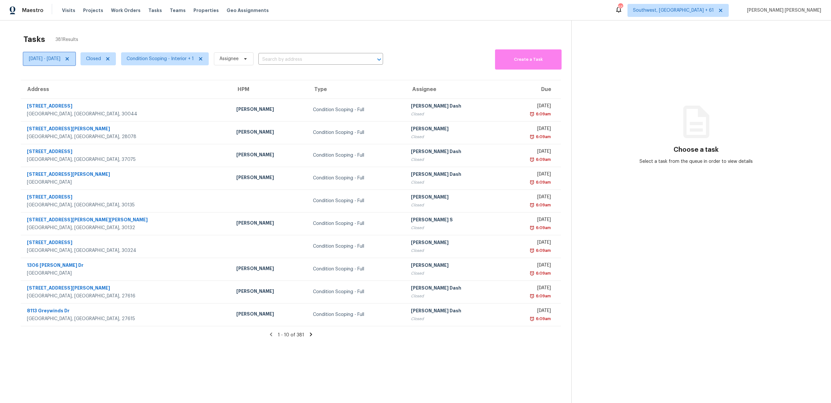
click at [60, 59] on span "[DATE] - [DATE]" at bounding box center [44, 59] width 31 height 6
click at [101, 57] on span "Closed" at bounding box center [93, 59] width 15 height 6
click at [114, 85] on label "Open" at bounding box center [118, 86] width 20 height 6
click at [113, 85] on input "Open" at bounding box center [110, 85] width 4 height 4
checkbox input "true"
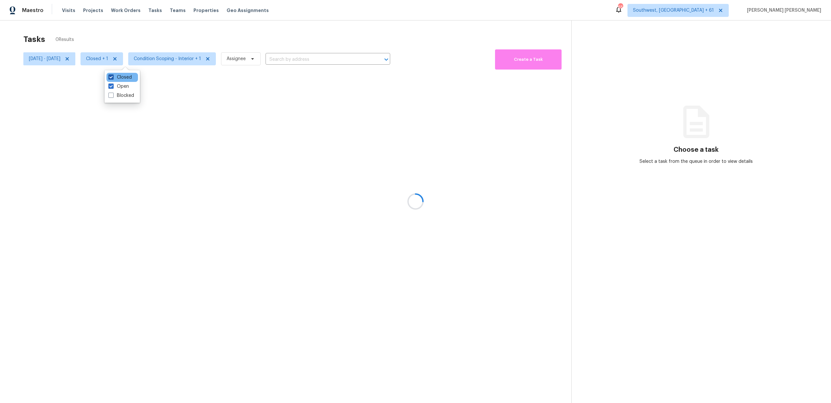
click at [119, 76] on label "Closed" at bounding box center [119, 77] width 23 height 6
click at [113, 76] on input "Closed" at bounding box center [110, 76] width 4 height 4
checkbox input "false"
click at [156, 30] on div "Tasks 4 Results Mon, Sep 15 - Mon, Sep 15 Open Condition Scoping - Interior + 1…" at bounding box center [415, 221] width 831 height 403
click at [90, 58] on div at bounding box center [415, 201] width 831 height 403
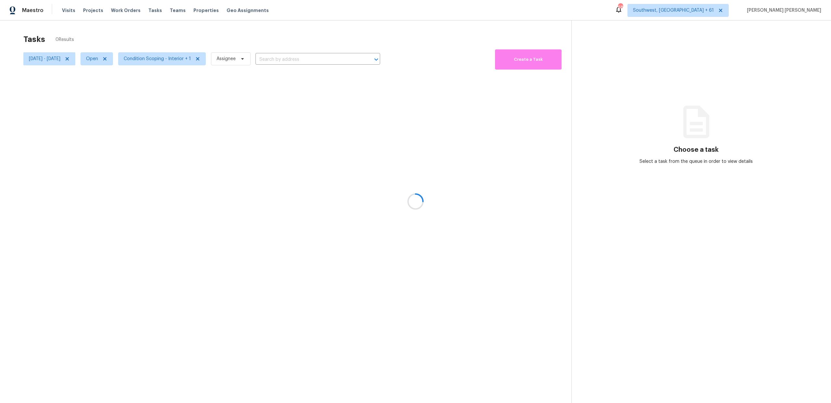
click at [90, 58] on div at bounding box center [415, 201] width 831 height 403
click at [69, 58] on icon at bounding box center [67, 58] width 3 height 3
click at [128, 39] on div at bounding box center [415, 201] width 831 height 403
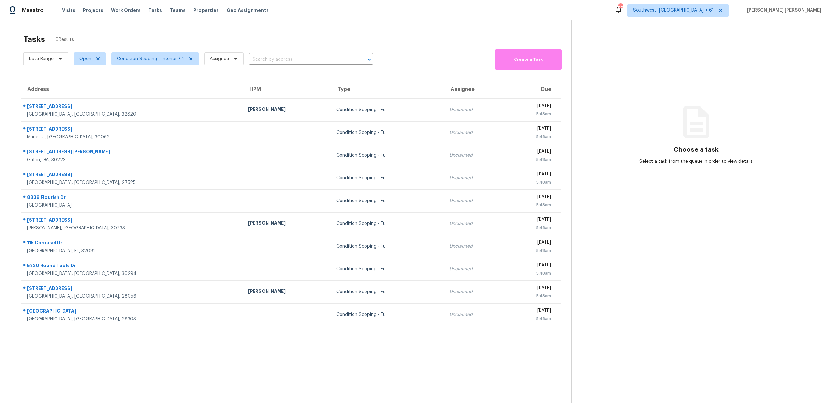
click at [292, 38] on div "Tasks 0 Results" at bounding box center [297, 39] width 548 height 17
click at [138, 61] on span "Condition Scoping - Interior + 1" at bounding box center [150, 59] width 67 height 6
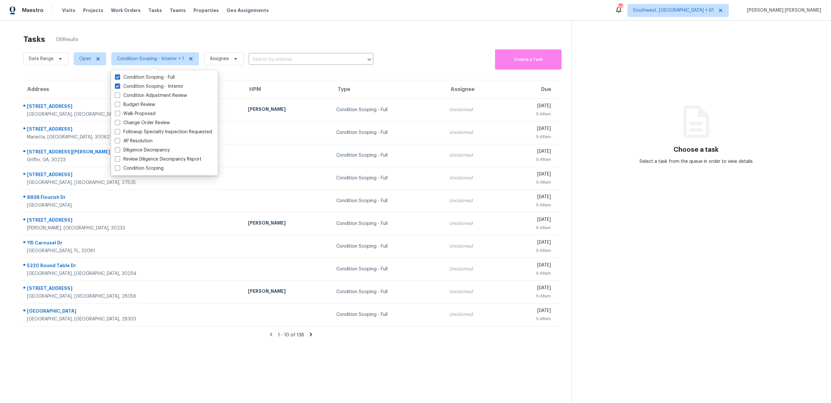
click at [199, 33] on div "Tasks 136 Results" at bounding box center [297, 39] width 548 height 17
